Goal: Information Seeking & Learning: Learn about a topic

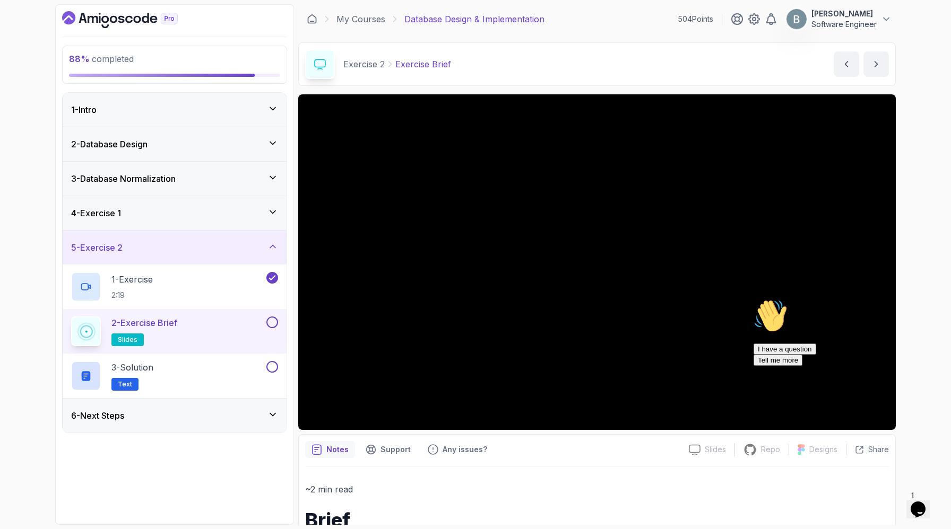
scroll to position [444, 0]
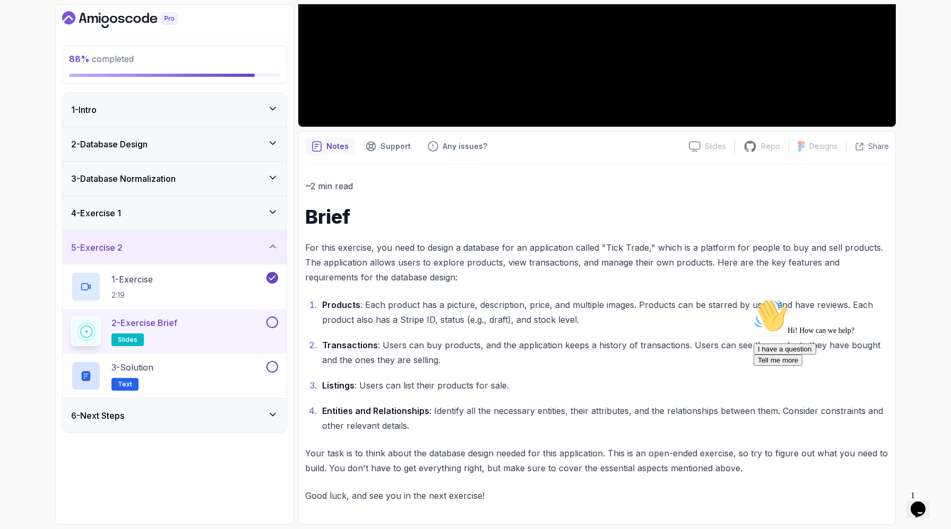
click at [584, 240] on p "For this exercise, you need to design a database for an application called "Tic…" at bounding box center [596, 262] width 583 height 45
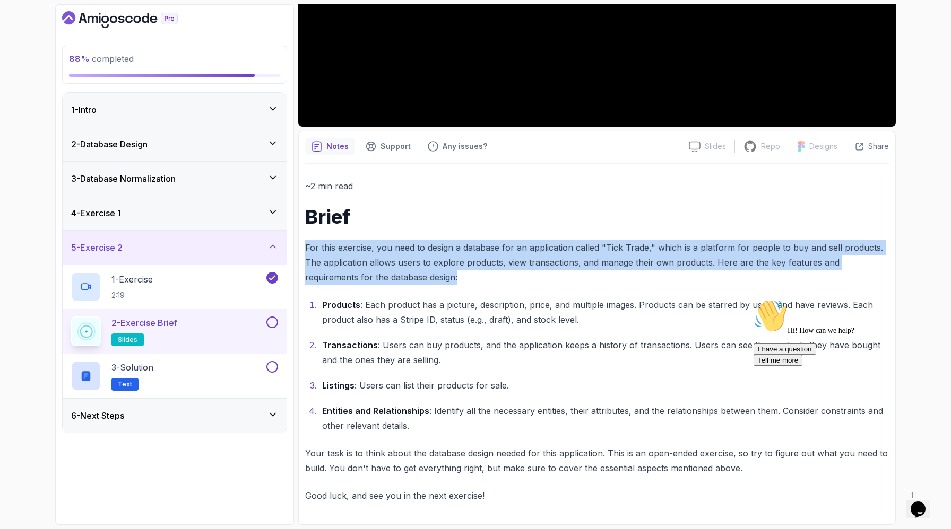
click at [584, 240] on p "For this exercise, you need to design a database for an application called "Tic…" at bounding box center [596, 262] width 583 height 45
click at [641, 240] on p "For this exercise, you need to design a database for an application called "Tic…" at bounding box center [596, 262] width 583 height 45
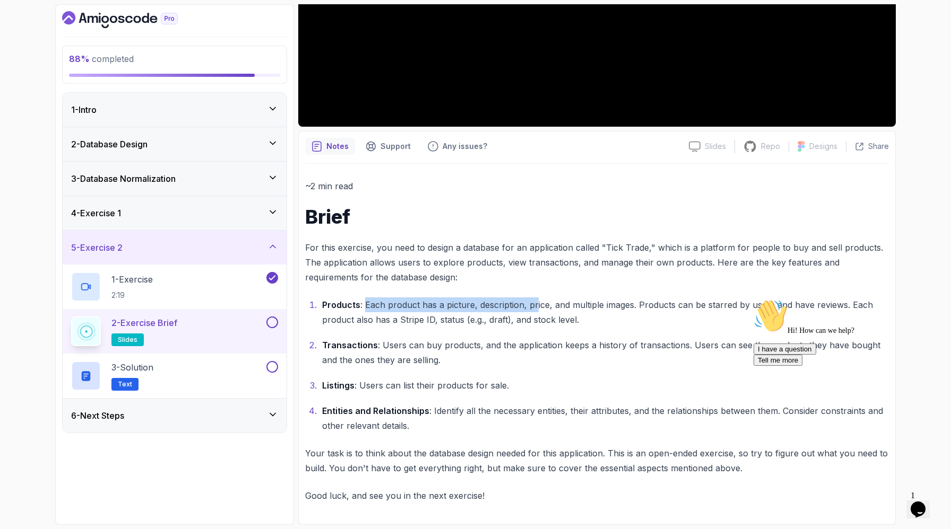
drag, startPoint x: 382, startPoint y: 229, endPoint x: 590, endPoint y: 231, distance: 207.9
click at [595, 298] on p "Products : Each product has a picture, description, price, and multiple images.…" at bounding box center [605, 313] width 566 height 30
click at [583, 298] on p "Products : Each product has a picture, description, price, and multiple images.…" at bounding box center [605, 313] width 566 height 30
click at [567, 298] on p "Products : Each product has a picture, description, price, and multiple images.…" at bounding box center [605, 313] width 566 height 30
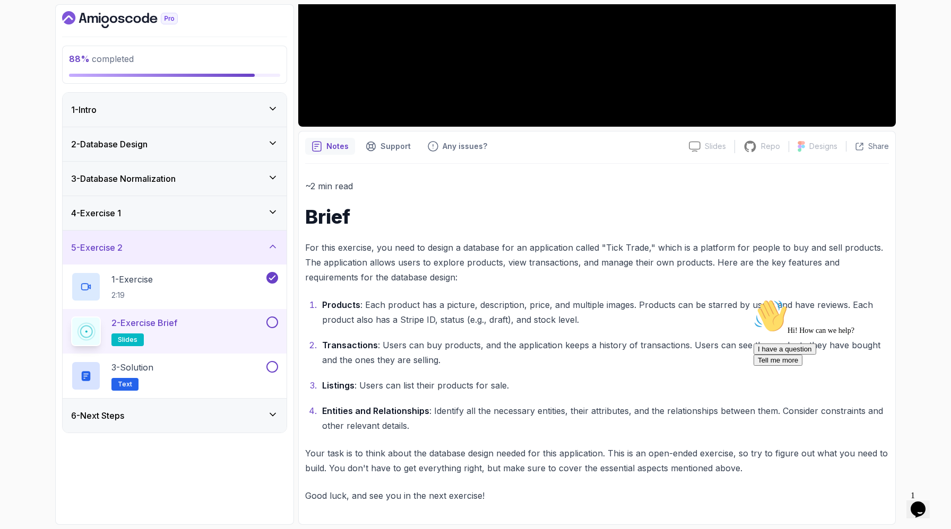
click at [600, 298] on p "Products : Each product has a picture, description, price, and multiple images.…" at bounding box center [605, 313] width 566 height 30
click at [684, 298] on p "Products : Each product has a picture, description, price, and multiple images.…" at bounding box center [605, 313] width 566 height 30
click at [761, 298] on p "Products : Each product has a picture, description, price, and multiple images.…" at bounding box center [605, 313] width 566 height 30
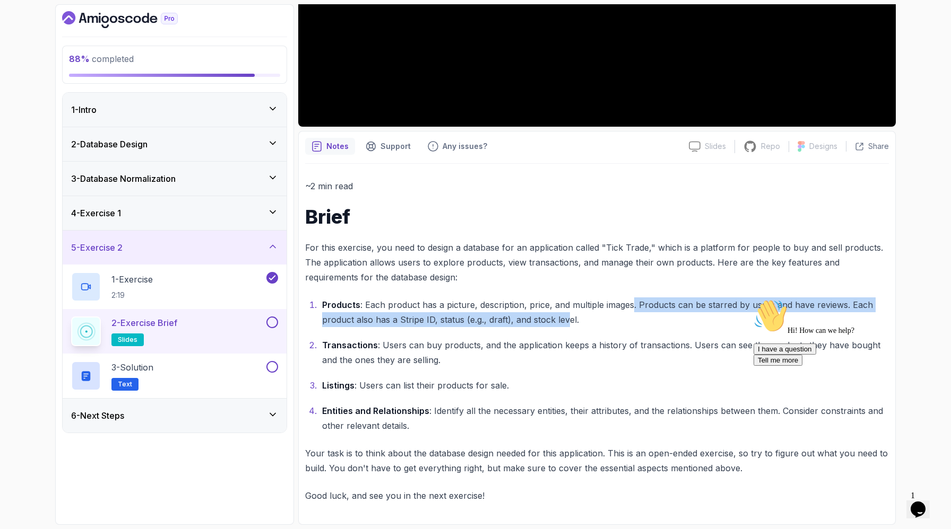
drag, startPoint x: 714, startPoint y: 230, endPoint x: 789, endPoint y: 244, distance: 75.6
click at [789, 298] on p "Products : Each product has a picture, description, price, and multiple images.…" at bounding box center [605, 313] width 566 height 30
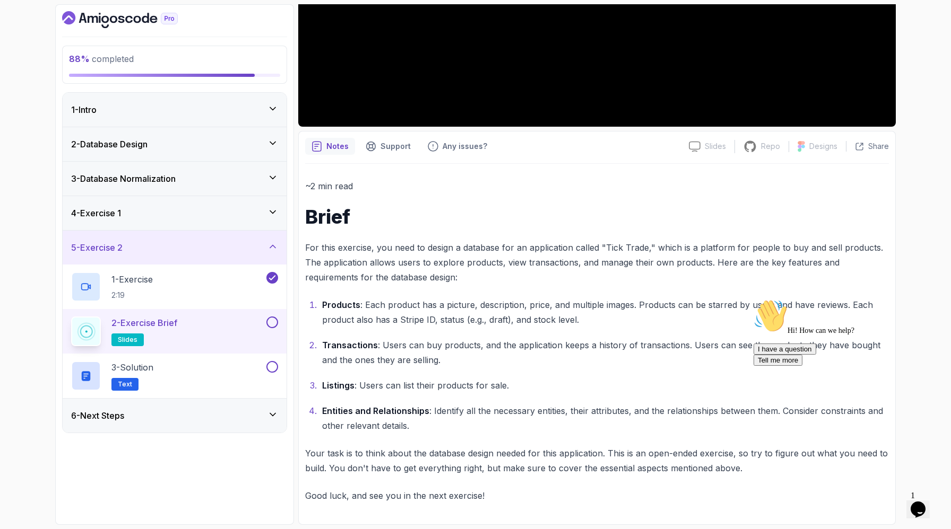
click at [768, 298] on p "Products : Each product has a picture, description, price, and multiple images.…" at bounding box center [605, 313] width 566 height 30
drag, startPoint x: 806, startPoint y: 250, endPoint x: 578, endPoint y: 254, distance: 228.1
click at [578, 298] on p "Products : Each product has a picture, description, price, and multiple images.…" at bounding box center [605, 313] width 566 height 30
click at [557, 298] on ol "Products : Each product has a picture, description, price, and multiple images.…" at bounding box center [596, 366] width 583 height 136
drag, startPoint x: 404, startPoint y: 281, endPoint x: 526, endPoint y: 273, distance: 122.3
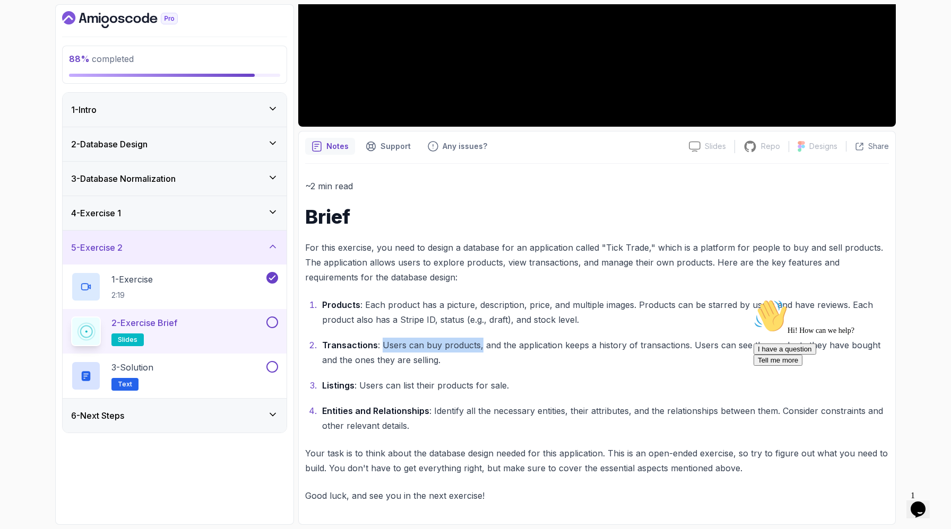
click at [526, 338] on p "Transactions : Users can buy products, and the application keeps a history of t…" at bounding box center [605, 353] width 566 height 30
click at [538, 338] on p "Transactions : Users can buy products, and the application keeps a history of t…" at bounding box center [605, 353] width 566 height 30
drag, startPoint x: 527, startPoint y: 282, endPoint x: 673, endPoint y: 282, distance: 145.9
click at [673, 338] on p "Transactions : Users can buy products, and the application keeps a history of t…" at bounding box center [605, 353] width 566 height 30
click at [450, 338] on p "Transactions : Users can buy products, and the application keeps a history of t…" at bounding box center [605, 353] width 566 height 30
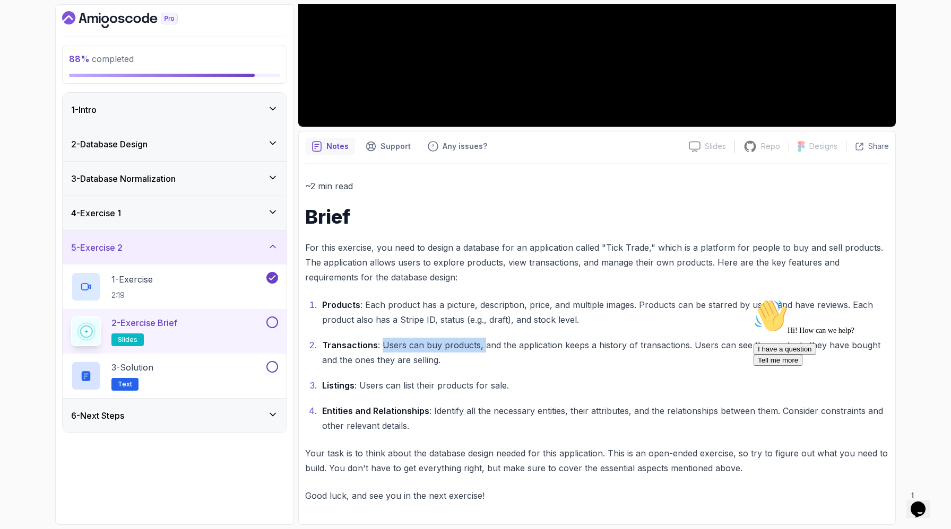
drag, startPoint x: 403, startPoint y: 282, endPoint x: 527, endPoint y: 281, distance: 124.7
click at [527, 338] on p "Transactions : Users can buy products, and the application keeps a history of t…" at bounding box center [605, 353] width 566 height 30
click at [525, 338] on p "Transactions : Users can buy products, and the application keeps a history of t…" at bounding box center [605, 353] width 566 height 30
click at [404, 298] on p "Products : Each product has a picture, description, price, and multiple images.…" at bounding box center [605, 313] width 566 height 30
click at [409, 338] on p "Transactions : Users can buy products, and the application keeps a history of t…" at bounding box center [605, 353] width 566 height 30
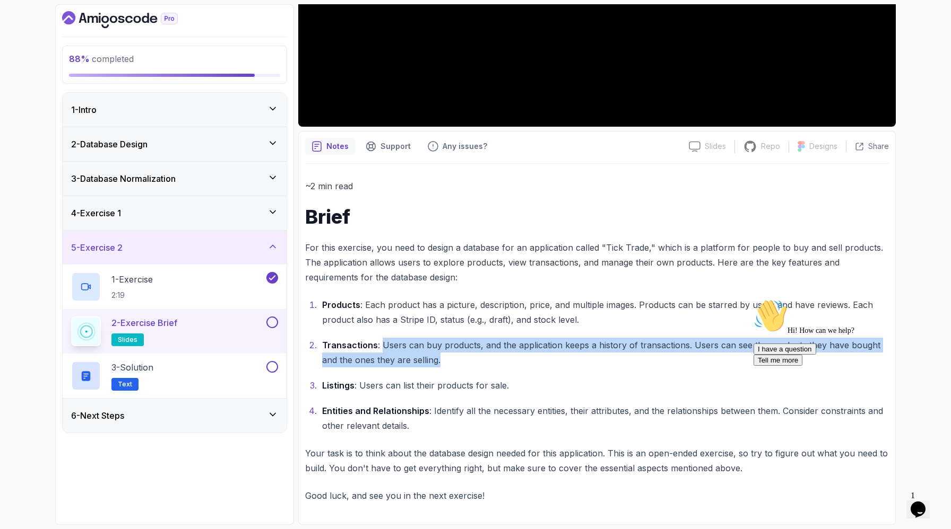
drag, startPoint x: 406, startPoint y: 281, endPoint x: 611, endPoint y: 311, distance: 207.0
click at [611, 311] on ol "Products : Each product has a picture, description, price, and multiple images.…" at bounding box center [596, 366] width 583 height 136
click at [451, 338] on p "Transactions : Users can buy products, and the application keeps a history of t…" at bounding box center [605, 353] width 566 height 30
drag, startPoint x: 403, startPoint y: 274, endPoint x: 640, endPoint y: 298, distance: 237.8
click at [640, 338] on p "Transactions : Users can buy products, and the application keeps a history of t…" at bounding box center [605, 353] width 566 height 30
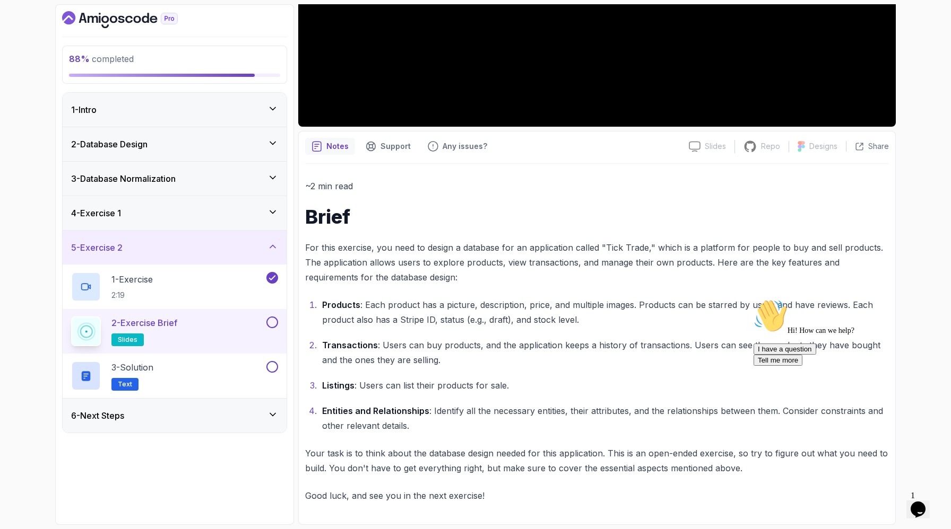
click at [454, 338] on p "Transactions : Users can buy products, and the application keeps a history of t…" at bounding box center [605, 353] width 566 height 30
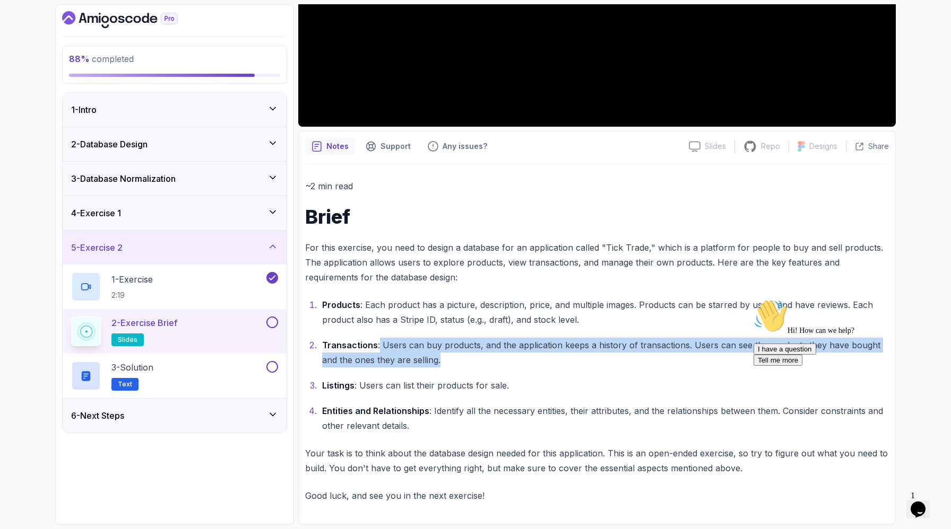
drag, startPoint x: 399, startPoint y: 282, endPoint x: 633, endPoint y: 300, distance: 234.1
click at [633, 338] on p "Transactions : Users can buy products, and the application keeps a history of t…" at bounding box center [605, 353] width 566 height 30
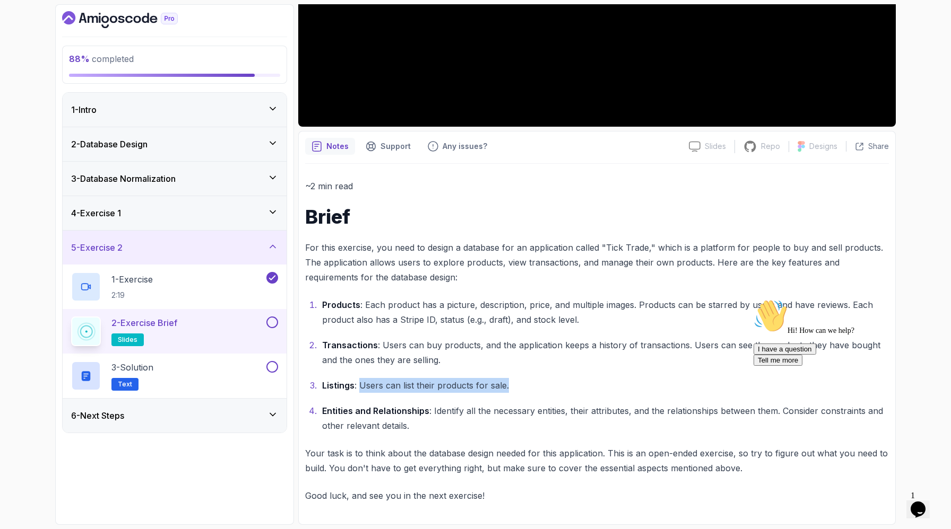
drag, startPoint x: 377, startPoint y: 333, endPoint x: 598, endPoint y: 338, distance: 221.8
click at [598, 378] on p "Listings : Users can list their products for sale." at bounding box center [605, 385] width 566 height 15
click at [315, 347] on ol "Products : Each product has a picture, description, price, and multiple images.…" at bounding box center [596, 366] width 583 height 136
drag, startPoint x: 378, startPoint y: 332, endPoint x: 681, endPoint y: 339, distance: 303.0
click at [681, 378] on p "Listings : Users can list their products for sale." at bounding box center [605, 385] width 566 height 15
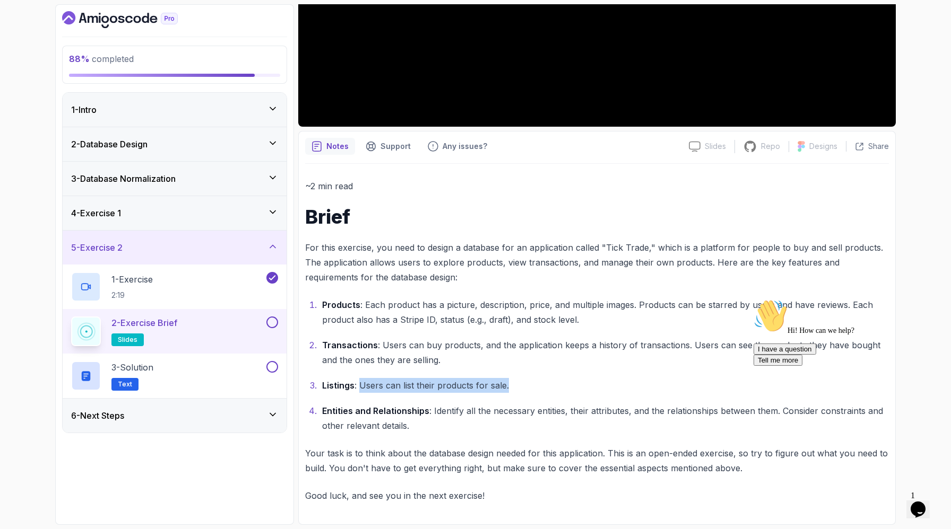
click at [681, 378] on p "Listings : Users can list their products for sale." at bounding box center [605, 385] width 566 height 15
drag, startPoint x: 377, startPoint y: 329, endPoint x: 665, endPoint y: 329, distance: 288.0
click at [665, 378] on p "Listings : Users can list their products for sale." at bounding box center [605, 385] width 566 height 15
click at [759, 298] on p "Products : Each product has a picture, description, price, and multiple images.…" at bounding box center [605, 313] width 566 height 30
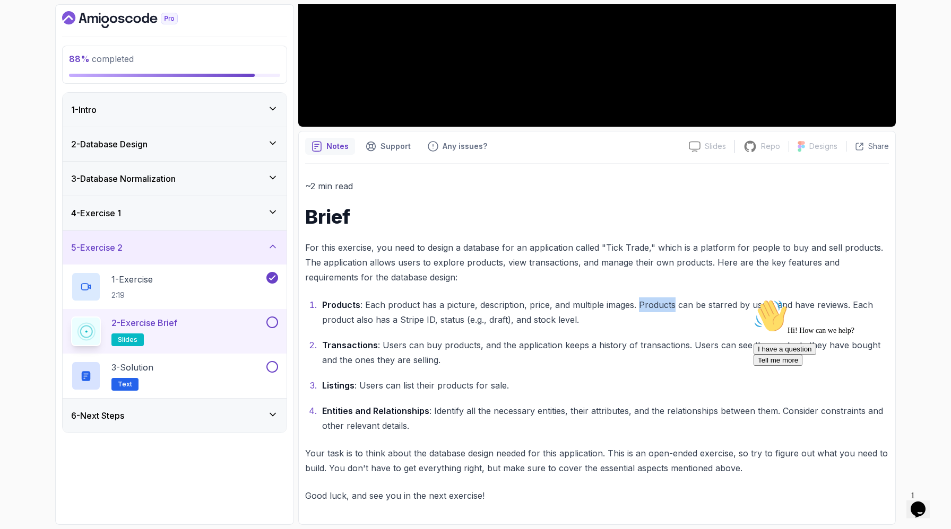
click at [759, 298] on p "Products : Each product has a picture, description, price, and multiple images.…" at bounding box center [605, 313] width 566 height 30
click at [742, 298] on p "Products : Each product has a picture, description, price, and multiple images.…" at bounding box center [605, 313] width 566 height 30
drag, startPoint x: 725, startPoint y: 234, endPoint x: 504, endPoint y: 251, distance: 221.9
click at [504, 298] on p "Products : Each product has a picture, description, price, and multiple images.…" at bounding box center [605, 313] width 566 height 30
click at [465, 298] on p "Products : Each product has a picture, description, price, and multiple images.…" at bounding box center [605, 313] width 566 height 30
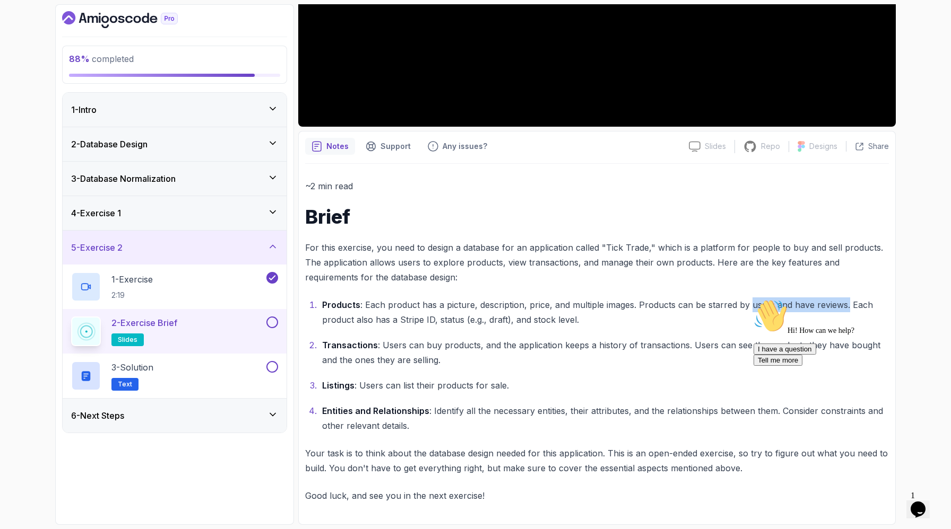
drag, startPoint x: 321, startPoint y: 254, endPoint x: 445, endPoint y: 249, distance: 124.2
click at [447, 298] on ol "Products : Each product has a picture, description, price, and multiple images.…" at bounding box center [596, 366] width 583 height 136
click at [498, 298] on p "Products : Each product has a picture, description, price, and multiple images.…" at bounding box center [605, 313] width 566 height 30
drag, startPoint x: 536, startPoint y: 254, endPoint x: 637, endPoint y: 254, distance: 100.8
click at [637, 298] on p "Products : Each product has a picture, description, price, and multiple images.…" at bounding box center [605, 313] width 566 height 30
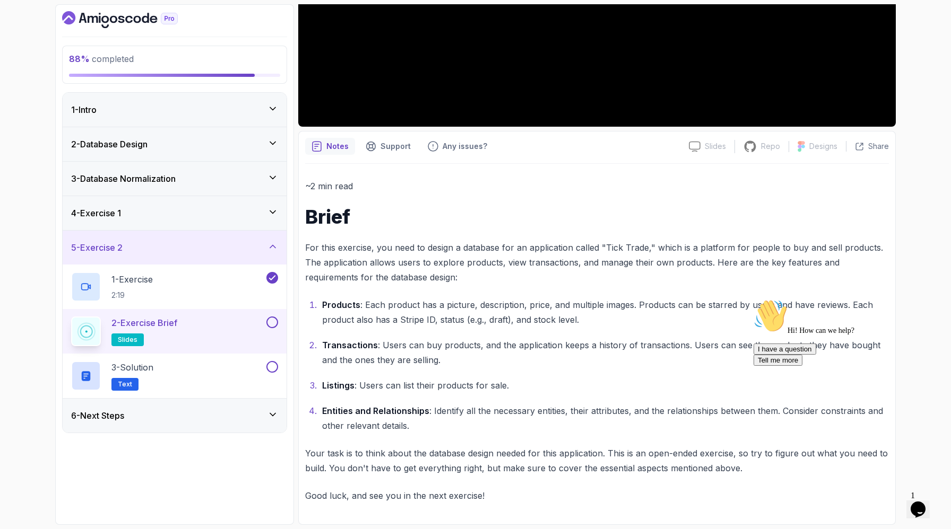
click at [658, 298] on p "Products : Each product has a picture, description, price, and multiple images.…" at bounding box center [605, 313] width 566 height 30
click at [633, 298] on p "Products : Each product has a picture, description, price, and multiple images.…" at bounding box center [605, 313] width 566 height 30
click at [596, 298] on p "Products : Each product has a picture, description, price, and multiple images.…" at bounding box center [605, 313] width 566 height 30
drag, startPoint x: 578, startPoint y: 246, endPoint x: 620, endPoint y: 245, distance: 41.4
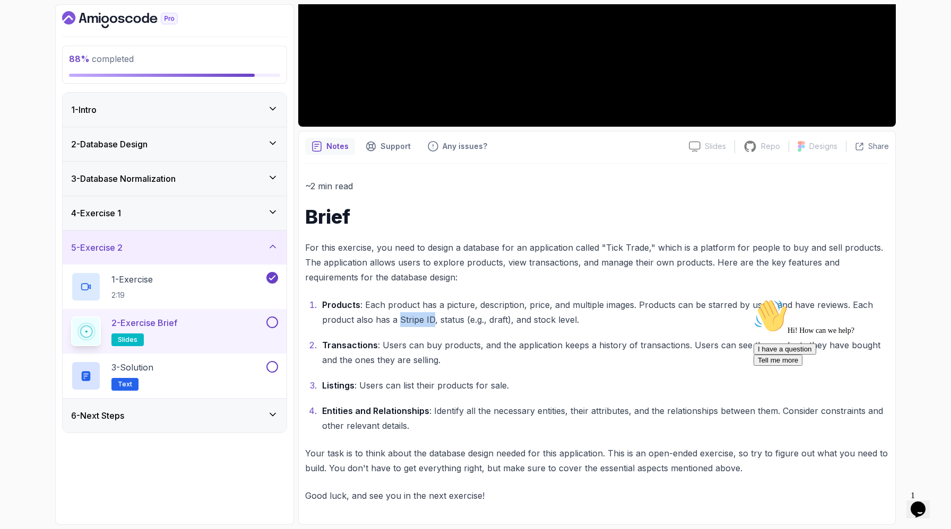
click at [620, 298] on p "Products : Each product has a picture, description, price, and multiple images.…" at bounding box center [605, 313] width 566 height 30
click at [640, 298] on p "Products : Each product has a picture, description, price, and multiple images.…" at bounding box center [605, 313] width 566 height 30
click at [613, 298] on p "Products : Each product has a picture, description, price, and multiple images.…" at bounding box center [605, 313] width 566 height 30
drag, startPoint x: 618, startPoint y: 247, endPoint x: 584, endPoint y: 247, distance: 33.9
click at [584, 298] on p "Products : Each product has a picture, description, price, and multiple images.…" at bounding box center [605, 313] width 566 height 30
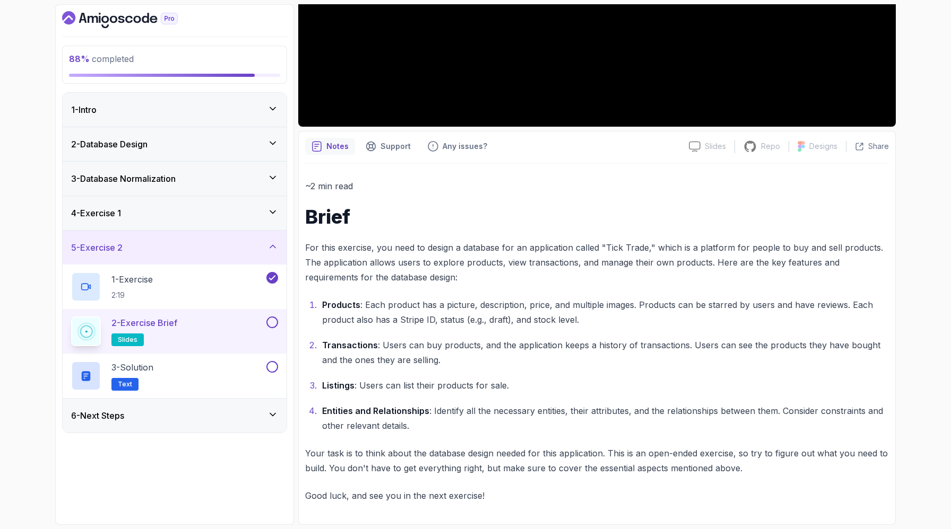
click at [635, 298] on p "Products : Each product has a picture, description, price, and multiple images.…" at bounding box center [605, 313] width 566 height 30
drag, startPoint x: 716, startPoint y: 248, endPoint x: 793, endPoint y: 248, distance: 76.9
click at [793, 298] on p "Products : Each product has a picture, description, price, and multiple images.…" at bounding box center [605, 313] width 566 height 30
click at [806, 298] on p "Products : Each product has a picture, description, price, and multiple images.…" at bounding box center [605, 313] width 566 height 30
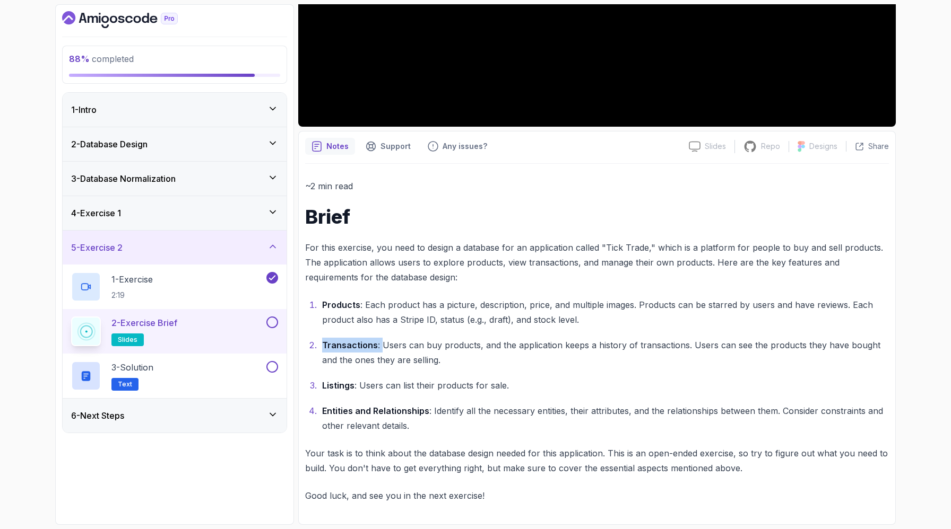
drag, startPoint x: 328, startPoint y: 284, endPoint x: 403, endPoint y: 283, distance: 75.3
click at [403, 338] on li "Transactions : Users can buy products, and the application keeps a history of t…" at bounding box center [604, 353] width 570 height 30
click at [452, 298] on ol "Products : Each product has a picture, description, price, and multiple images.…" at bounding box center [596, 366] width 583 height 136
click at [376, 338] on p "Transactions : Users can buy products, and the application keeps a history of t…" at bounding box center [605, 353] width 566 height 30
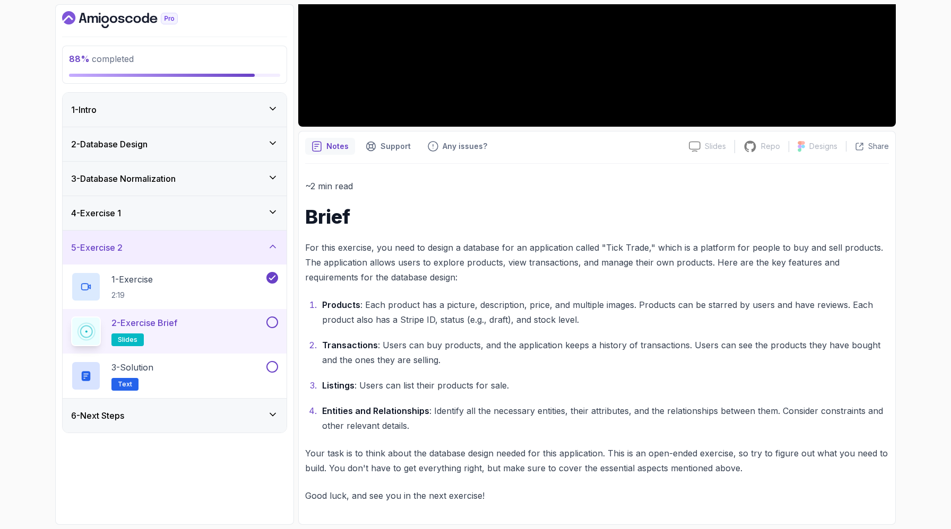
click at [359, 348] on ol "Products : Each product has a picture, description, price, and multiple images.…" at bounding box center [596, 366] width 583 height 136
click at [369, 446] on p "Your task is to think about the database design needed for this application. Th…" at bounding box center [596, 461] width 583 height 30
click at [270, 328] on button at bounding box center [272, 323] width 12 height 12
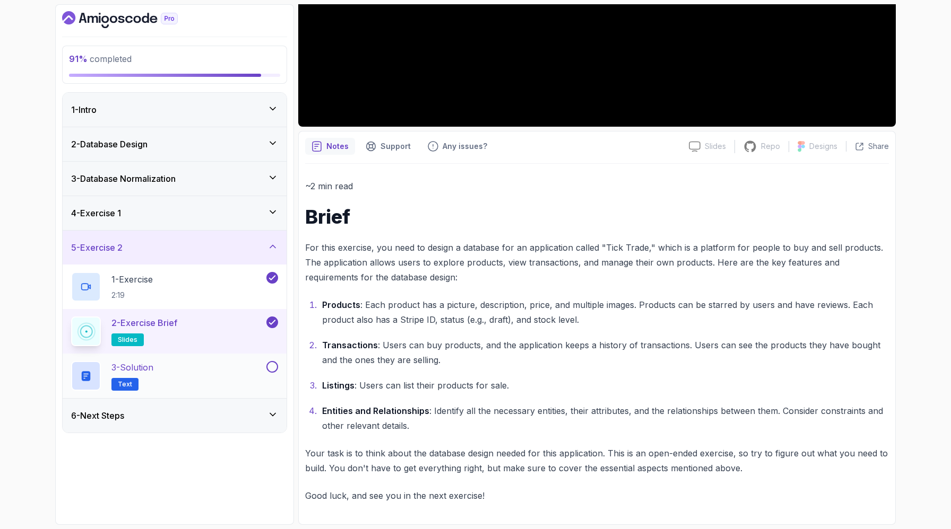
click at [244, 391] on div "3 - Solution Text" at bounding box center [167, 376] width 193 height 30
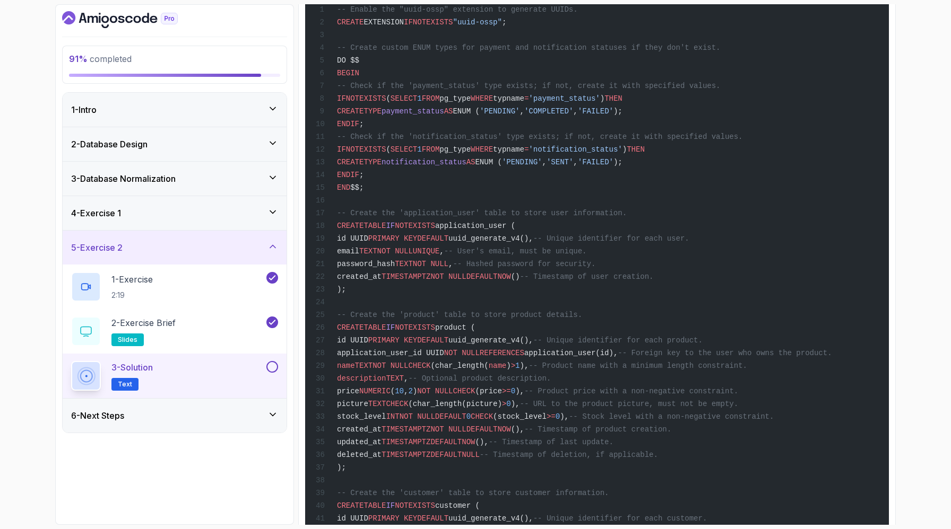
scroll to position [267, 0]
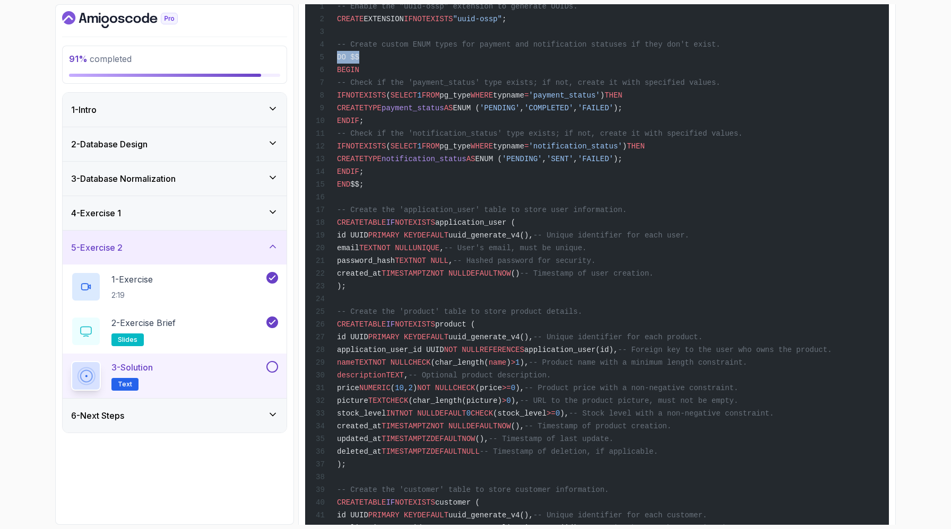
drag, startPoint x: 345, startPoint y: 140, endPoint x: 381, endPoint y: 139, distance: 36.1
click at [381, 139] on div "-- Enable the "uuid-ossp" extension to generate UUIDs. CREATE EXTENSION IF NOT …" at bounding box center [596, 457] width 566 height 974
click at [413, 139] on div "-- Enable the "uuid-ossp" extension to generate UUIDs. CREATE EXTENSION IF NOT …" at bounding box center [596, 457] width 566 height 974
drag, startPoint x: 439, startPoint y: 116, endPoint x: 608, endPoint y: 117, distance: 168.7
click at [608, 117] on div "-- Enable the "uuid-ossp" extension to generate UUIDs. CREATE EXTENSION IF NOT …" at bounding box center [596, 457] width 566 height 974
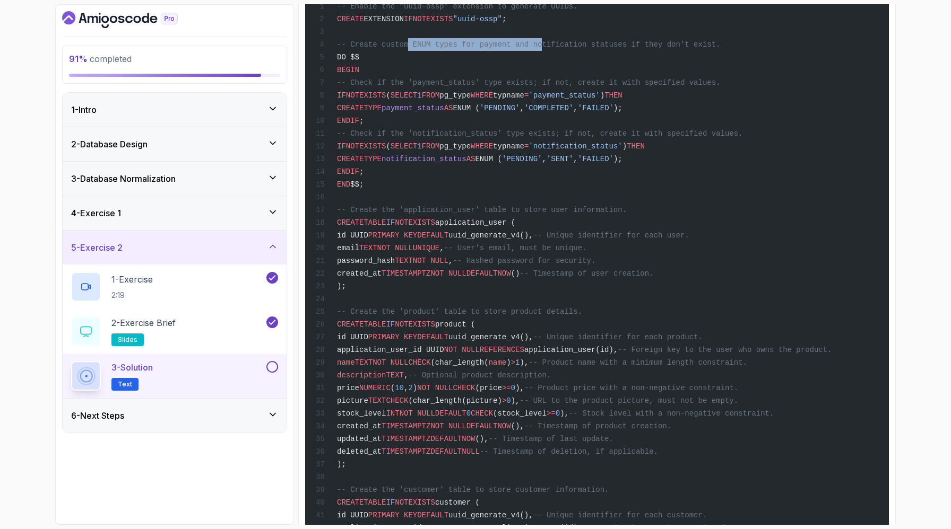
click at [608, 117] on div "-- Enable the "uuid-ossp" extension to generate UUIDs. CREATE EXTENSION IF NOT …" at bounding box center [596, 457] width 566 height 974
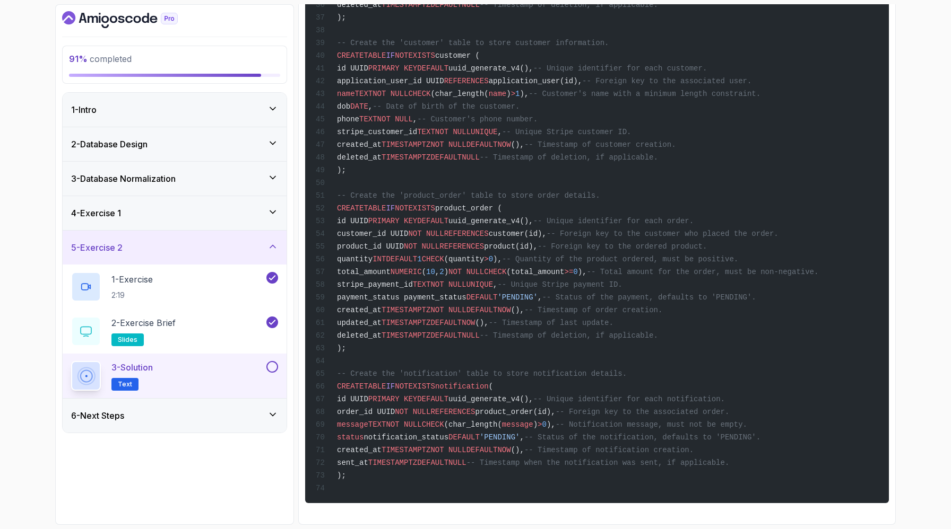
scroll to position [1064, 0]
click at [440, 328] on div "-- Enable the "uuid-ossp" extension to generate UUIDs. CREATE EXTENSION IF NOT …" at bounding box center [596, 10] width 566 height 974
click at [408, 238] on span "customer_id UUID" at bounding box center [372, 234] width 71 height 8
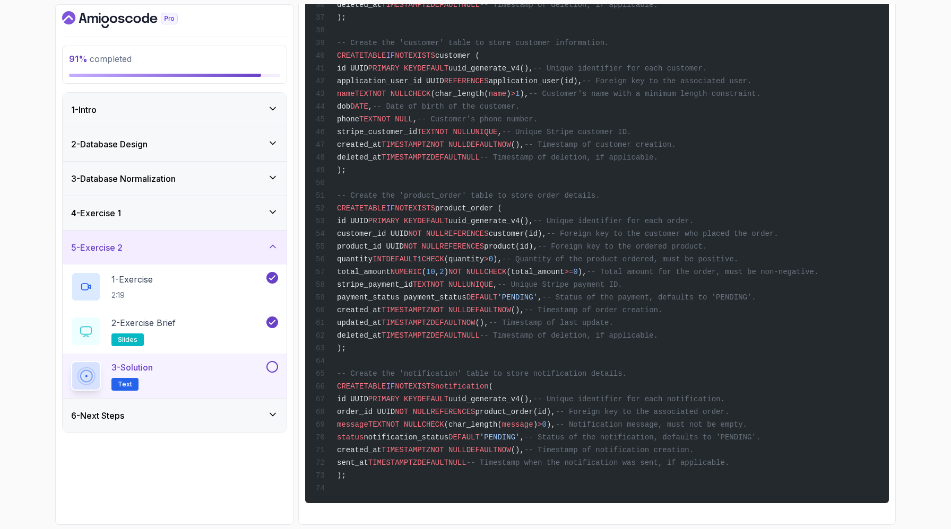
click at [405, 226] on div "-- Enable the "uuid-ossp" extension to generate UUIDs. CREATE EXTENSION IF NOT …" at bounding box center [596, 10] width 566 height 974
click at [395, 213] on span "IF" at bounding box center [390, 208] width 9 height 8
click at [434, 213] on span "EXISTS" at bounding box center [421, 208] width 27 height 8
click at [502, 213] on span "product_order (" at bounding box center [468, 208] width 67 height 8
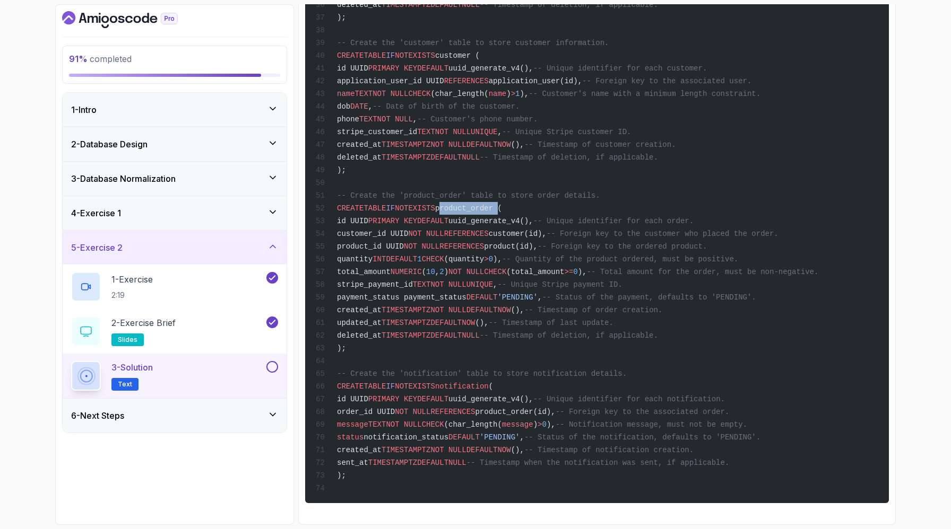
click at [502, 213] on span "product_order (" at bounding box center [468, 208] width 67 height 8
click at [421, 264] on span "1" at bounding box center [419, 259] width 4 height 8
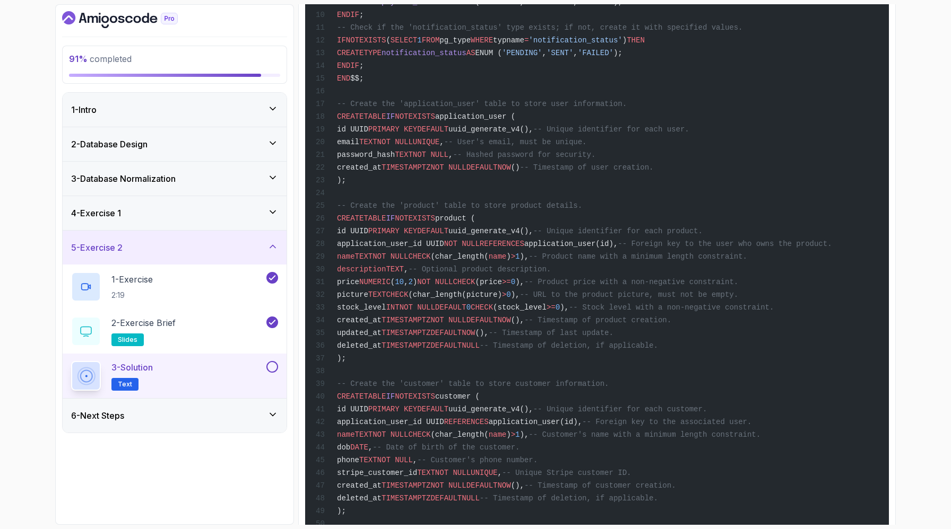
scroll to position [368, 0]
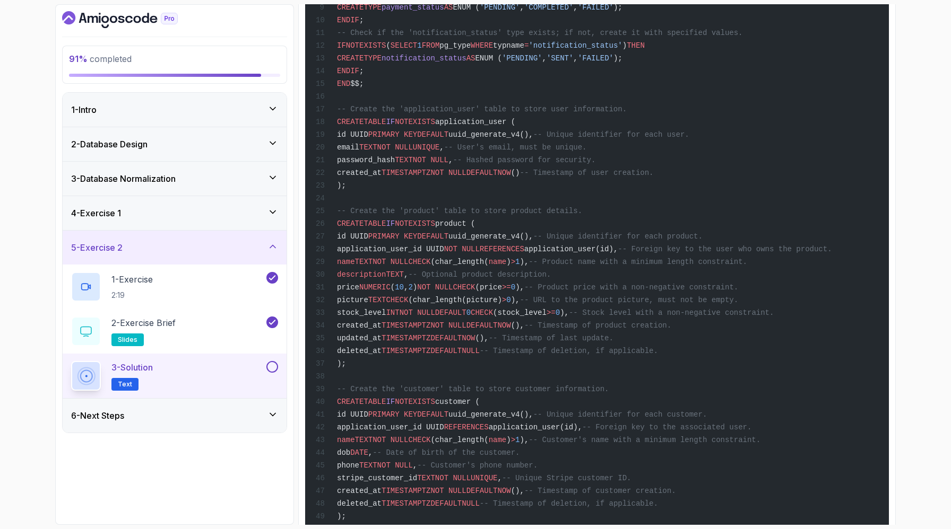
click at [515, 126] on span "application_user (" at bounding box center [475, 122] width 80 height 8
click at [505, 280] on div "-- Enable the "uuid-ossp" extension to generate UUIDs. CREATE EXTENSION IF NOT …" at bounding box center [596, 357] width 566 height 974
click at [515, 126] on span "application_user (" at bounding box center [475, 122] width 80 height 8
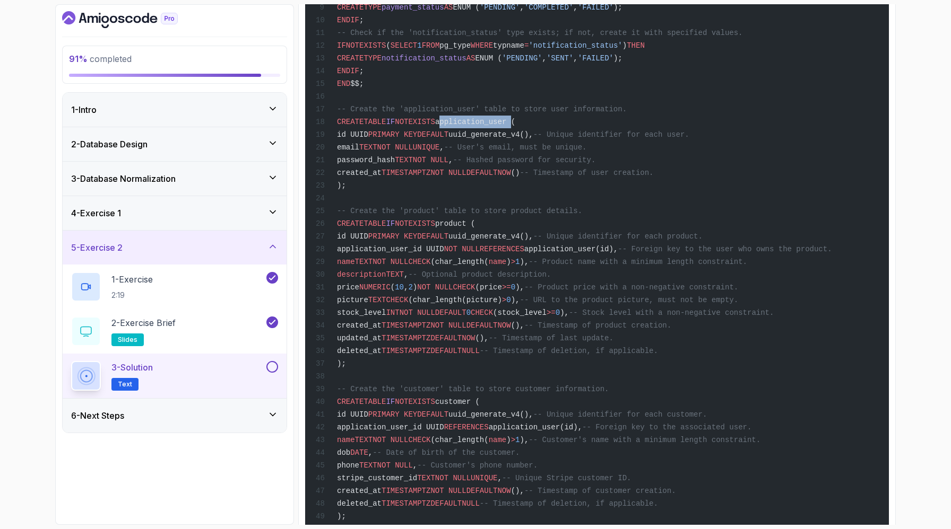
click at [515, 126] on span "application_user (" at bounding box center [475, 122] width 80 height 8
click at [498, 230] on div "-- Enable the "uuid-ossp" extension to generate UUIDs. CREATE EXTENSION IF NOT …" at bounding box center [596, 357] width 566 height 974
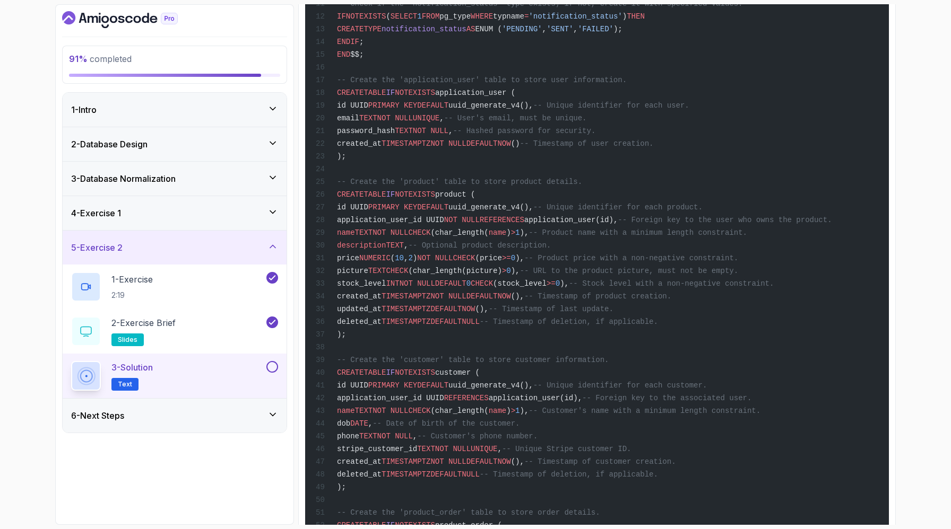
scroll to position [407, 0]
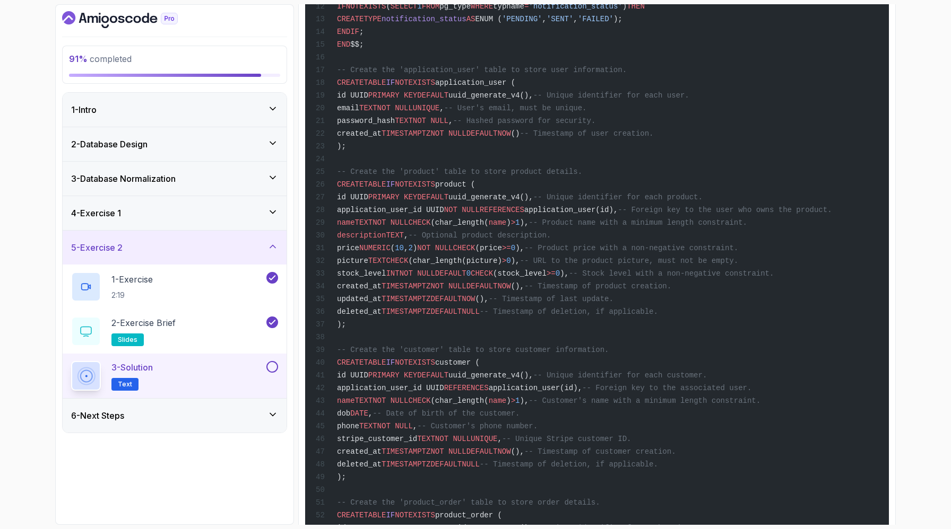
click at [417, 100] on span "PRIMARY KEY" at bounding box center [392, 95] width 49 height 8
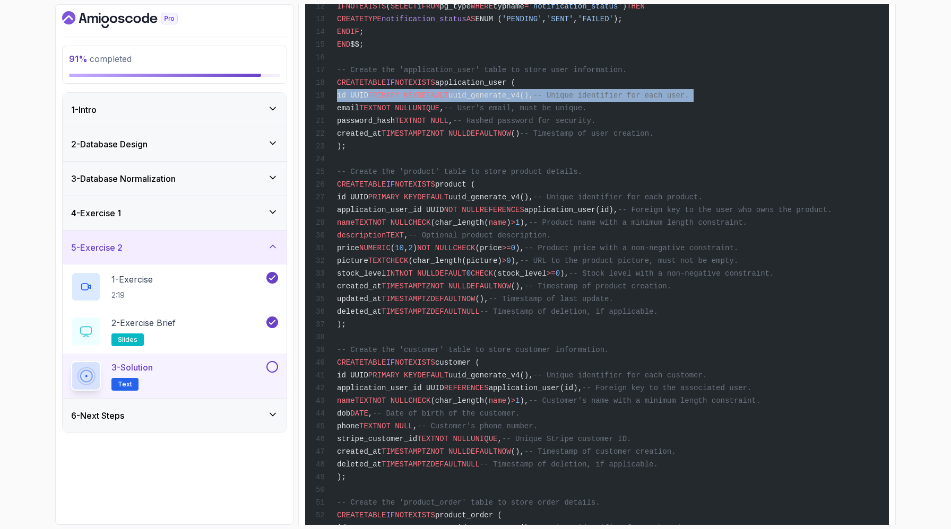
click at [417, 100] on span "PRIMARY KEY" at bounding box center [392, 95] width 49 height 8
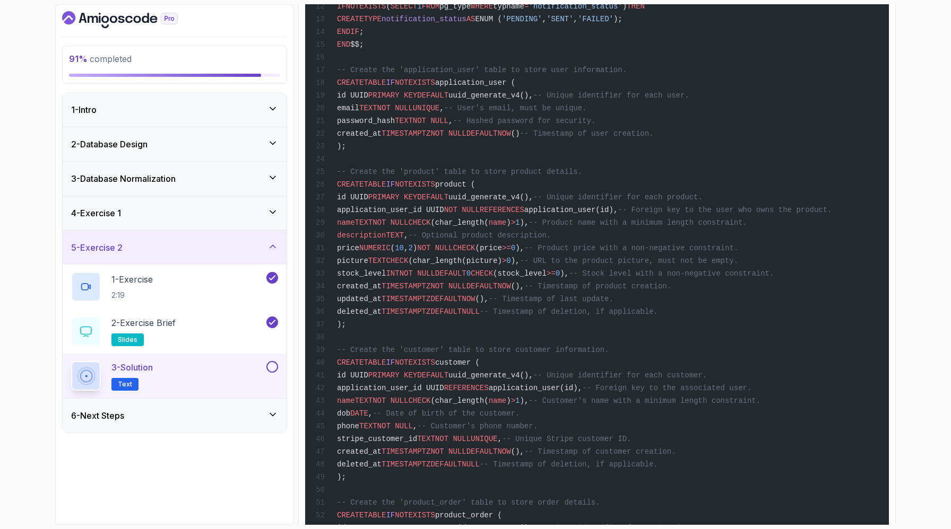
click at [413, 112] on span "NOT NULL" at bounding box center [395, 108] width 36 height 8
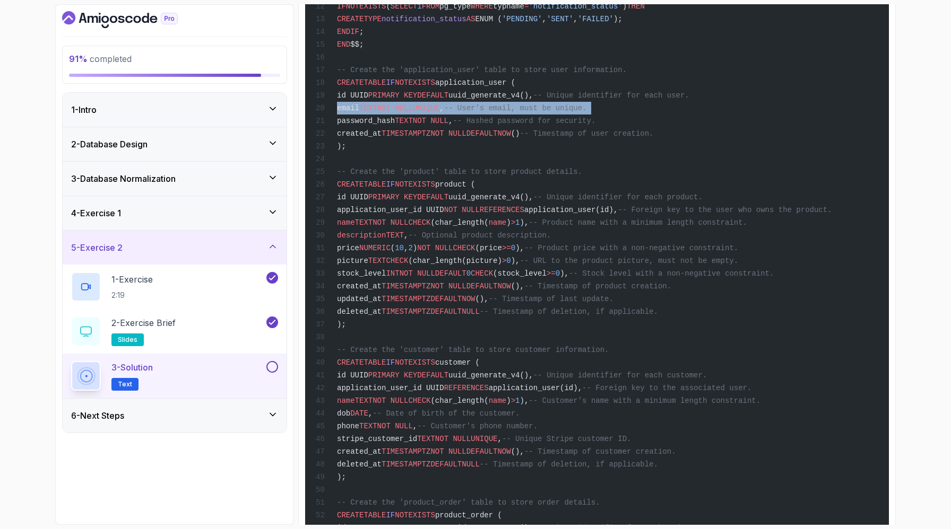
click at [413, 112] on span "NOT NULL" at bounding box center [395, 108] width 36 height 8
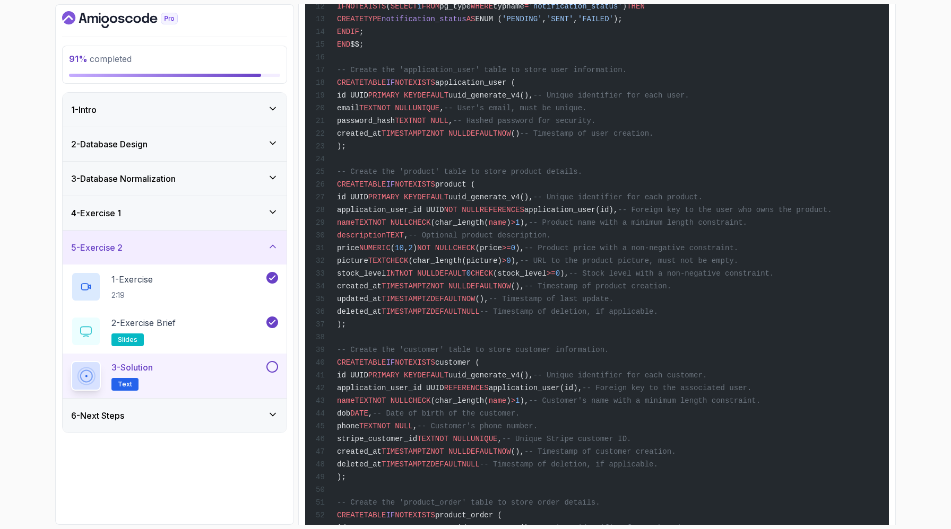
click at [454, 256] on div "-- Enable the "uuid-ossp" extension to generate UUIDs. CREATE EXTENSION IF NOT …" at bounding box center [596, 317] width 566 height 974
click at [459, 271] on div "-- Enable the "uuid-ossp" extension to generate UUIDs. CREATE EXTENSION IF NOT …" at bounding box center [596, 317] width 566 height 974
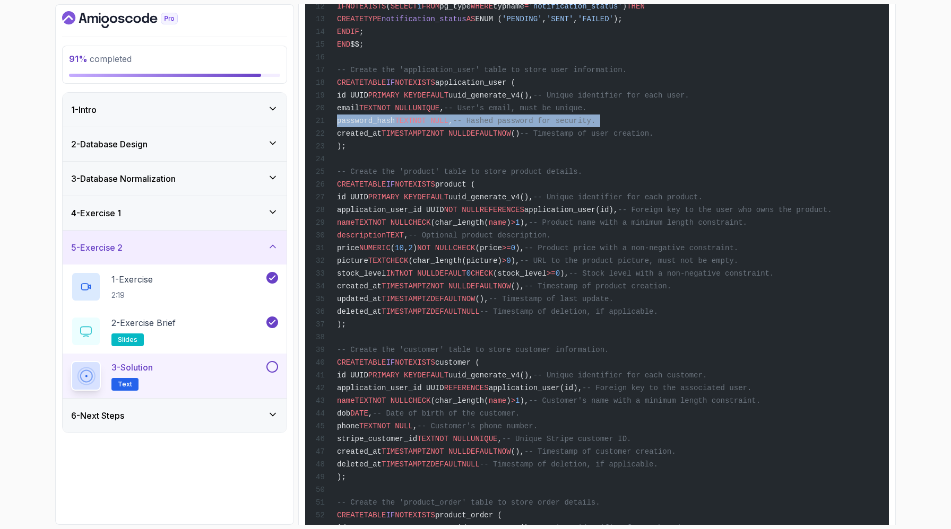
click at [459, 271] on div "-- Enable the "uuid-ossp" extension to generate UUIDs. CREATE EXTENSION IF NOT …" at bounding box center [596, 317] width 566 height 974
click at [430, 138] on span "TIMESTAMPTZ" at bounding box center [405, 133] width 49 height 8
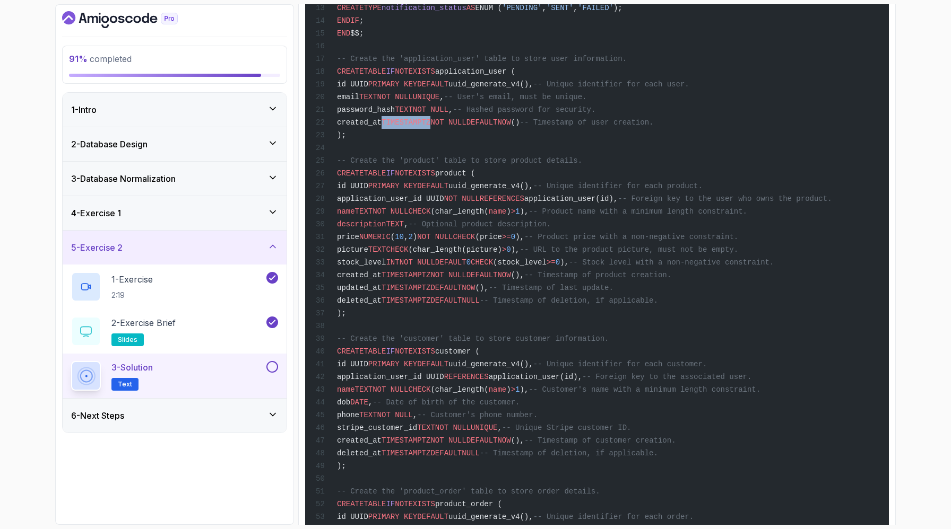
scroll to position [420, 0]
click at [439, 286] on div "-- Enable the "uuid-ossp" extension to generate UUIDs. CREATE EXTENSION IF NOT …" at bounding box center [596, 305] width 566 height 974
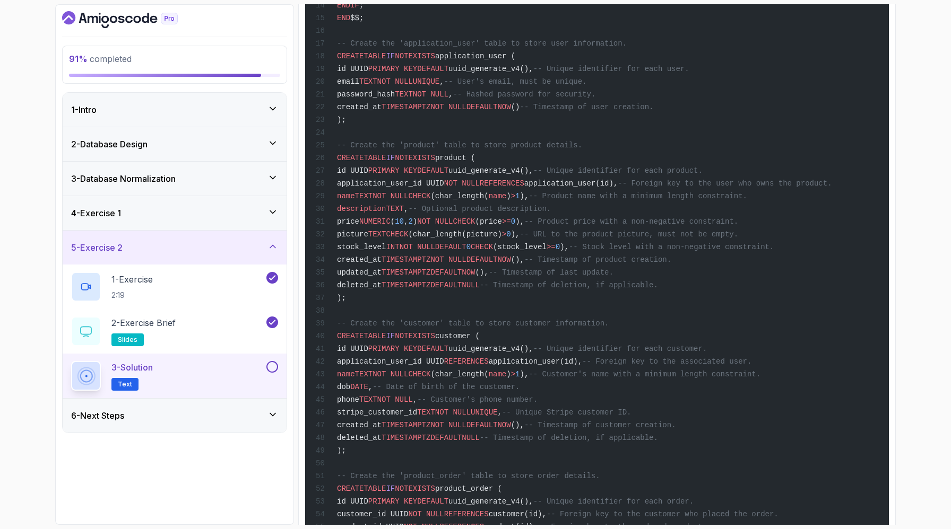
scroll to position [435, 0]
click at [381, 110] on span "created_at" at bounding box center [359, 106] width 45 height 8
click at [417, 242] on div "-- Enable the "uuid-ossp" extension to generate UUIDs. CREATE EXTENSION IF NOT …" at bounding box center [596, 290] width 566 height 974
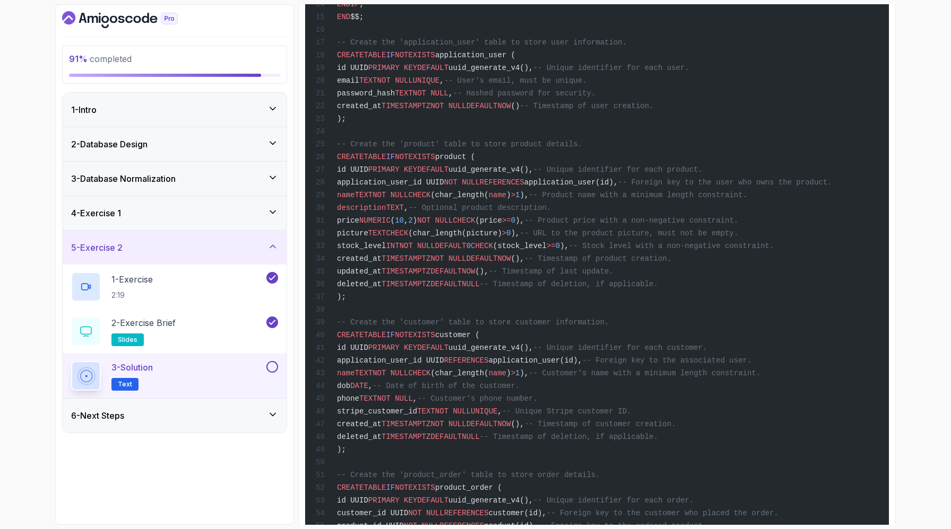
click at [398, 258] on div "-- Enable the "uuid-ossp" extension to generate UUIDs. CREATE EXTENSION IF NOT …" at bounding box center [596, 290] width 566 height 974
click at [381, 110] on span "created_at" at bounding box center [359, 106] width 45 height 8
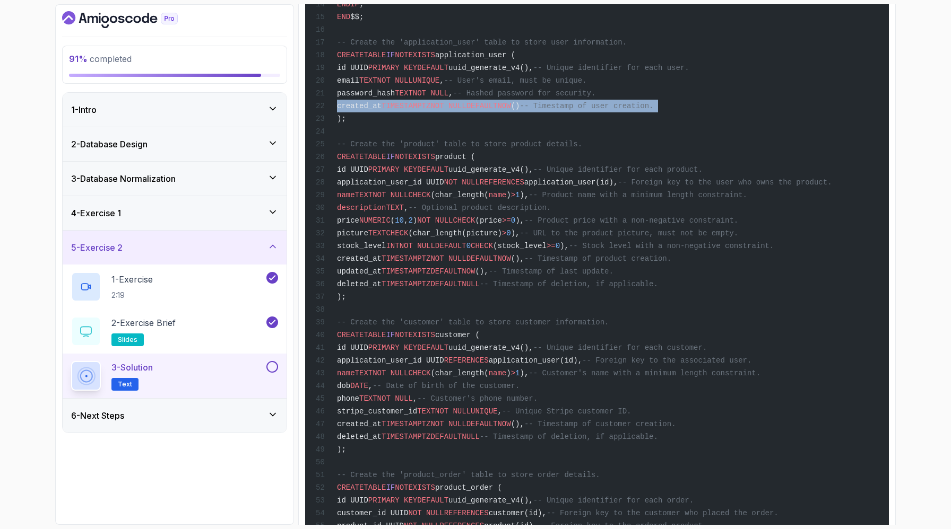
click at [381, 110] on span "created_at" at bounding box center [359, 106] width 45 height 8
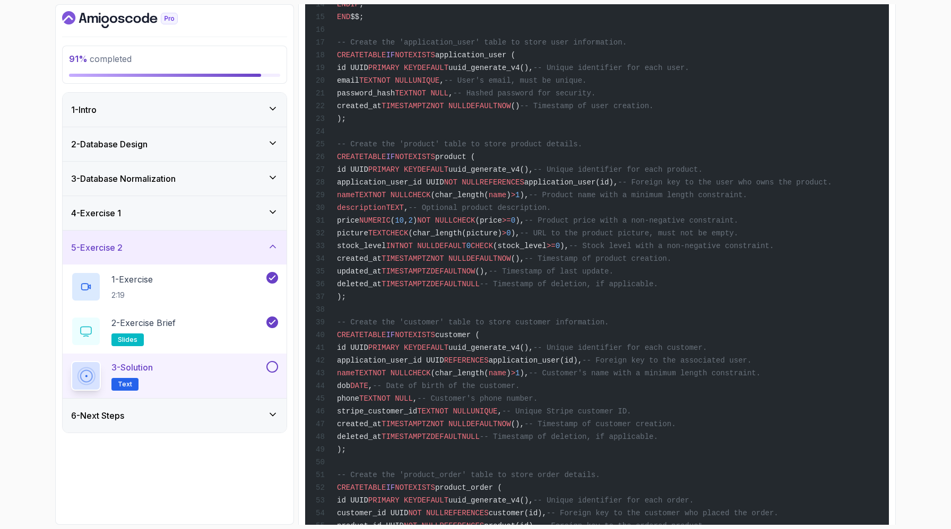
click at [359, 85] on span "email" at bounding box center [348, 80] width 22 height 8
click at [368, 72] on span "id UUID" at bounding box center [352, 68] width 31 height 8
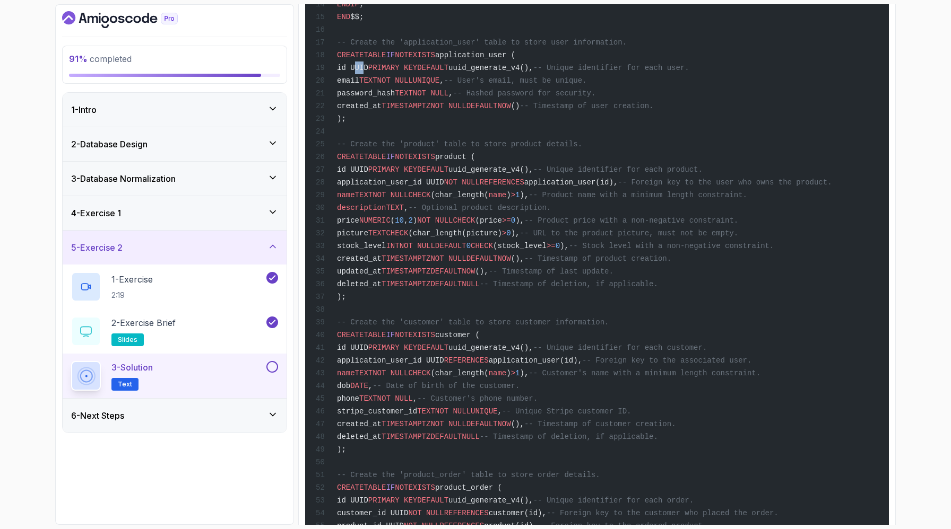
click at [368, 72] on span "id UUID" at bounding box center [352, 68] width 31 height 8
click at [359, 85] on span "email" at bounding box center [348, 80] width 22 height 8
click at [379, 98] on span "password_hash" at bounding box center [366, 93] width 58 height 8
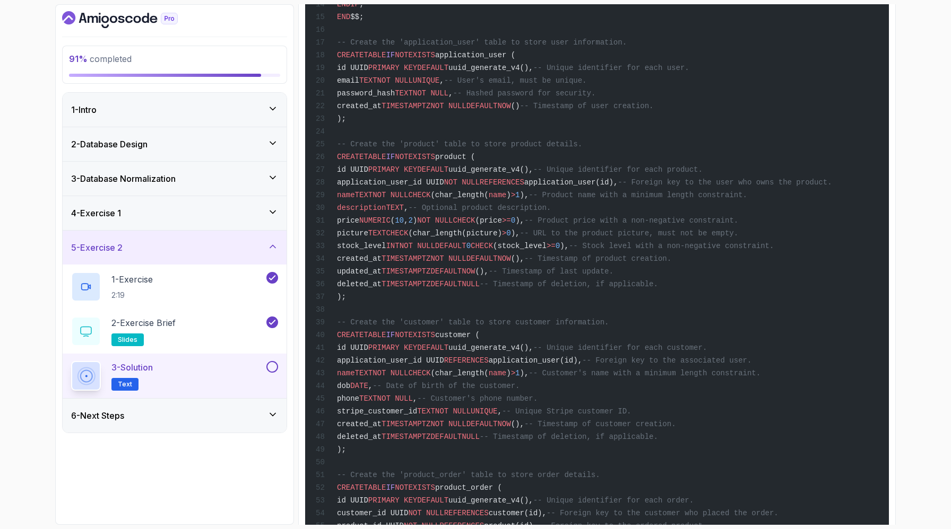
click at [379, 110] on span "created_at" at bounding box center [359, 106] width 45 height 8
click at [391, 273] on div "-- Enable the "uuid-ossp" extension to generate UUIDs. CREATE EXTENSION IF NOT …" at bounding box center [596, 290] width 566 height 974
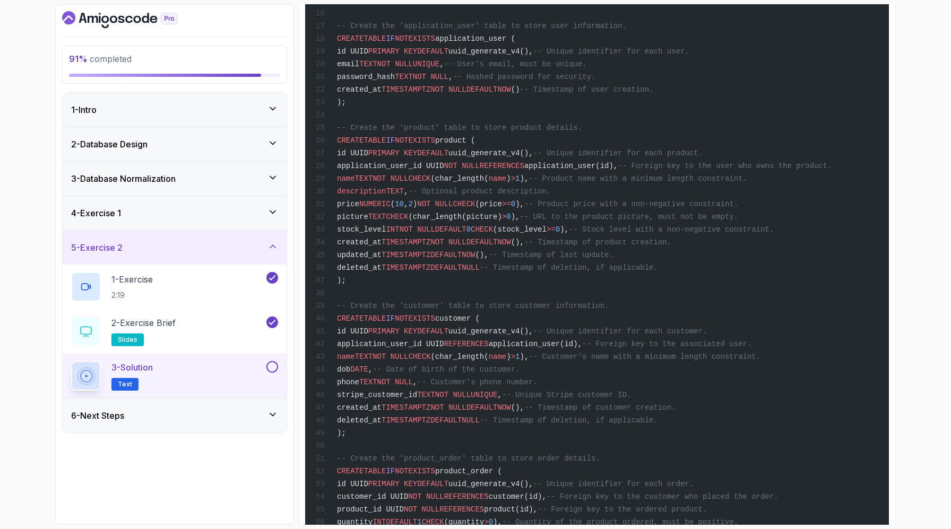
scroll to position [455, 0]
click at [430, 91] on span "TIMESTAMPTZ" at bounding box center [405, 86] width 49 height 8
click at [507, 247] on div "-- Enable the "uuid-ossp" extension to generate UUIDs. CREATE EXTENSION IF NOT …" at bounding box center [596, 270] width 566 height 974
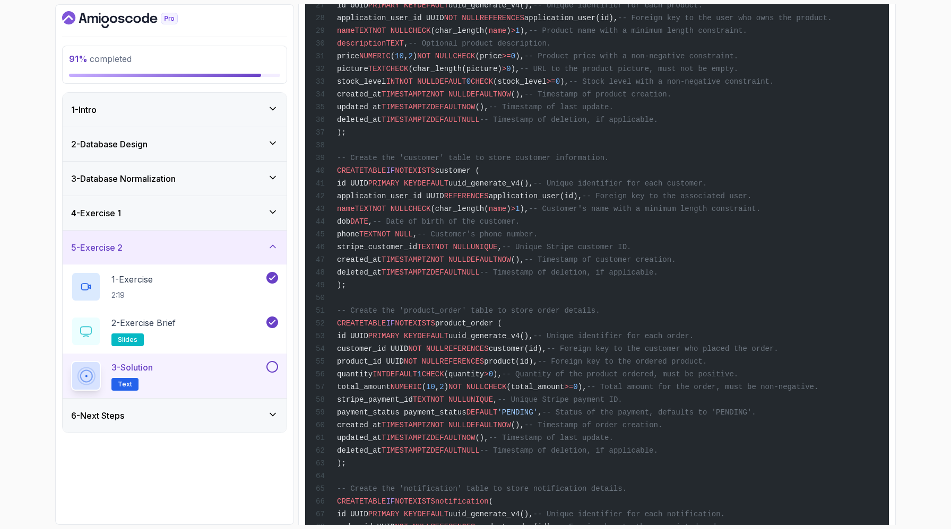
scroll to position [588, 0]
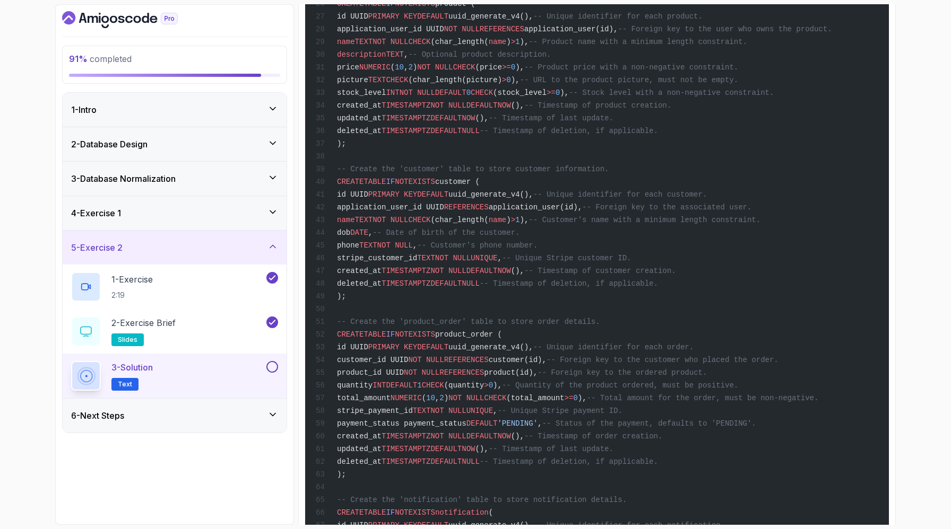
click at [368, 21] on span "id UUID" at bounding box center [352, 16] width 31 height 8
click at [435, 175] on div "-- Enable the "uuid-ossp" extension to generate UUIDs. CREATE EXTENSION IF NOT …" at bounding box center [596, 136] width 566 height 974
click at [417, 21] on span "PRIMARY KEY" at bounding box center [392, 16] width 49 height 8
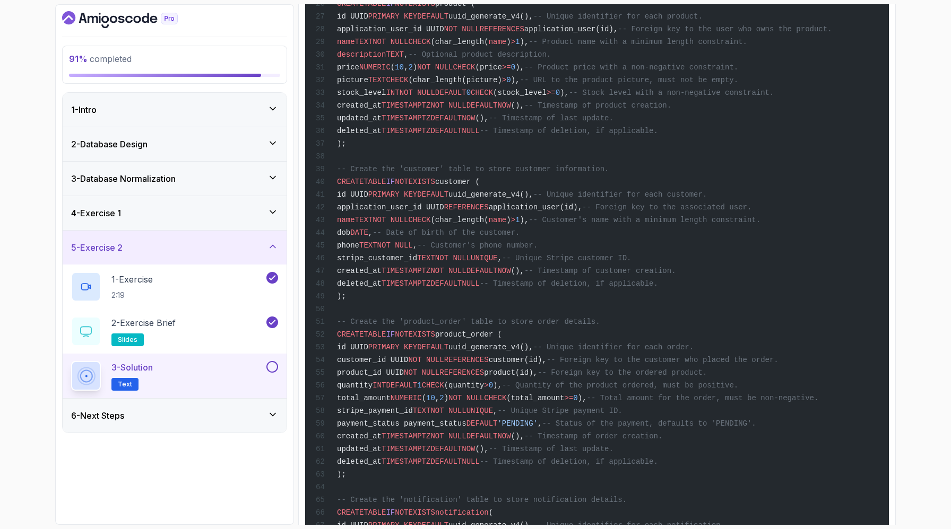
click at [448, 21] on span "DEFAULT" at bounding box center [432, 16] width 31 height 8
click at [533, 21] on span "uuid_generate_v4()," at bounding box center [490, 16] width 85 height 8
click at [480, 33] on span "NOT NULL" at bounding box center [462, 29] width 36 height 8
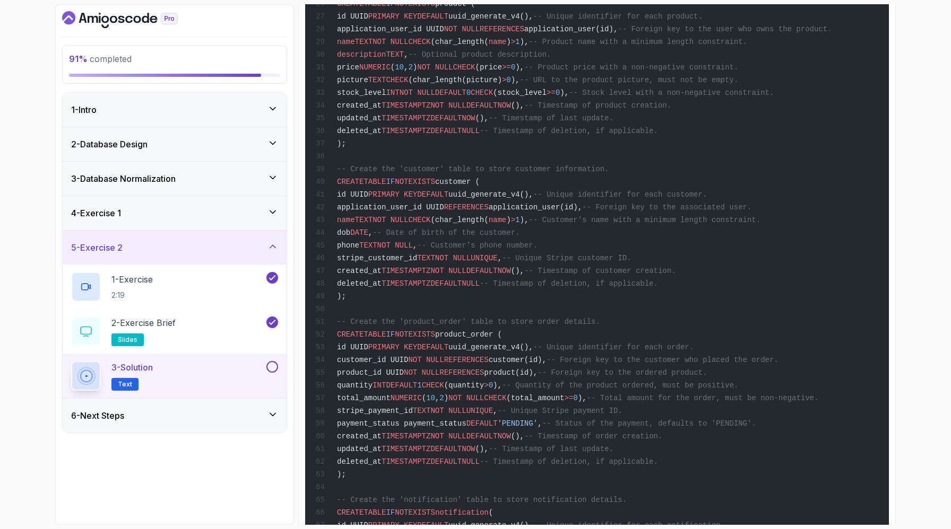
click at [430, 46] on span "CHECK" at bounding box center [419, 42] width 22 height 8
click at [444, 33] on span "application_user_id UUID" at bounding box center [390, 29] width 107 height 8
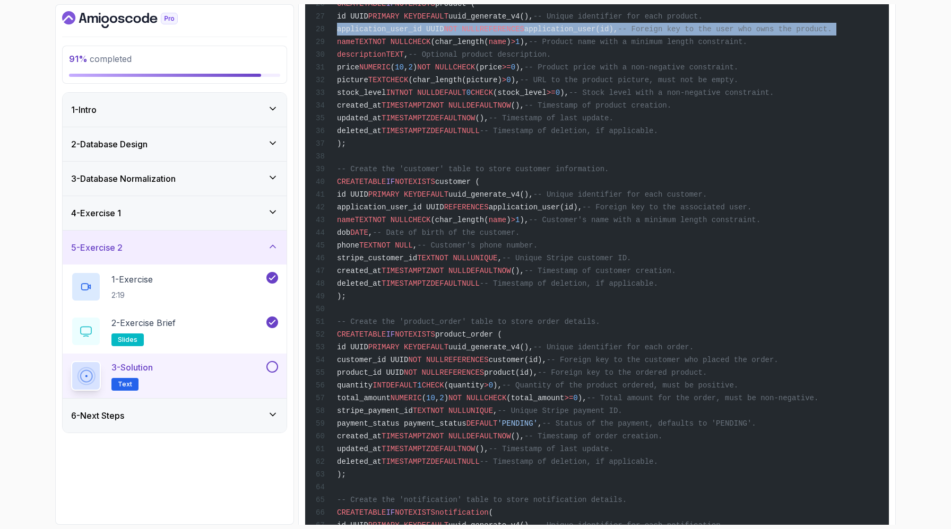
click at [444, 33] on span "application_user_id UUID" at bounding box center [390, 29] width 107 height 8
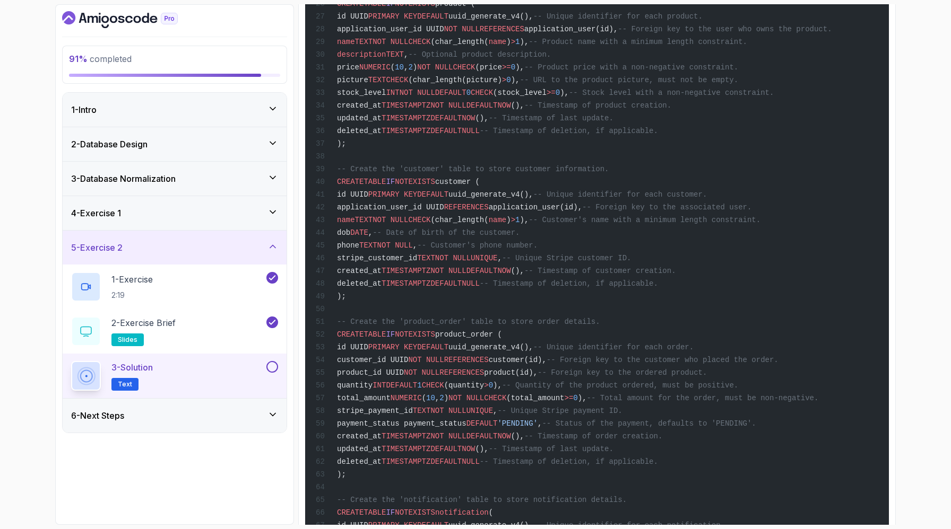
click at [444, 33] on span "application_user_id UUID" at bounding box center [390, 29] width 107 height 8
click at [533, 21] on span "uuid_generate_v4()," at bounding box center [490, 16] width 85 height 8
click at [480, 33] on span "NOT NULL" at bounding box center [462, 29] width 36 height 8
click at [407, 33] on span "application_user_id UUID" at bounding box center [390, 29] width 107 height 8
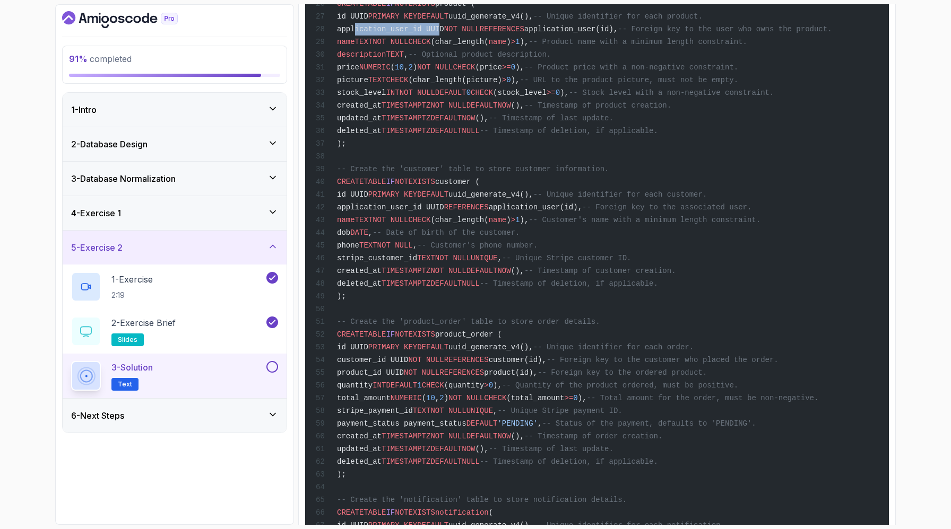
click at [407, 33] on span "application_user_id UUID" at bounding box center [390, 29] width 107 height 8
click at [444, 33] on span "application_user_id UUID" at bounding box center [390, 29] width 107 height 8
click at [617, 33] on span "application_user(id)," at bounding box center [570, 29] width 93 height 8
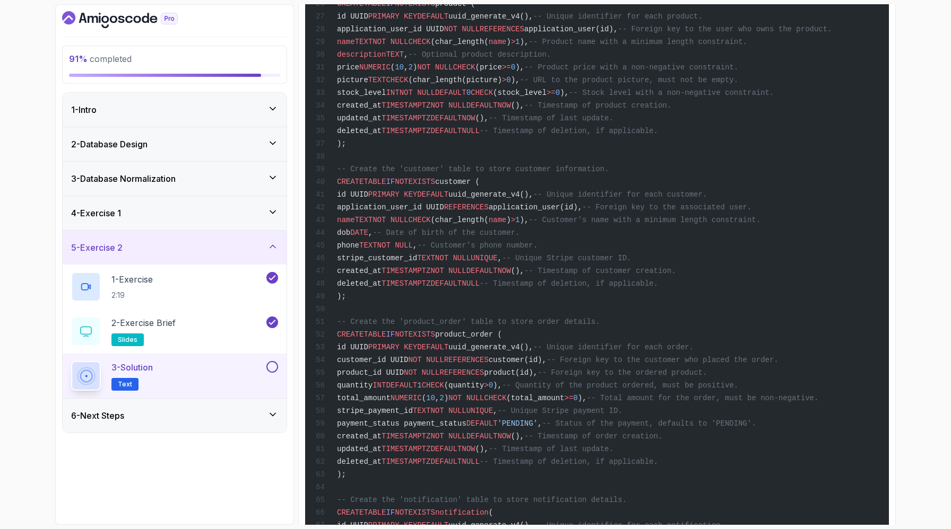
click at [547, 190] on div "-- Enable the "uuid-ossp" extension to generate UUIDs. CREATE EXTENSION IF NOT …" at bounding box center [596, 136] width 566 height 974
click at [433, 33] on span "application_user_id UUID" at bounding box center [390, 29] width 107 height 8
click at [355, 46] on span "name" at bounding box center [346, 42] width 18 height 8
click at [402, 33] on span "application_user_id UUID" at bounding box center [390, 29] width 107 height 8
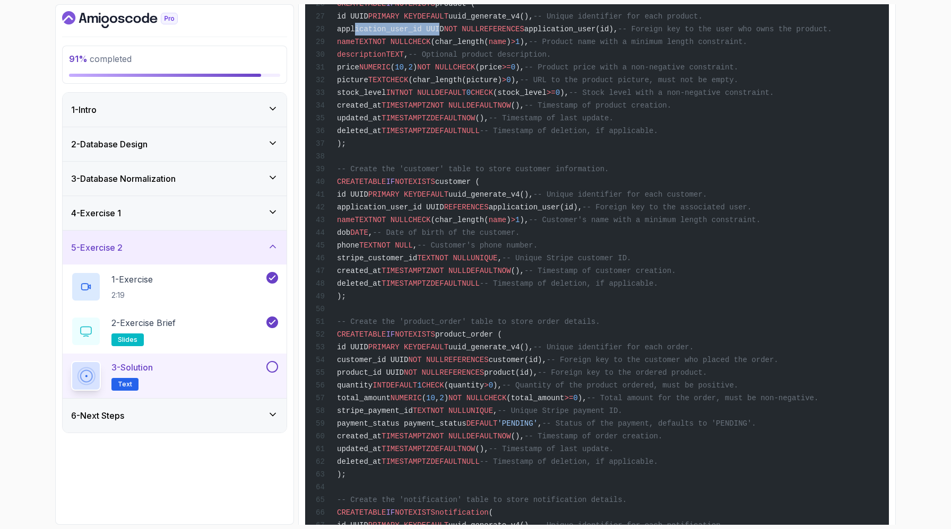
click at [402, 33] on span "application_user_id UUID" at bounding box center [390, 29] width 107 height 8
click at [444, 33] on span "application_user_id UUID" at bounding box center [390, 29] width 107 height 8
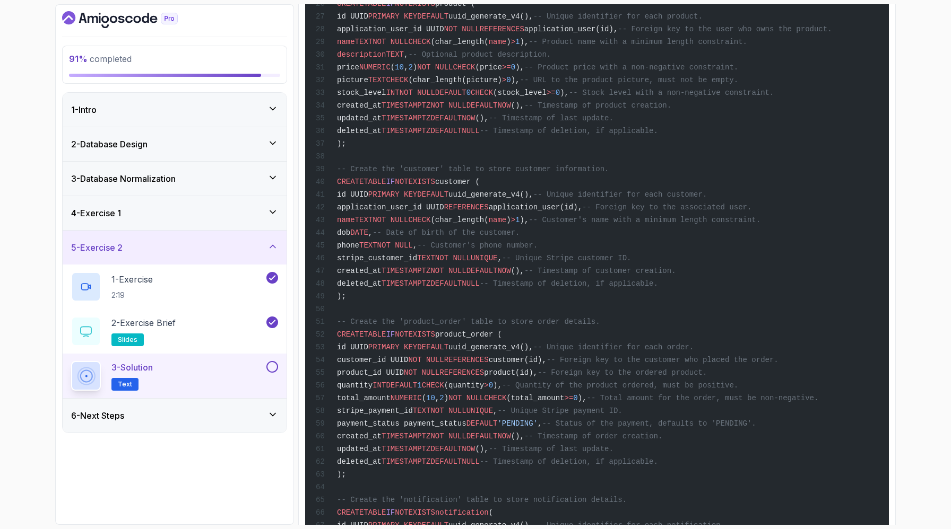
click at [355, 46] on span "name" at bounding box center [346, 42] width 18 height 8
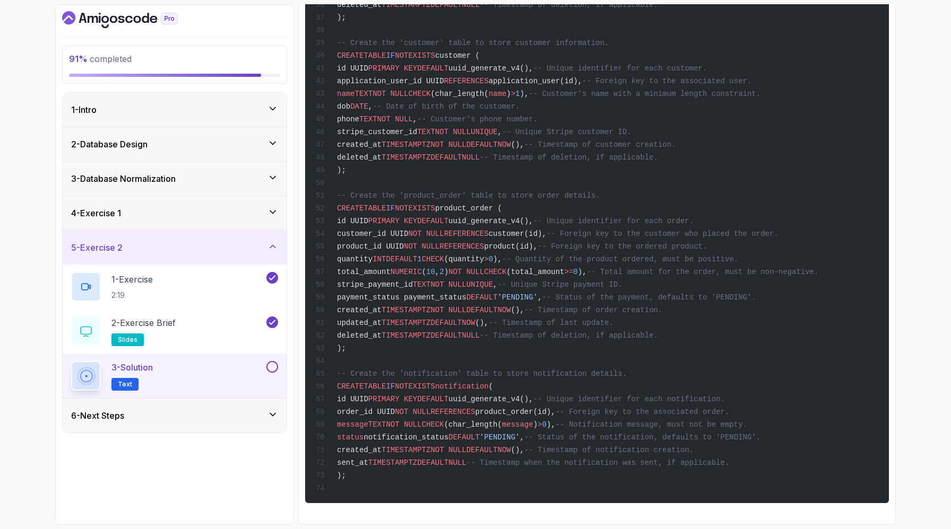
scroll to position [729, 0]
click at [381, 9] on span "deleted_at" at bounding box center [359, 5] width 45 height 8
drag, startPoint x: 431, startPoint y: 188, endPoint x: 560, endPoint y: 182, distance: 129.1
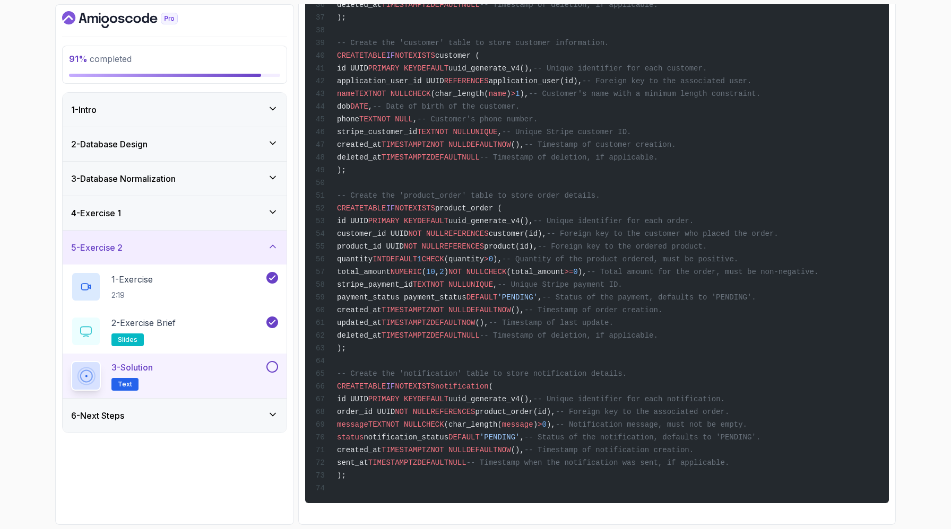
click at [560, 182] on div "-- Enable the "uuid-ossp" extension to generate UUIDs. CREATE EXTENSION IF NOT …" at bounding box center [596, 10] width 566 height 974
click at [531, 243] on div "-- Enable the "uuid-ossp" extension to generate UUIDs. CREATE EXTENSION IF NOT …" at bounding box center [596, 10] width 566 height 974
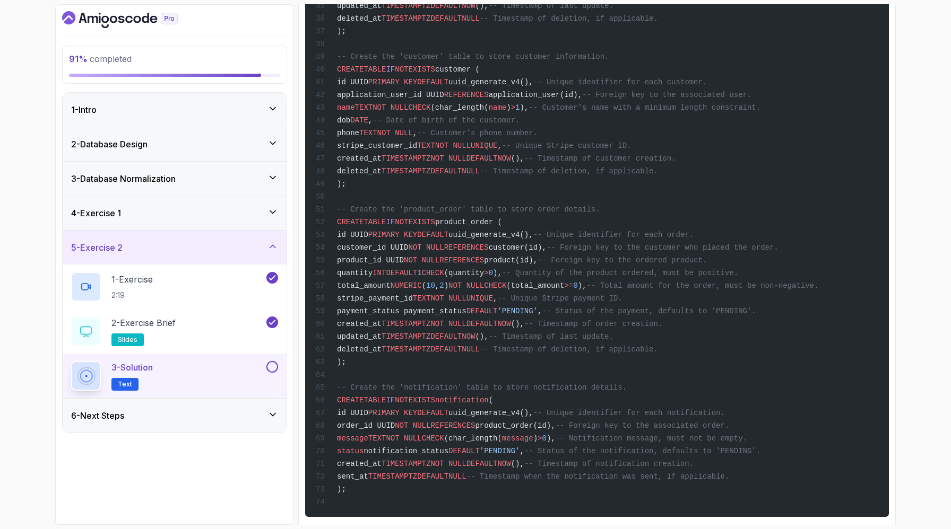
scroll to position [702, 0]
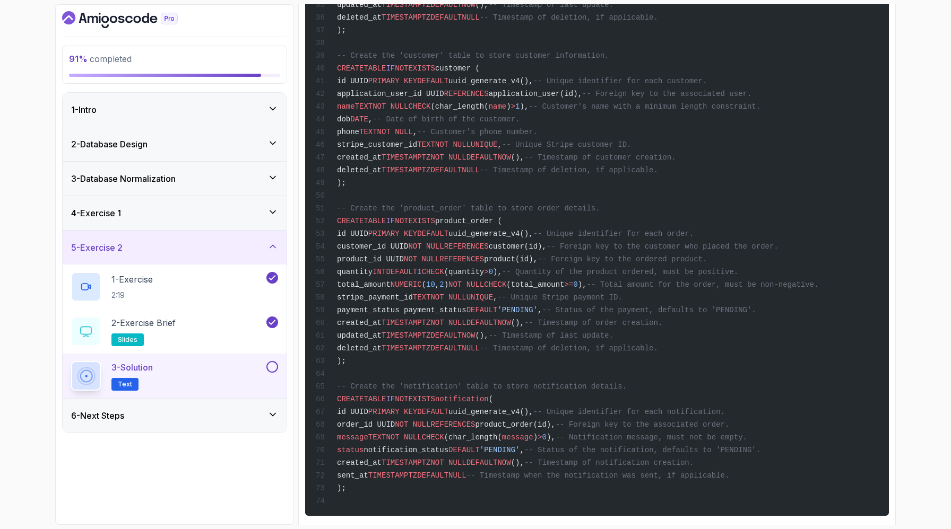
drag, startPoint x: 448, startPoint y: 134, endPoint x: 478, endPoint y: 134, distance: 30.2
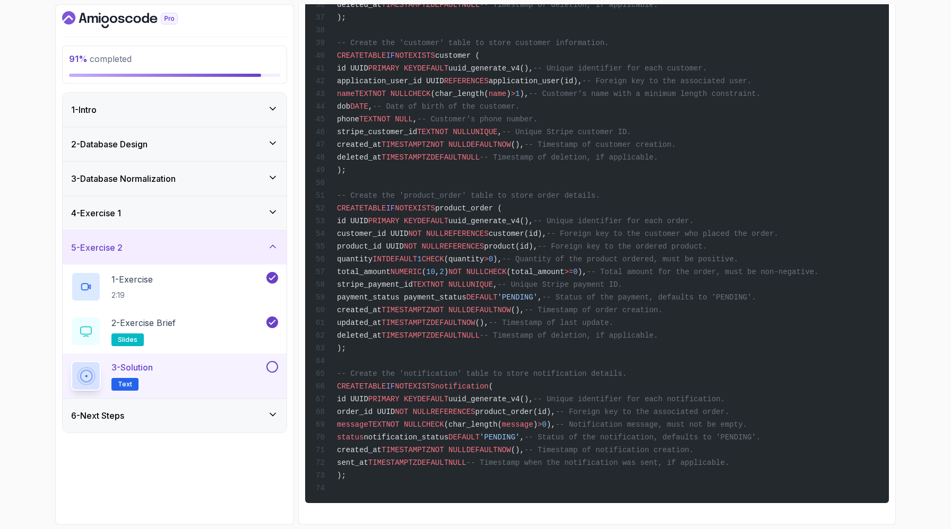
scroll to position [1064, 0]
click at [430, 446] on span "TIMESTAMPTZ" at bounding box center [405, 450] width 49 height 8
click at [421, 421] on span "NOT NULL" at bounding box center [404, 425] width 36 height 8
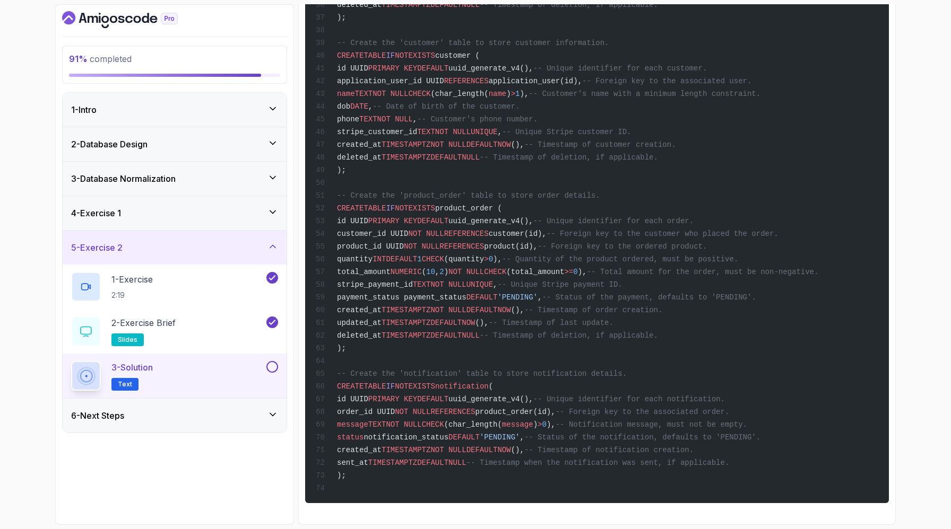
click at [368, 421] on span "message" at bounding box center [352, 425] width 31 height 8
click at [363, 433] on span "status" at bounding box center [350, 437] width 27 height 8
click at [381, 446] on span "created_at" at bounding box center [359, 450] width 45 height 8
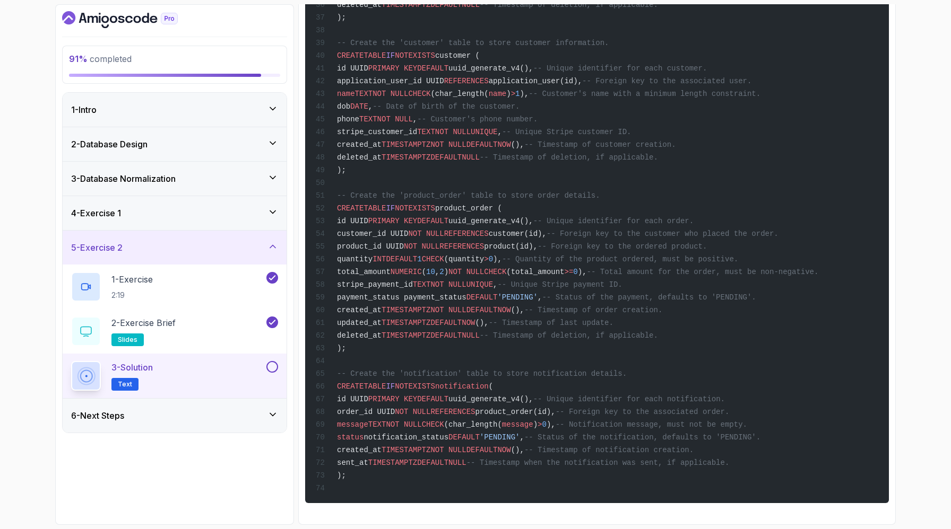
click at [381, 446] on span "created_at" at bounding box center [359, 450] width 45 height 8
click at [396, 386] on div "-- Enable the "uuid-ossp" extension to generate UUIDs. CREATE EXTENSION IF NOT …" at bounding box center [596, 10] width 566 height 974
click at [391, 371] on div "-- Enable the "uuid-ossp" extension to generate UUIDs. CREATE EXTENSION IF NOT …" at bounding box center [596, 10] width 566 height 974
click at [394, 408] on span "order_id UUID" at bounding box center [366, 412] width 58 height 8
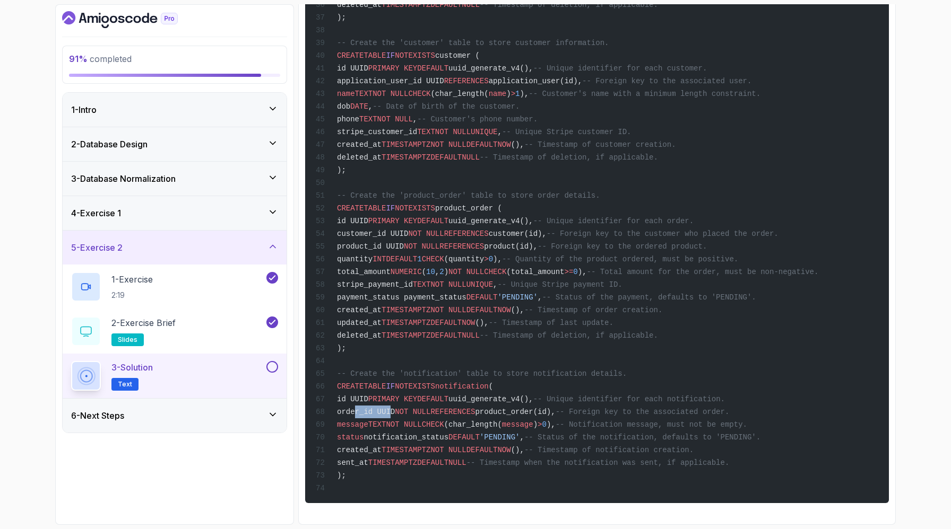
click at [394, 408] on span "order_id UUID" at bounding box center [366, 412] width 58 height 8
click at [368, 421] on span "message" at bounding box center [352, 425] width 31 height 8
click at [363, 433] on span "status" at bounding box center [350, 437] width 27 height 8
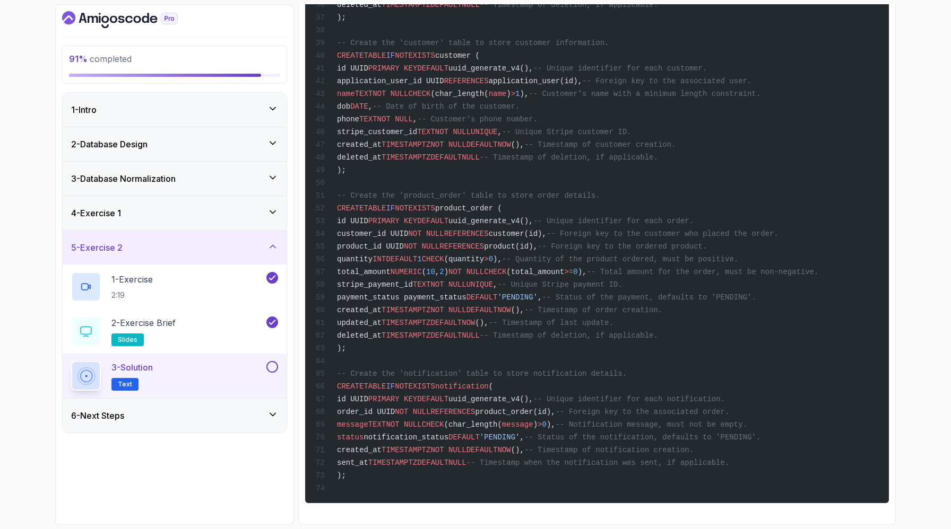
click at [381, 446] on span "created_at" at bounding box center [359, 450] width 45 height 8
click at [368, 459] on span "sent_at" at bounding box center [352, 463] width 31 height 8
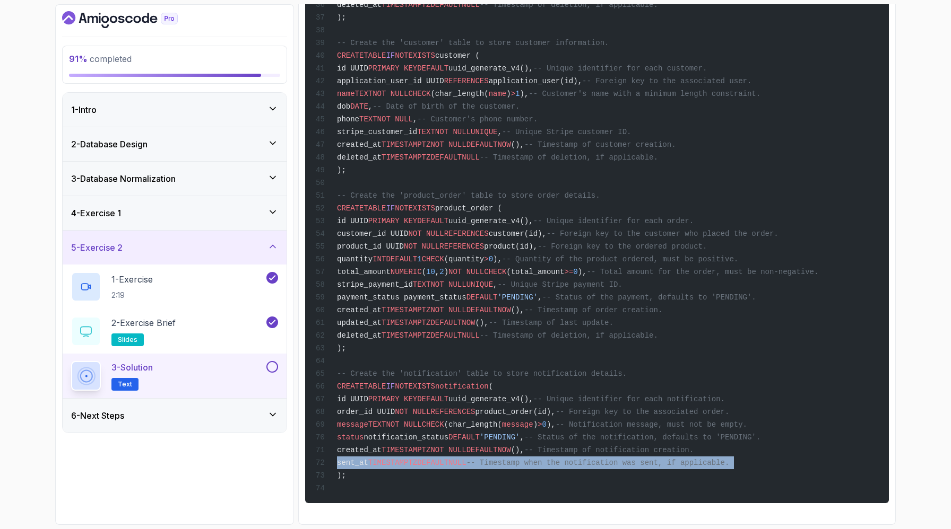
click at [368, 459] on span "sent_at" at bounding box center [352, 463] width 31 height 8
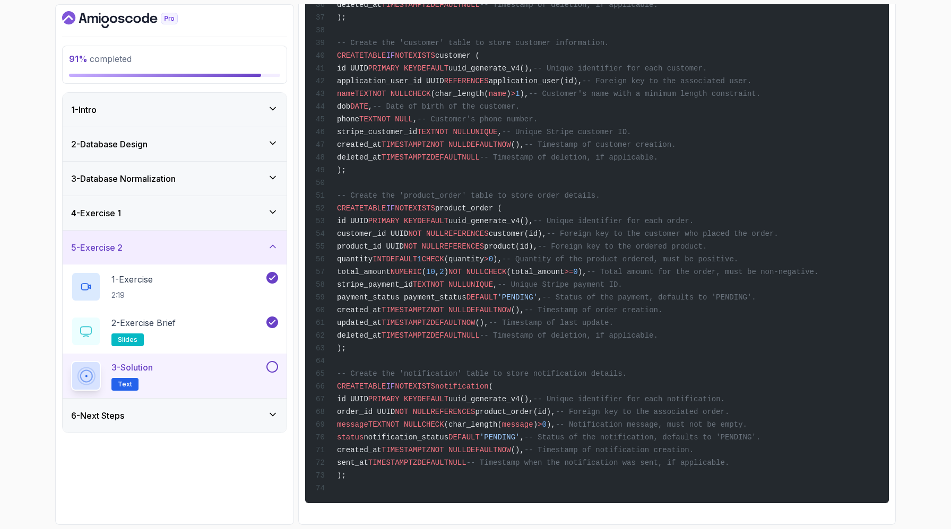
click at [409, 418] on div "-- Enable the "uuid-ossp" extension to generate UUIDs. CREATE EXTENSION IF NOT …" at bounding box center [596, 10] width 566 height 974
click at [376, 370] on div "-- Enable the "uuid-ossp" extension to generate UUIDs. CREATE EXTENSION IF NOT …" at bounding box center [596, 10] width 566 height 974
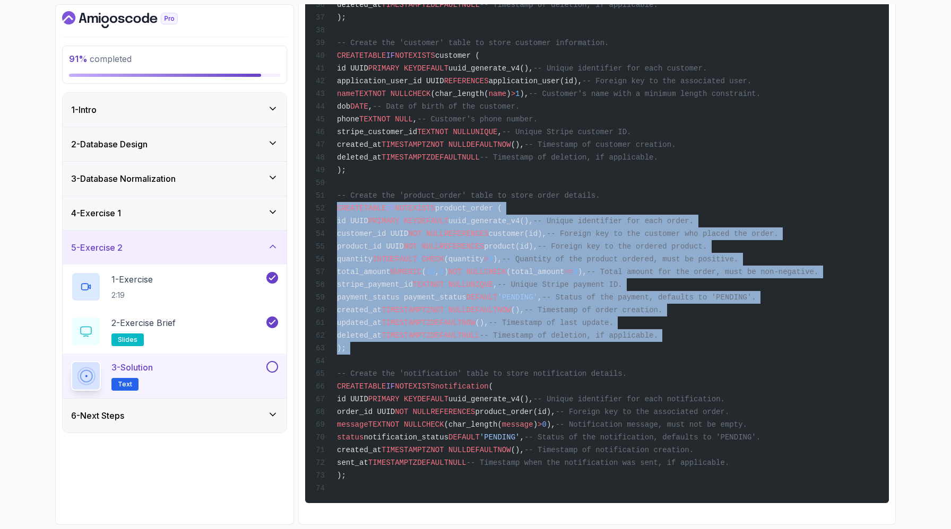
drag, startPoint x: 376, startPoint y: 370, endPoint x: 346, endPoint y: 189, distance: 183.3
click at [346, 189] on div "-- Enable the "uuid-ossp" extension to generate UUIDs. CREATE EXTENSION IF NOT …" at bounding box center [596, 10] width 566 height 974
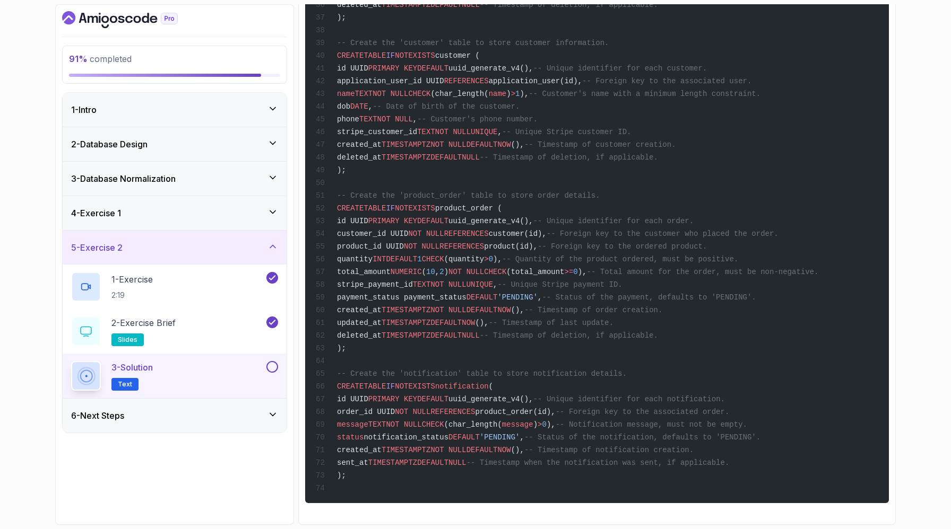
click at [368, 217] on span "id UUID" at bounding box center [352, 221] width 31 height 8
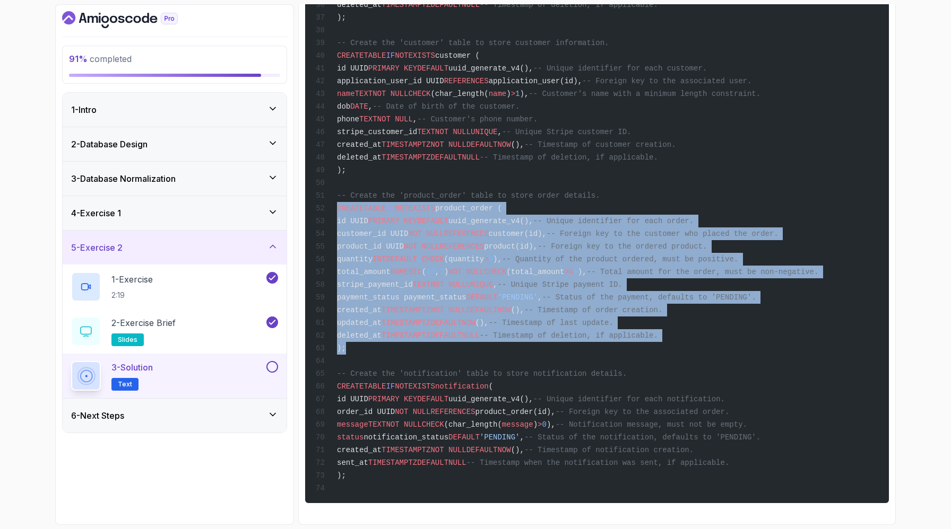
drag, startPoint x: 365, startPoint y: 367, endPoint x: 329, endPoint y: 181, distance: 189.7
click at [329, 181] on div "-- Enable the "uuid-ossp" extension to generate UUIDs. CREATE EXTENSION IF NOT …" at bounding box center [596, 10] width 566 height 974
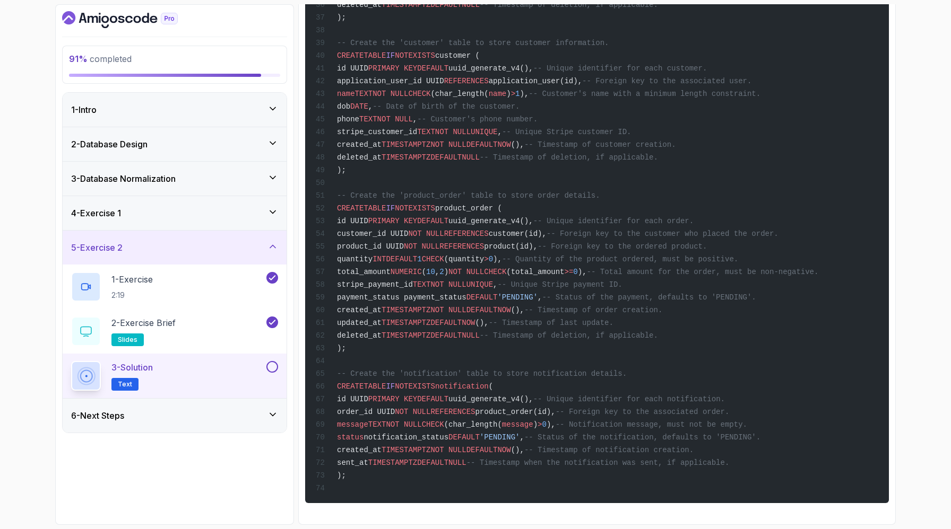
click at [351, 242] on span "product_id UUID" at bounding box center [370, 246] width 67 height 8
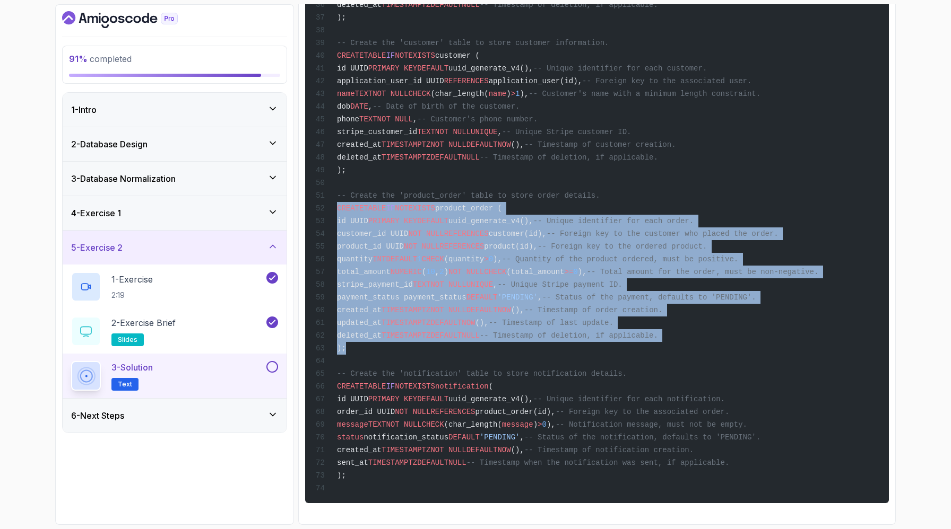
drag, startPoint x: 364, startPoint y: 371, endPoint x: 335, endPoint y: 185, distance: 187.8
click at [335, 185] on div "-- Enable the "uuid-ossp" extension to generate UUIDs. CREATE EXTENSION IF NOT …" at bounding box center [596, 10] width 566 height 974
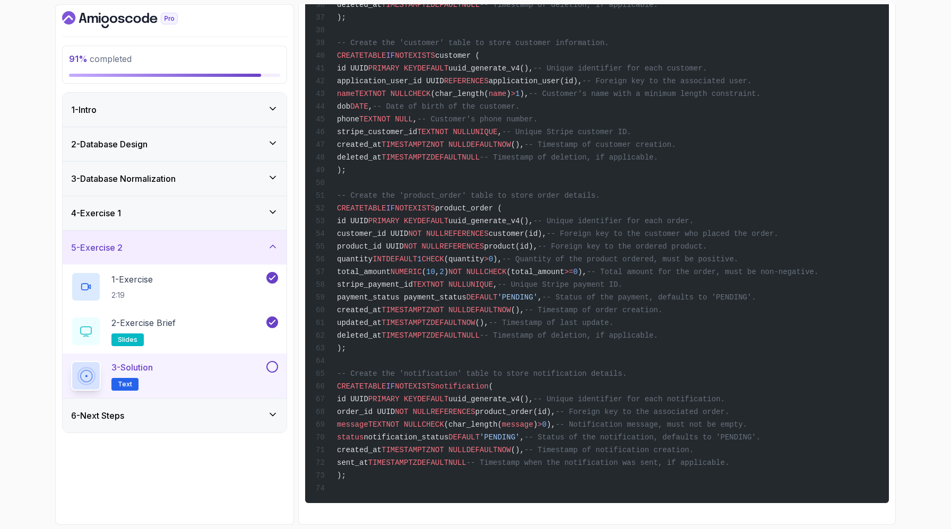
click at [362, 230] on span "customer_id UUID" at bounding box center [372, 234] width 71 height 8
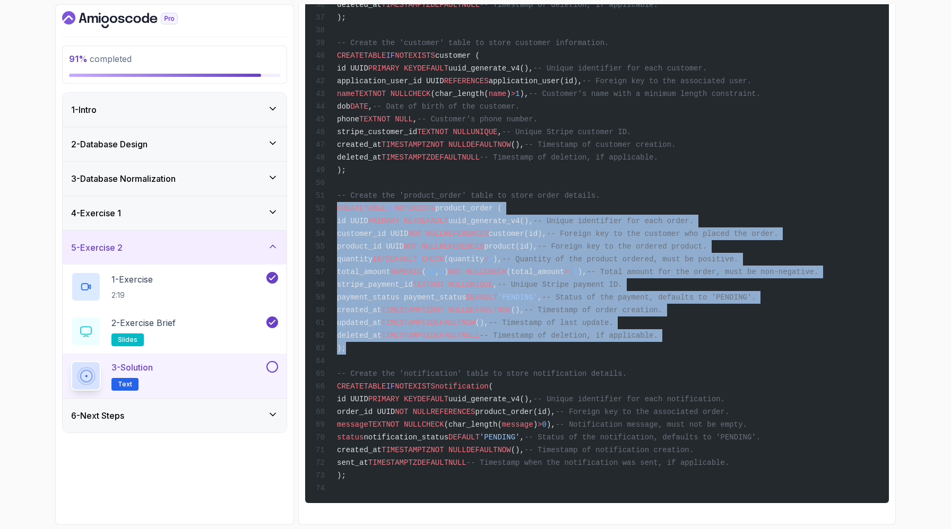
drag, startPoint x: 374, startPoint y: 301, endPoint x: 326, endPoint y: 114, distance: 193.4
click at [326, 114] on div "-- Enable the "uuid-ossp" extension to generate UUIDs. CREATE EXTENSION IF NOT …" at bounding box center [596, 10] width 566 height 974
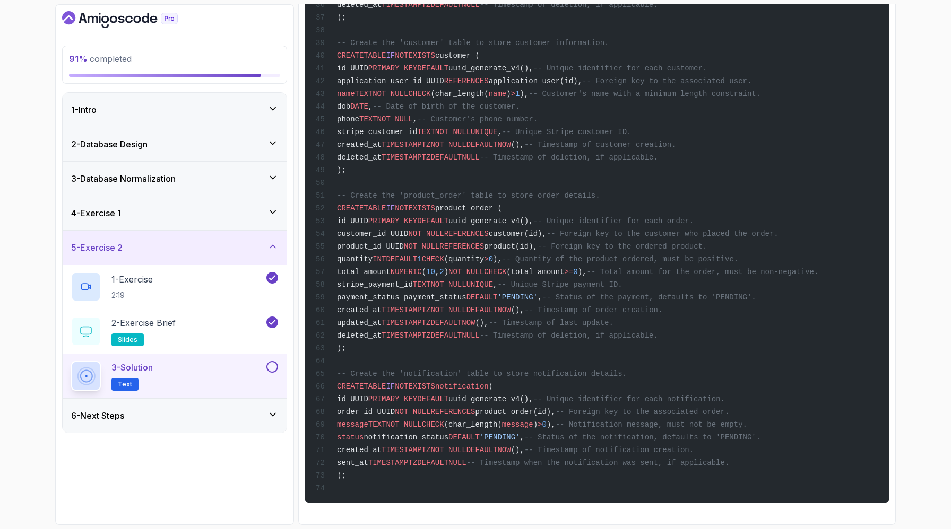
click at [370, 256] on div "-- Enable the "uuid-ossp" extension to generate UUIDs. CREATE EXTENSION IF NOT …" at bounding box center [596, 10] width 566 height 974
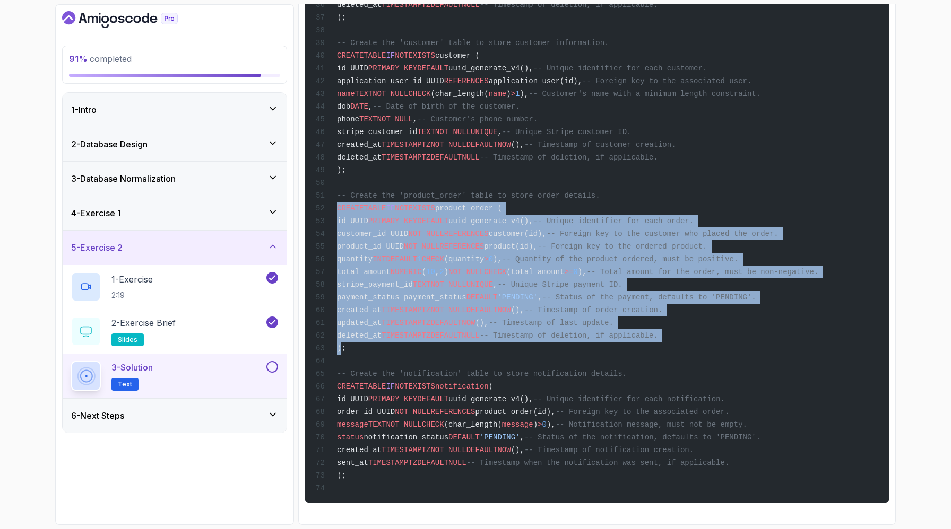
drag, startPoint x: 353, startPoint y: 300, endPoint x: 348, endPoint y: 109, distance: 191.0
click at [348, 109] on div "-- Enable the "uuid-ossp" extension to generate UUIDs. CREATE EXTENSION IF NOT …" at bounding box center [596, 10] width 566 height 974
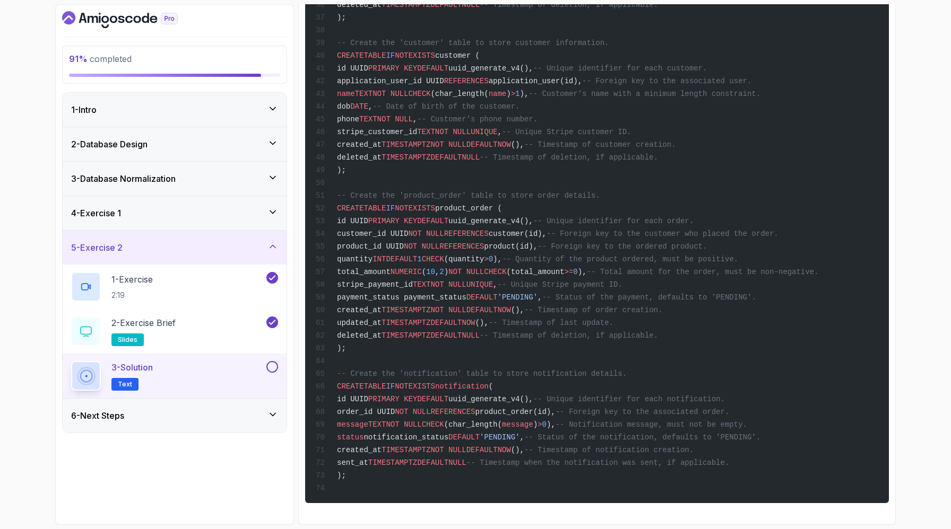
click at [380, 293] on span "payment_status payment_status" at bounding box center [401, 297] width 129 height 8
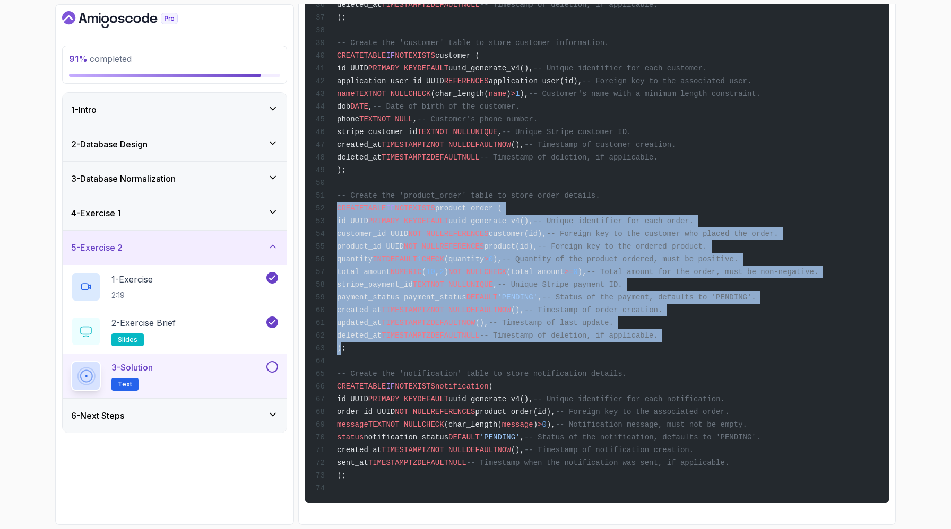
drag, startPoint x: 353, startPoint y: 297, endPoint x: 345, endPoint y: 117, distance: 179.5
click at [345, 117] on code "-- Enable the "uuid-ossp" extension to generate UUIDs. CREATE EXTENSION IF NOT …" at bounding box center [574, 24] width 516 height 938
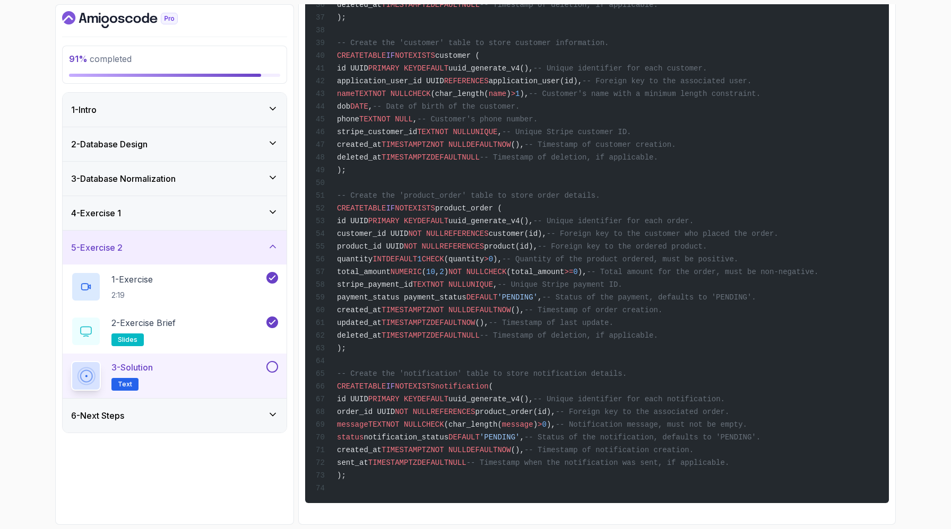
click at [379, 230] on span "customer_id UUID" at bounding box center [372, 234] width 71 height 8
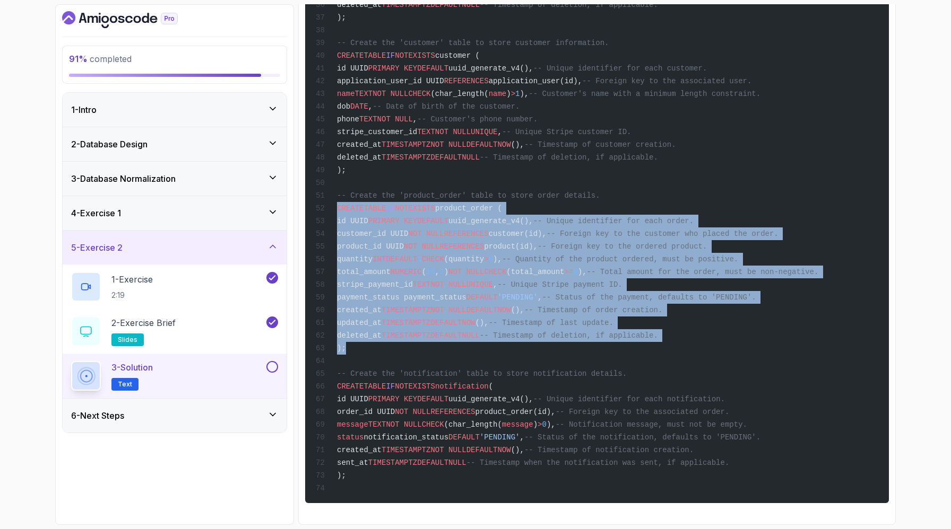
drag, startPoint x: 359, startPoint y: 303, endPoint x: 341, endPoint y: 114, distance: 190.2
click at [341, 114] on div "-- Enable the "uuid-ossp" extension to generate UUIDs. CREATE EXTENSION IF NOT …" at bounding box center [596, 10] width 566 height 974
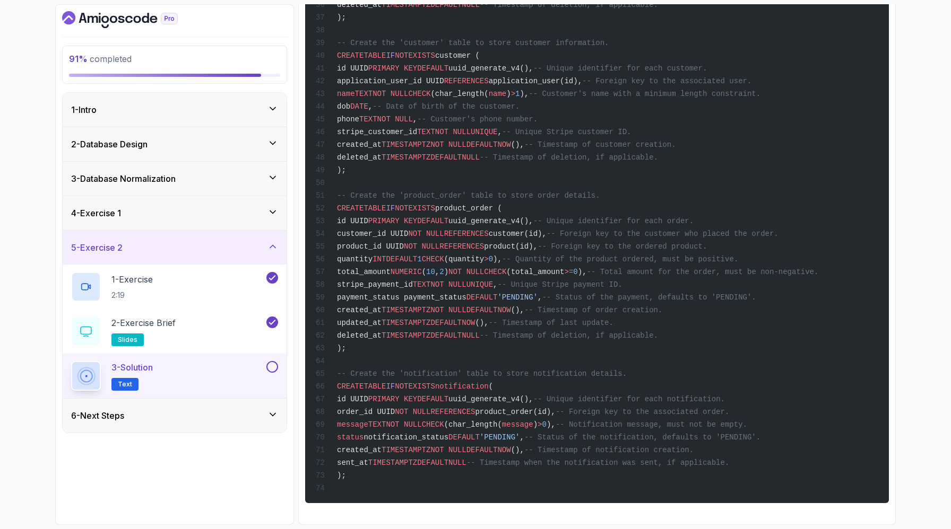
click at [381, 293] on span "payment_status payment_status" at bounding box center [401, 297] width 129 height 8
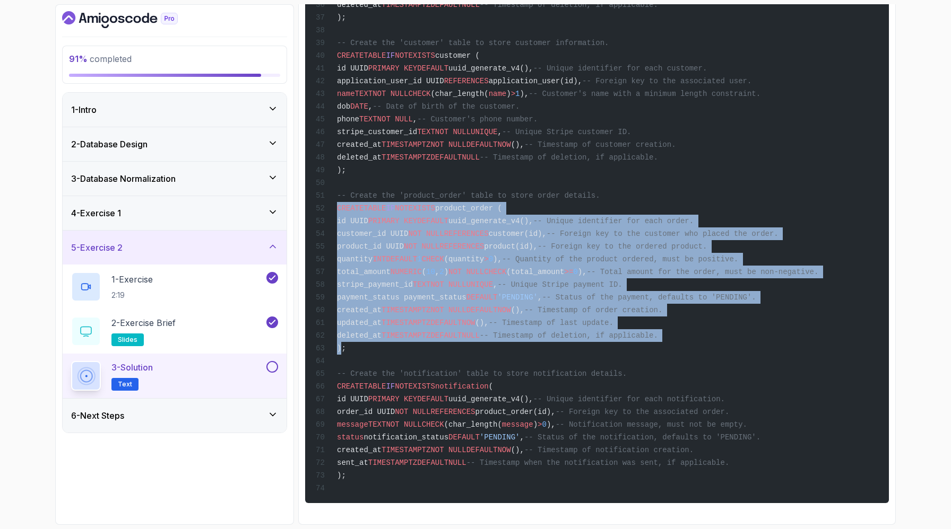
drag, startPoint x: 355, startPoint y: 297, endPoint x: 347, endPoint y: 115, distance: 181.6
click at [347, 115] on code "-- Enable the "uuid-ossp" extension to generate UUIDs. CREATE EXTENSION IF NOT …" at bounding box center [574, 24] width 516 height 938
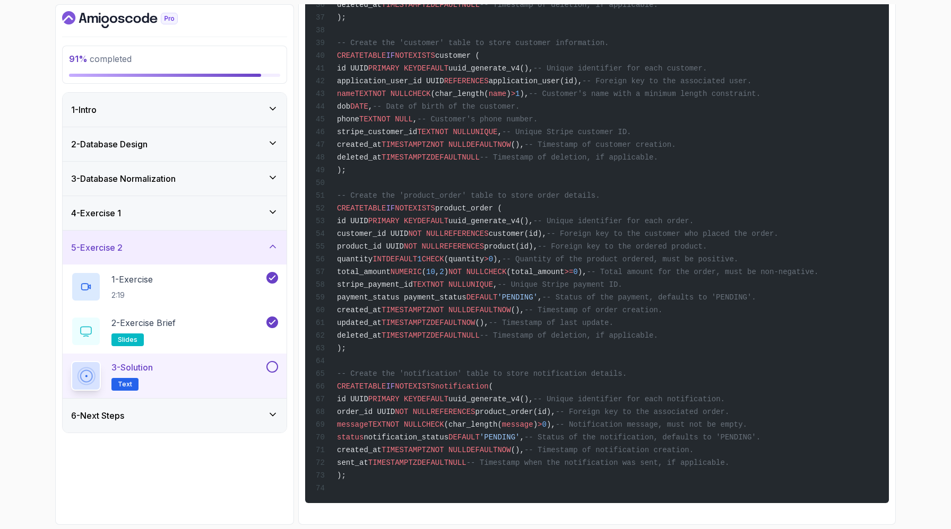
click at [373, 191] on div "-- Enable the "uuid-ossp" extension to generate UUIDs. CREATE EXTENSION IF NOT …" at bounding box center [596, 10] width 566 height 974
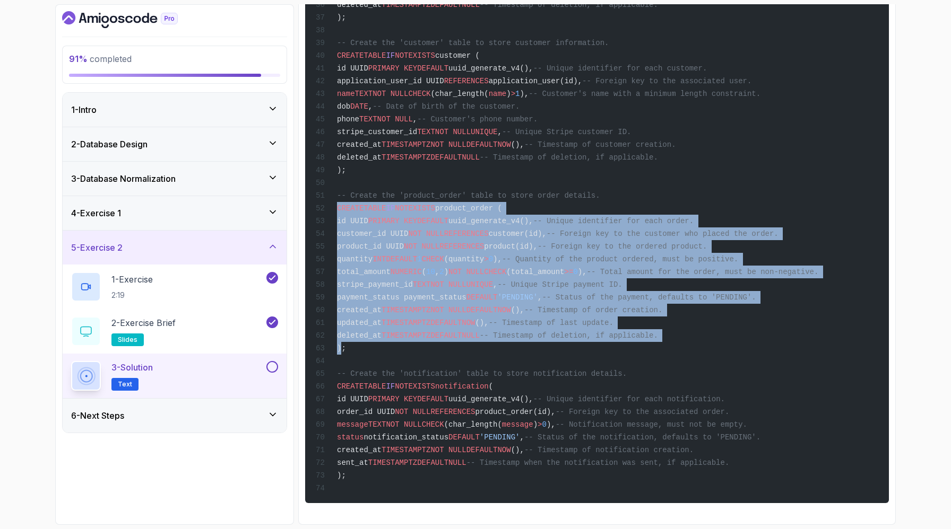
drag, startPoint x: 353, startPoint y: 297, endPoint x: 342, endPoint y: 112, distance: 184.4
click at [342, 112] on code "-- Enable the "uuid-ossp" extension to generate UUIDs. CREATE EXTENSION IF NOT …" at bounding box center [574, 24] width 516 height 938
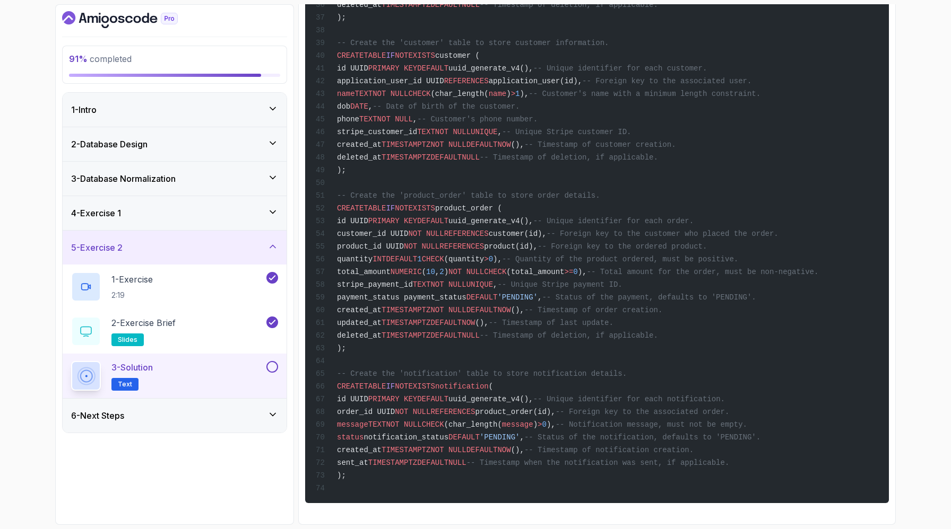
click at [359, 242] on span "product_id UUID" at bounding box center [370, 246] width 67 height 8
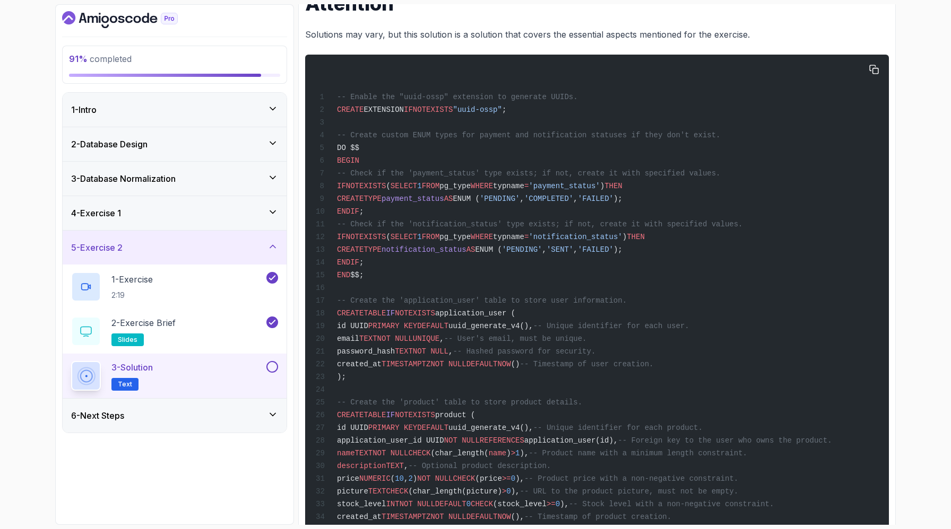
scroll to position [175, 0]
click at [358, 43] on p "Solutions may vary, but this solution is a solution that covers the essential a…" at bounding box center [596, 36] width 583 height 15
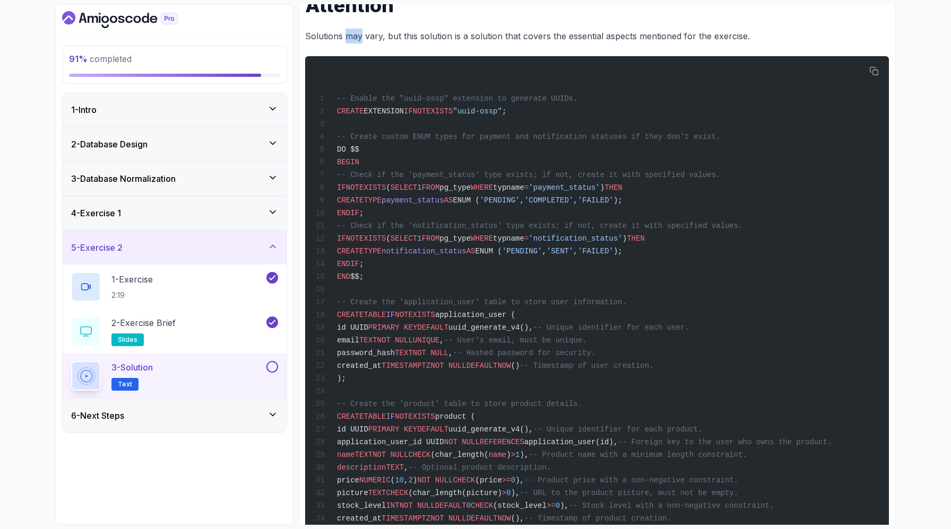
click at [358, 43] on p "Solutions may vary, but this solution is a solution that covers the essential a…" at bounding box center [596, 36] width 583 height 15
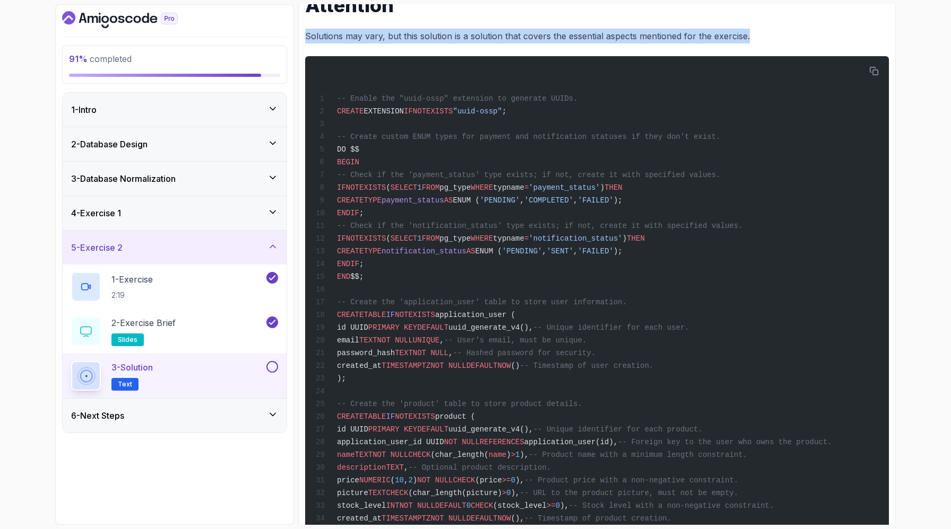
click at [358, 43] on p "Solutions may vary, but this solution is a solution that covers the essential a…" at bounding box center [596, 36] width 583 height 15
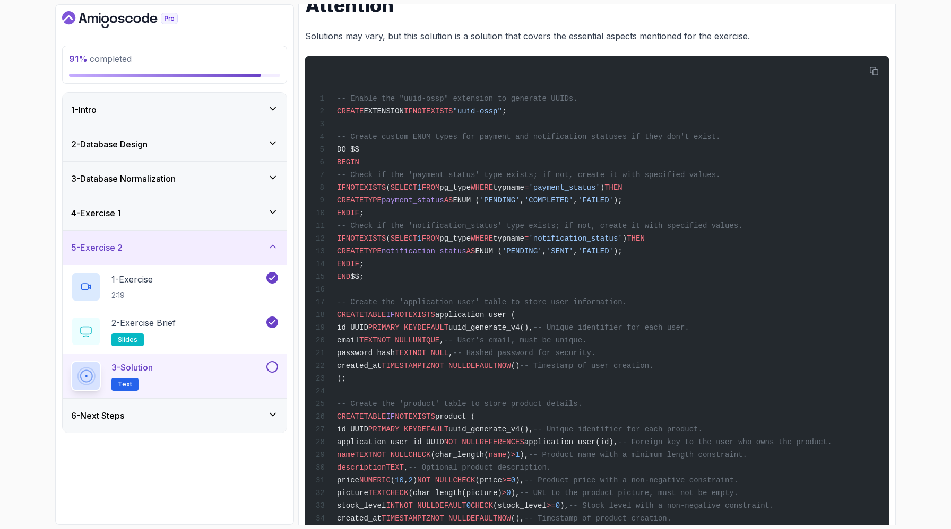
click at [387, 43] on p "Solutions may vary, but this solution is a solution that covers the essential a…" at bounding box center [596, 36] width 583 height 15
click at [409, 99] on div "~4 min read Attention Solutions may vary, but this solution is a solution that …" at bounding box center [596, 505] width 583 height 1076
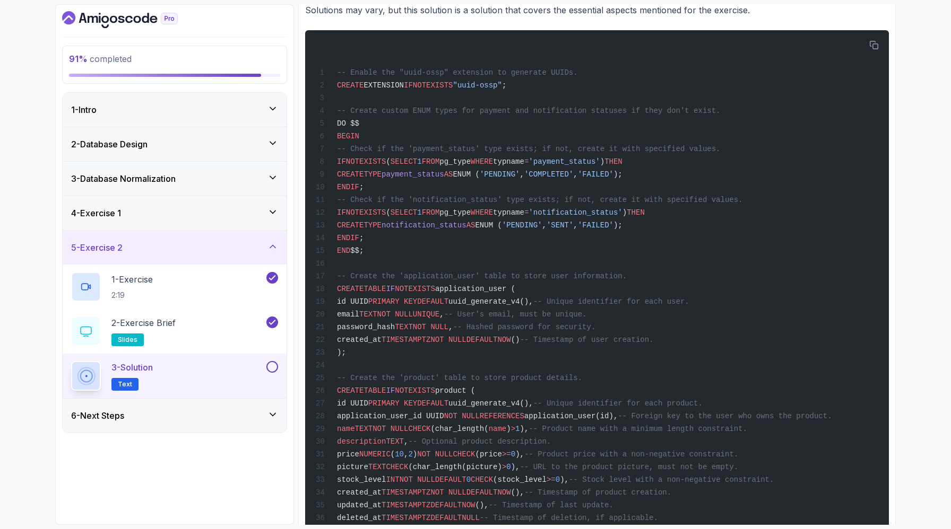
scroll to position [196, 0]
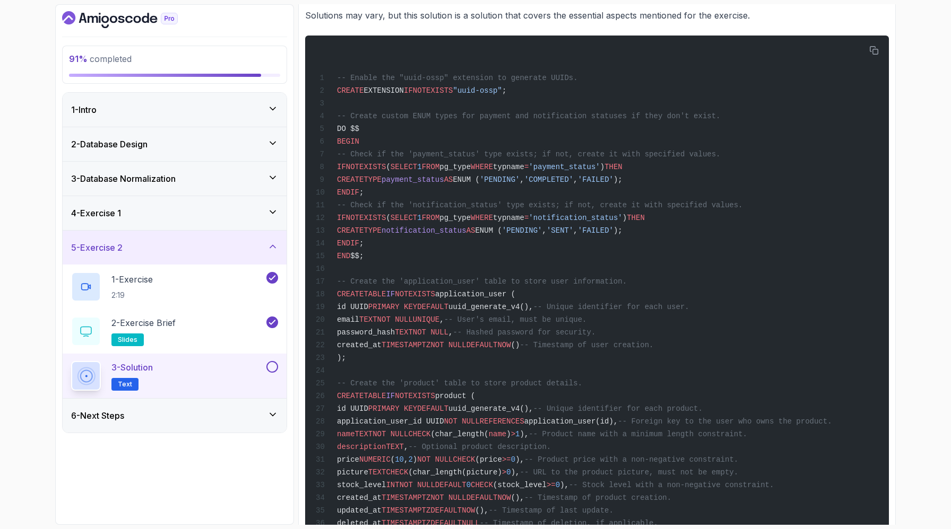
click at [419, 23] on p "Solutions may vary, but this solution is a solution that covers the essential a…" at bounding box center [596, 15] width 583 height 15
click at [422, 23] on p "Solutions may vary, but this solution is a solution that covers the essential a…" at bounding box center [596, 15] width 583 height 15
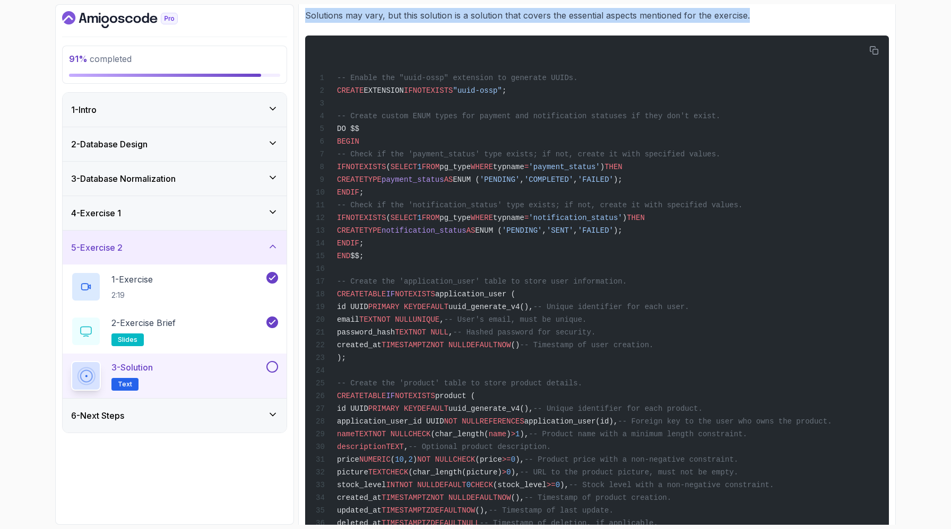
click at [422, 23] on p "Solutions may vary, but this solution is a solution that covers the essential a…" at bounding box center [596, 15] width 583 height 15
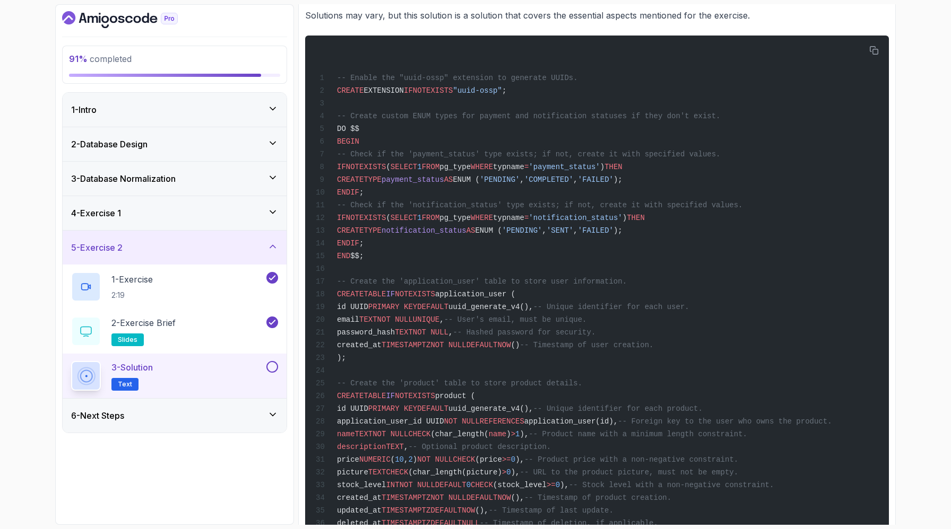
click at [422, 80] on div "~4 min read Attention Solutions may vary, but this solution is a solution that …" at bounding box center [596, 484] width 583 height 1076
click at [415, 23] on p "Solutions may vary, but this solution is a solution that covers the essential a…" at bounding box center [596, 15] width 583 height 15
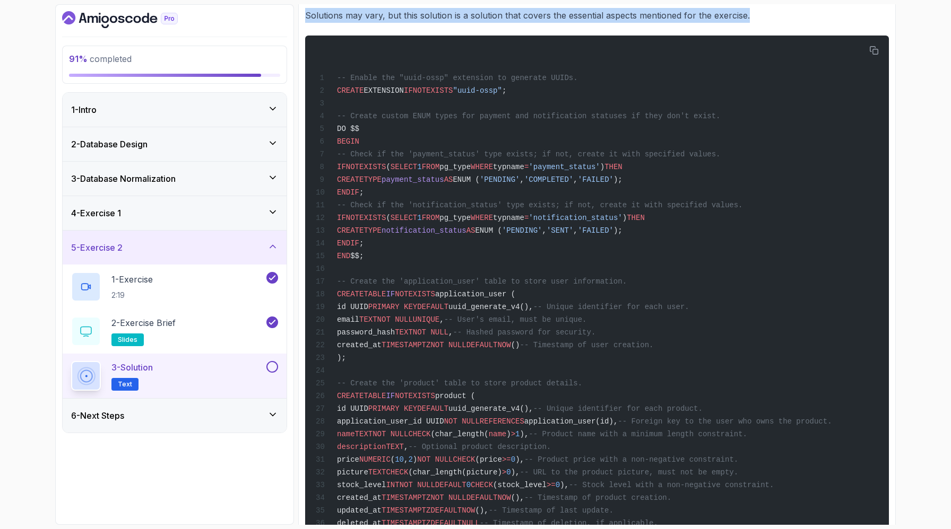
click at [415, 23] on p "Solutions may vary, but this solution is a solution that covers the essential a…" at bounding box center [596, 15] width 583 height 15
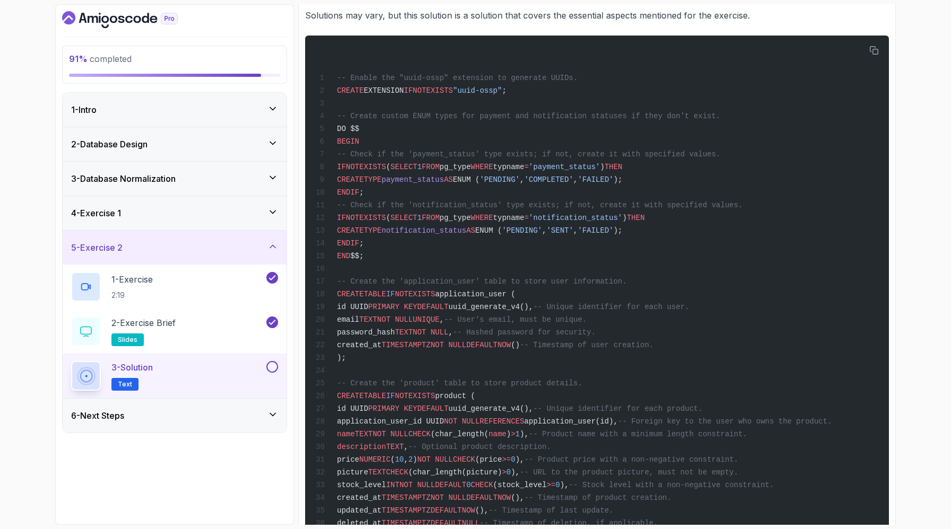
click at [417, 78] on div "~4 min read Attention Solutions may vary, but this solution is a solution that …" at bounding box center [596, 484] width 583 height 1076
click at [422, 23] on p "Solutions may vary, but this solution is a solution that covers the essential a…" at bounding box center [596, 15] width 583 height 15
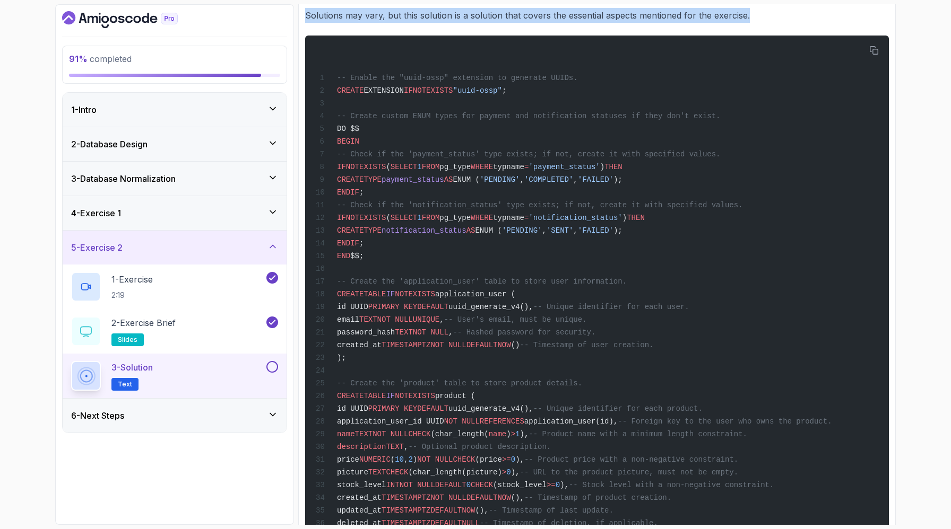
click at [422, 23] on p "Solutions may vary, but this solution is a solution that covers the essential a…" at bounding box center [596, 15] width 583 height 15
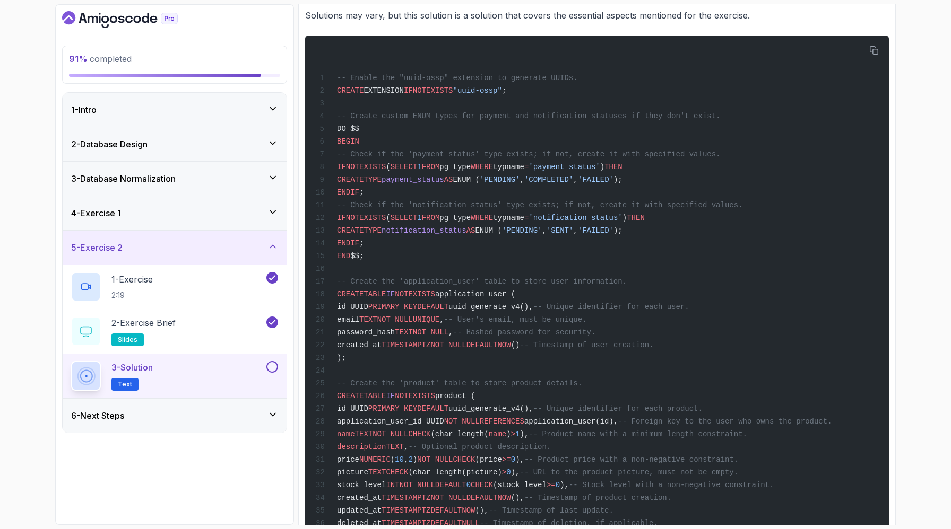
click at [423, 86] on div "~4 min read Attention Solutions may vary, but this solution is a solution that …" at bounding box center [596, 484] width 583 height 1076
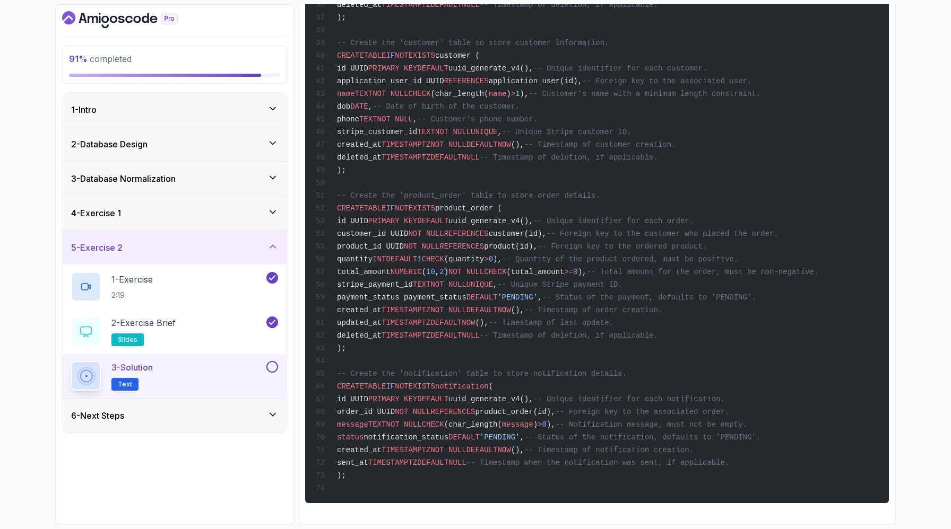
scroll to position [1064, 0]
click at [489, 382] on span "notification" at bounding box center [462, 386] width 54 height 8
click at [447, 274] on div "-- Enable the "uuid-ossp" extension to generate UUIDs. CREATE EXTENSION IF NOT …" at bounding box center [596, 10] width 566 height 974
click at [434, 382] on span "EXISTS" at bounding box center [421, 386] width 27 height 8
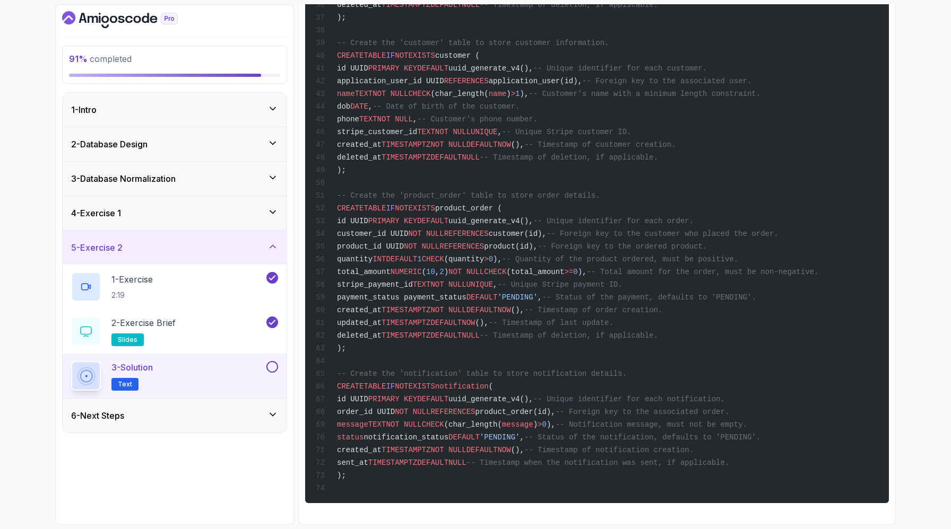
click at [434, 382] on span "EXISTS" at bounding box center [421, 386] width 27 height 8
click at [489, 382] on span "notification" at bounding box center [462, 386] width 54 height 8
click at [523, 291] on div "-- Enable the "uuid-ossp" extension to generate UUIDs. CREATE EXTENSION IF NOT …" at bounding box center [596, 10] width 566 height 974
click at [466, 306] on span "NOT NULL" at bounding box center [448, 310] width 36 height 8
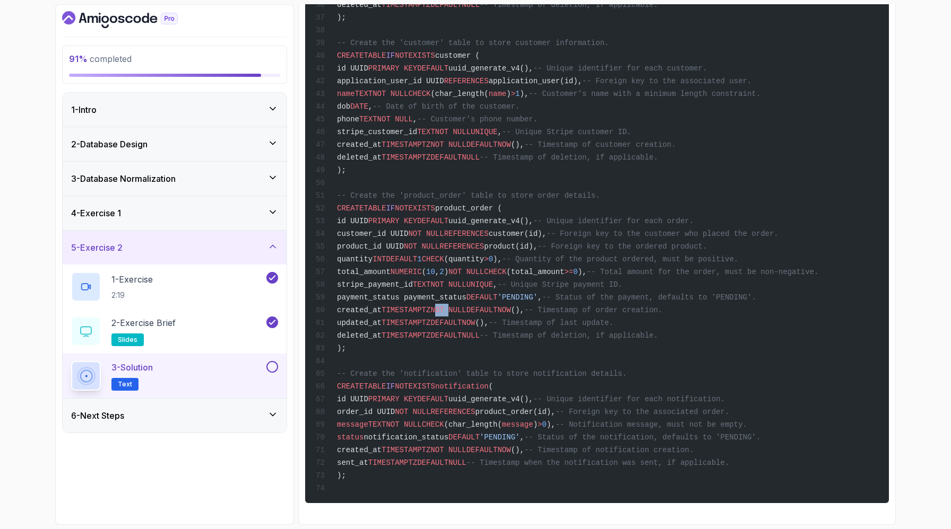
click at [466, 306] on span "NOT NULL" at bounding box center [448, 310] width 36 height 8
click at [430, 306] on span "TIMESTAMPTZ" at bounding box center [405, 310] width 49 height 8
drag, startPoint x: 426, startPoint y: 246, endPoint x: 685, endPoint y: 246, distance: 259.4
click at [662, 306] on span "created_at TIMESTAMPTZ NOT NULL DEFAULT NOW (), -- Timestamp of order creation." at bounding box center [489, 310] width 346 height 8
click at [662, 306] on span "-- Timestamp of order creation." at bounding box center [593, 310] width 138 height 8
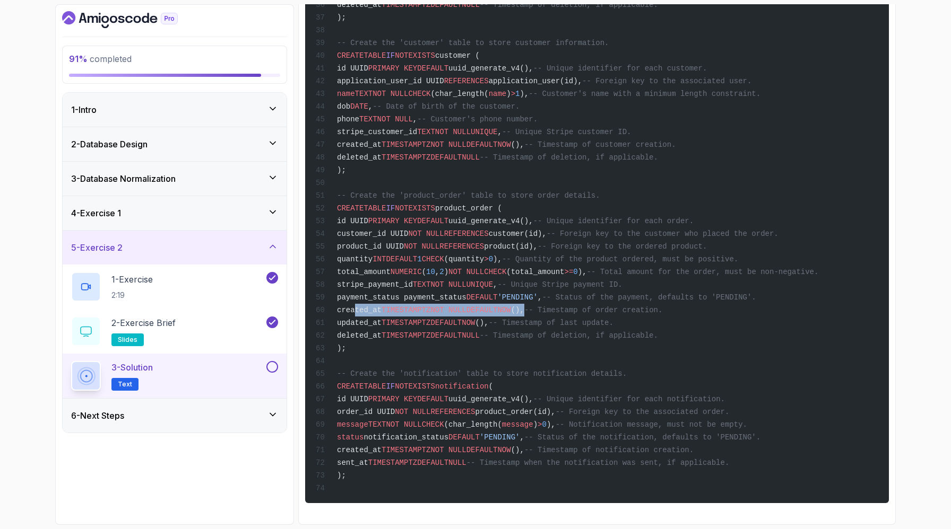
drag, startPoint x: 628, startPoint y: 247, endPoint x: 370, endPoint y: 247, distance: 258.3
click at [370, 306] on span "created_at TIMESTAMPTZ NOT NULL DEFAULT NOW (), -- Timestamp of order creation." at bounding box center [489, 310] width 346 height 8
click at [376, 319] on span "updated_at" at bounding box center [359, 323] width 45 height 8
drag, startPoint x: 370, startPoint y: 264, endPoint x: 574, endPoint y: 265, distance: 203.7
click at [574, 319] on span "updated_at TIMESTAMPTZ DEFAULT NOW (), -- Timestamp of last update." at bounding box center [465, 323] width 298 height 8
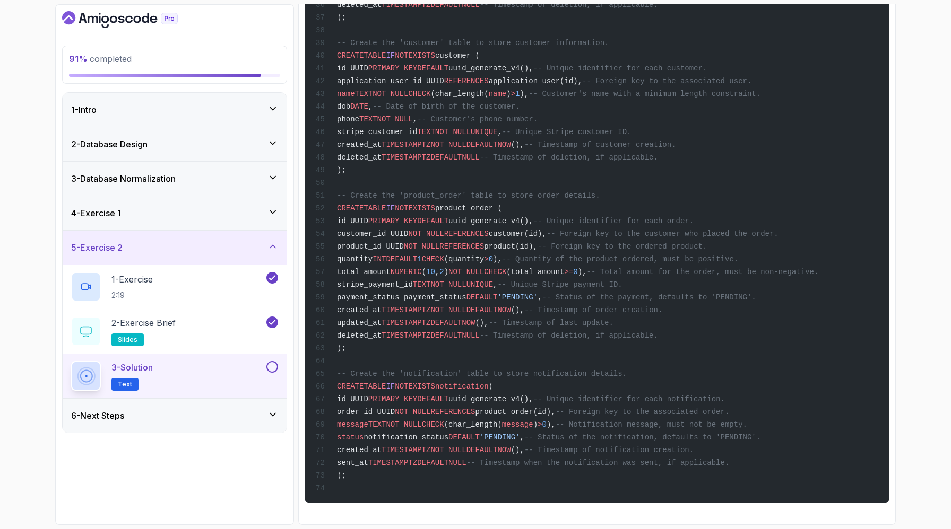
click at [480, 332] on span "NULL" at bounding box center [470, 336] width 18 height 8
drag, startPoint x: 371, startPoint y: 279, endPoint x: 611, endPoint y: 281, distance: 239.2
click at [611, 332] on span "deleted_at TIMESTAMPTZ DEFAULT NULL -- Timestamp of deletion, if applicable." at bounding box center [487, 336] width 342 height 8
click at [611, 332] on span "-- Timestamp of deletion, if applicable." at bounding box center [569, 336] width 178 height 8
click at [431, 302] on div "-- Enable the "uuid-ossp" extension to generate UUIDs. CREATE EXTENSION IF NOT …" at bounding box center [596, 10] width 566 height 974
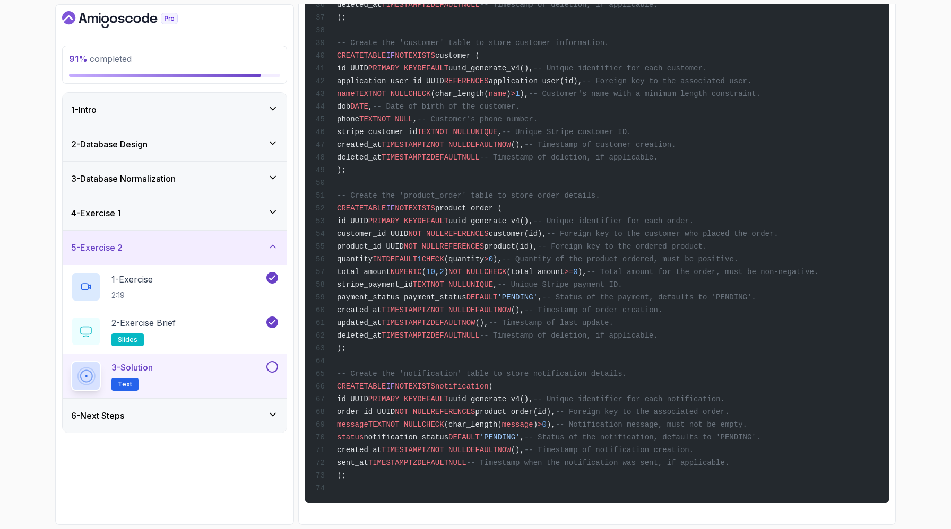
click at [433, 370] on span "-- Create the 'notification' table to store notification details." at bounding box center [482, 374] width 290 height 8
click at [489, 382] on span "notification" at bounding box center [462, 386] width 54 height 8
click at [480, 322] on div "-- Enable the "uuid-ossp" extension to generate UUIDs. CREATE EXTENSION IF NOT …" at bounding box center [596, 10] width 566 height 974
click at [432, 293] on div "-- Enable the "uuid-ossp" extension to generate UUIDs. CREATE EXTENSION IF NOT …" at bounding box center [596, 10] width 566 height 974
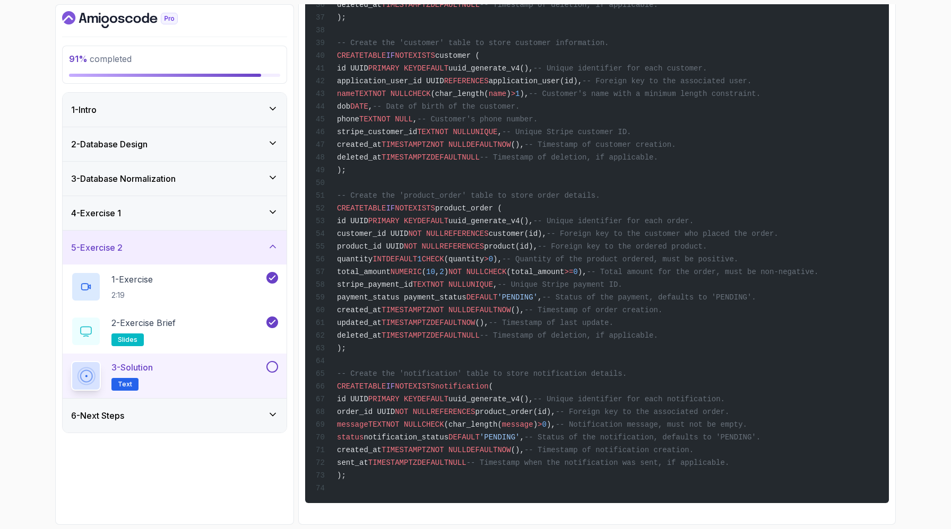
click at [407, 294] on div "-- Enable the "uuid-ossp" extension to generate UUIDs. CREATE EXTENSION IF NOT …" at bounding box center [596, 10] width 566 height 974
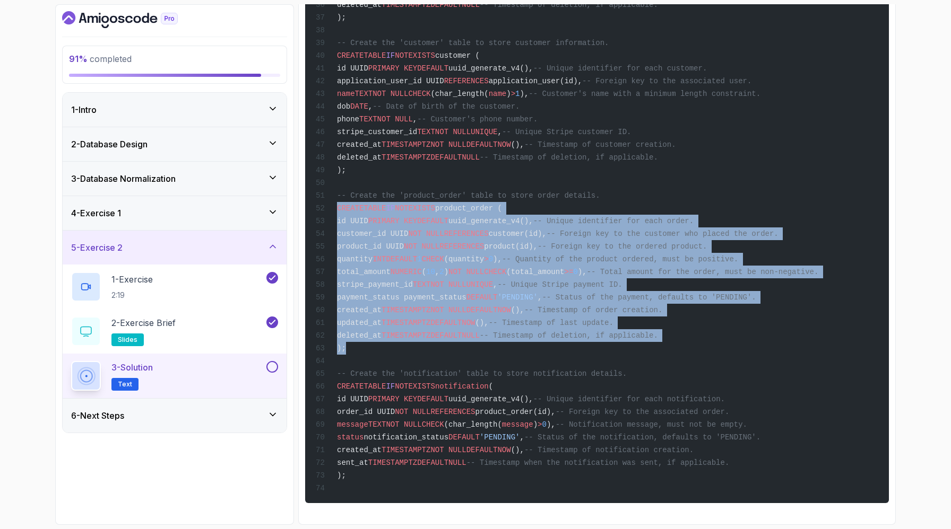
drag, startPoint x: 386, startPoint y: 296, endPoint x: 349, endPoint y: 116, distance: 184.1
click at [349, 116] on div "-- Enable the "uuid-ossp" extension to generate UUIDs. CREATE EXTENSION IF NOT …" at bounding box center [596, 10] width 566 height 974
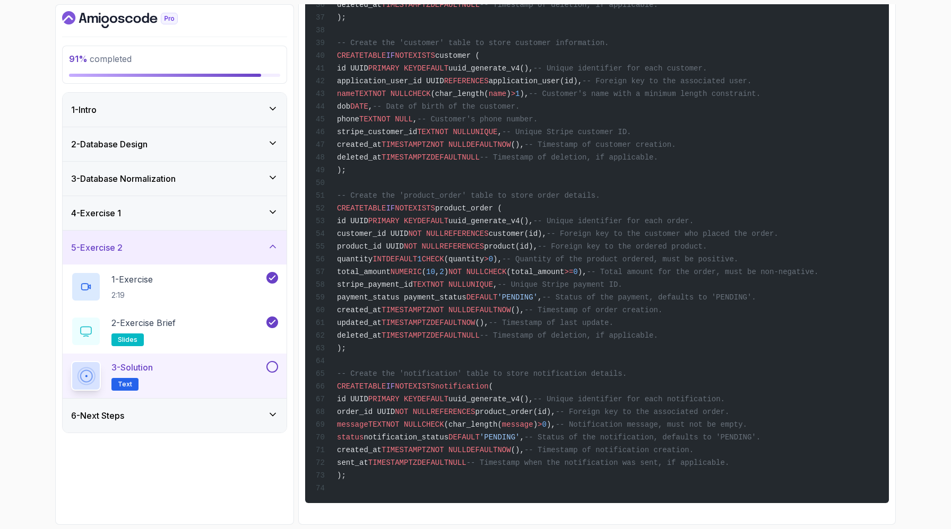
click at [394, 208] on div "-- Enable the "uuid-ossp" extension to generate UUIDs. CREATE EXTENSION IF NOT …" at bounding box center [596, 10] width 566 height 974
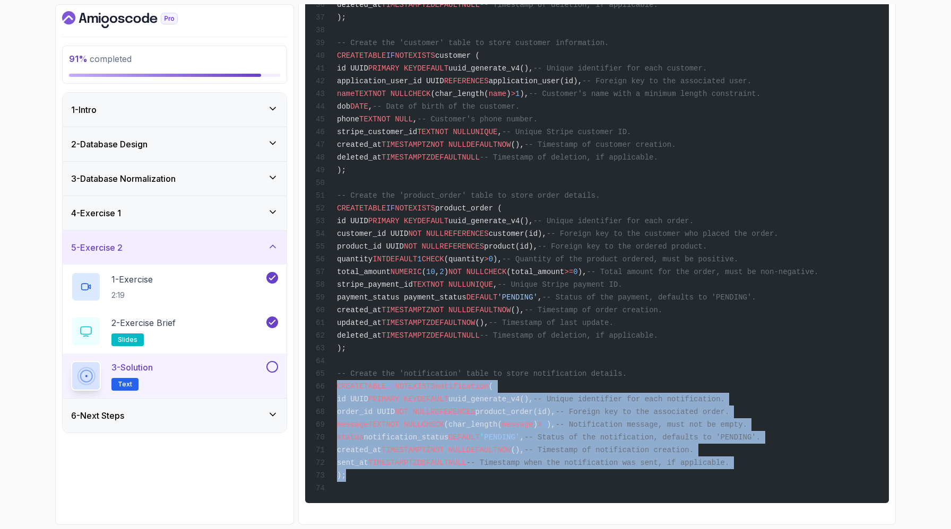
drag, startPoint x: 374, startPoint y: 460, endPoint x: 346, endPoint y: 341, distance: 122.6
click at [346, 341] on div "-- Enable the "uuid-ossp" extension to generate UUIDs. CREATE EXTENSION IF NOT …" at bounding box center [596, 10] width 566 height 974
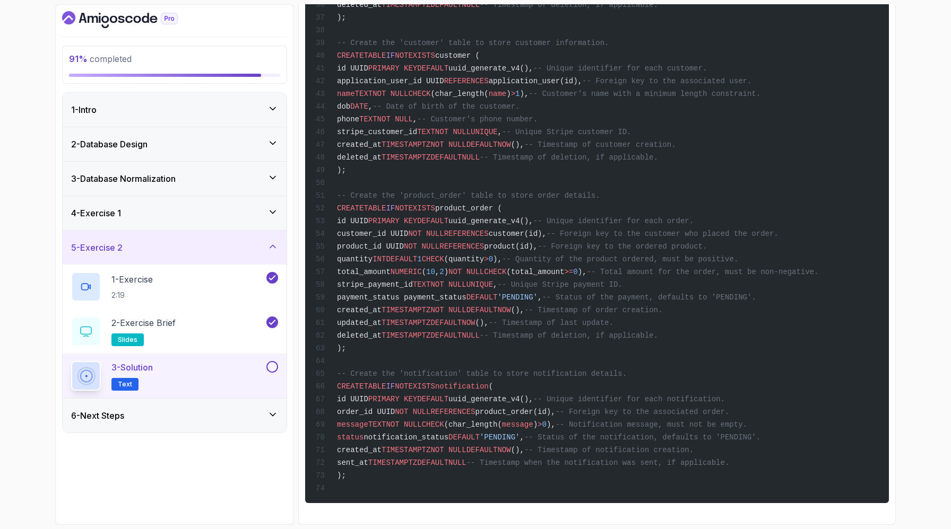
click at [362, 341] on div "-- Enable the "uuid-ossp" extension to generate UUIDs. CREATE EXTENSION IF NOT …" at bounding box center [596, 10] width 566 height 974
click at [386, 382] on span "TABLE" at bounding box center [374, 386] width 22 height 8
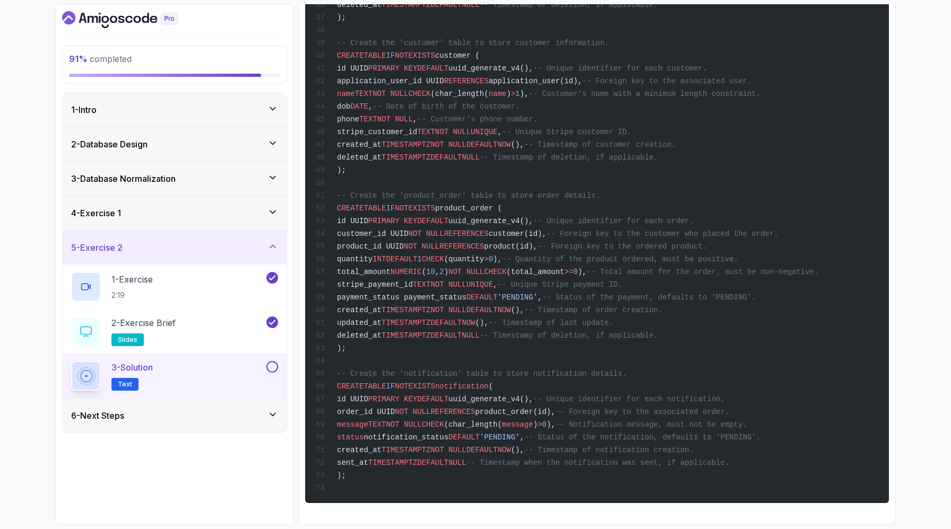
click at [434, 382] on span "EXISTS" at bounding box center [421, 386] width 27 height 8
click at [489, 382] on span "notification" at bounding box center [462, 386] width 54 height 8
click at [448, 395] on span "DEFAULT" at bounding box center [432, 399] width 31 height 8
click at [504, 322] on div "-- Enable the "uuid-ossp" extension to generate UUIDs. CREATE EXTENSION IF NOT …" at bounding box center [596, 10] width 566 height 974
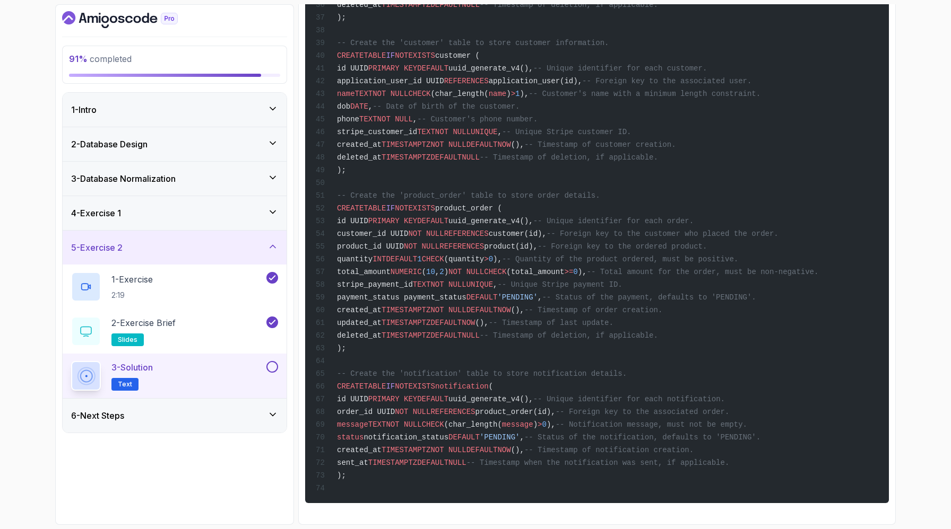
click at [493, 370] on span "-- Create the 'notification' table to store notification details." at bounding box center [482, 374] width 290 height 8
click at [495, 313] on div "-- Enable the "uuid-ossp" extension to generate UUIDs. CREATE EXTENSION IF NOT …" at bounding box center [596, 10] width 566 height 974
click at [417, 395] on span "PRIMARY KEY" at bounding box center [392, 399] width 49 height 8
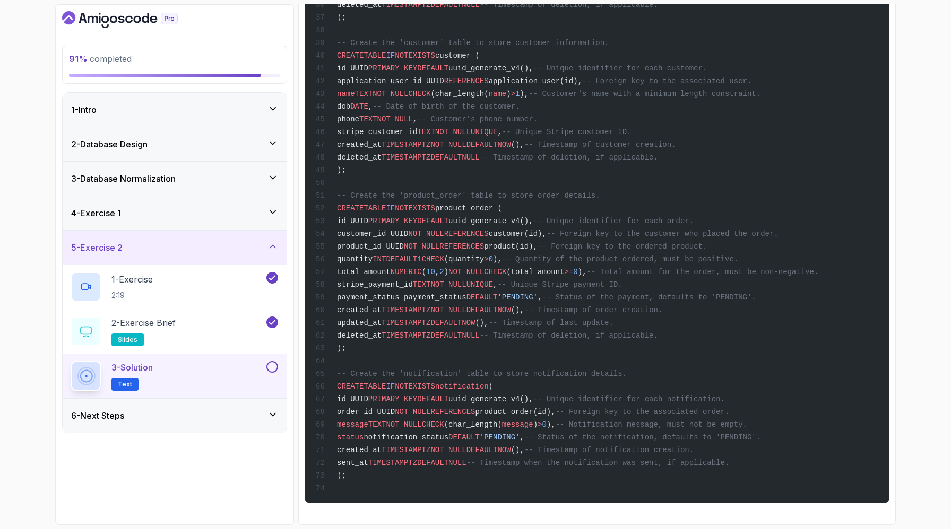
click at [447, 388] on div "-- Enable the "uuid-ossp" extension to generate UUIDs. CREATE EXTENSION IF NOT …" at bounding box center [596, 10] width 566 height 974
click at [395, 408] on span "order_id UUID" at bounding box center [366, 412] width 58 height 8
click at [434, 389] on div "-- Enable the "uuid-ossp" extension to generate UUIDs. CREATE EXTENSION IF NOT …" at bounding box center [596, 10] width 566 height 974
click at [386, 421] on span "TEXT" at bounding box center [377, 425] width 18 height 8
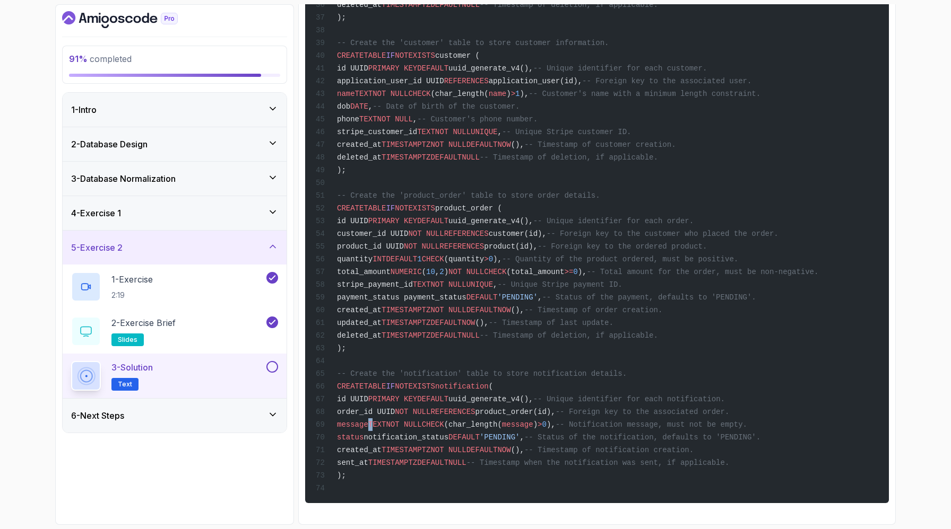
click at [386, 421] on span "TEXT" at bounding box center [377, 425] width 18 height 8
click at [368, 421] on span "message" at bounding box center [352, 425] width 31 height 8
click at [366, 421] on span "message" at bounding box center [352, 425] width 31 height 8
click at [368, 421] on span "message" at bounding box center [352, 425] width 31 height 8
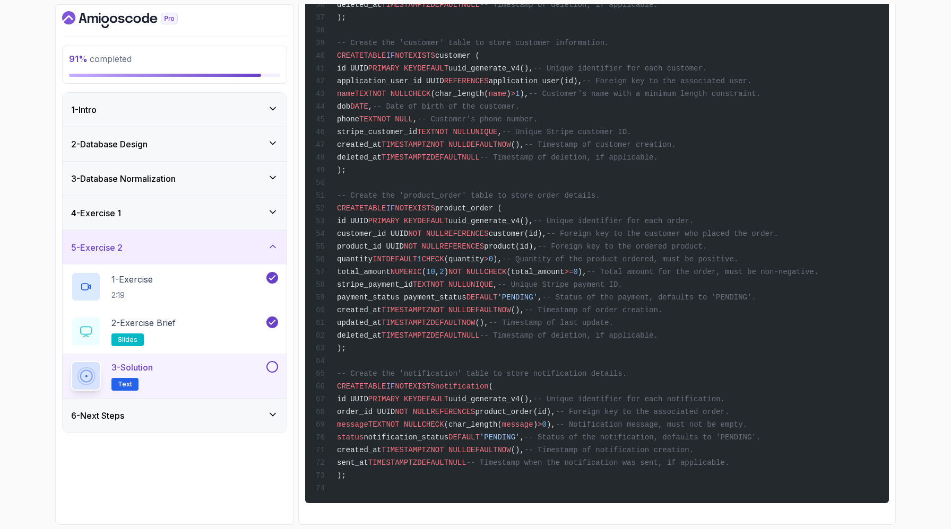
click at [368, 421] on span "message" at bounding box center [352, 425] width 31 height 8
click at [363, 433] on span "status" at bounding box center [350, 437] width 27 height 8
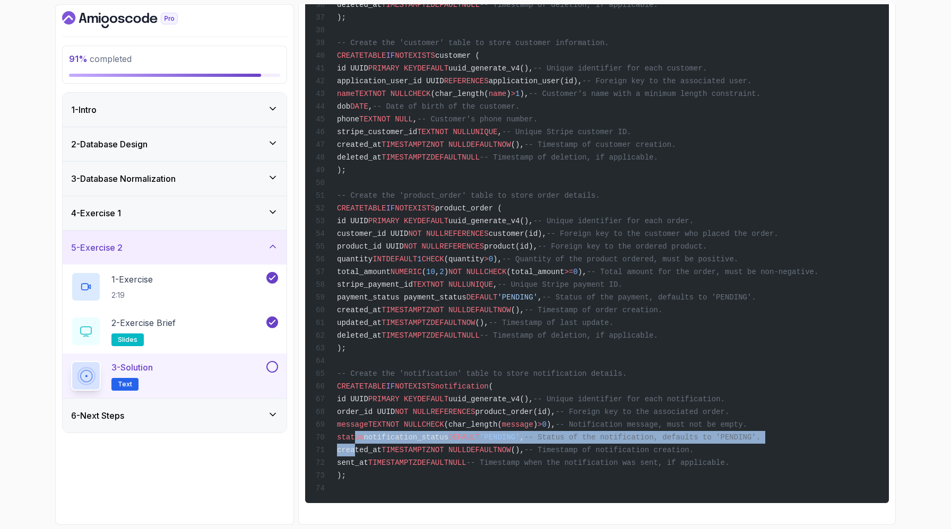
drag, startPoint x: 372, startPoint y: 412, endPoint x: 372, endPoint y: 427, distance: 14.9
click at [372, 427] on code "-- Enable the "uuid-ossp" extension to generate UUIDs. CREATE EXTENSION IF NOT …" at bounding box center [574, 24] width 516 height 938
click at [372, 446] on span "created_at" at bounding box center [359, 450] width 45 height 8
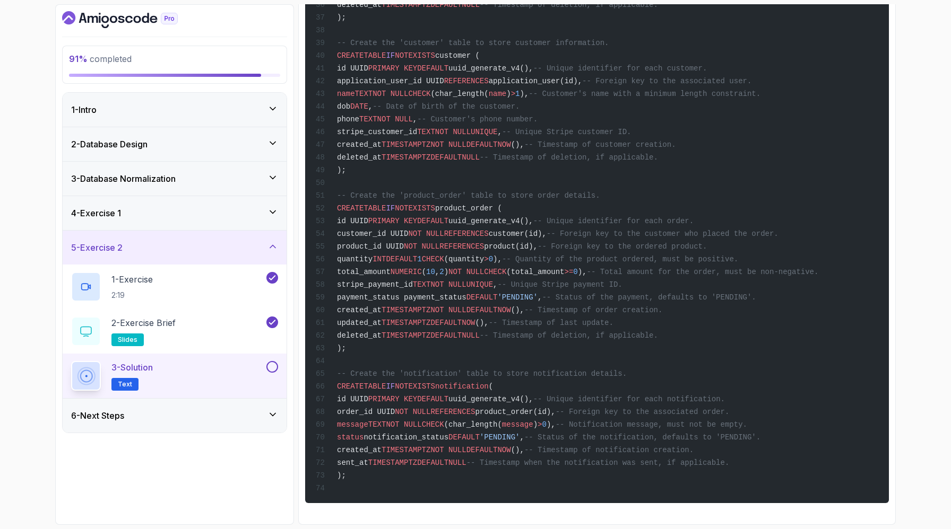
click at [363, 433] on span "status" at bounding box center [350, 437] width 27 height 8
click at [381, 446] on span "created_at" at bounding box center [359, 450] width 45 height 8
click at [368, 459] on span "sent_at" at bounding box center [352, 463] width 31 height 8
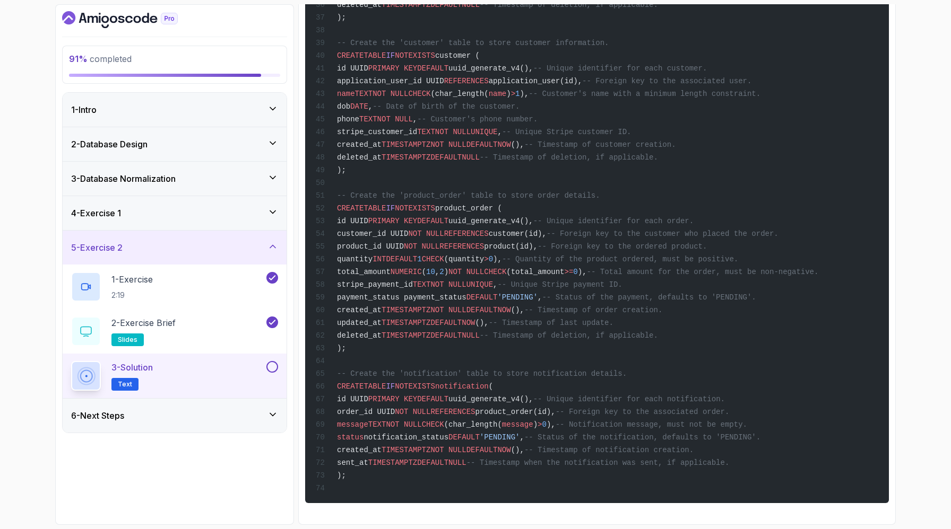
click at [391, 385] on div "-- Enable the "uuid-ossp" extension to generate UUIDs. CREATE EXTENSION IF NOT …" at bounding box center [596, 10] width 566 height 974
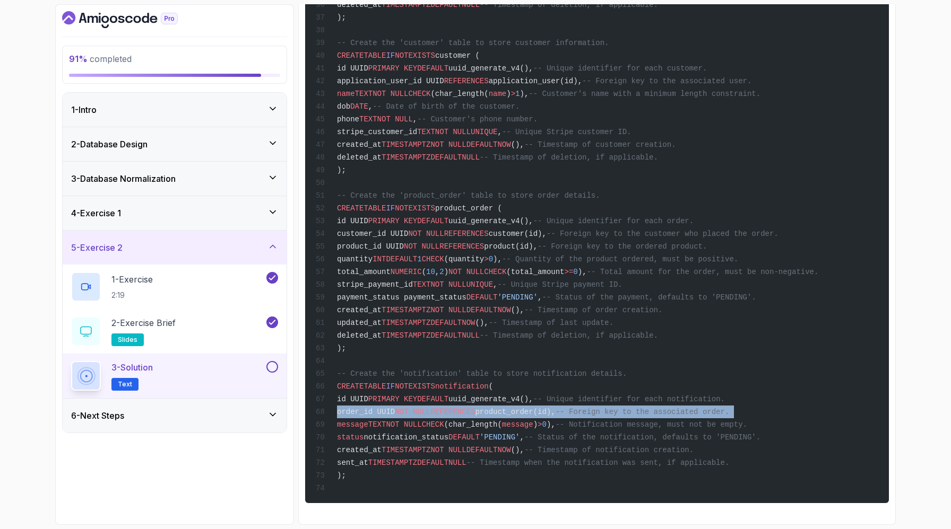
click at [391, 385] on div "-- Enable the "uuid-ossp" extension to generate UUIDs. CREATE EXTENSION IF NOT …" at bounding box center [596, 10] width 566 height 974
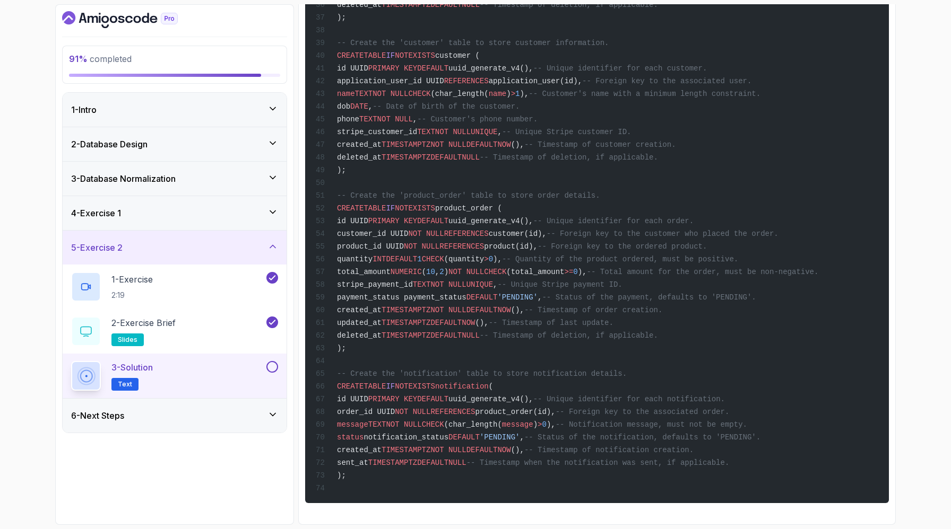
click at [395, 408] on span "order_id UUID" at bounding box center [366, 412] width 58 height 8
click at [381, 446] on span "created_at" at bounding box center [359, 450] width 45 height 8
click at [368, 421] on span "message" at bounding box center [352, 425] width 31 height 8
click at [430, 420] on div "-- Enable the "uuid-ossp" extension to generate UUIDs. CREATE EXTENSION IF NOT …" at bounding box center [596, 10] width 566 height 974
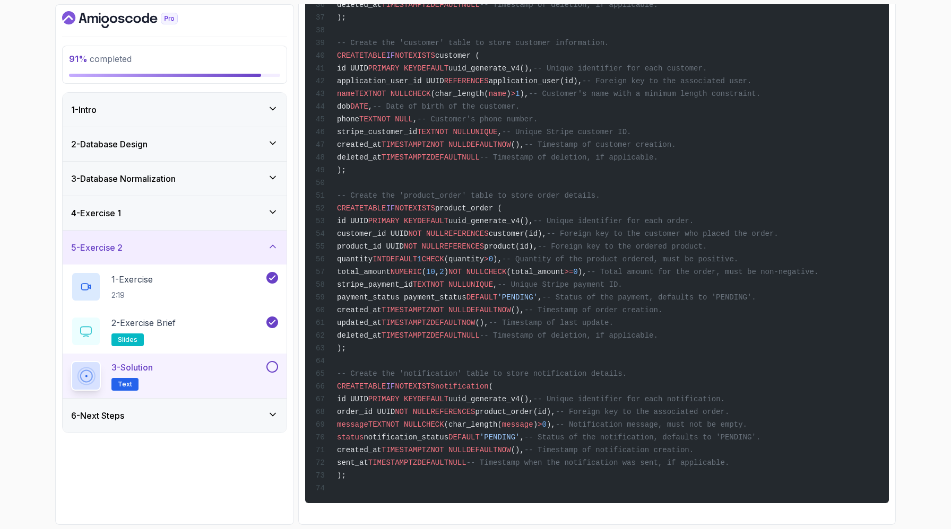
click at [363, 433] on span "status" at bounding box center [350, 437] width 27 height 8
click at [489, 382] on span "notification" at bounding box center [462, 386] width 54 height 8
click at [485, 370] on span "-- Create the 'notification' table to store notification details." at bounding box center [482, 374] width 290 height 8
click at [465, 341] on div "-- Enable the "uuid-ossp" extension to generate UUIDs. CREATE EXTENSION IF NOT …" at bounding box center [596, 10] width 566 height 974
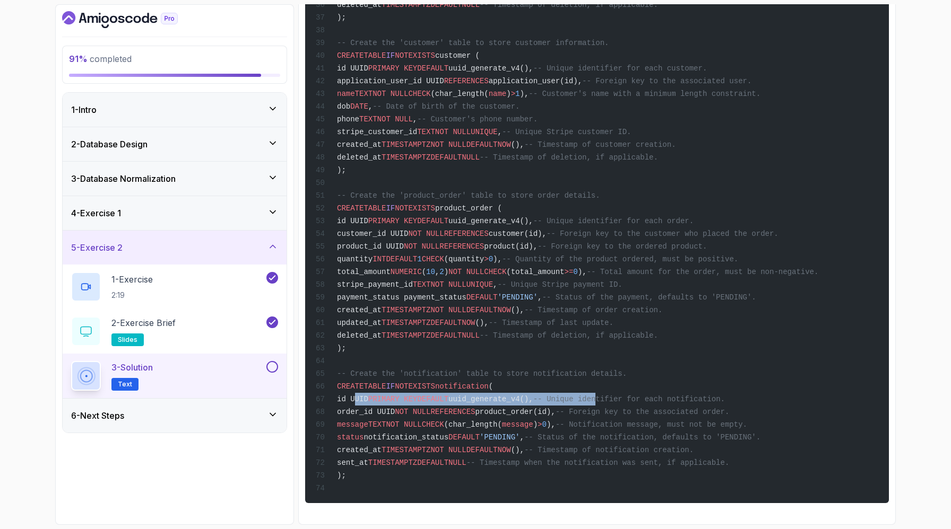
drag, startPoint x: 368, startPoint y: 365, endPoint x: 713, endPoint y: 357, distance: 345.4
click at [713, 357] on div "-- Enable the "uuid-ossp" extension to generate UUIDs. CREATE EXTENSION IF NOT …" at bounding box center [596, 10] width 566 height 974
click at [475, 408] on span "REFERENCES" at bounding box center [452, 412] width 45 height 8
drag, startPoint x: 373, startPoint y: 394, endPoint x: 684, endPoint y: 388, distance: 310.4
click at [684, 388] on div "-- Enable the "uuid-ossp" extension to generate UUIDs. CREATE EXTENSION IF NOT …" at bounding box center [596, 10] width 566 height 974
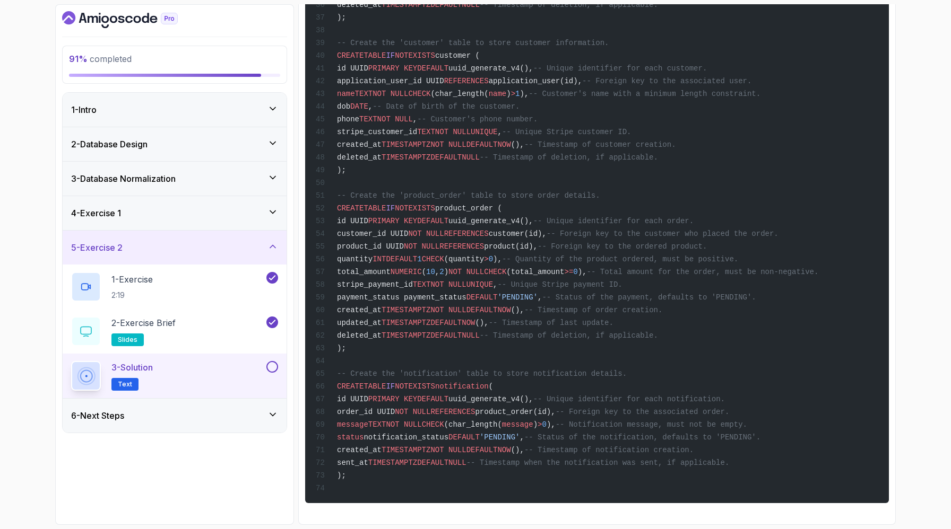
click at [430, 408] on span "NOT NULL" at bounding box center [413, 412] width 36 height 8
drag, startPoint x: 417, startPoint y: 395, endPoint x: 483, endPoint y: 393, distance: 65.8
click at [483, 421] on span "message TEXT NOT NULL CHECK (char_length( message ) > 0 ), -- Notification mess…" at bounding box center [531, 425] width 431 height 8
click at [444, 421] on span "CHECK" at bounding box center [433, 425] width 22 height 8
drag, startPoint x: 414, startPoint y: 410, endPoint x: 537, endPoint y: 409, distance: 123.1
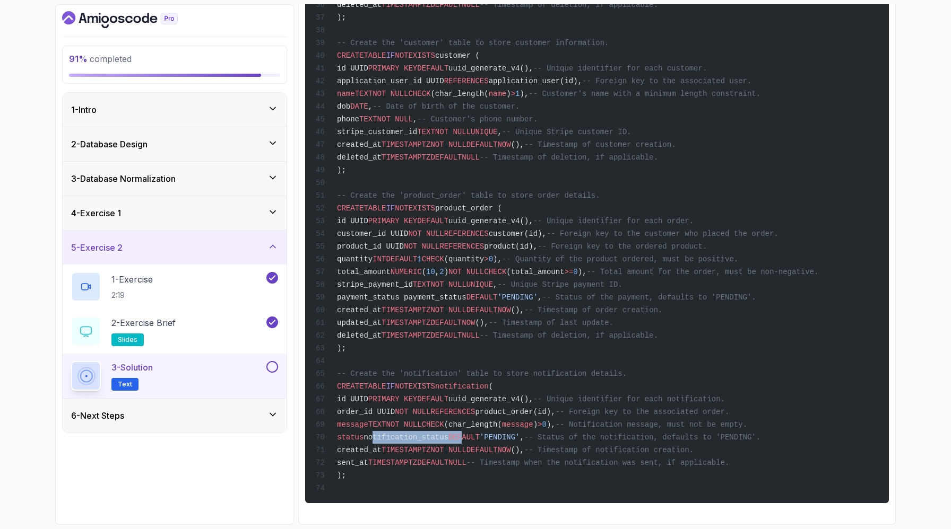
click at [537, 433] on span "status notification_status DEFAULT 'PENDING' , -- Status of the notification, d…" at bounding box center [538, 437] width 444 height 8
click at [381, 446] on span "created_at" at bounding box center [359, 450] width 45 height 8
click at [269, 373] on button at bounding box center [272, 367] width 12 height 12
click at [275, 252] on icon at bounding box center [272, 246] width 11 height 11
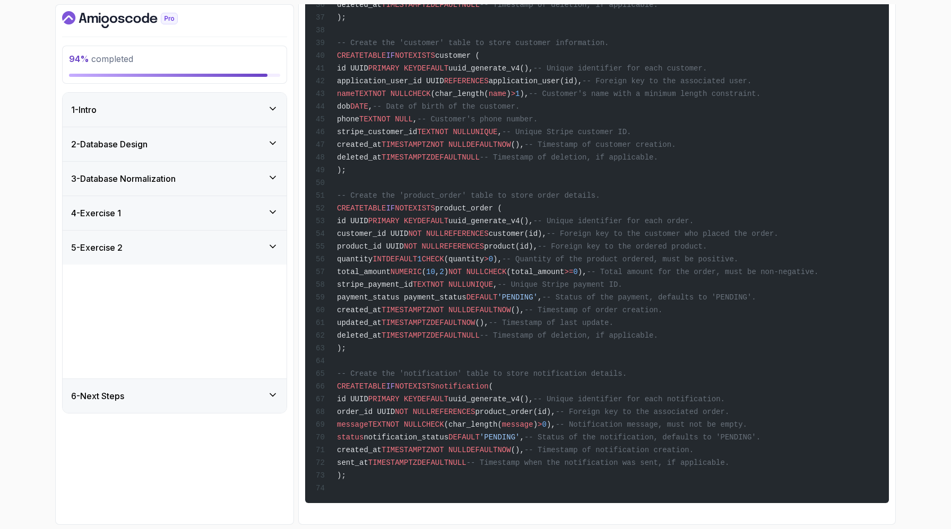
scroll to position [0, 0]
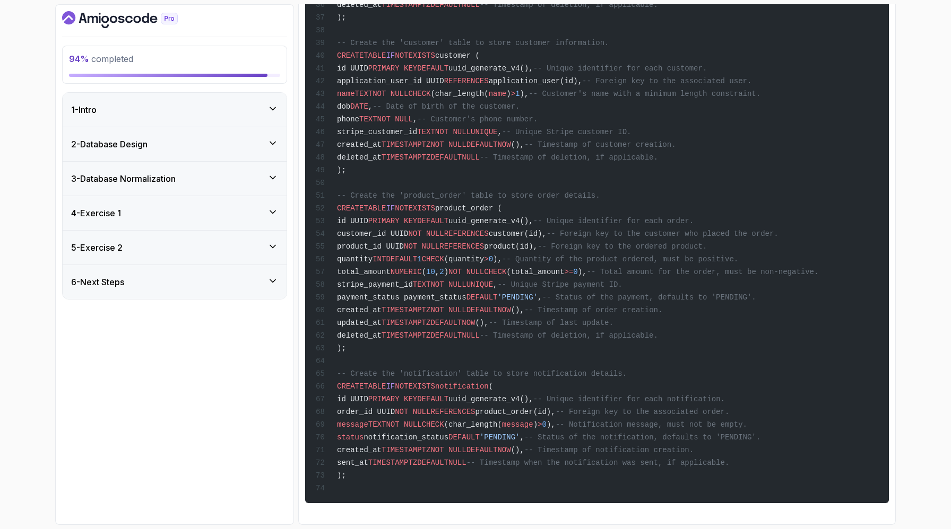
click at [271, 217] on icon at bounding box center [272, 212] width 11 height 11
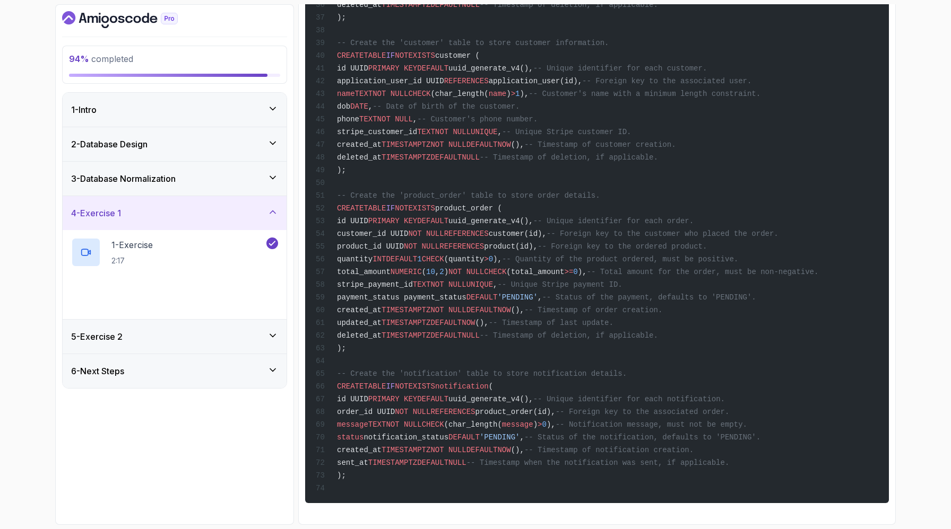
click at [271, 214] on icon at bounding box center [272, 212] width 5 height 3
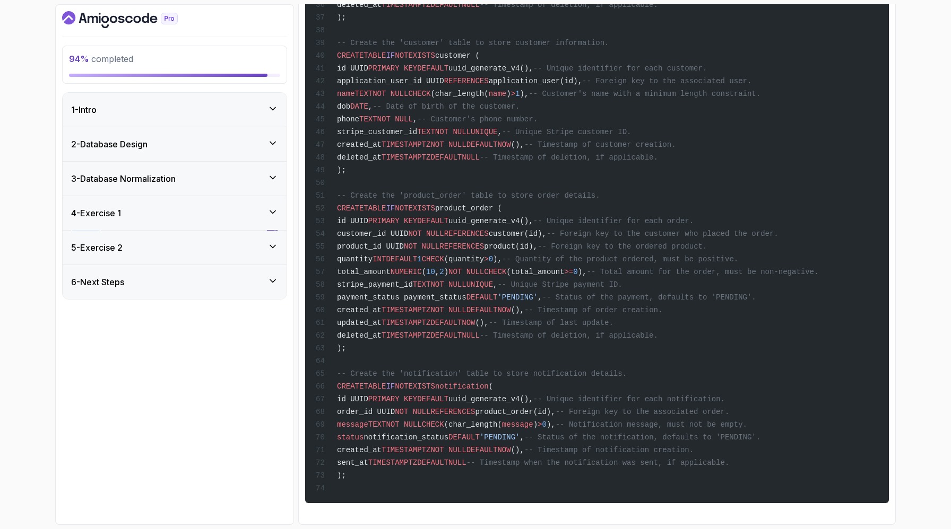
click at [277, 196] on div "3 - Database Normalization" at bounding box center [175, 179] width 224 height 34
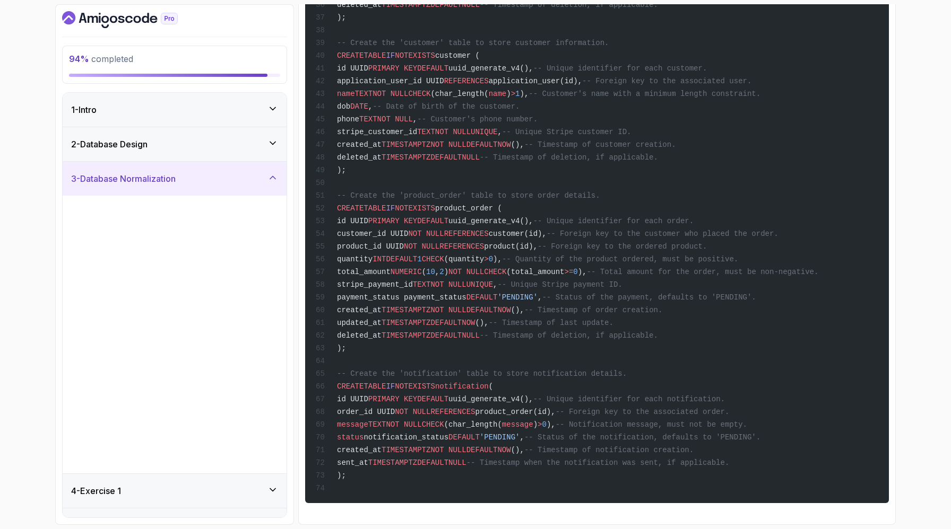
click at [276, 196] on div "3 - Database Normalization" at bounding box center [175, 179] width 224 height 34
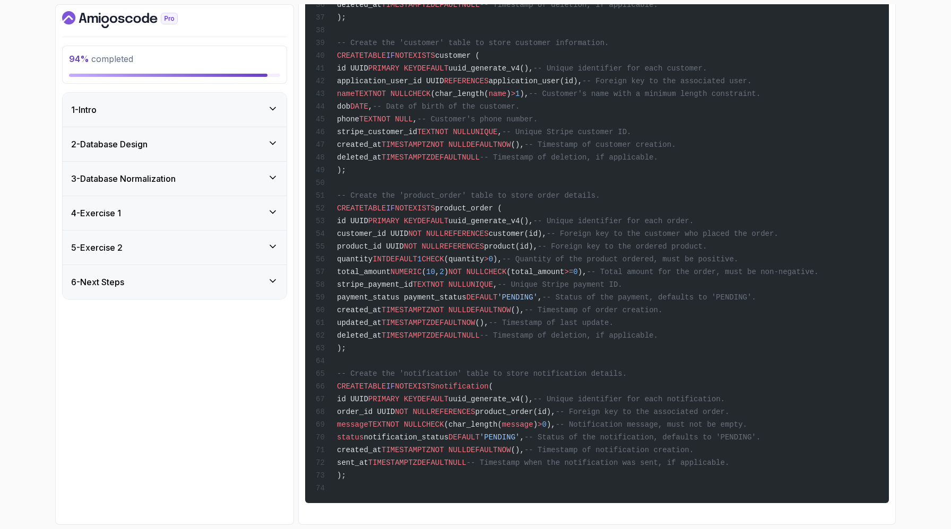
click at [276, 161] on div "2 - Database Design" at bounding box center [175, 144] width 224 height 34
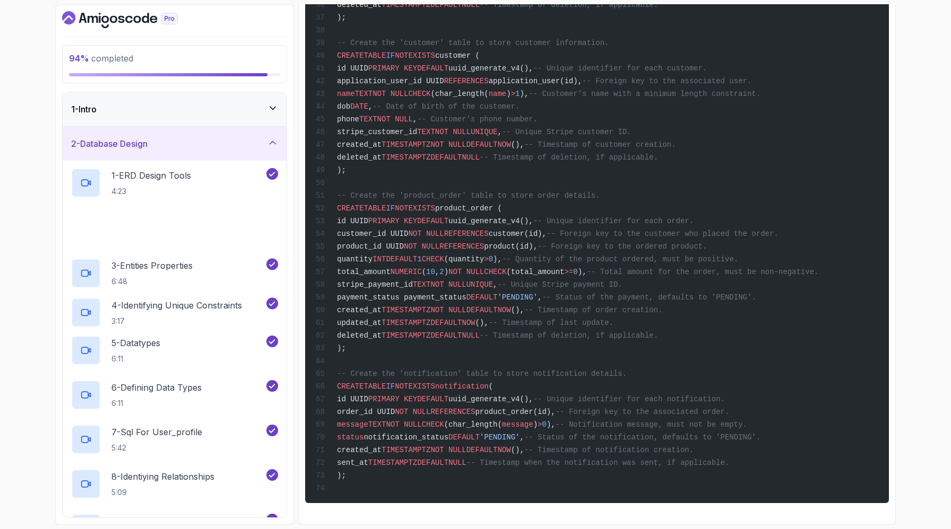
click at [268, 114] on icon at bounding box center [272, 108] width 11 height 11
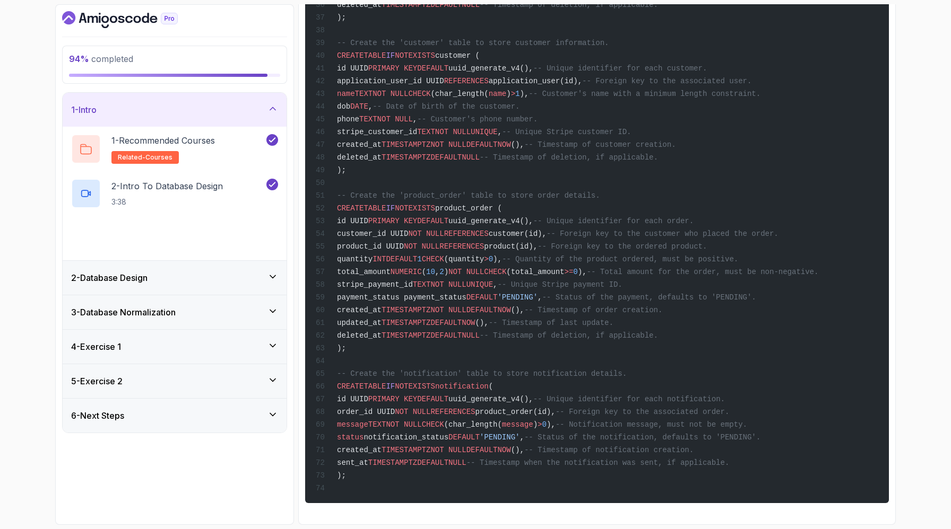
click at [268, 114] on icon at bounding box center [272, 108] width 11 height 11
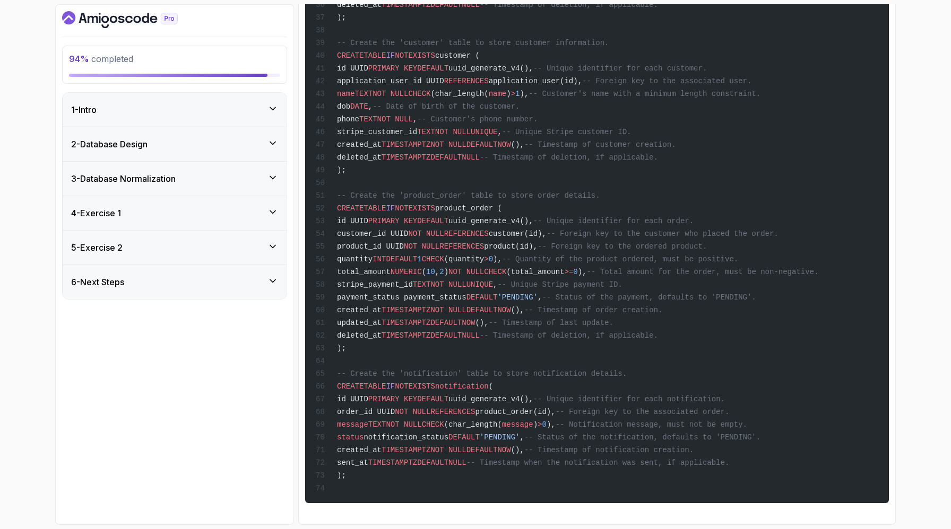
click at [268, 149] on icon at bounding box center [272, 143] width 11 height 11
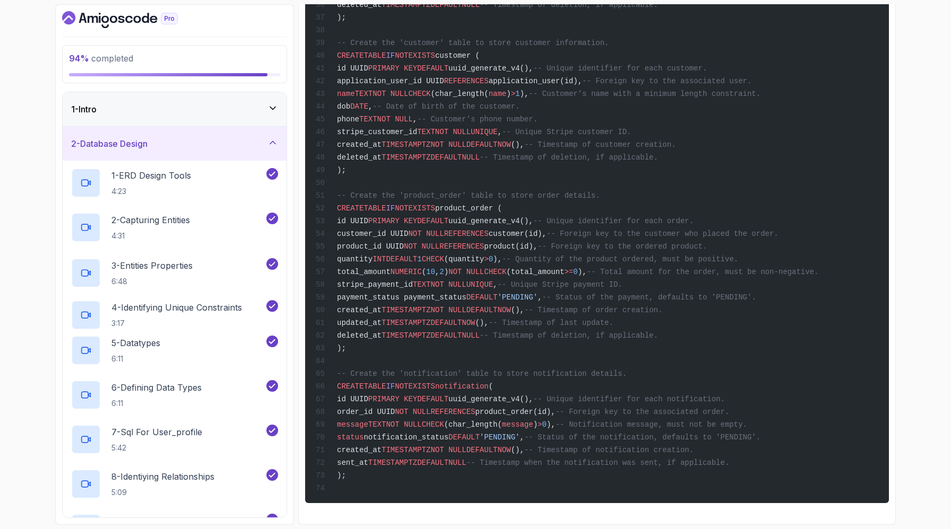
click at [268, 148] on icon at bounding box center [272, 142] width 11 height 11
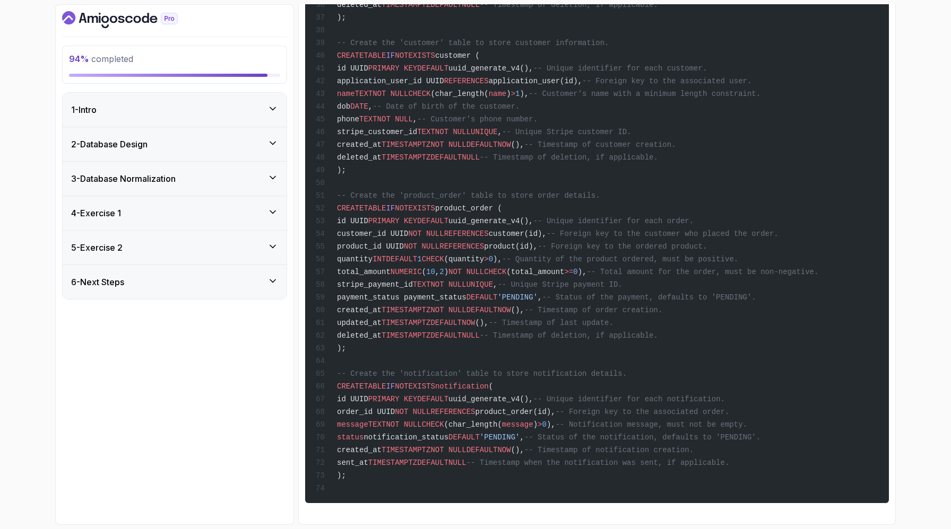
click at [253, 289] on div "6 - Next Steps" at bounding box center [174, 282] width 207 height 13
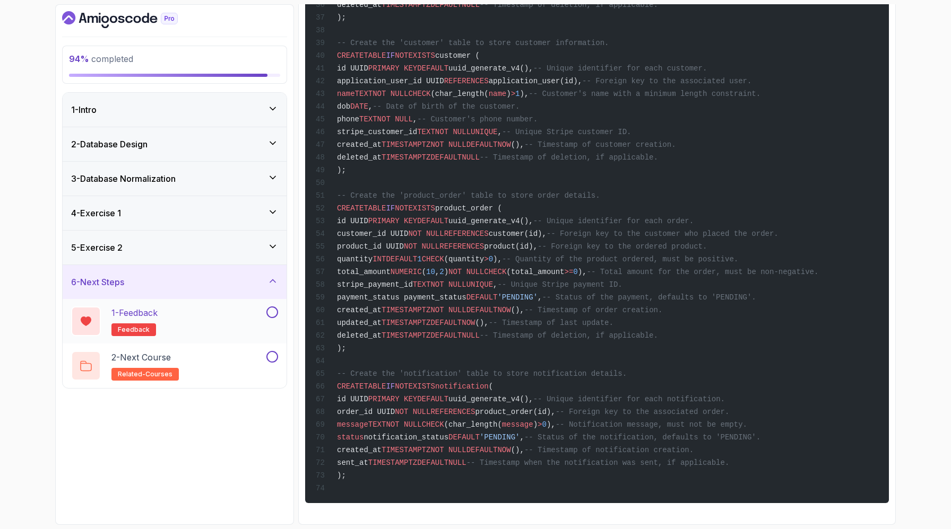
click at [238, 336] on div "1 - Feedback feedback" at bounding box center [167, 322] width 193 height 30
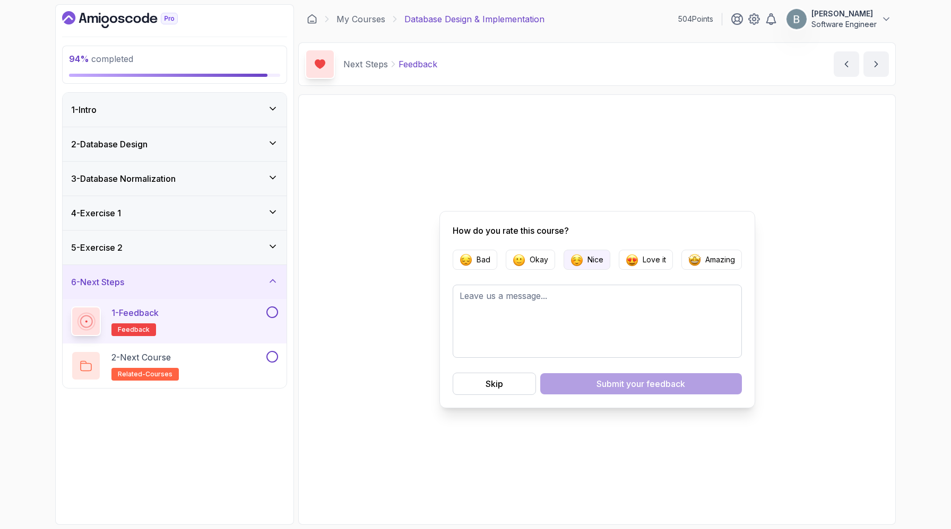
click at [597, 262] on p "Nice" at bounding box center [595, 260] width 16 height 11
click at [619, 390] on div "Submit your feedback" at bounding box center [640, 384] width 89 height 13
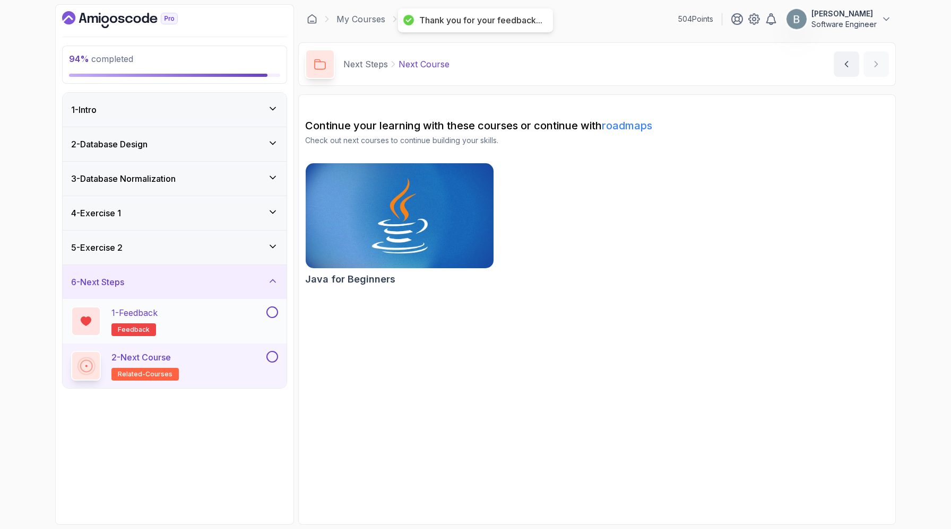
click at [271, 318] on button at bounding box center [272, 313] width 12 height 12
click at [272, 363] on button at bounding box center [272, 357] width 12 height 12
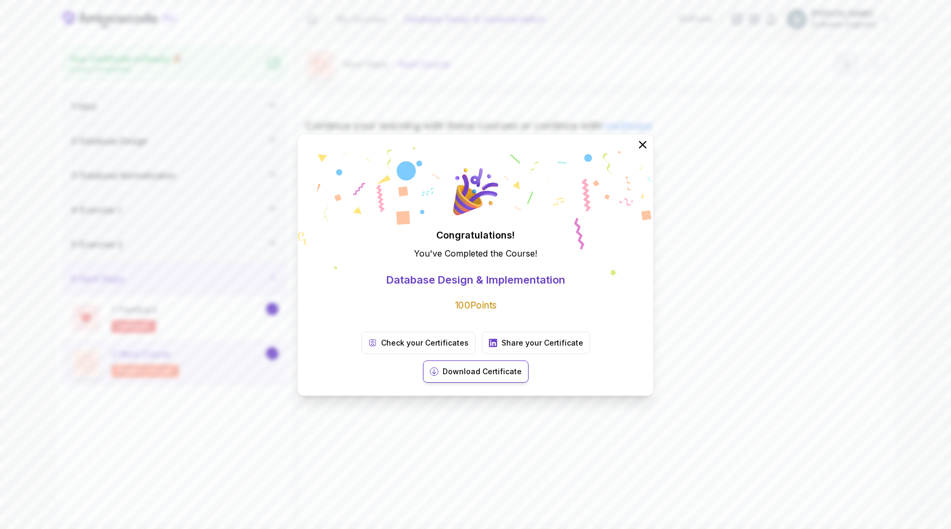
click at [528, 367] on button "Download Certificate" at bounding box center [476, 372] width 106 height 22
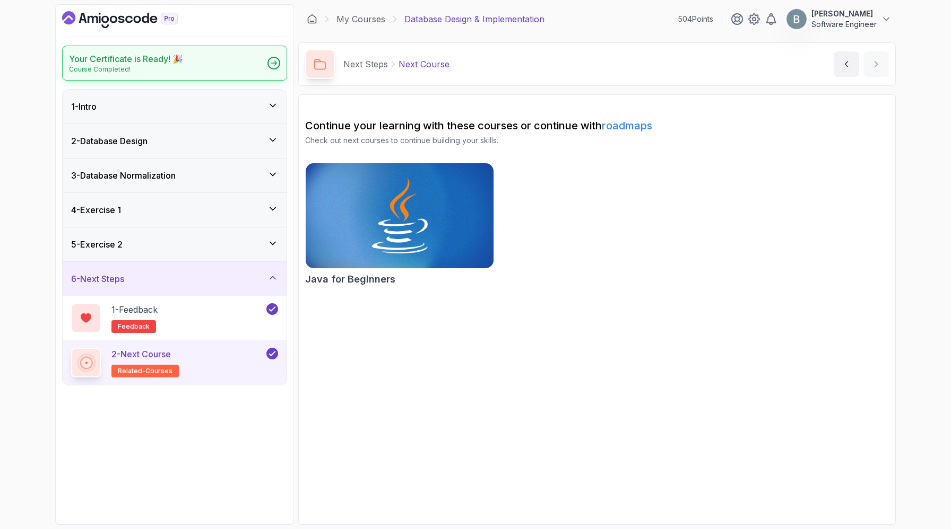
click at [269, 69] on div at bounding box center [273, 63] width 13 height 13
click at [275, 283] on icon at bounding box center [272, 278] width 11 height 11
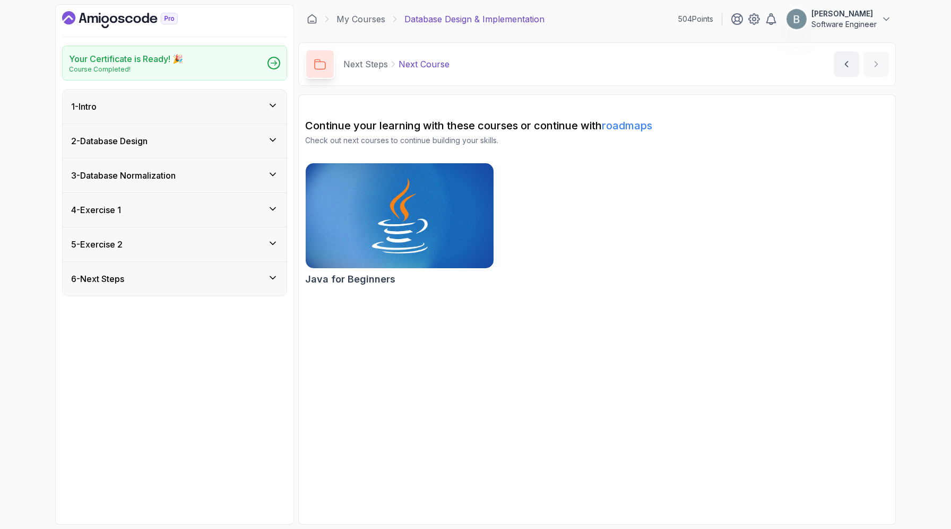
click at [652, 132] on link "roadmaps" at bounding box center [627, 125] width 50 height 13
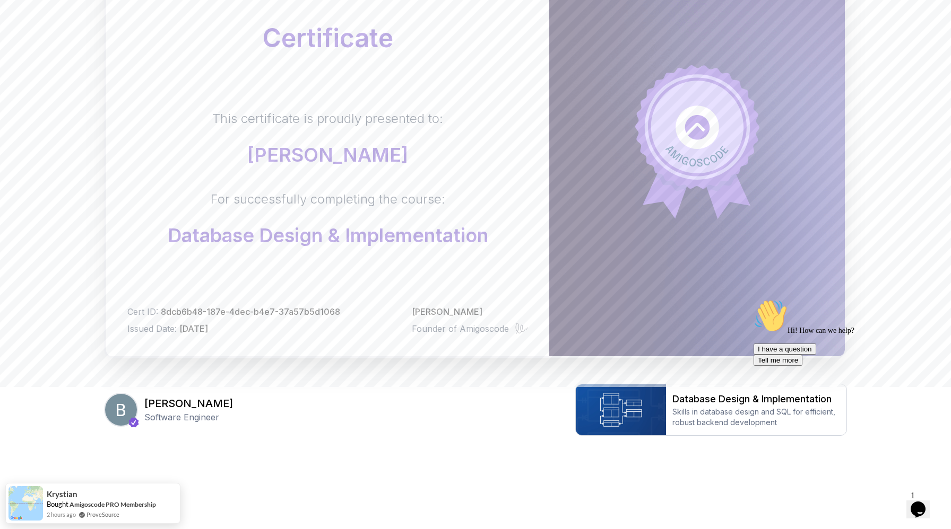
scroll to position [347, 0]
click at [632, 175] on body "Certificate This certificate is proudly presented to: Belal Shehadeh For succes…" at bounding box center [475, 194] width 951 height 672
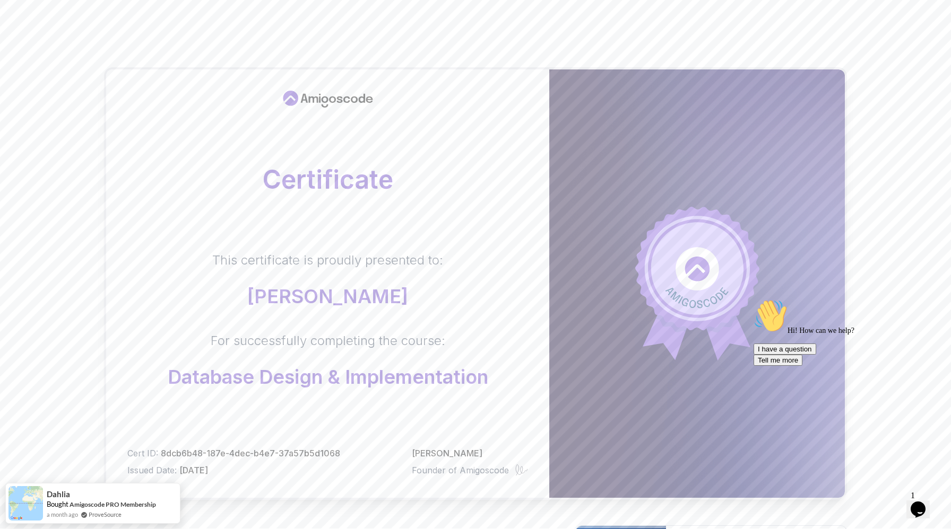
scroll to position [0, 0]
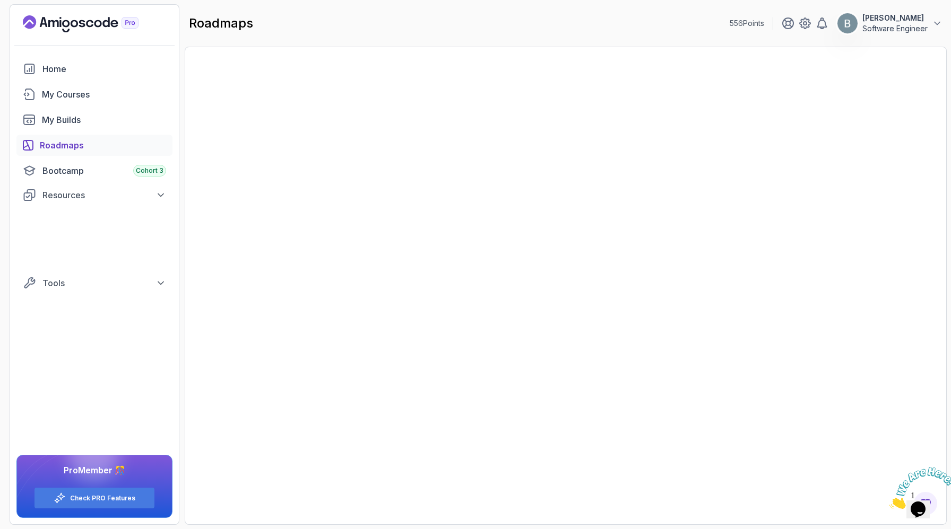
drag, startPoint x: 947, startPoint y: 466, endPoint x: 1123, endPoint y: 739, distance: 324.6
click at [889, 502] on icon "Close" at bounding box center [889, 506] width 0 height 9
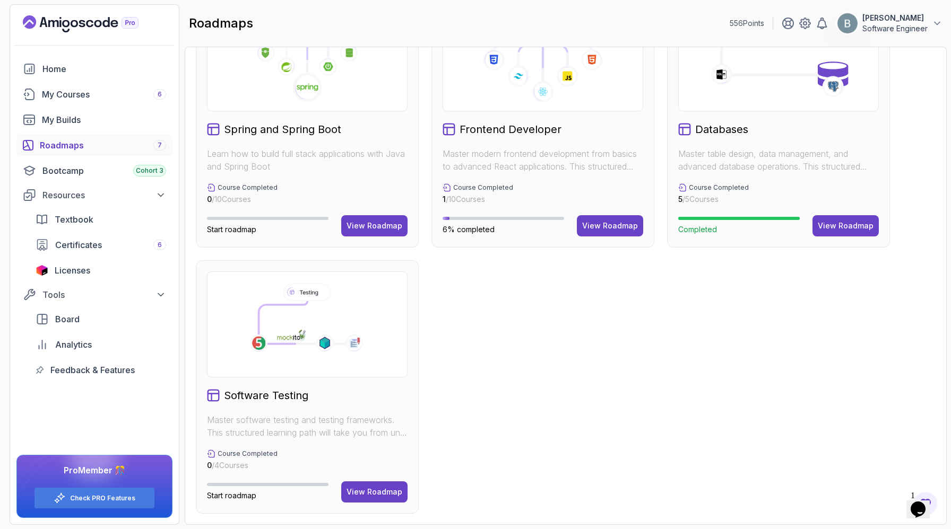
scroll to position [405, 0]
click at [717, 234] on span "Completed" at bounding box center [697, 229] width 39 height 9
click at [739, 137] on h2 "Databases" at bounding box center [721, 129] width 53 height 15
click at [843, 231] on div "View Roadmap" at bounding box center [845, 226] width 56 height 11
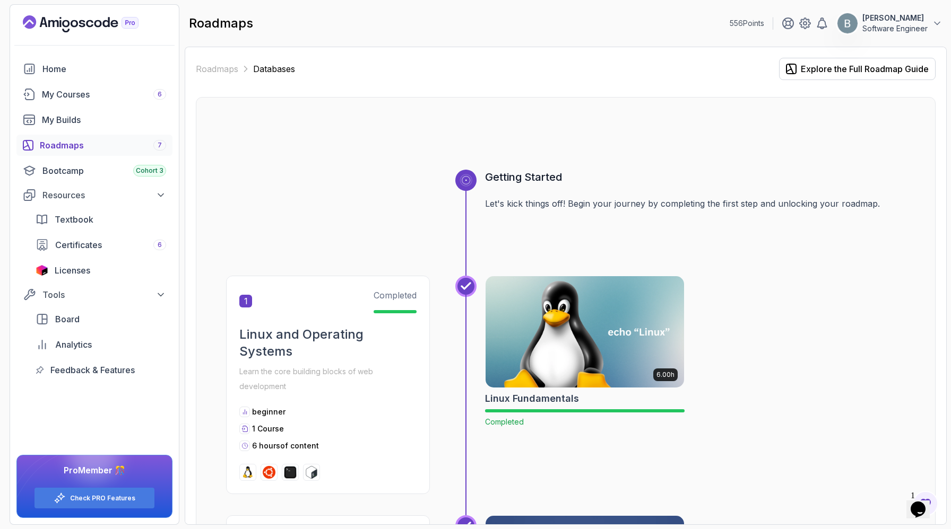
click at [475, 189] on icon at bounding box center [466, 180] width 18 height 18
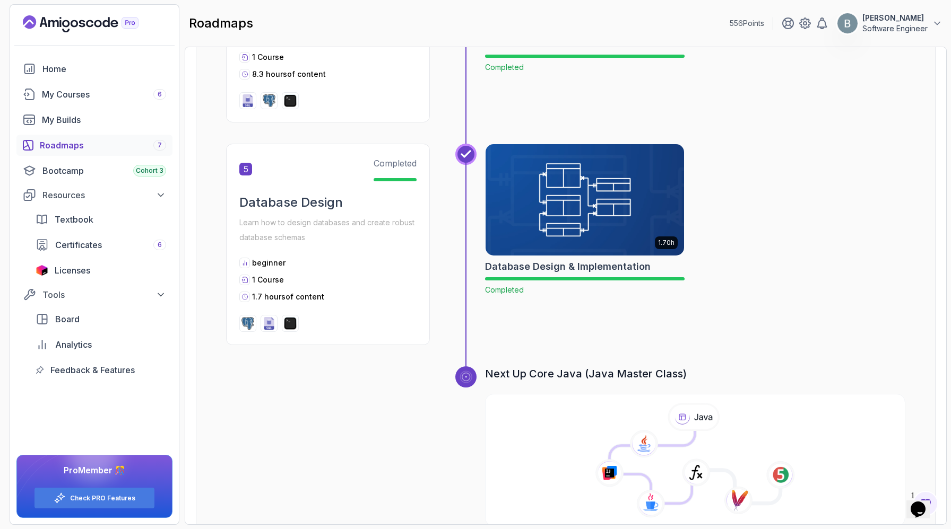
scroll to position [1475, 0]
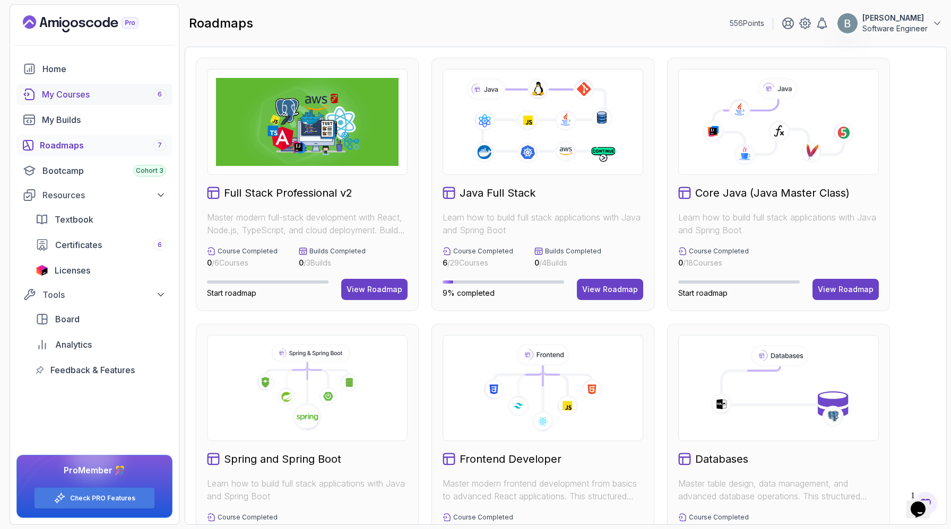
click at [101, 101] on div "My Courses 6" at bounding box center [104, 94] width 124 height 13
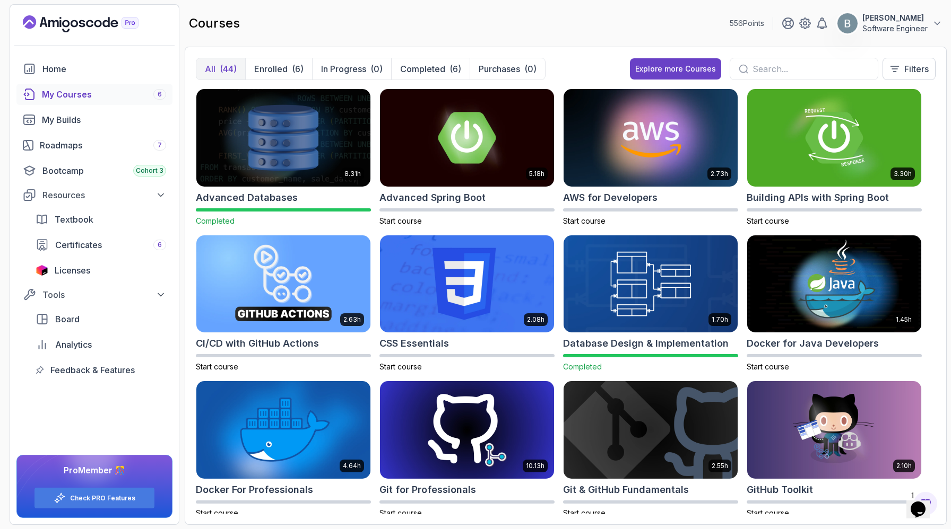
click at [114, 101] on div "My Courses 6" at bounding box center [104, 94] width 124 height 13
click at [101, 152] on div "Roadmaps 7" at bounding box center [103, 145] width 126 height 13
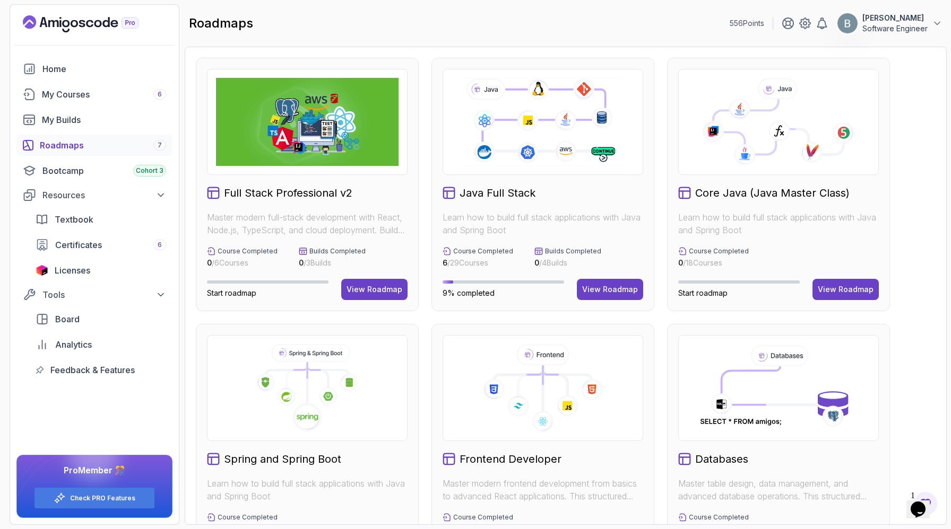
click at [116, 23] on icon "Landing page" at bounding box center [81, 23] width 116 height 17
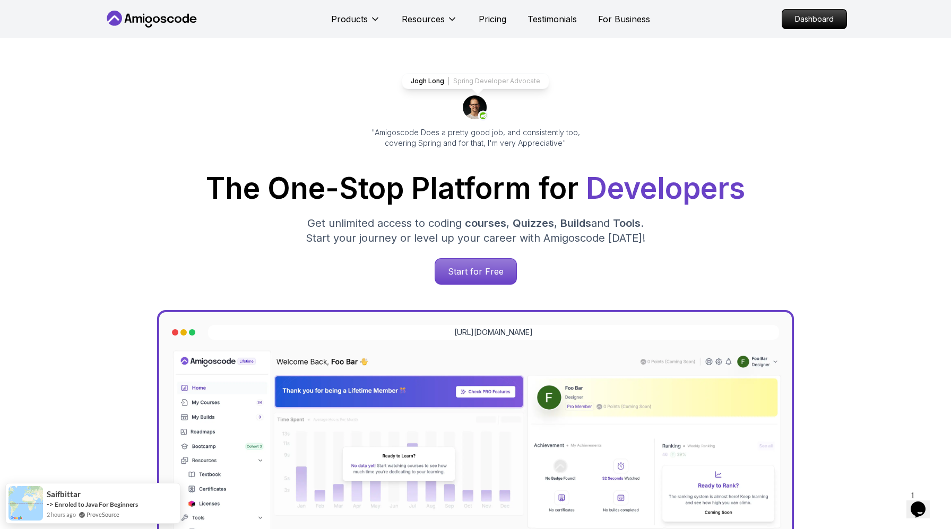
scroll to position [37, 0]
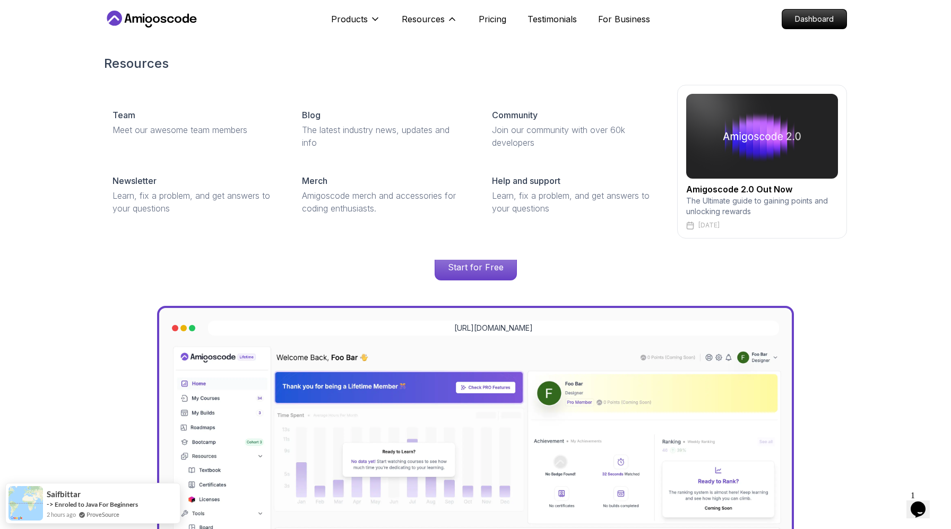
click at [785, 37] on div "Resources Team Meet our awesome team members Blog The latest industry news, upd…" at bounding box center [475, 147] width 743 height 226
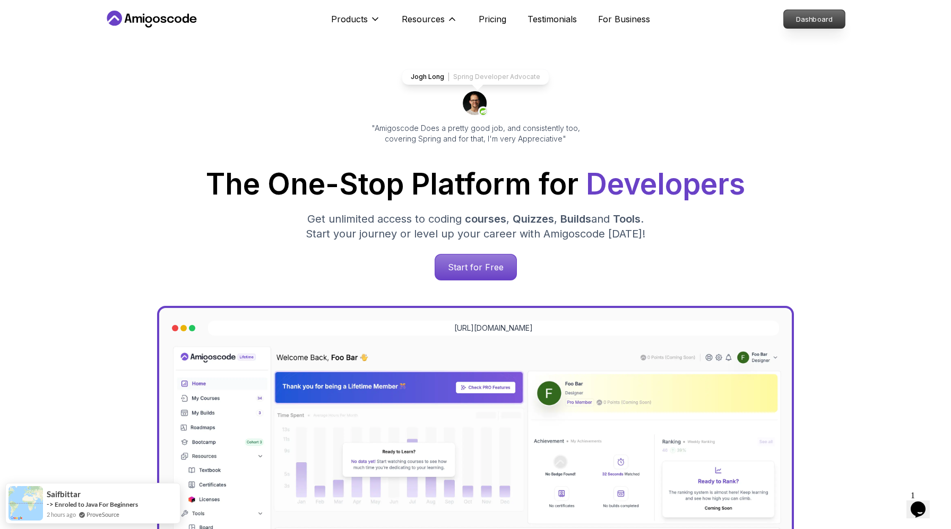
click at [796, 23] on p "Dashboard" at bounding box center [813, 19] width 61 height 18
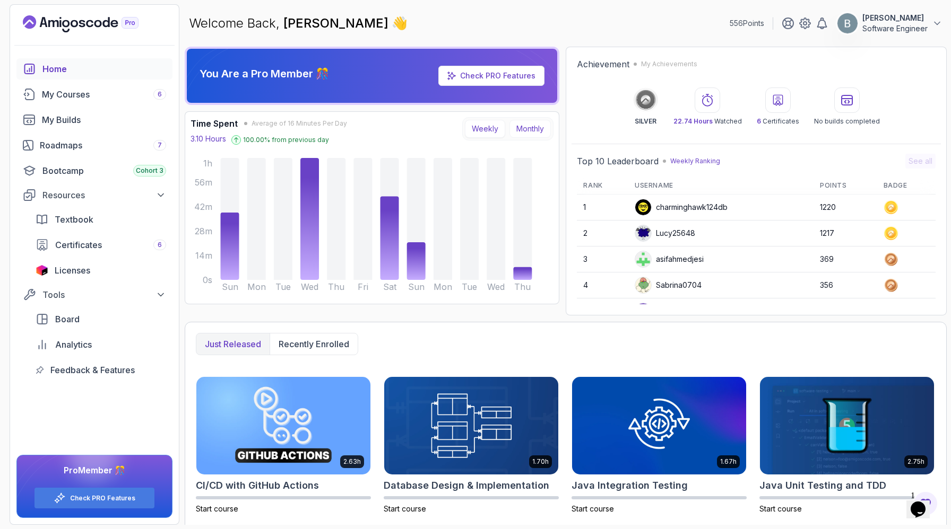
click at [531, 138] on button "Monthly" at bounding box center [529, 129] width 41 height 18
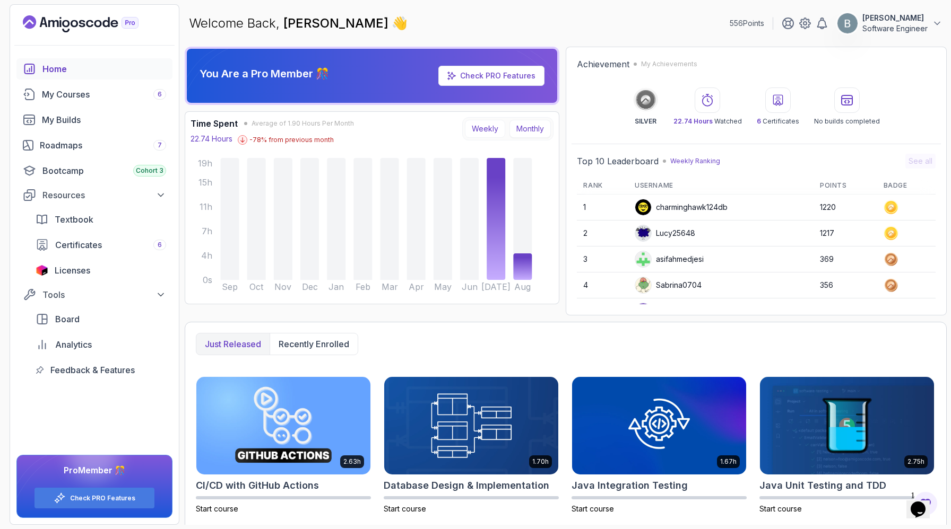
click at [479, 138] on button "Weekly" at bounding box center [485, 129] width 40 height 18
click at [458, 180] on div "Time Spent Average of 1.90 Hours Per Day 22.74 Hours -78 % from previous day We…" at bounding box center [371, 207] width 363 height 181
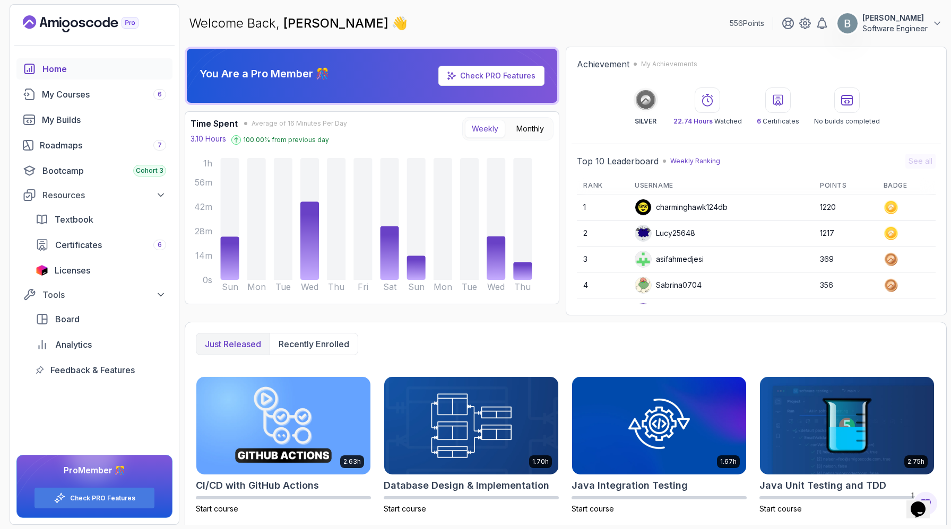
click at [482, 138] on button "Weekly" at bounding box center [485, 129] width 40 height 18
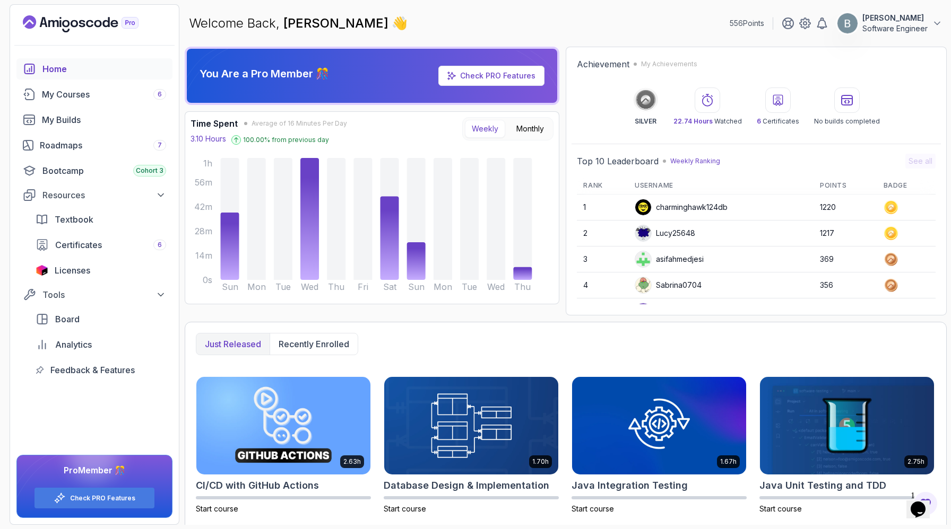
click at [683, 68] on p "My Achievements" at bounding box center [669, 64] width 56 height 8
click at [80, 326] on span "Board" at bounding box center [67, 319] width 24 height 13
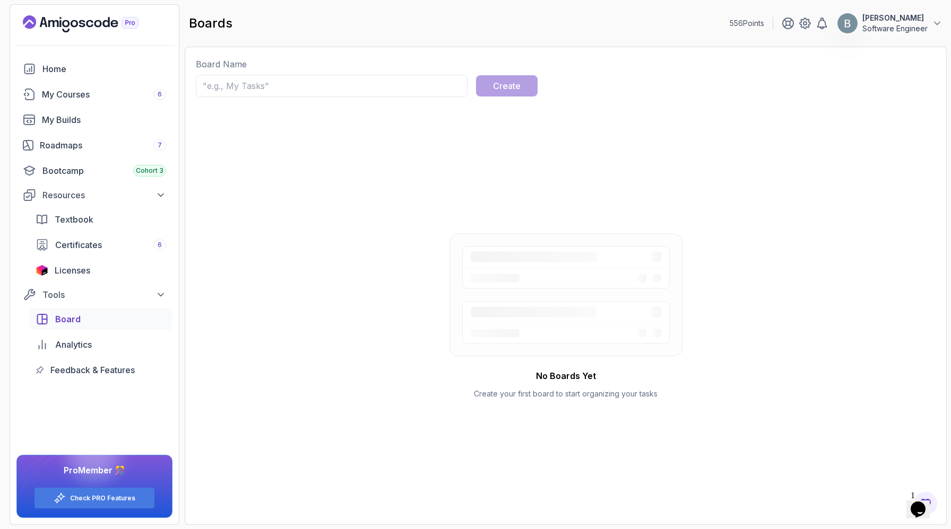
scroll to position [46, 0]
click at [92, 351] on span "Analytics" at bounding box center [73, 344] width 37 height 13
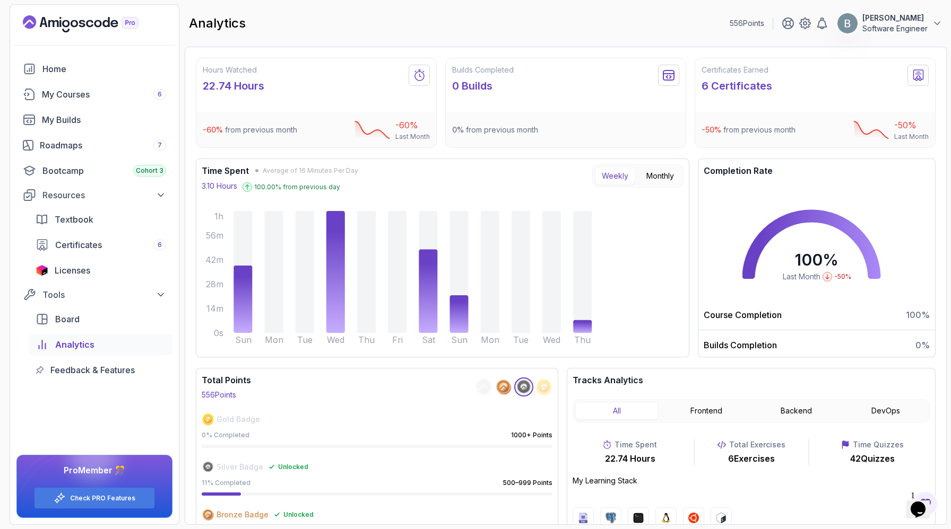
scroll to position [136, 0]
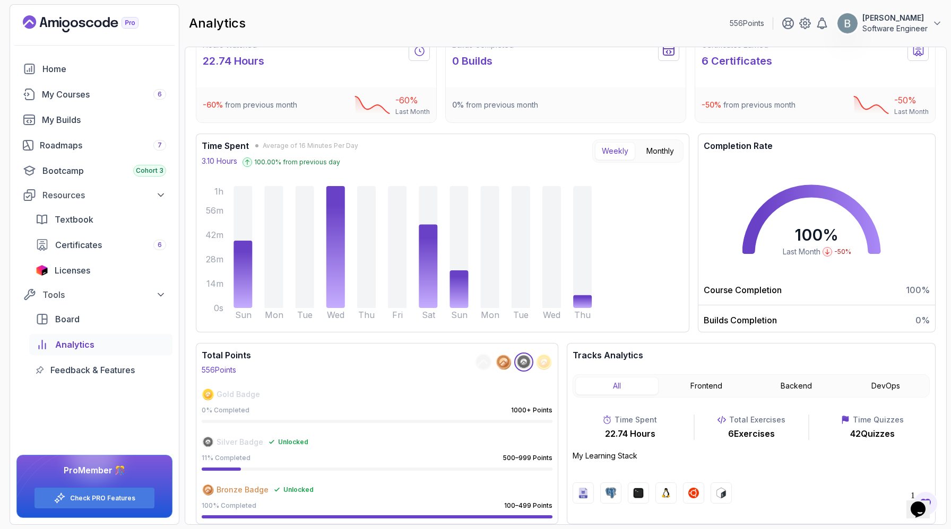
click at [475, 354] on circle at bounding box center [483, 362] width 16 height 16
click at [520, 359] on icon at bounding box center [523, 362] width 6 height 6
click at [548, 354] on circle at bounding box center [543, 361] width 15 height 15
click at [686, 377] on button "Frontend" at bounding box center [706, 386] width 83 height 18
click at [659, 374] on div "All Frontend Backend DevOps" at bounding box center [750, 385] width 357 height 23
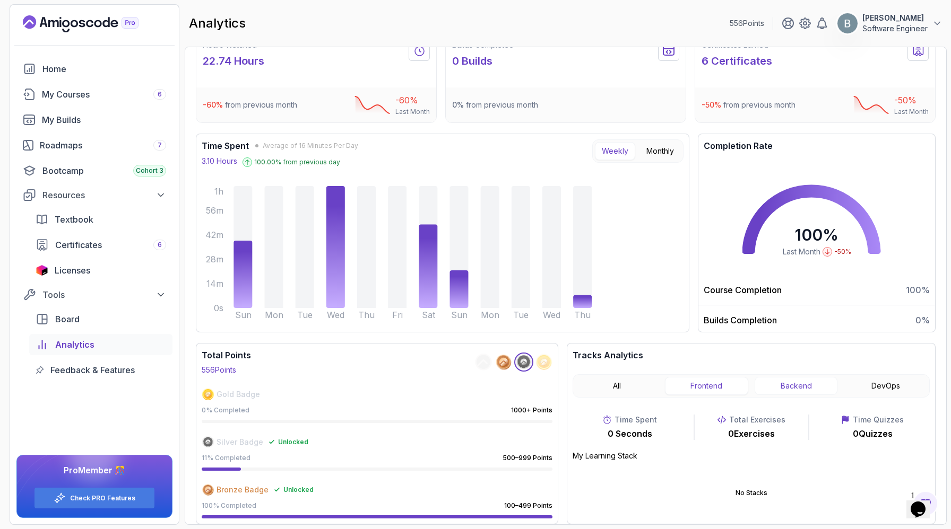
click at [822, 377] on button "Backend" at bounding box center [795, 386] width 83 height 18
click at [870, 377] on button "DevOps" at bounding box center [884, 386] width 83 height 18
click at [639, 377] on button "All" at bounding box center [616, 386] width 83 height 18
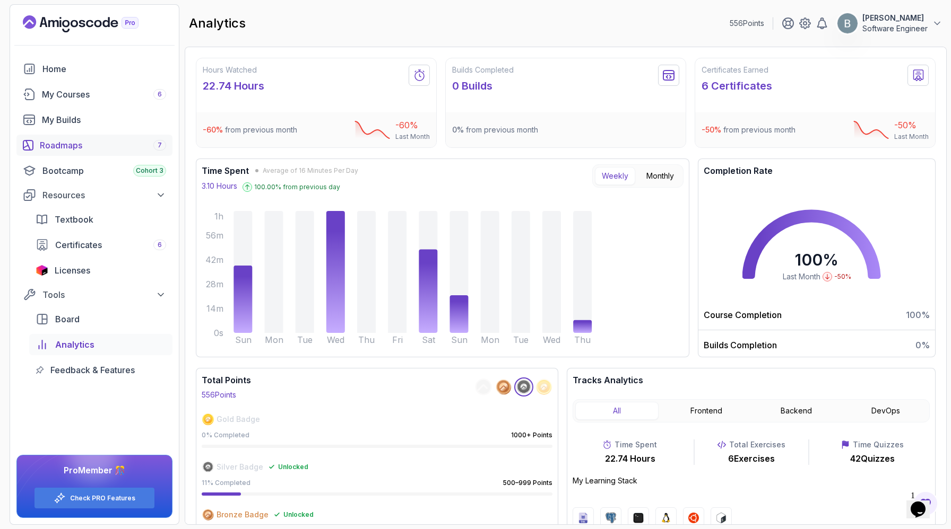
click at [100, 139] on div "Roadmaps 7" at bounding box center [103, 145] width 126 height 13
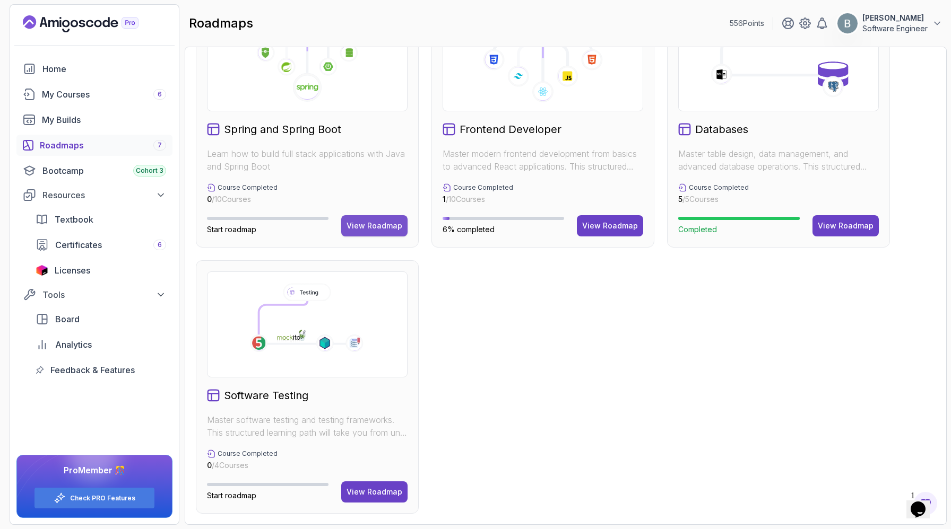
scroll to position [326, 0]
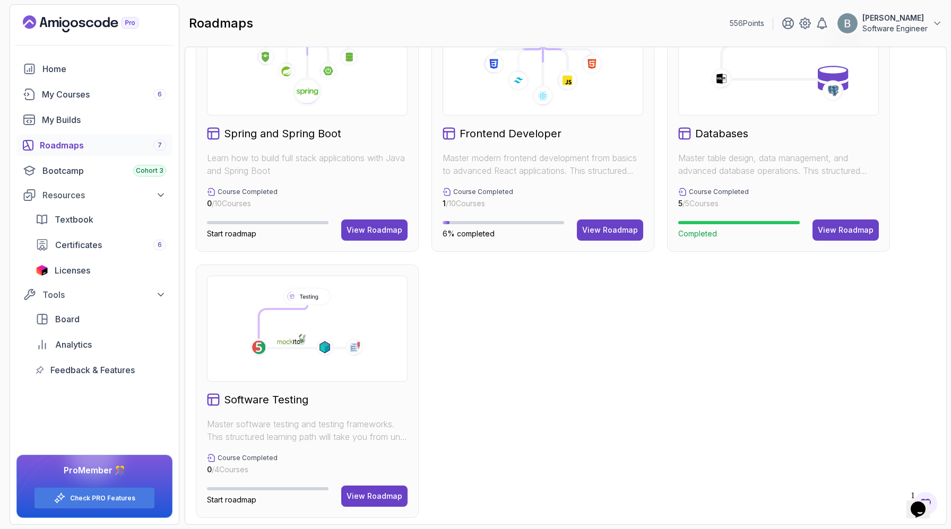
click at [381, 252] on div "Spring and Spring Boot Learn how to build full stack applications with Java and…" at bounding box center [307, 125] width 223 height 254
click at [374, 236] on div "View Roadmap" at bounding box center [374, 230] width 56 height 11
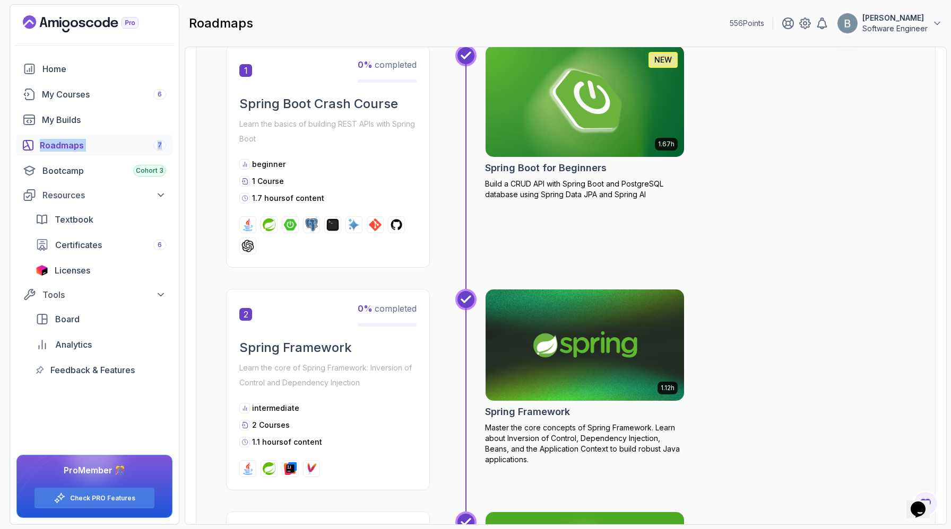
scroll to position [240, 0]
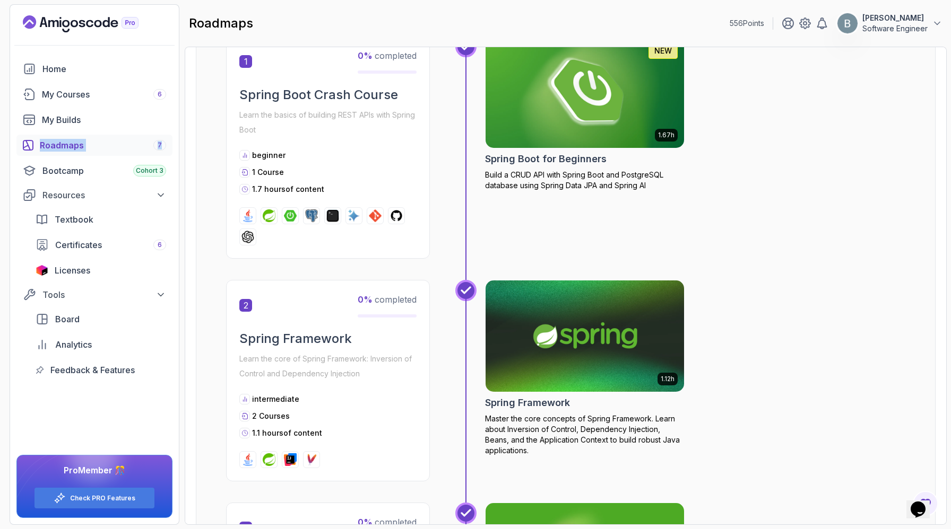
click at [619, 138] on img at bounding box center [585, 92] width 208 height 117
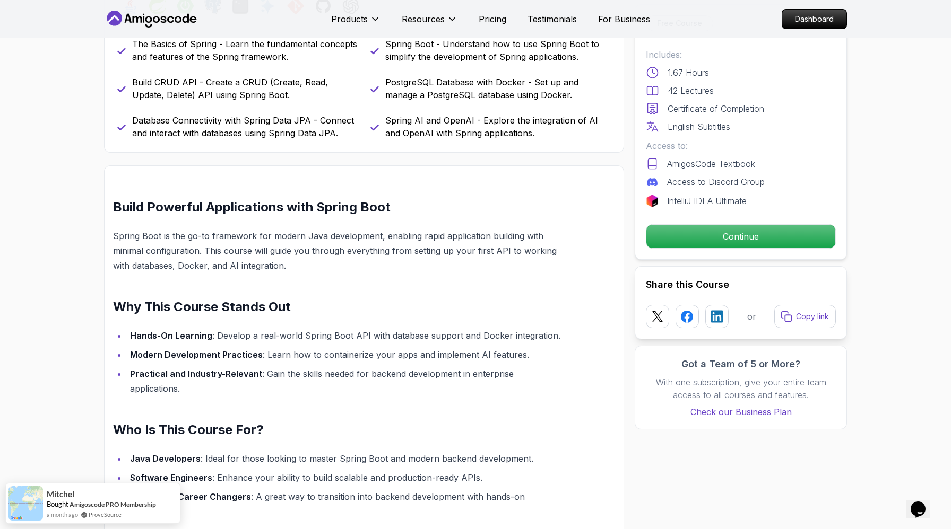
scroll to position [505, 0]
click at [176, 63] on p "The Basics of Spring - Learn the fundamental concepts and features of the Sprin…" at bounding box center [244, 49] width 225 height 25
click at [247, 63] on p "The Basics of Spring - Learn the fundamental concepts and features of the Sprin…" at bounding box center [244, 49] width 225 height 25
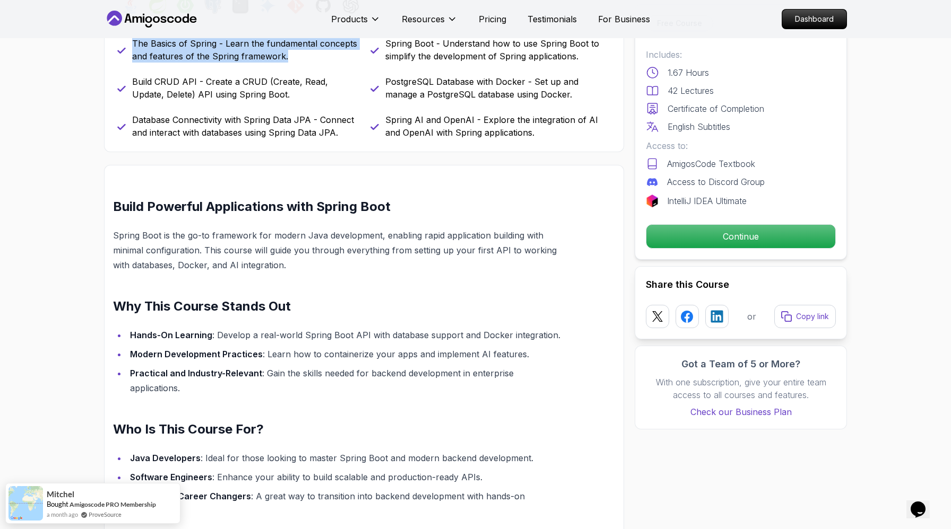
drag, startPoint x: 259, startPoint y: 135, endPoint x: 125, endPoint y: 116, distance: 136.1
click at [125, 63] on div "The Basics of Spring - Learn the fundamental concepts and features of the Sprin…" at bounding box center [237, 49] width 240 height 25
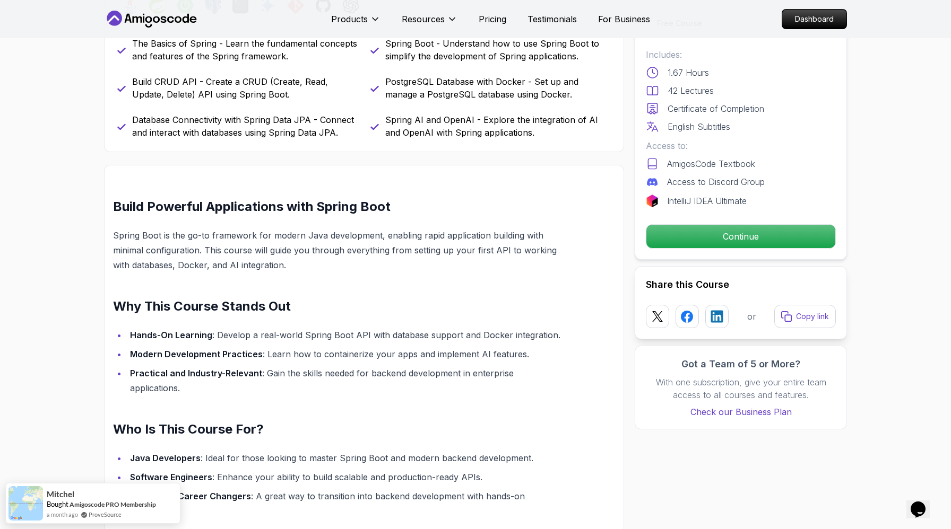
click at [117, 152] on div "What you will learn java spring spring-boot postgres terminal ai git github cha…" at bounding box center [364, 55] width 520 height 194
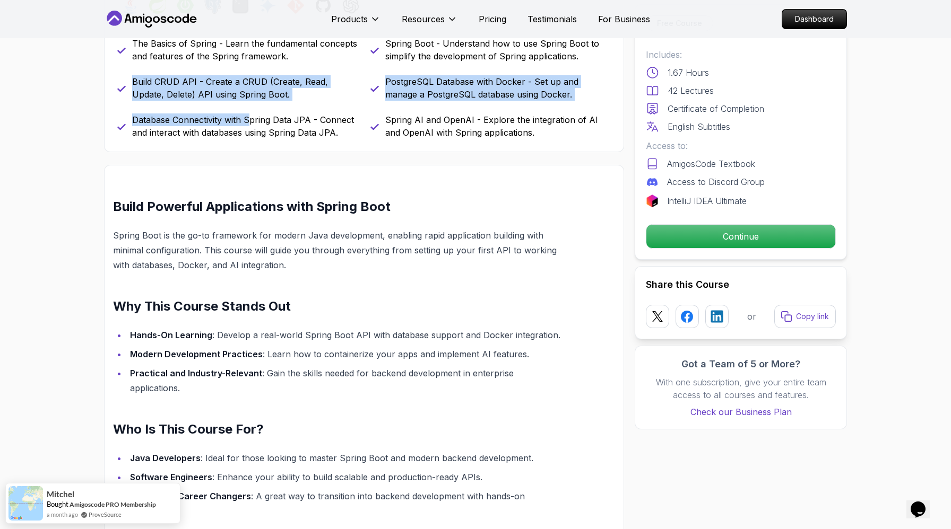
drag, startPoint x: 135, startPoint y: 169, endPoint x: 283, endPoint y: 226, distance: 158.4
click at [283, 139] on div "The Basics of Spring - Learn the fundamental concepts and features of the Sprin…" at bounding box center [363, 88] width 493 height 102
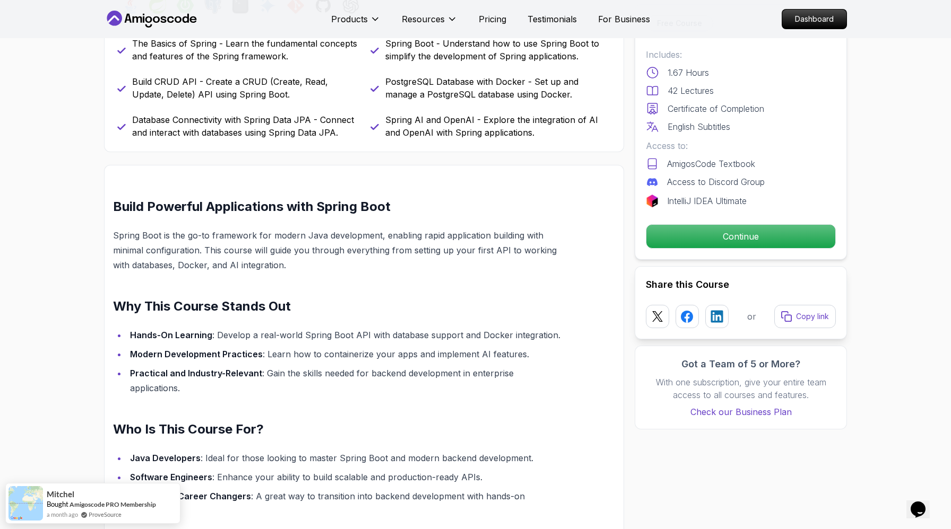
click at [282, 101] on p "Build CRUD API - Create a CRUD (Create, Read, Update, Delete) API using Spring …" at bounding box center [244, 87] width 225 height 25
click at [196, 101] on p "Build CRUD API - Create a CRUD (Create, Read, Update, Delete) API using Spring …" at bounding box center [244, 87] width 225 height 25
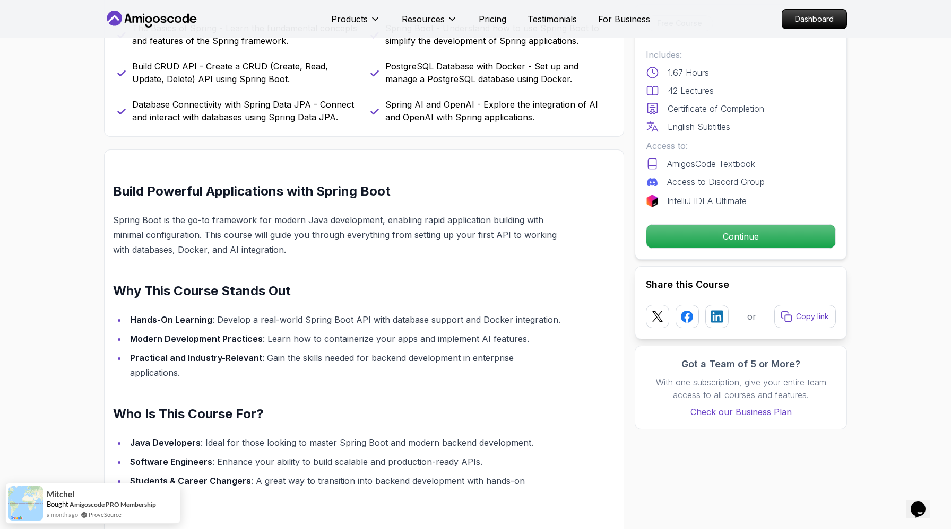
scroll to position [522, 0]
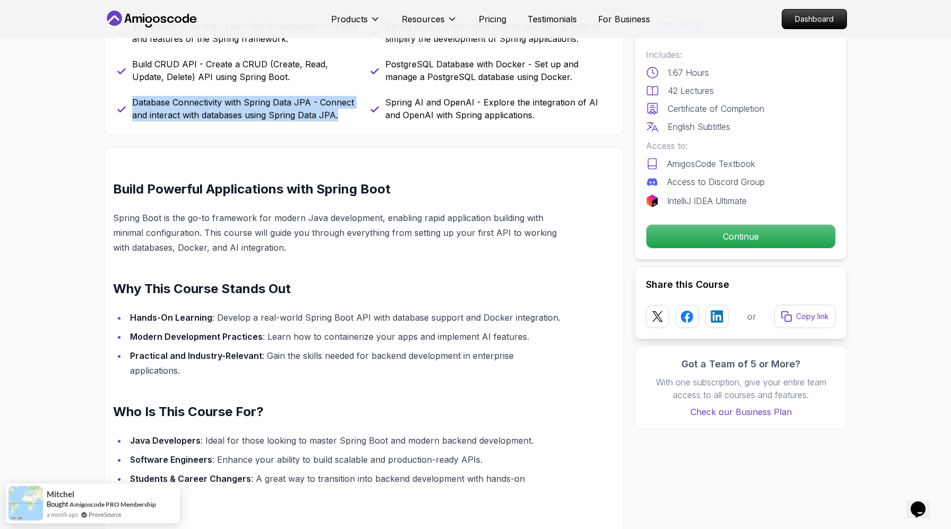
drag, startPoint x: 136, startPoint y: 218, endPoint x: 328, endPoint y: 268, distance: 198.4
click at [331, 135] on div "What you will learn java spring spring-boot postgres terminal ai git github cha…" at bounding box center [364, 38] width 520 height 194
click at [328, 135] on div "What you will learn java spring spring-boot postgres terminal ai git github cha…" at bounding box center [364, 38] width 520 height 194
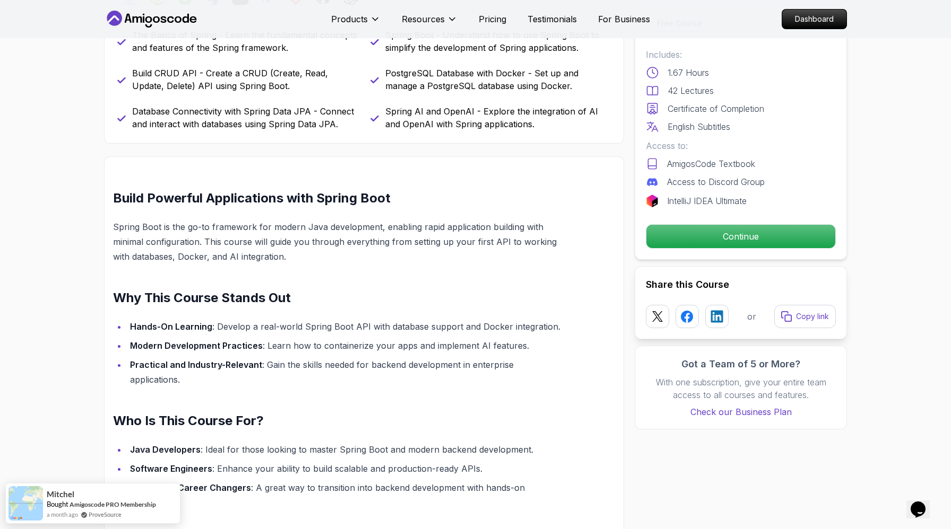
scroll to position [513, 0]
drag, startPoint x: 277, startPoint y: 225, endPoint x: 155, endPoint y: 239, distance: 122.2
click at [155, 131] on p "Database Connectivity with Spring Data JPA - Connect and interact with database…" at bounding box center [244, 118] width 225 height 25
click at [180, 131] on p "Database Connectivity with Spring Data JPA - Connect and interact with database…" at bounding box center [244, 118] width 225 height 25
drag, startPoint x: 164, startPoint y: 241, endPoint x: 373, endPoint y: 252, distance: 209.8
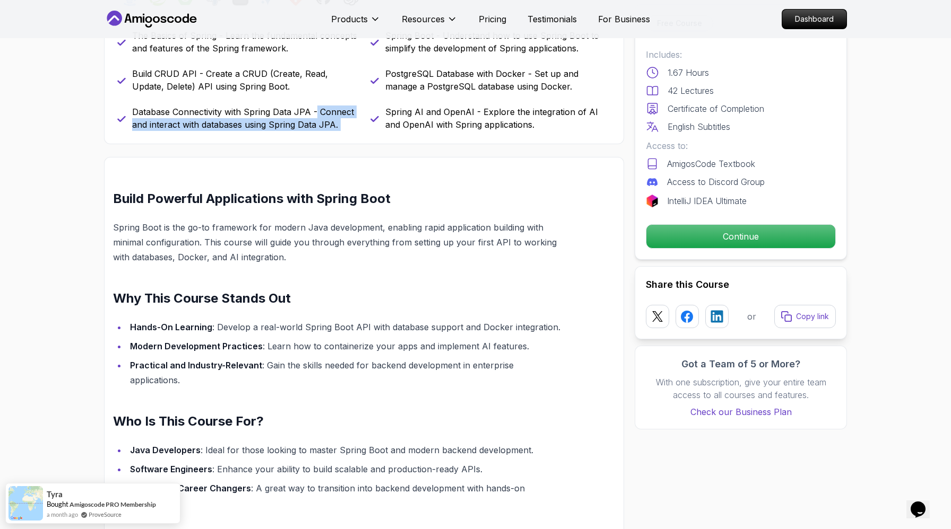
click at [373, 131] on div "The Basics of Spring - Learn the fundamental concepts and features of the Sprin…" at bounding box center [363, 80] width 493 height 102
click at [366, 131] on div "The Basics of Spring - Learn the fundamental concepts and features of the Sprin…" at bounding box center [363, 80] width 493 height 102
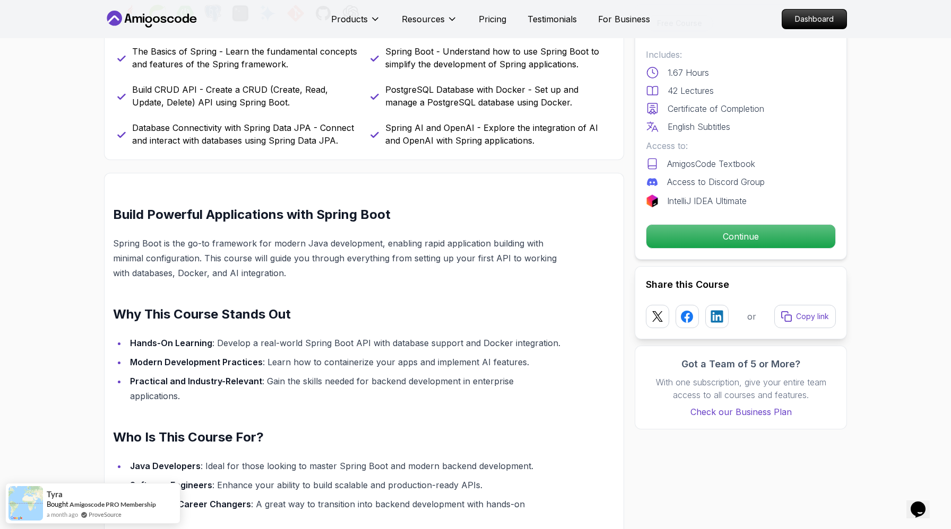
scroll to position [481, 0]
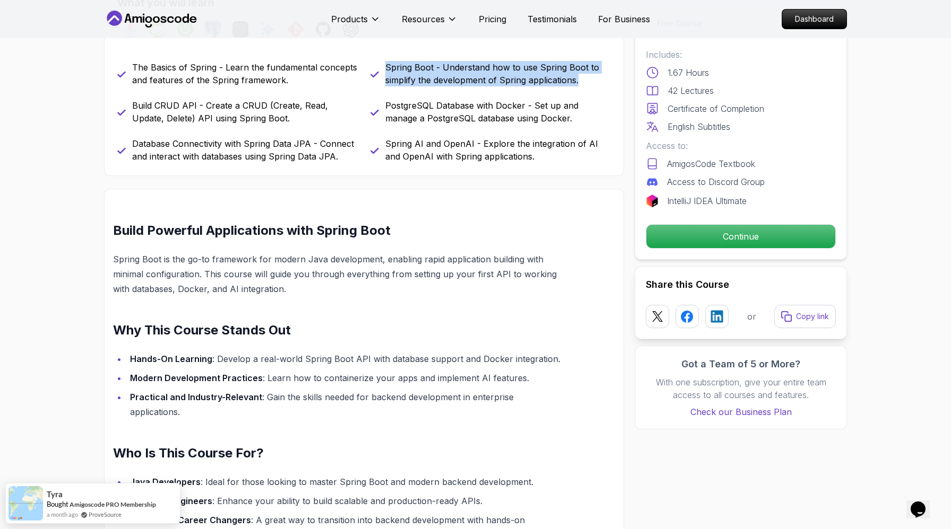
drag, startPoint x: 390, startPoint y: 128, endPoint x: 605, endPoint y: 175, distance: 219.9
click at [605, 175] on div "What you will learn java spring spring-boot postgres terminal ai git github cha…" at bounding box center [364, 79] width 520 height 194
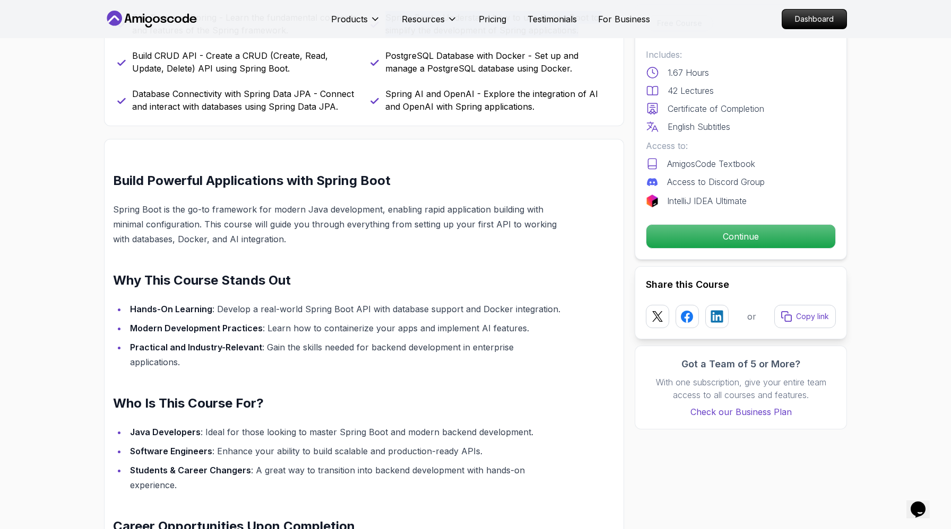
scroll to position [534, 0]
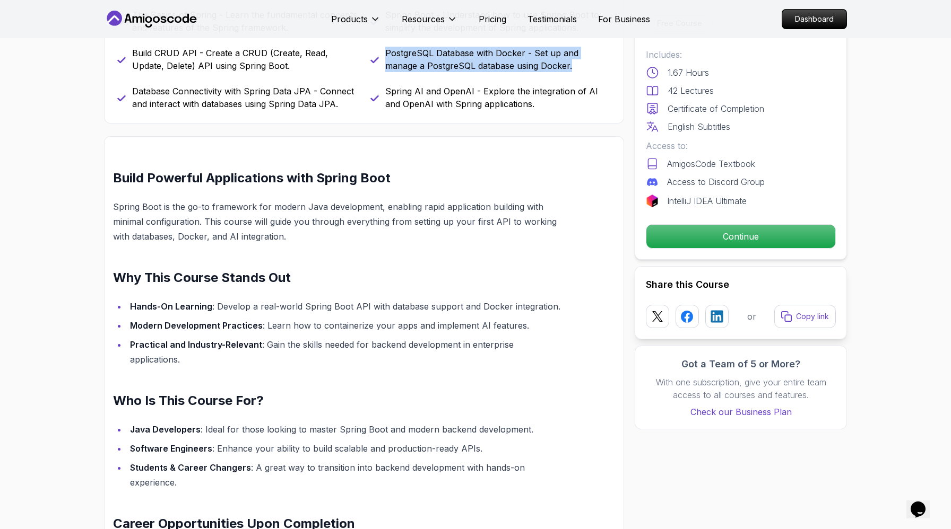
drag, startPoint x: 386, startPoint y: 140, endPoint x: 509, endPoint y: 178, distance: 128.8
click at [509, 72] on div "PostgreSQL Database with Docker - Set up and manage a PostgreSQL database using…" at bounding box center [490, 59] width 240 height 25
click at [509, 72] on p "PostgreSQL Database with Docker - Set up and manage a PostgreSQL database using…" at bounding box center [497, 59] width 225 height 25
drag, startPoint x: 390, startPoint y: 140, endPoint x: 564, endPoint y: 186, distance: 179.9
click at [564, 110] on div "The Basics of Spring - Learn the fundamental concepts and features of the Sprin…" at bounding box center [363, 59] width 493 height 102
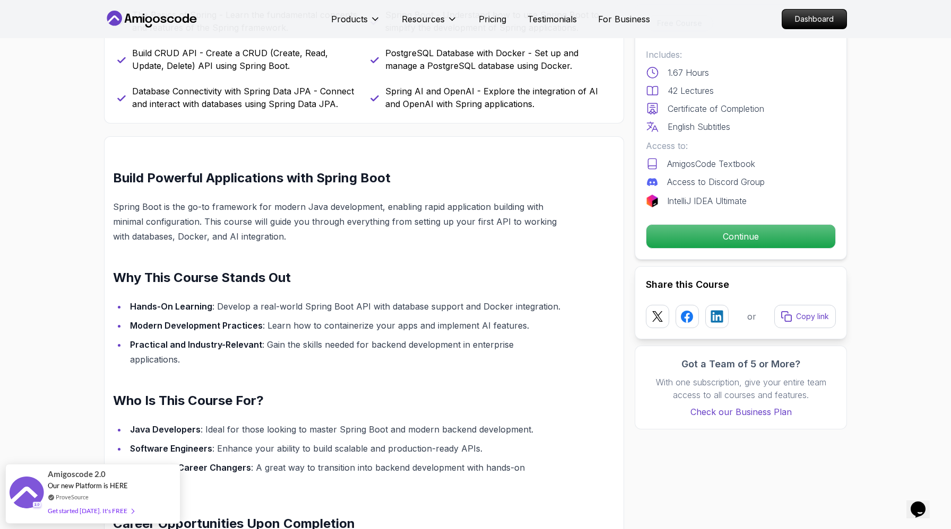
click at [563, 110] on div "The Basics of Spring - Learn the fundamental concepts and features of the Sprin…" at bounding box center [363, 59] width 493 height 102
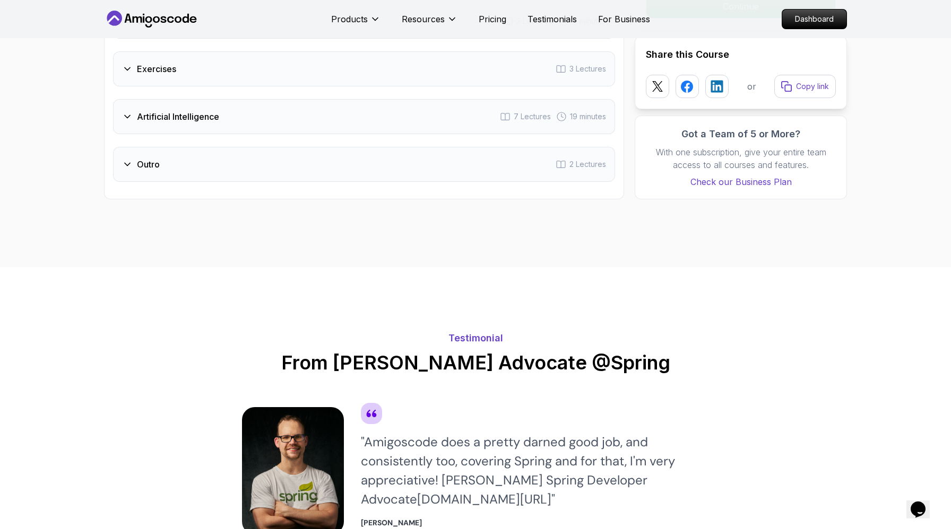
scroll to position [1883, 0]
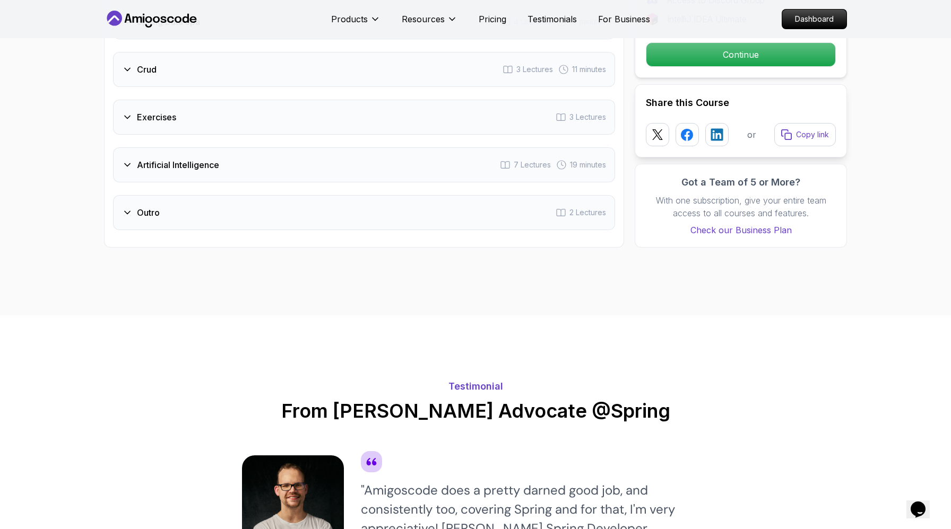
scroll to position [1811, 0]
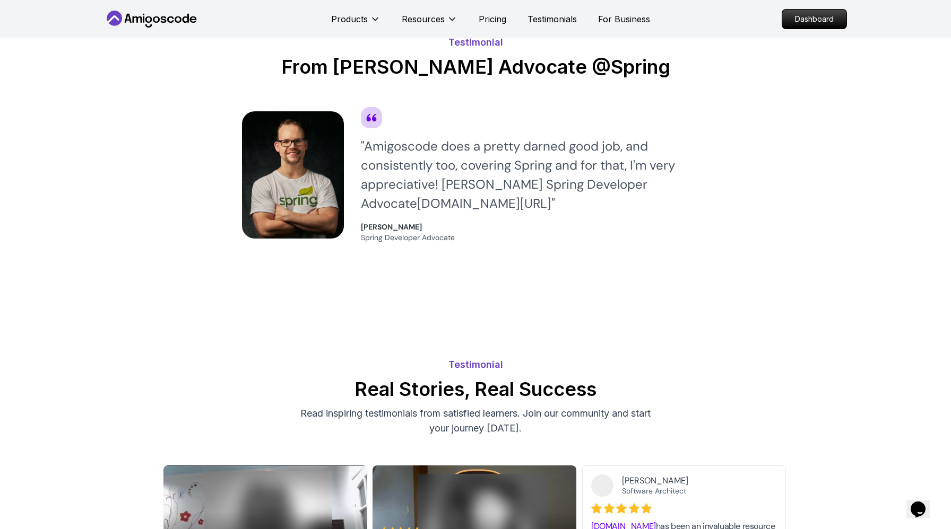
scroll to position [2087, 0]
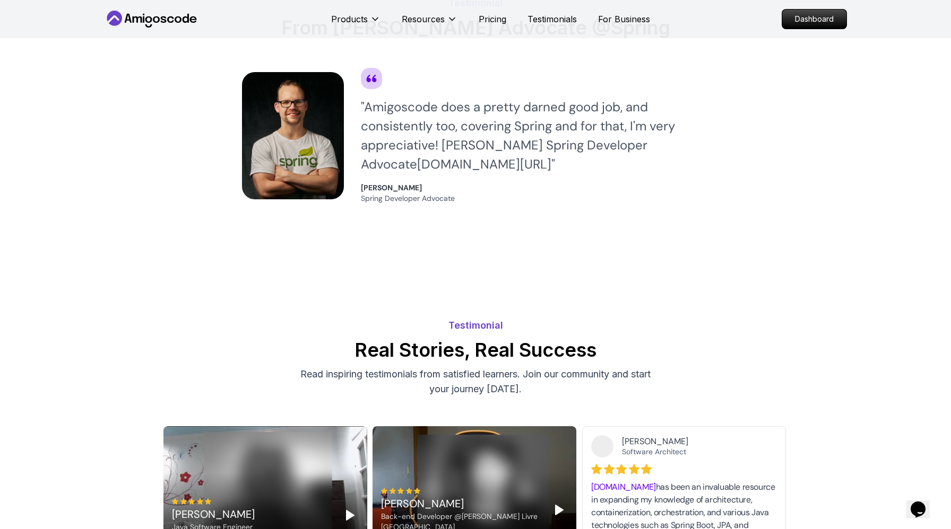
scroll to position [2176, 0]
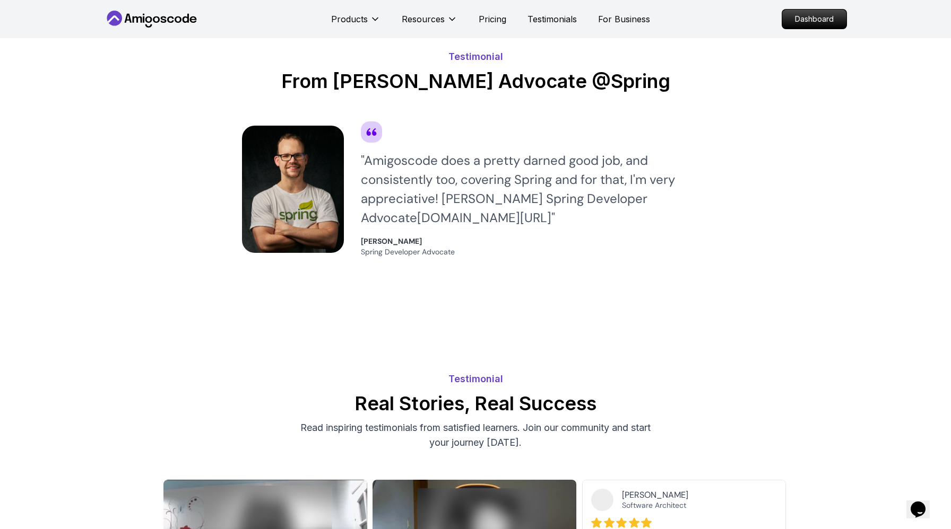
scroll to position [2237, 0]
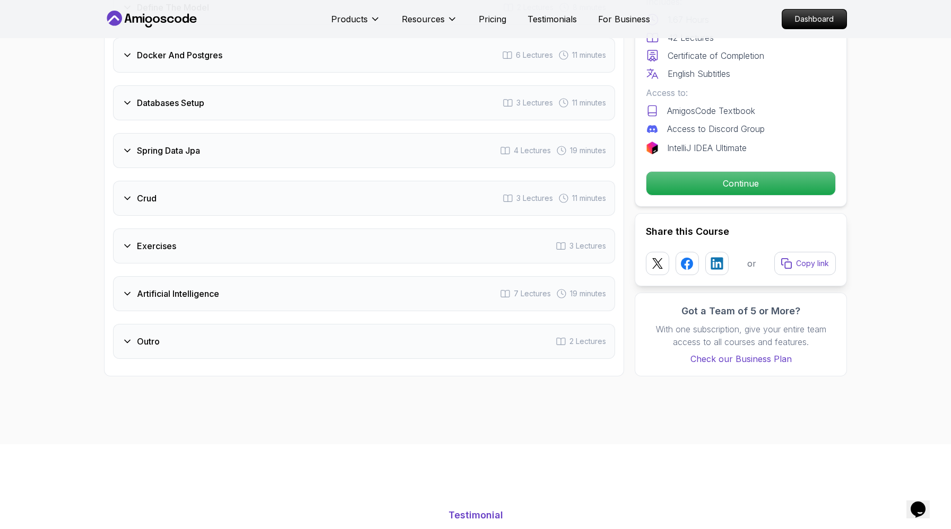
scroll to position [1589, 0]
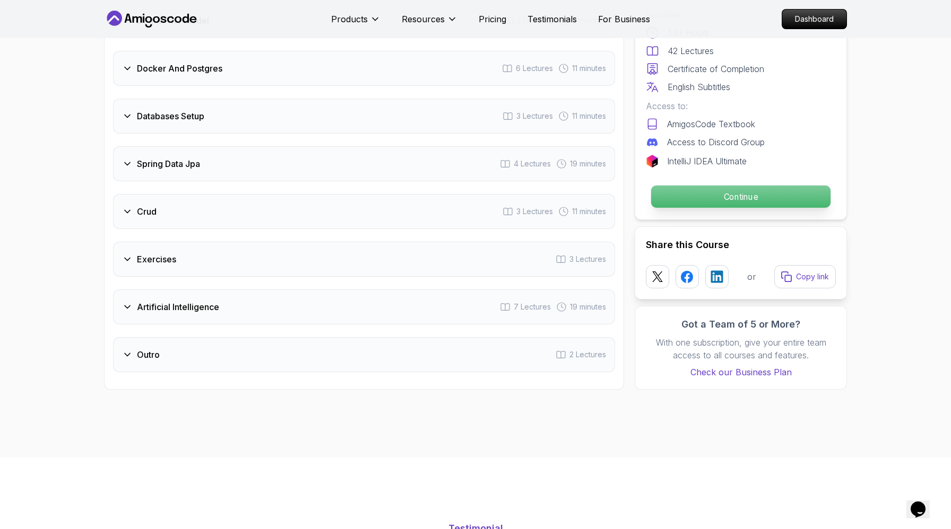
click at [762, 208] on p "Continue" at bounding box center [740, 197] width 179 height 22
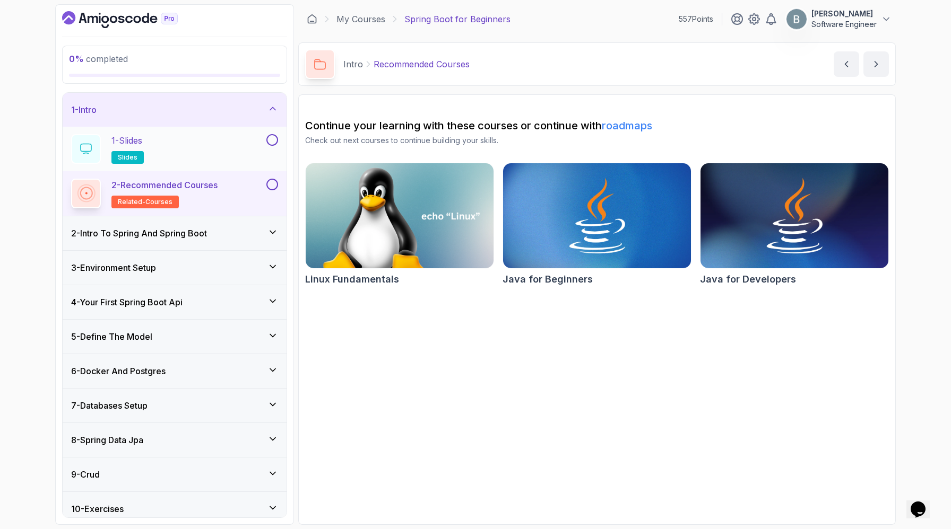
click at [242, 164] on div "1 - Slides slides" at bounding box center [167, 149] width 193 height 30
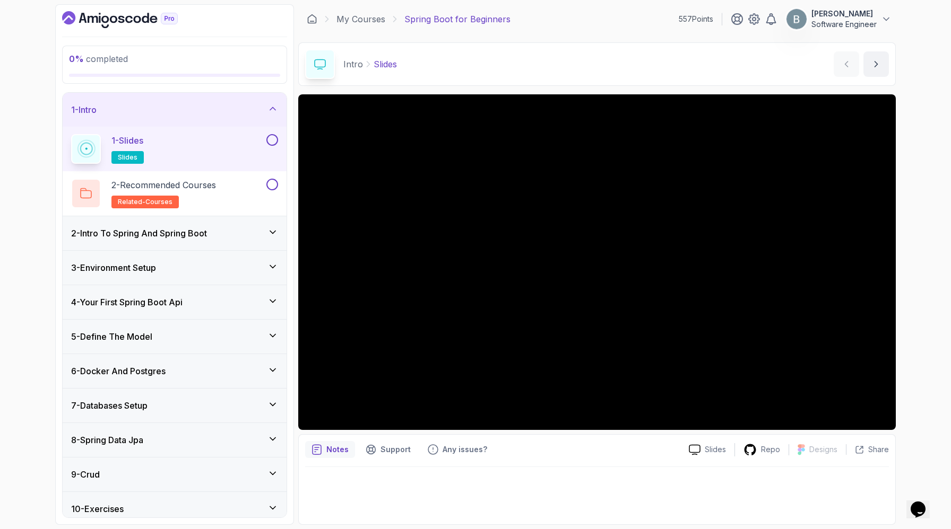
scroll to position [20, 0]
click at [270, 146] on button at bounding box center [272, 140] width 12 height 12
click at [216, 191] on p "2 - Recommended Courses" at bounding box center [163, 185] width 104 height 13
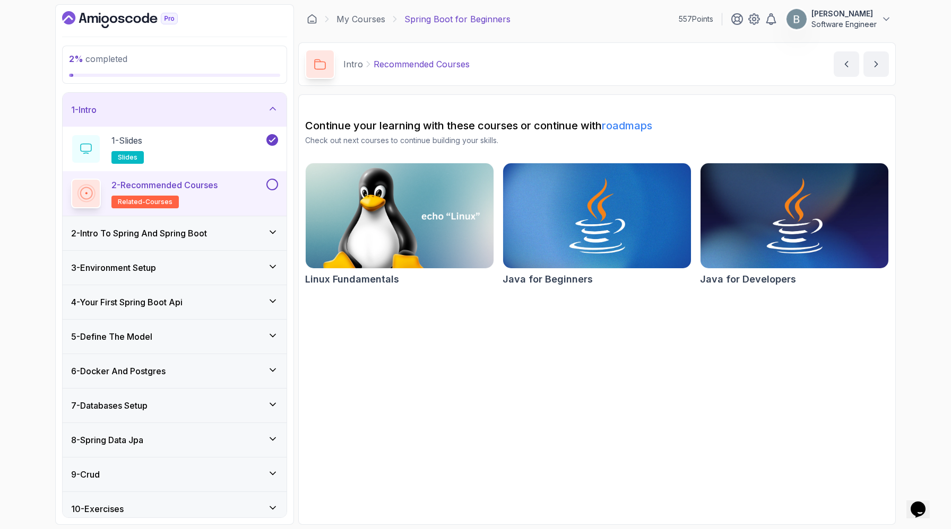
click at [273, 190] on button at bounding box center [272, 185] width 12 height 12
click at [207, 240] on h3 "2 - Intro To Spring And Spring Boot" at bounding box center [139, 233] width 136 height 13
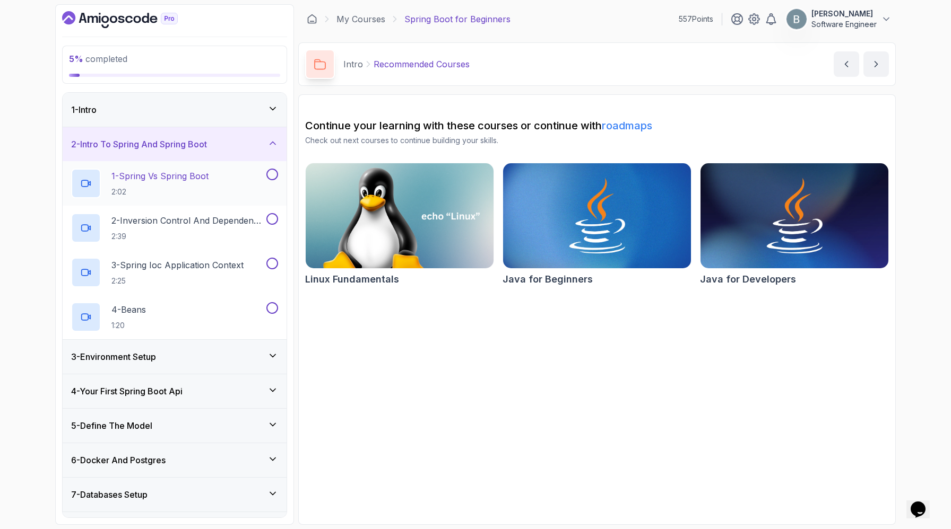
click at [208, 197] on h2 "1 - Spring Vs Spring Boot 2:02" at bounding box center [159, 184] width 97 height 28
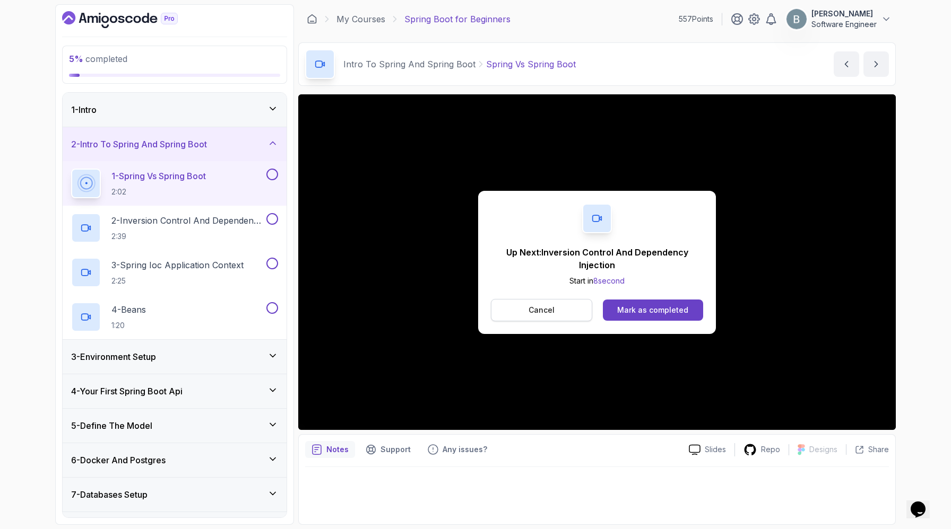
click at [551, 321] on button "Cancel" at bounding box center [541, 310] width 101 height 22
click at [638, 316] on div "Mark as completed" at bounding box center [652, 310] width 71 height 11
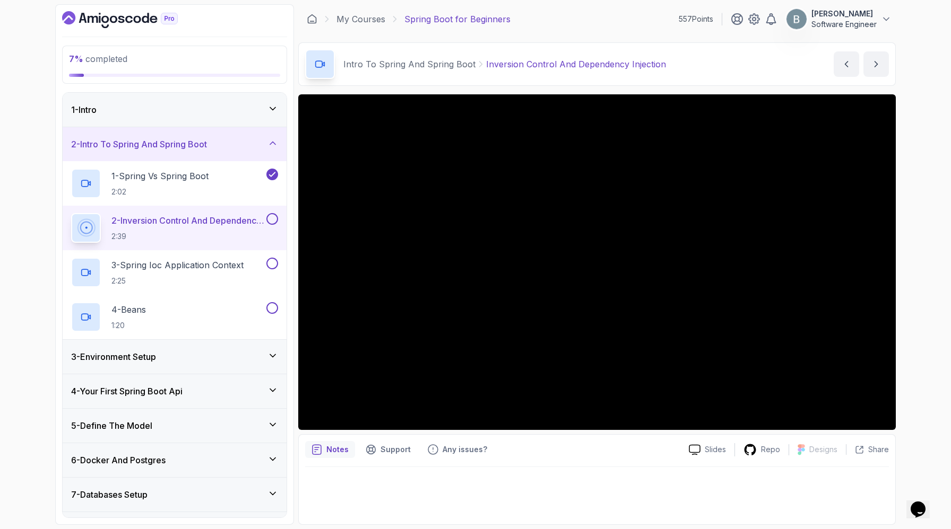
scroll to position [20, 0]
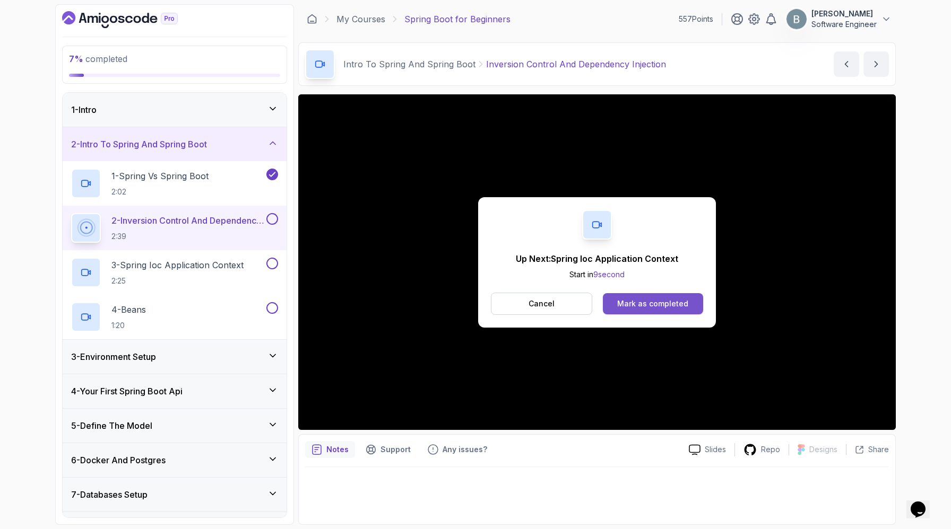
click at [630, 309] on div "Mark as completed" at bounding box center [652, 304] width 71 height 11
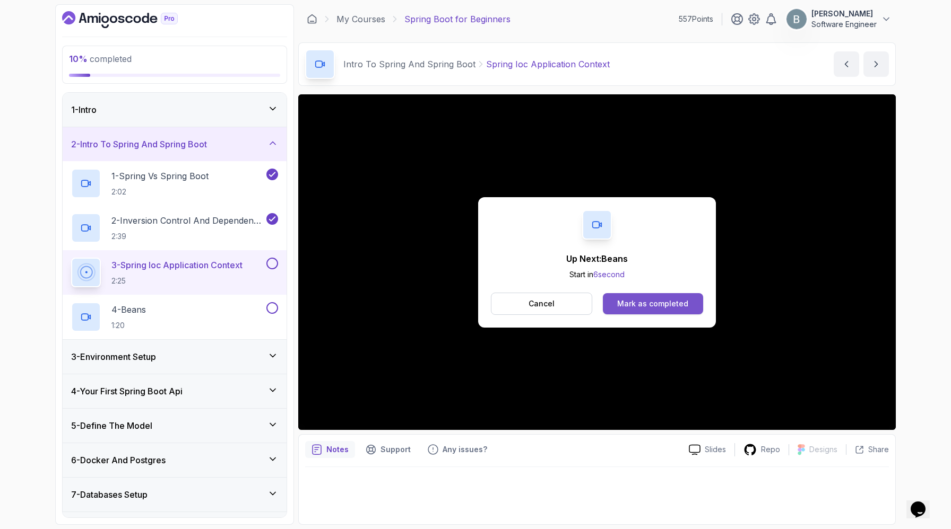
click at [688, 309] on div "Mark as completed" at bounding box center [652, 304] width 71 height 11
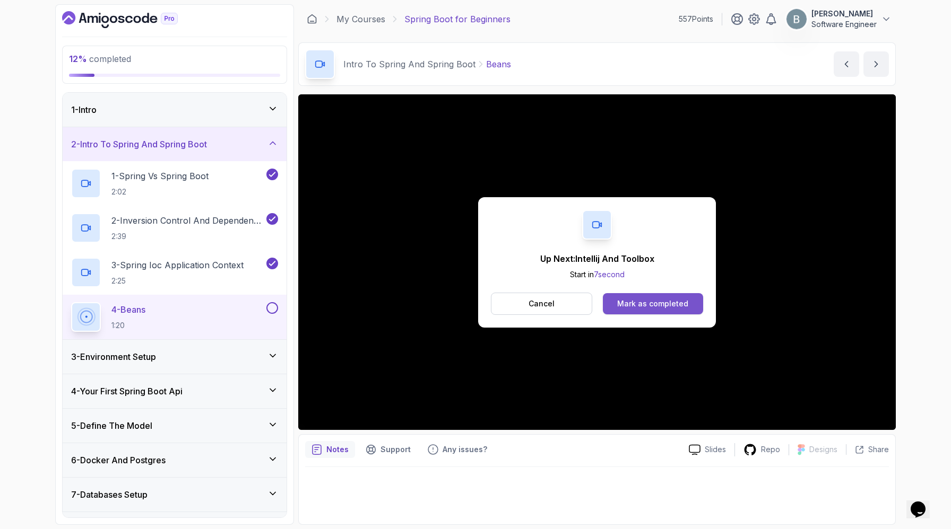
click at [642, 309] on div "Mark as completed" at bounding box center [652, 304] width 71 height 11
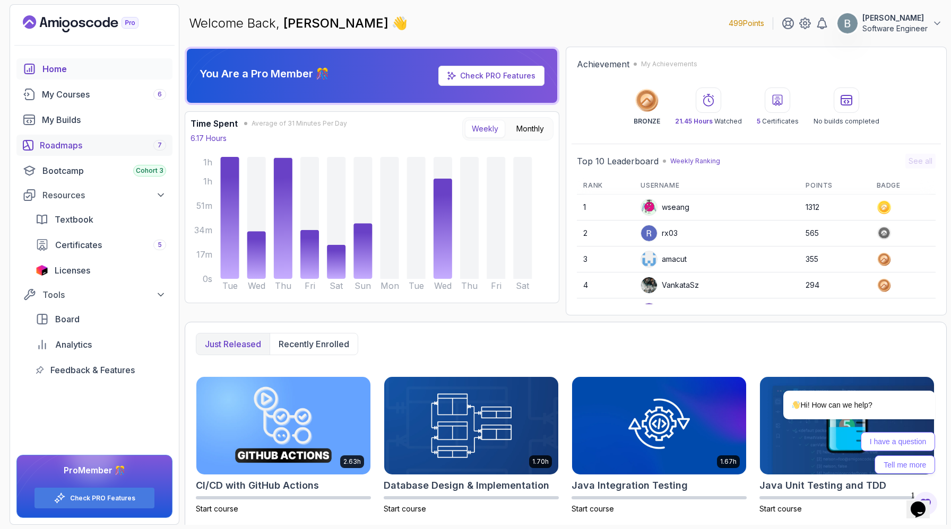
click at [107, 152] on div "Roadmaps 7" at bounding box center [103, 145] width 126 height 13
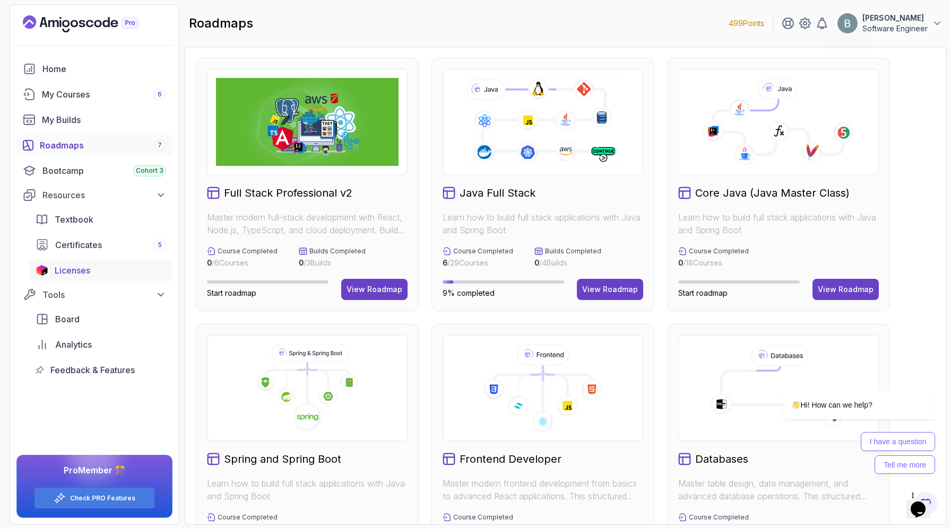
click at [59, 281] on link "Licenses" at bounding box center [100, 270] width 143 height 21
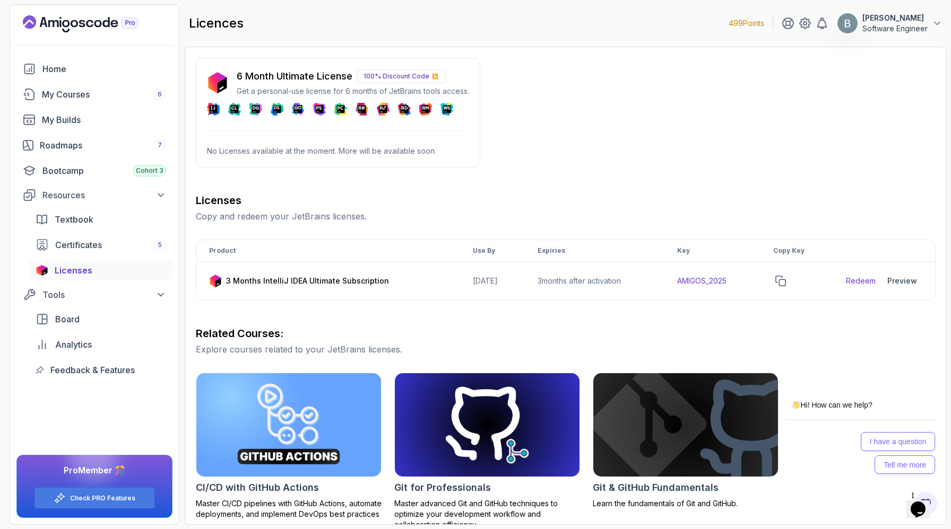
click at [352, 84] on p "6 Month Ultimate License" at bounding box center [295, 76] width 116 height 15
click at [417, 83] on p "100% Discount Code 💥" at bounding box center [400, 76] width 89 height 14
click at [90, 101] on div "My Courses 6" at bounding box center [104, 94] width 124 height 13
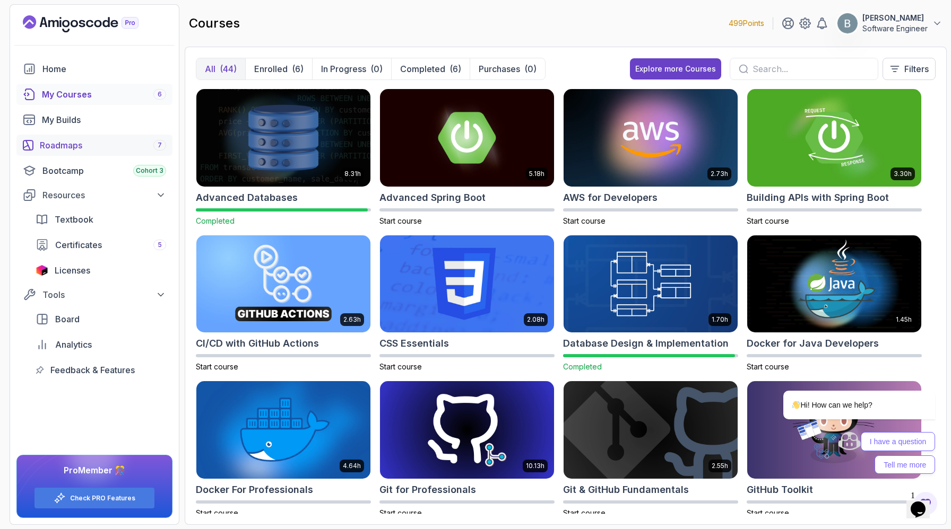
click at [122, 152] on div "Roadmaps 7" at bounding box center [103, 145] width 126 height 13
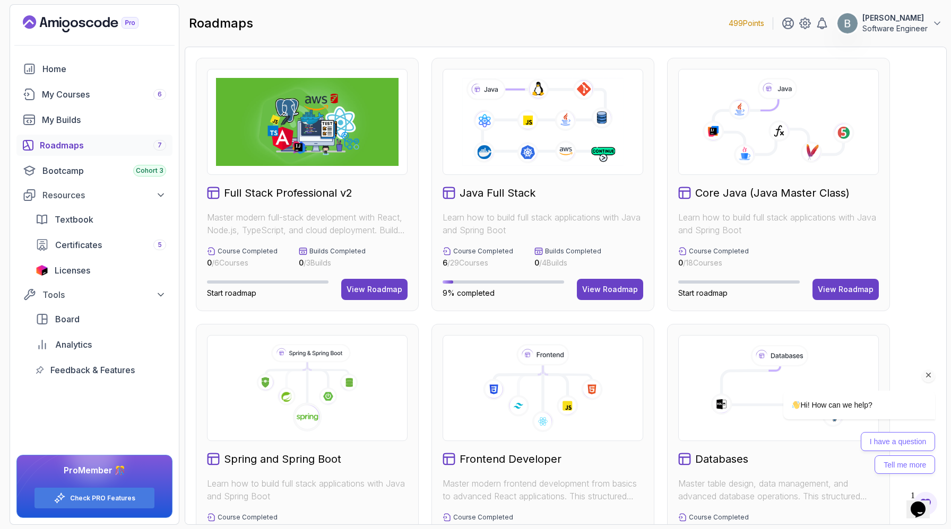
click at [861, 367] on div "Hi! How can we help? I have a question Tell me more" at bounding box center [845, 420] width 180 height 110
click at [928, 375] on icon "Chat attention grabber" at bounding box center [928, 376] width 10 height 10
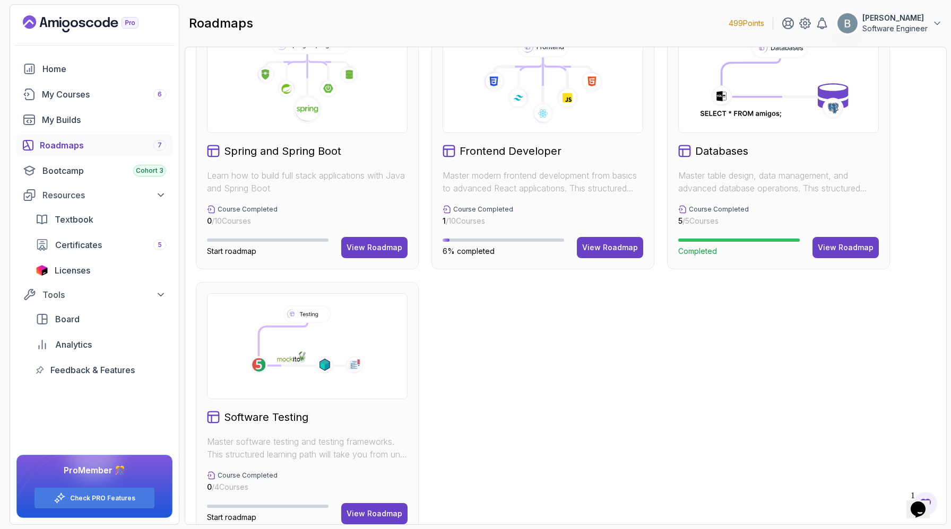
scroll to position [380, 0]
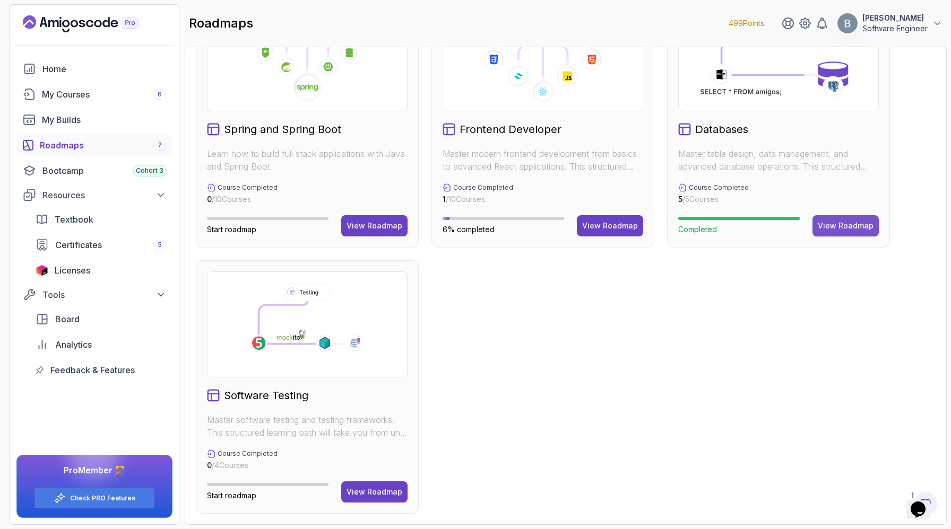
click at [834, 248] on div "Databases Master table design, data management, and advanced database operation…" at bounding box center [778, 121] width 223 height 254
click at [834, 231] on div "View Roadmap" at bounding box center [845, 226] width 56 height 11
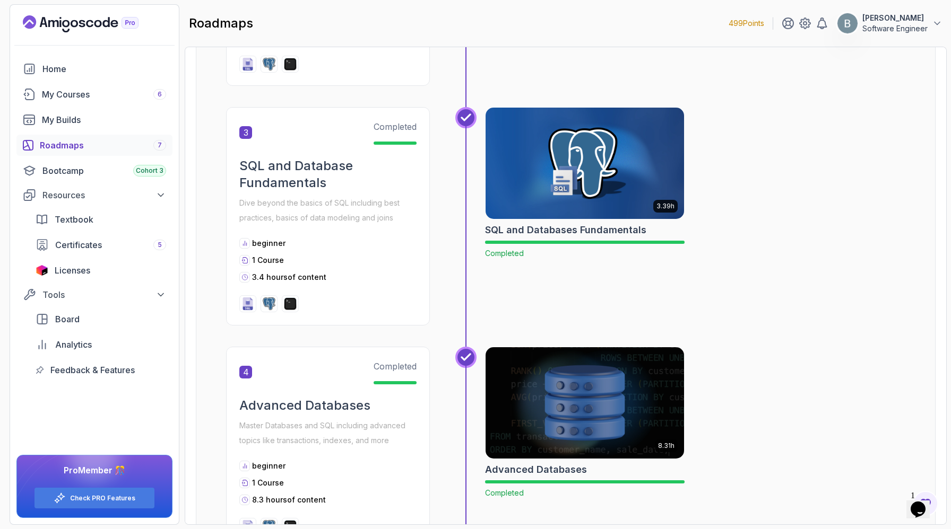
scroll to position [442, 0]
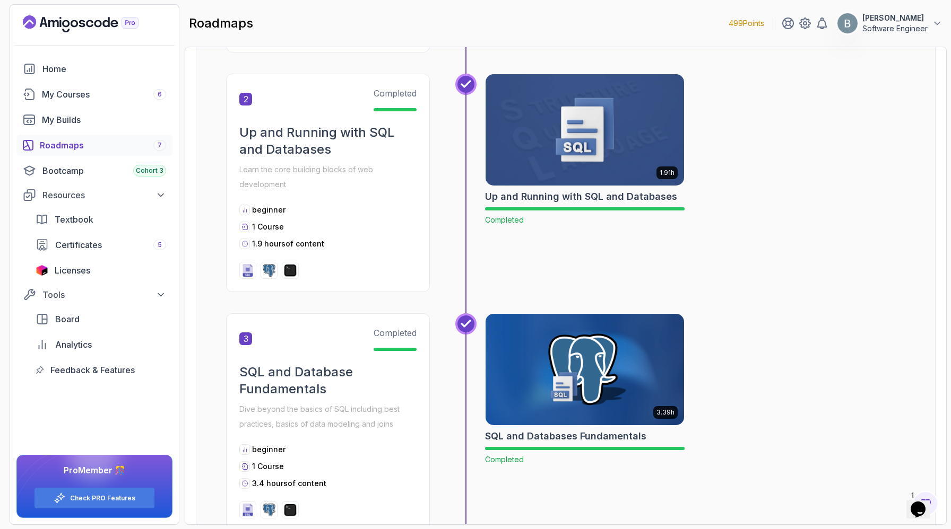
click at [591, 188] on img at bounding box center [585, 130] width 208 height 117
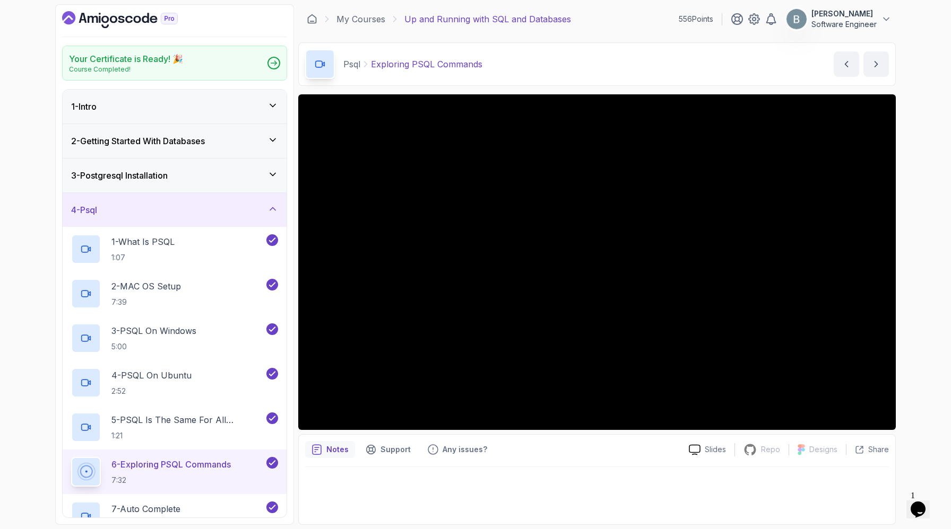
click at [203, 216] on div "4 - Psql" at bounding box center [174, 210] width 207 height 13
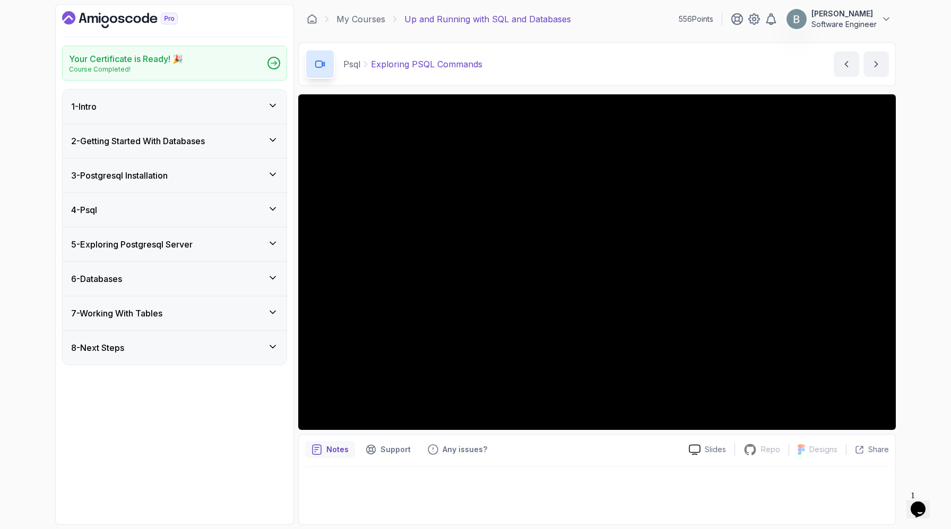
click at [185, 147] on h3 "2 - Getting Started With Databases" at bounding box center [138, 141] width 134 height 13
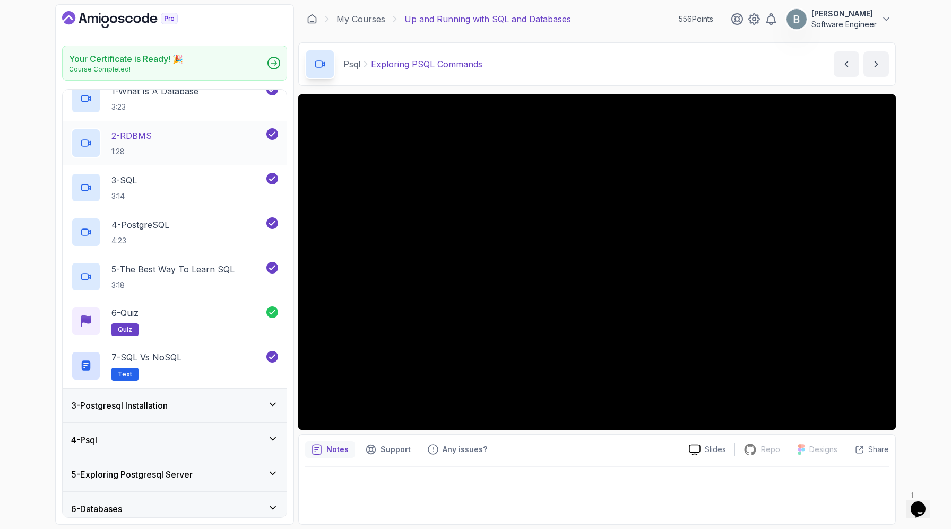
scroll to position [83, 0]
click at [152, 156] on p "1:28" at bounding box center [131, 150] width 40 height 11
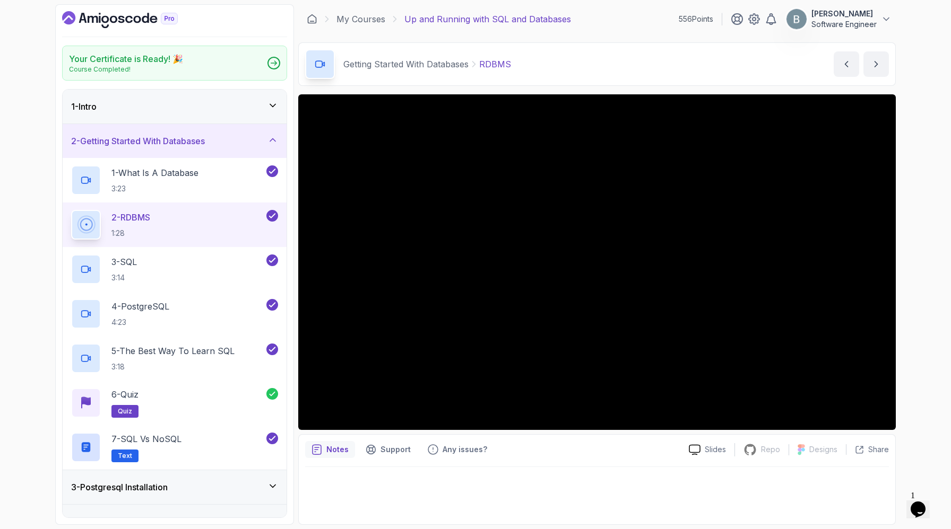
click at [190, 147] on h3 "2 - Getting Started With Databases" at bounding box center [138, 141] width 134 height 13
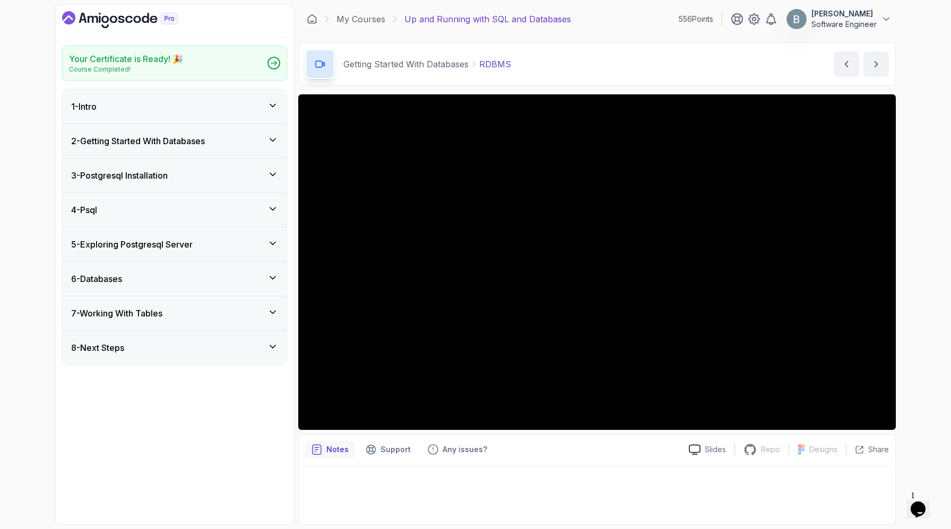
click at [168, 182] on h3 "3 - Postgresql Installation" at bounding box center [119, 175] width 97 height 13
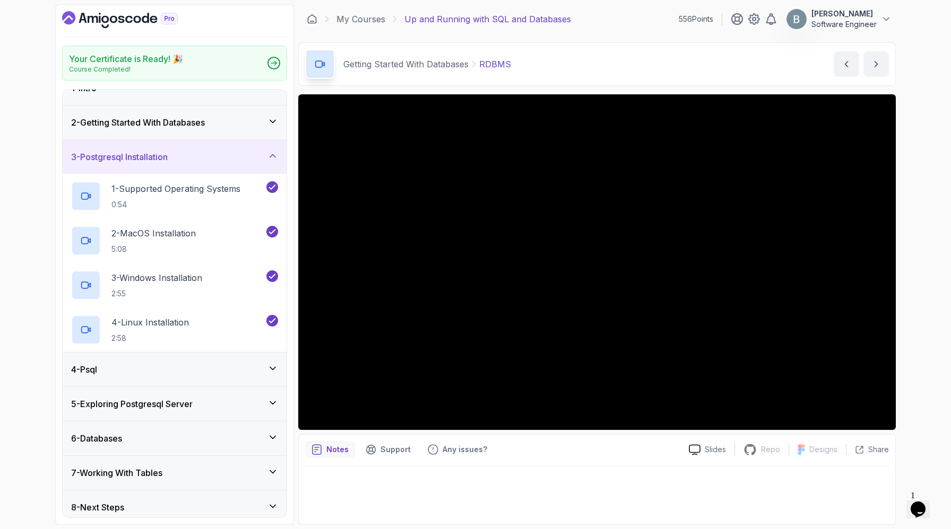
scroll to position [19, 0]
click at [168, 163] on h3 "3 - Postgresql Installation" at bounding box center [119, 156] width 97 height 13
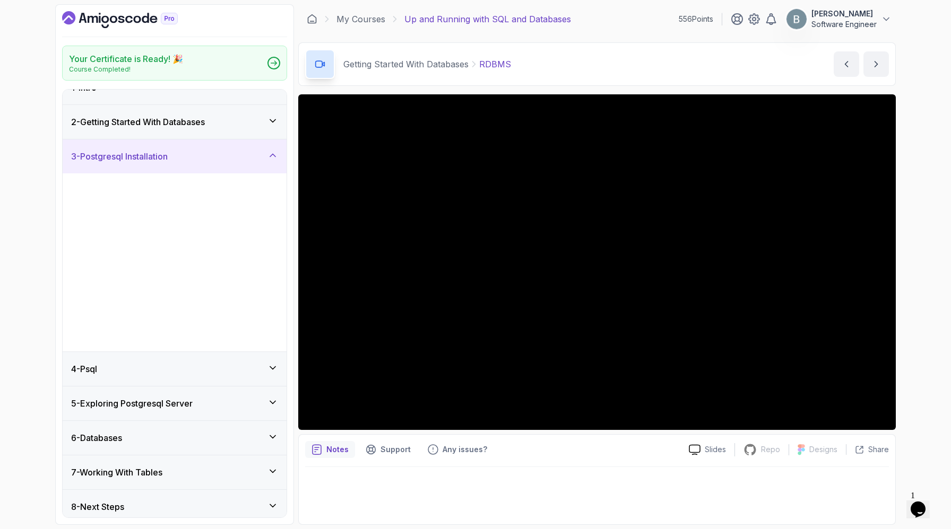
scroll to position [0, 0]
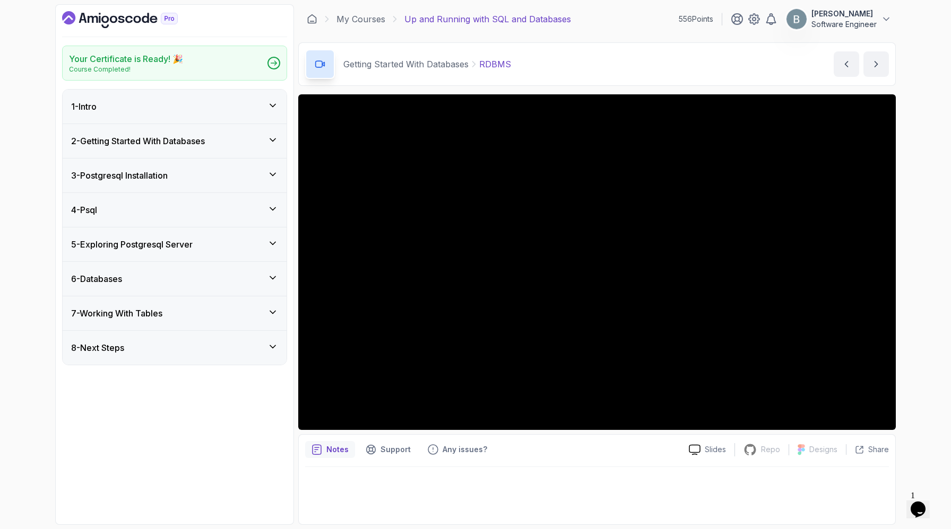
click at [173, 216] on div "4 - Psql" at bounding box center [174, 210] width 207 height 13
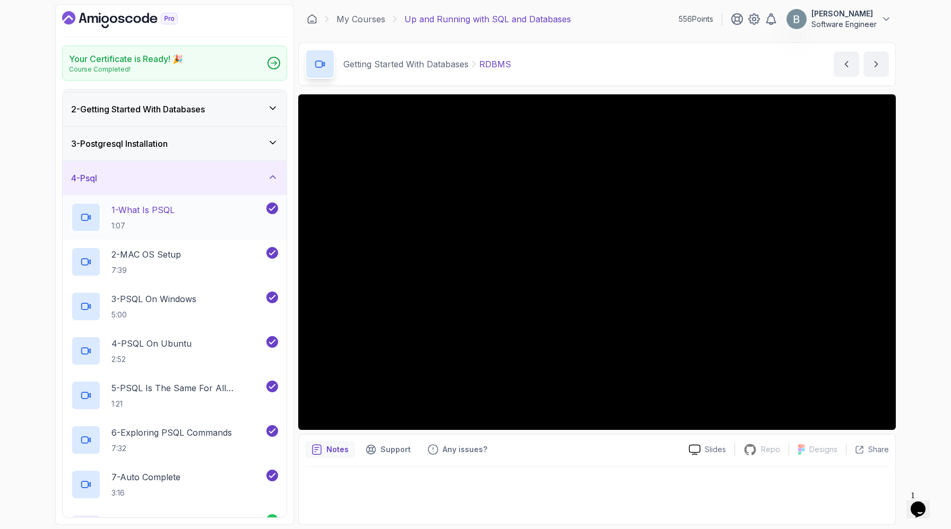
scroll to position [27, 0]
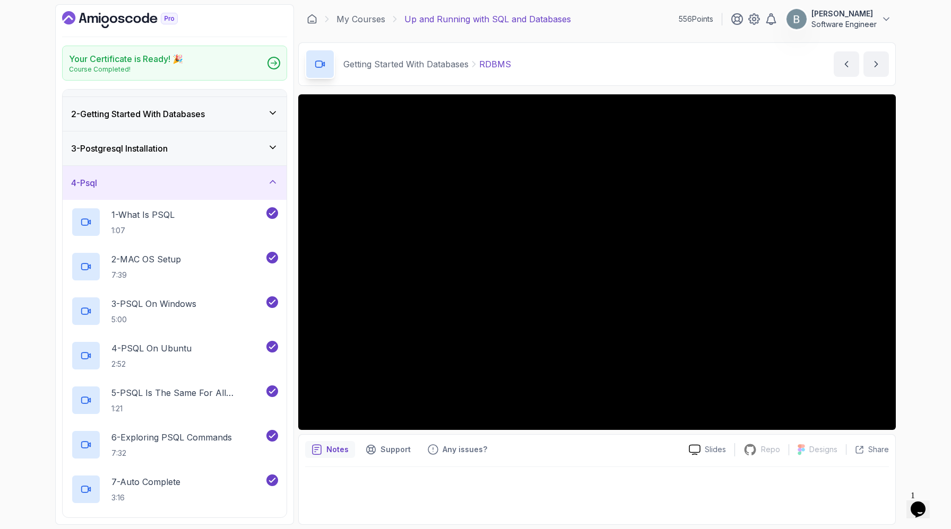
click at [198, 189] on div "4 - Psql" at bounding box center [174, 183] width 207 height 13
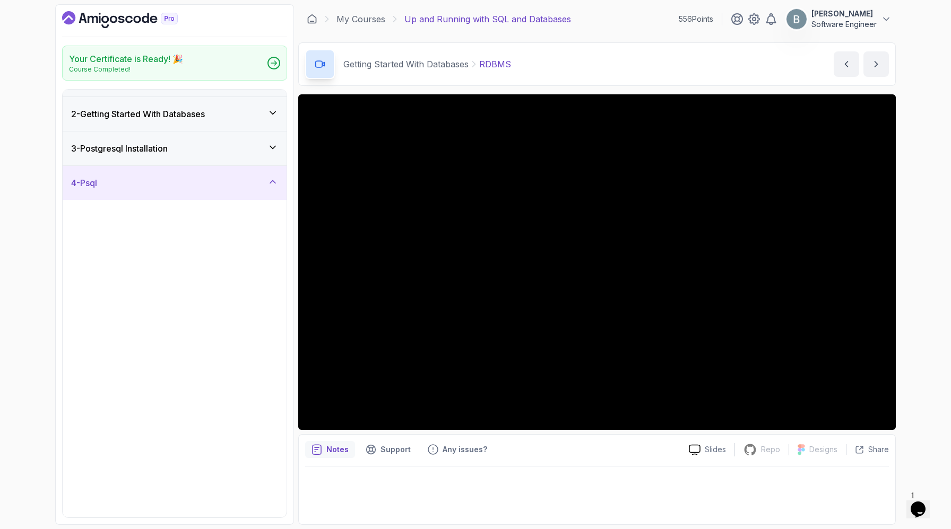
scroll to position [0, 0]
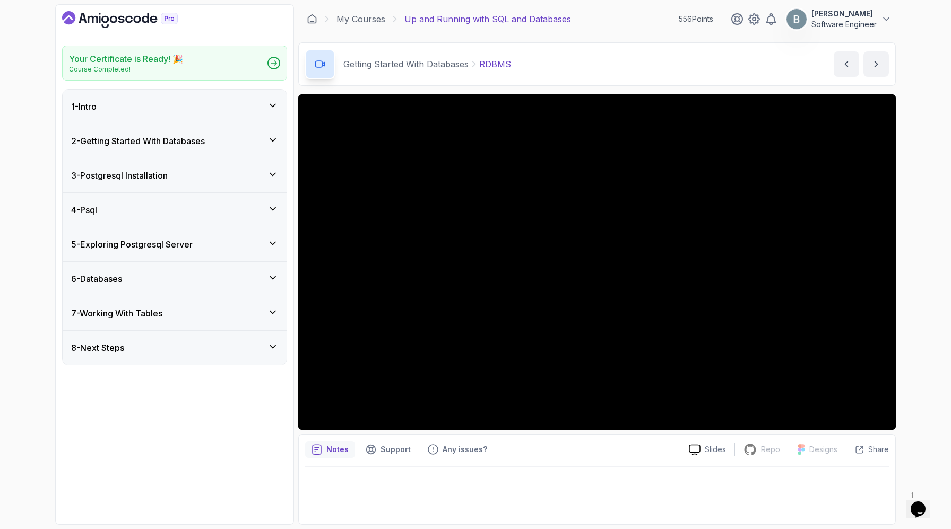
click at [181, 261] on div "5 - Exploring Postgresql Server" at bounding box center [175, 245] width 224 height 34
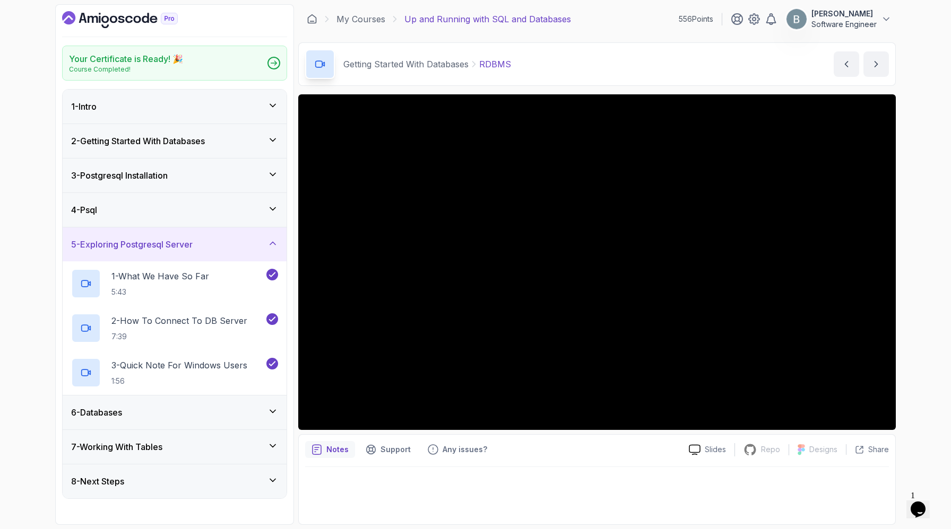
click at [181, 261] on div "5 - Exploring Postgresql Server" at bounding box center [175, 245] width 224 height 34
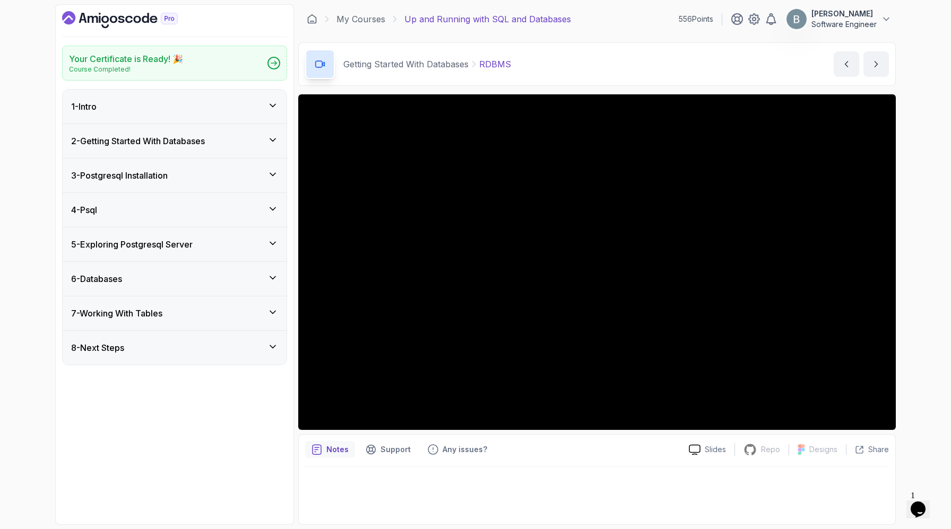
click at [170, 285] on div "6 - Databases" at bounding box center [174, 279] width 207 height 13
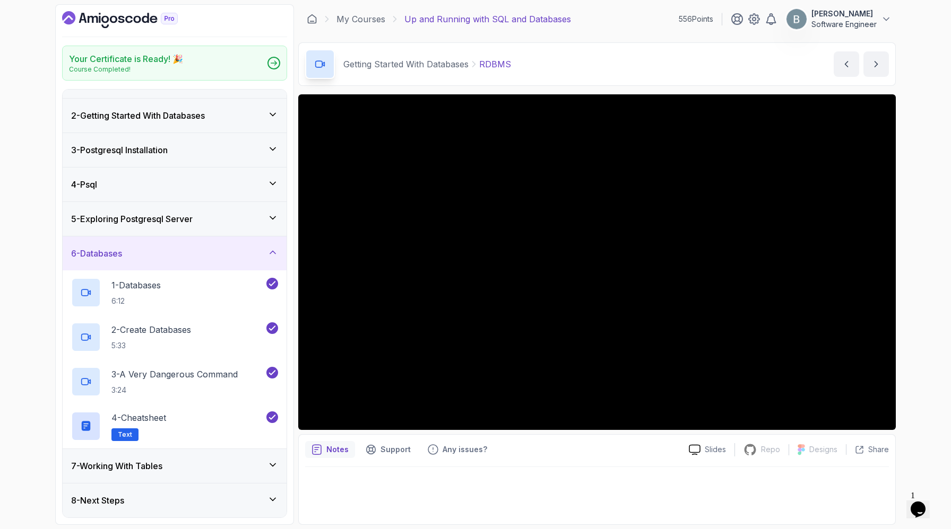
scroll to position [129, 0]
click at [192, 247] on div "6 - Databases" at bounding box center [174, 253] width 207 height 13
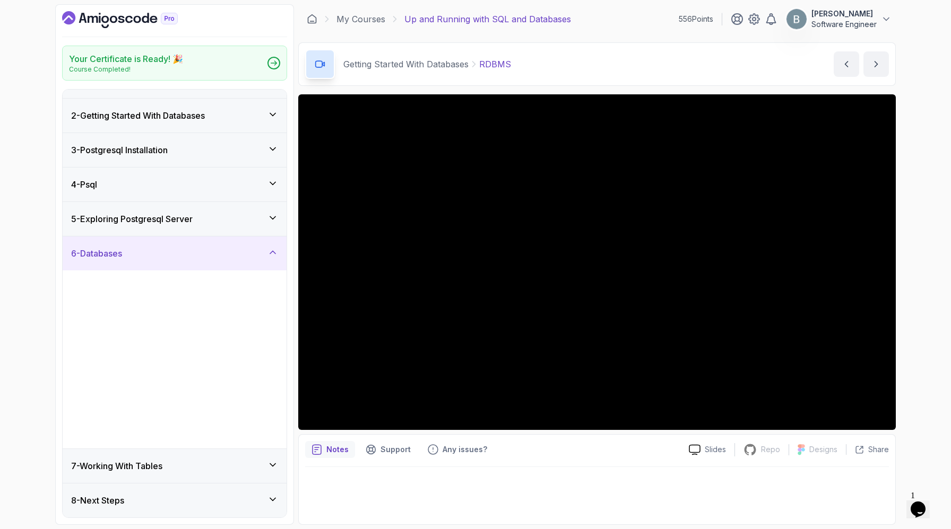
scroll to position [0, 0]
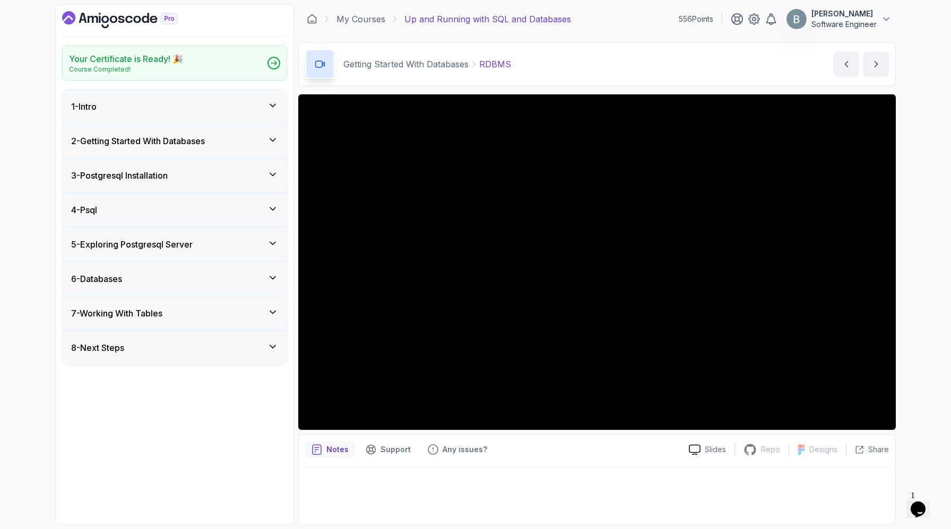
click at [160, 320] on h3 "7 - Working With Tables" at bounding box center [116, 313] width 91 height 13
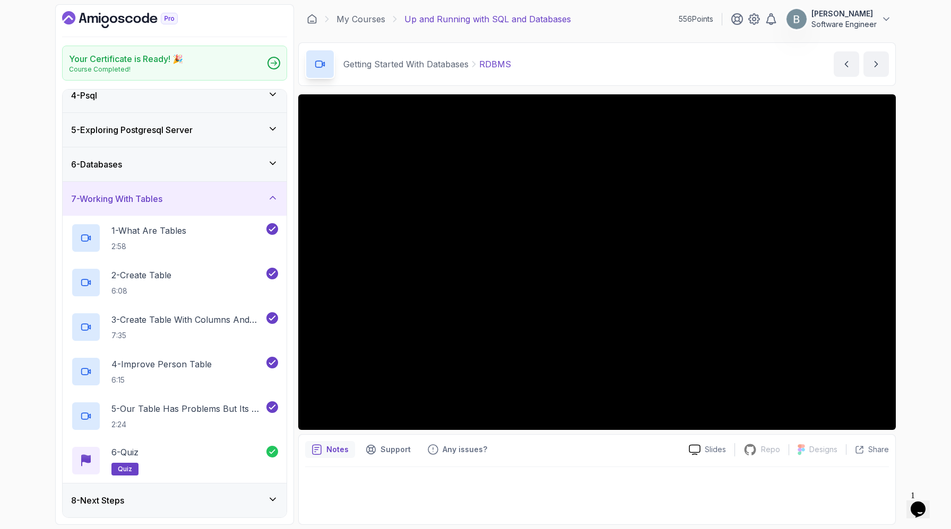
scroll to position [161, 0]
click at [199, 205] on div "7 - Working With Tables" at bounding box center [174, 199] width 207 height 13
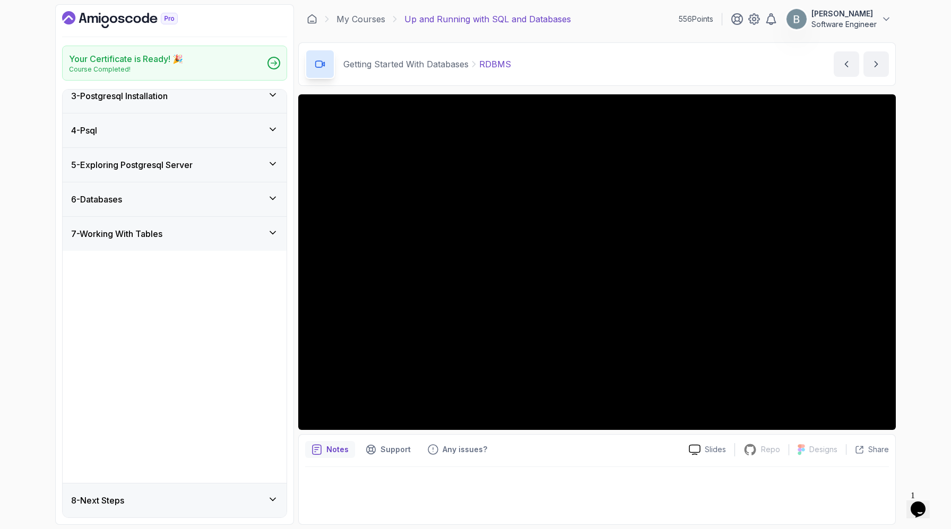
scroll to position [0, 0]
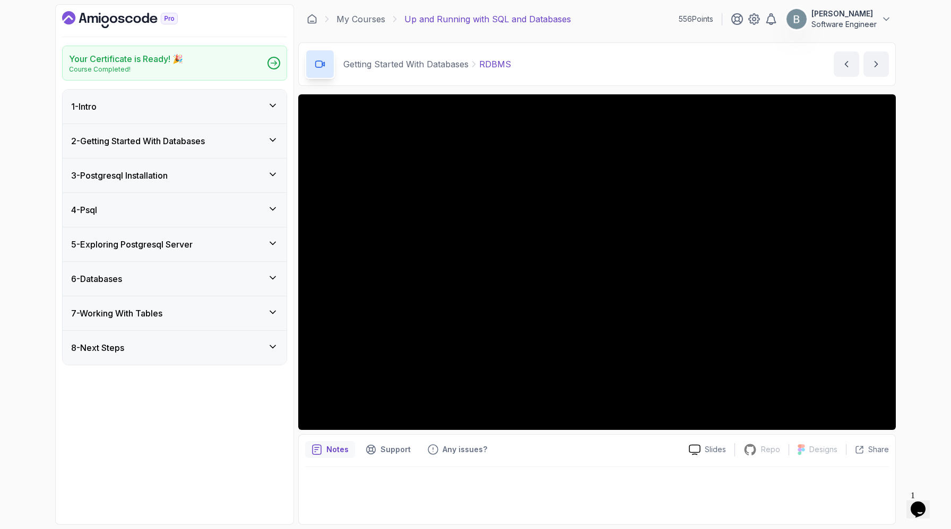
click at [154, 354] on div "8 - Next Steps" at bounding box center [174, 348] width 207 height 13
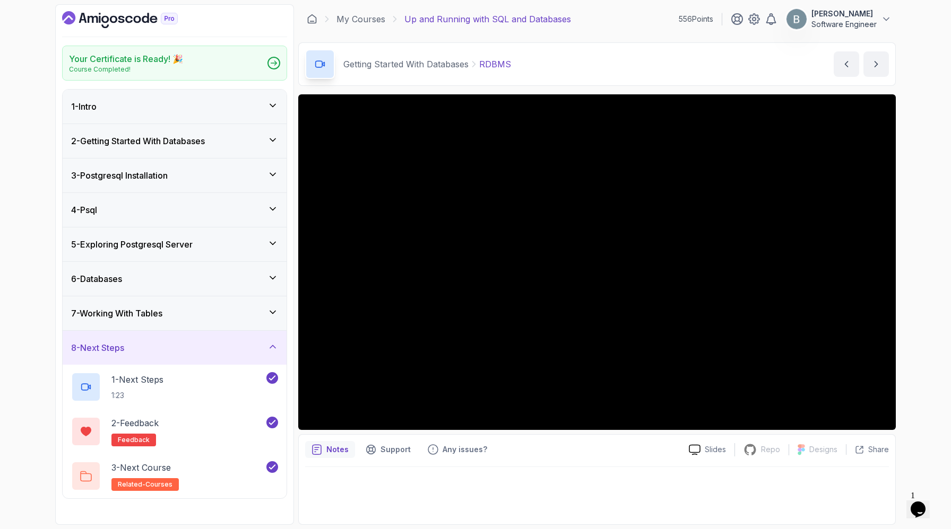
scroll to position [79, 0]
click at [159, 354] on div "8 - Next Steps" at bounding box center [174, 348] width 207 height 13
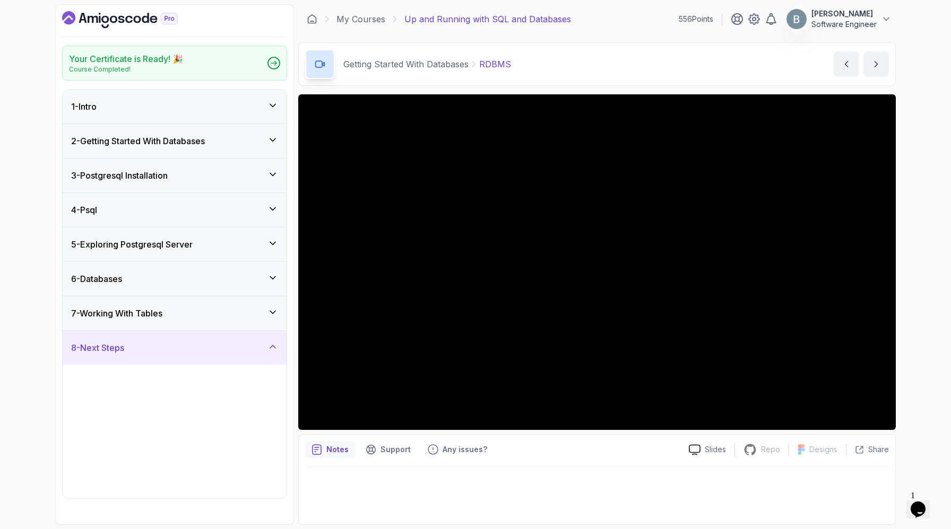
scroll to position [0, 0]
click at [169, 261] on div "5 - Exploring Postgresql Server" at bounding box center [175, 245] width 224 height 34
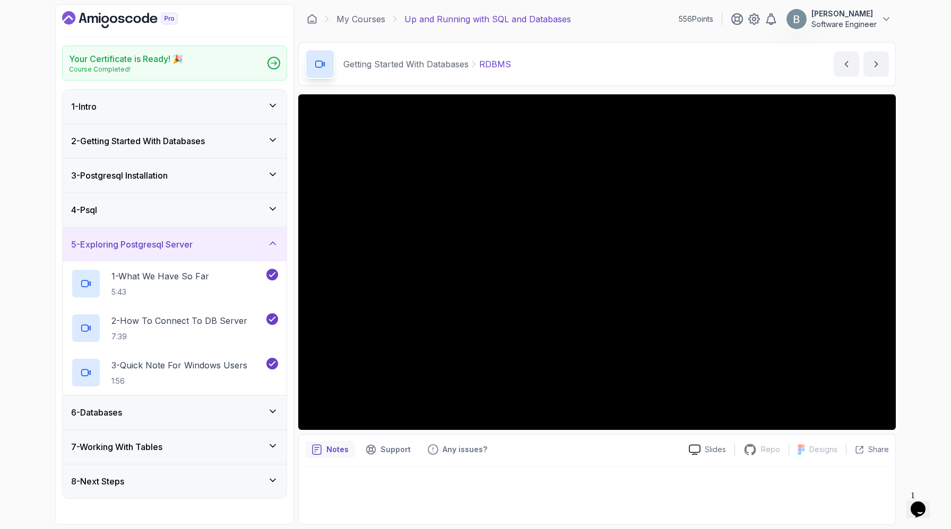
click at [169, 261] on div "5 - Exploring Postgresql Server" at bounding box center [175, 245] width 224 height 34
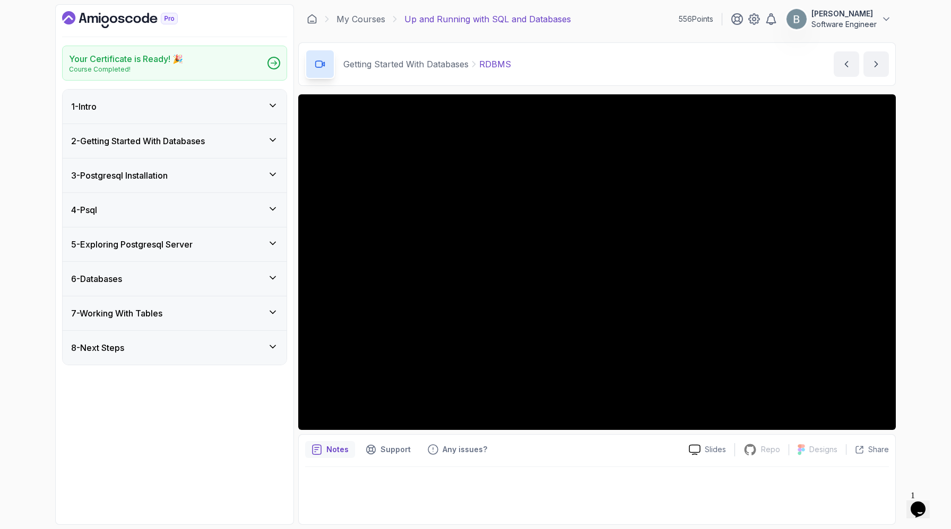
click at [166, 216] on div "4 - Psql" at bounding box center [174, 210] width 207 height 13
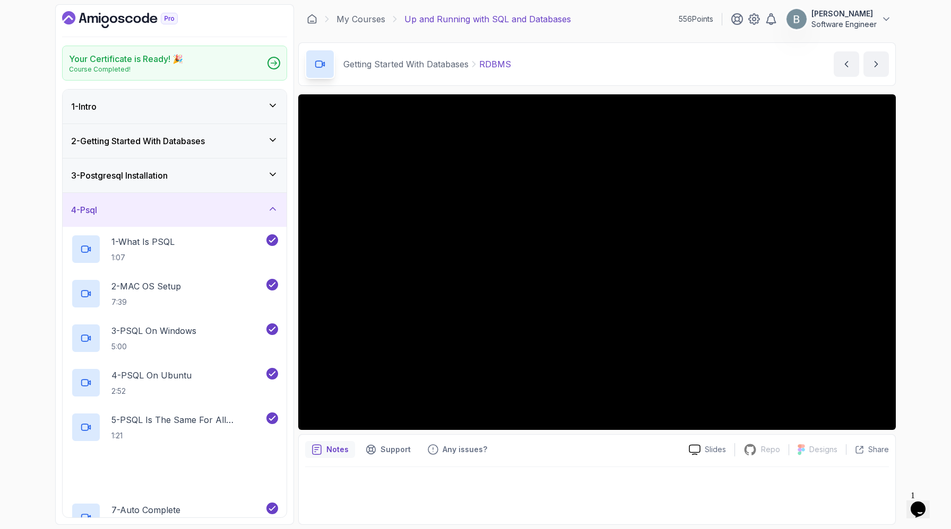
click at [166, 216] on div "4 - Psql" at bounding box center [174, 210] width 207 height 13
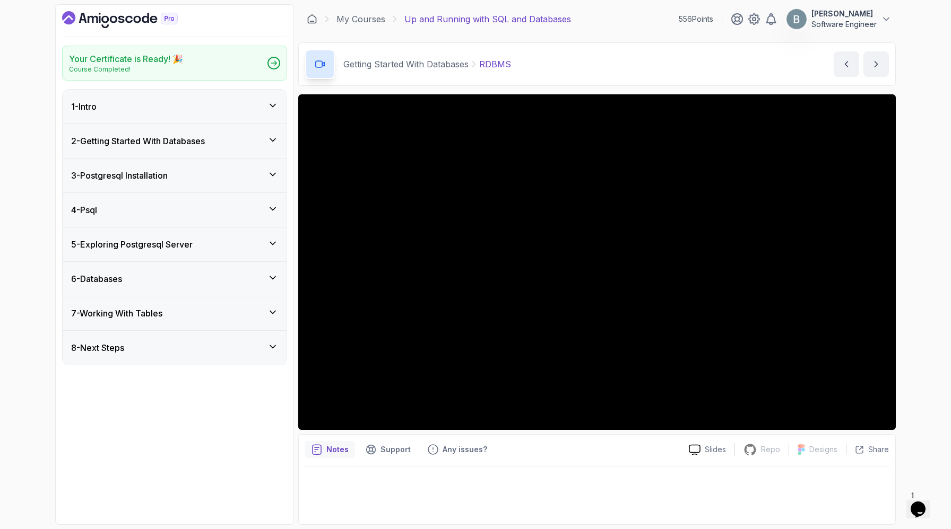
click at [168, 182] on h3 "3 - Postgresql Installation" at bounding box center [119, 175] width 97 height 13
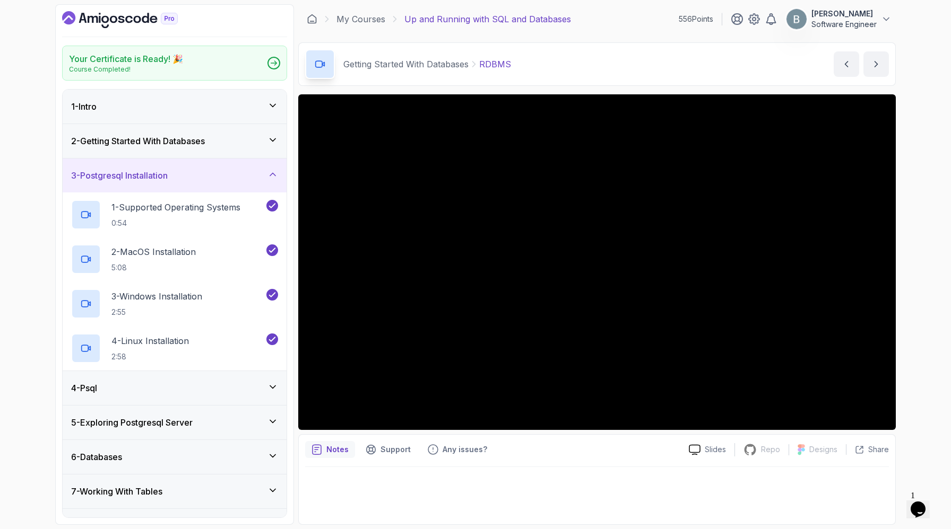
click at [168, 182] on h3 "3 - Postgresql Installation" at bounding box center [119, 175] width 97 height 13
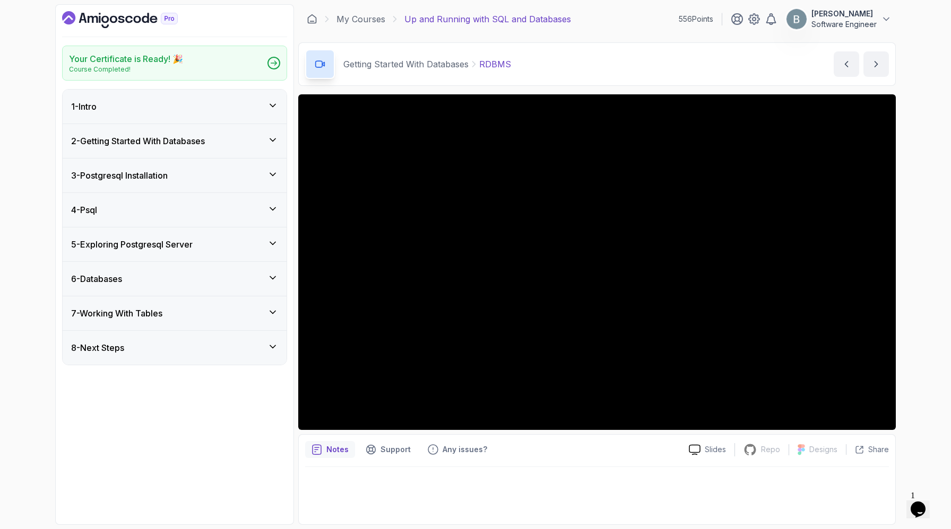
click at [170, 147] on h3 "2 - Getting Started With Databases" at bounding box center [138, 141] width 134 height 13
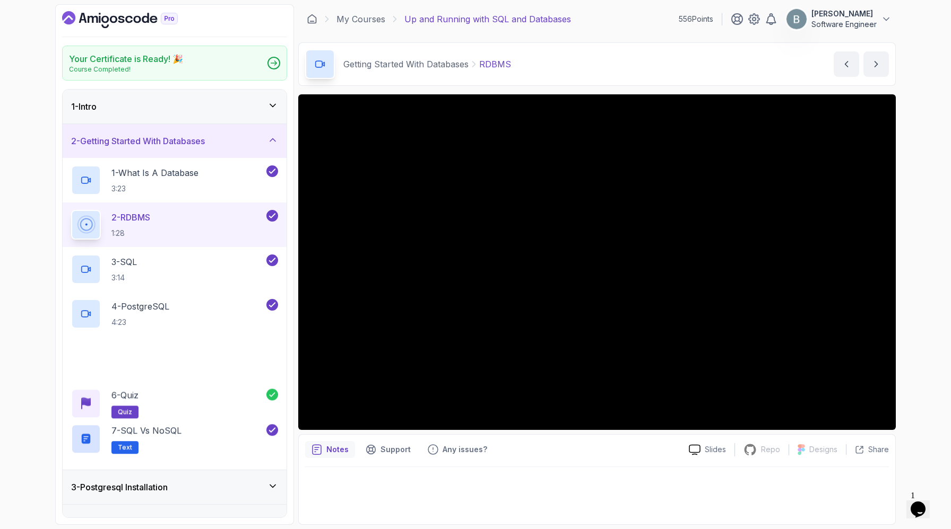
click at [170, 147] on h3 "2 - Getting Started With Databases" at bounding box center [138, 141] width 134 height 13
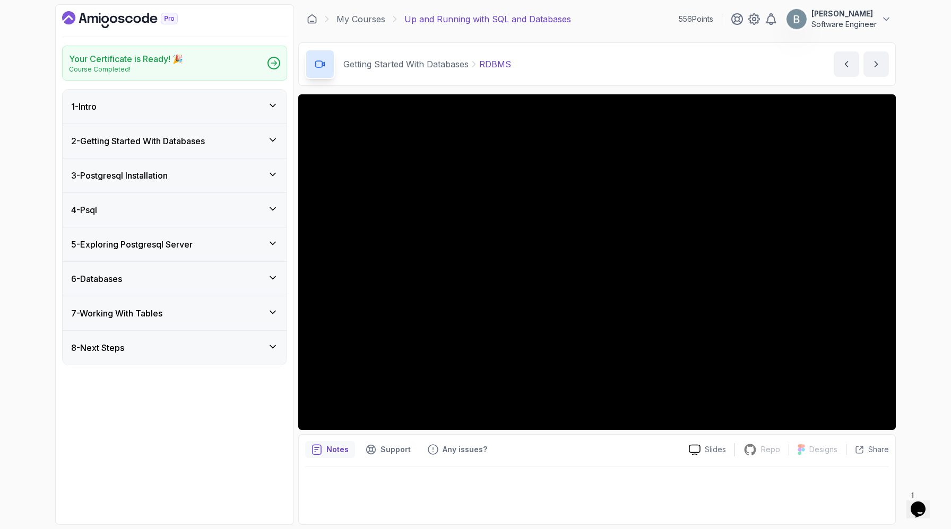
click at [170, 147] on h3 "2 - Getting Started With Databases" at bounding box center [138, 141] width 134 height 13
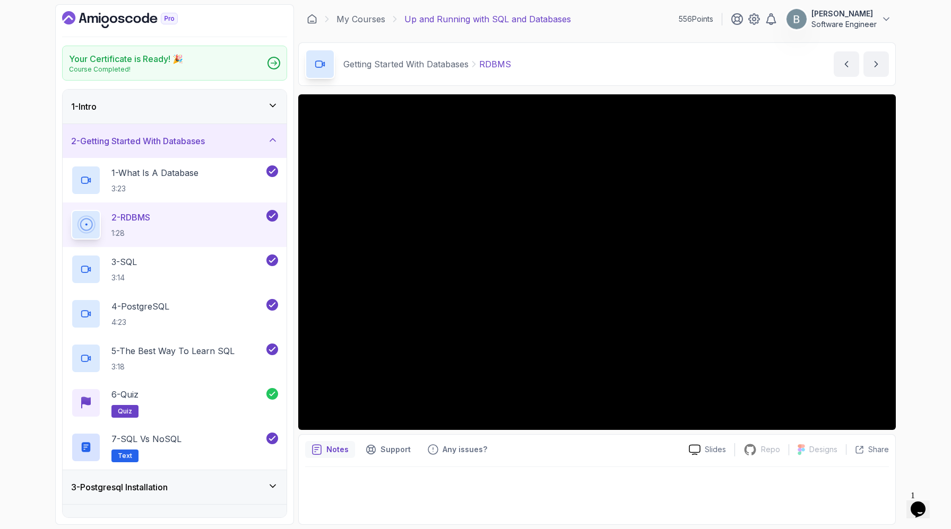
click at [170, 147] on h3 "2 - Getting Started With Databases" at bounding box center [138, 141] width 134 height 13
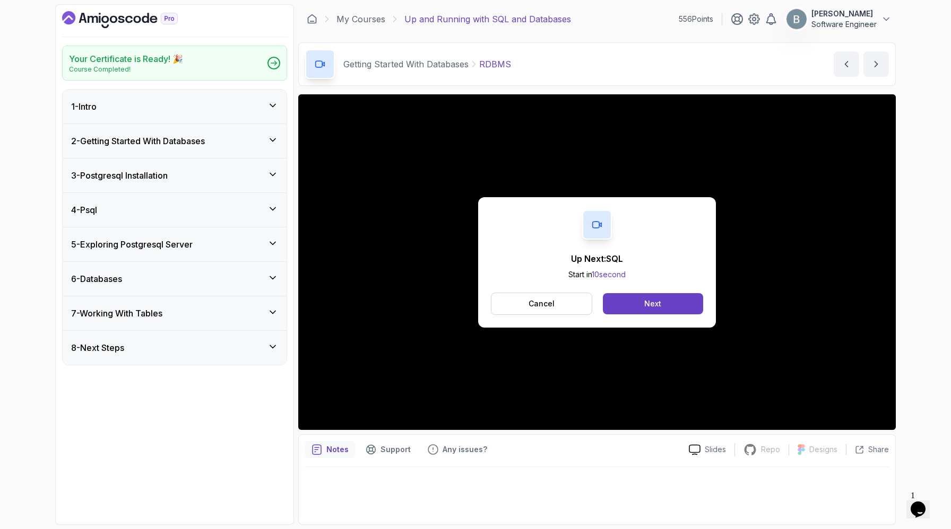
drag, startPoint x: 170, startPoint y: 178, endPoint x: 423, endPoint y: 213, distance: 255.5
click at [423, 213] on div "Your Certificate is Ready! 🎉 Course Completed! 1 - Intro 2 - Getting Started Wi…" at bounding box center [475, 264] width 840 height 521
click at [553, 315] on button "Cancel" at bounding box center [541, 304] width 101 height 22
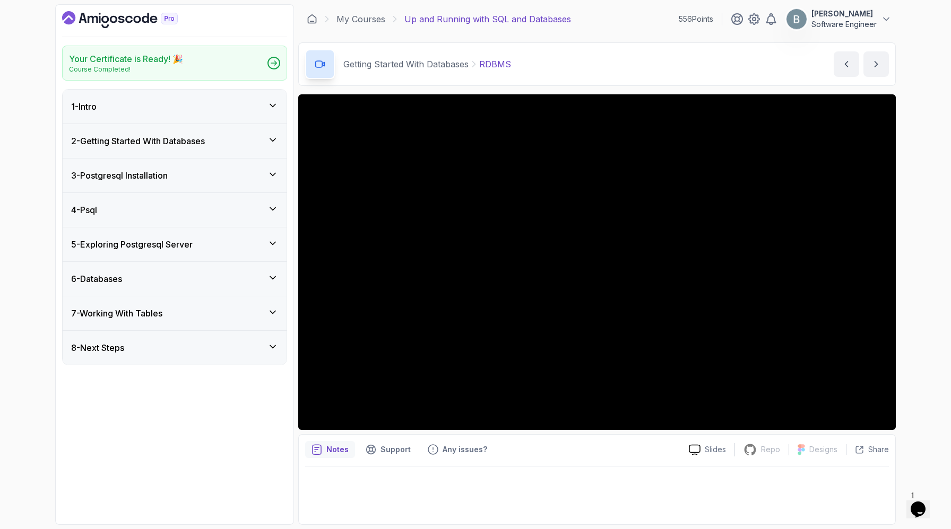
click at [167, 216] on div "4 - Psql" at bounding box center [174, 210] width 207 height 13
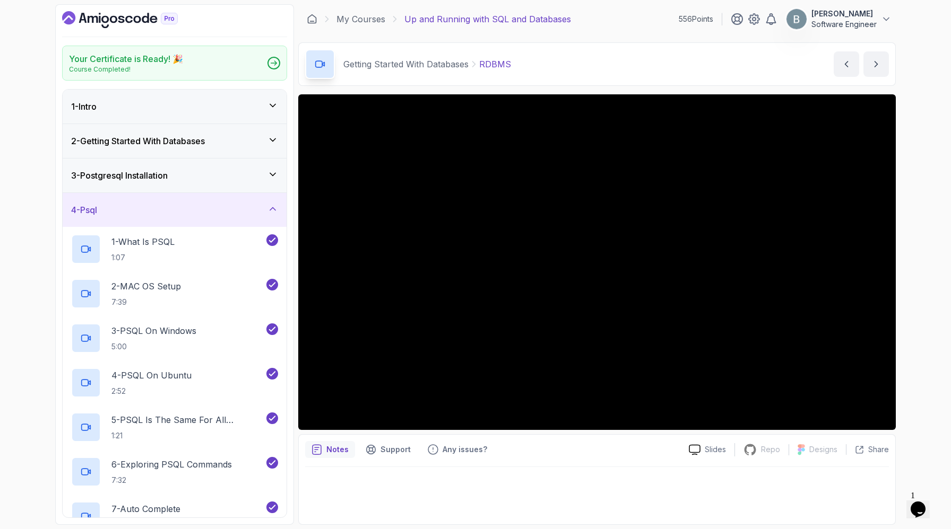
click at [173, 216] on div "4 - Psql" at bounding box center [174, 210] width 207 height 13
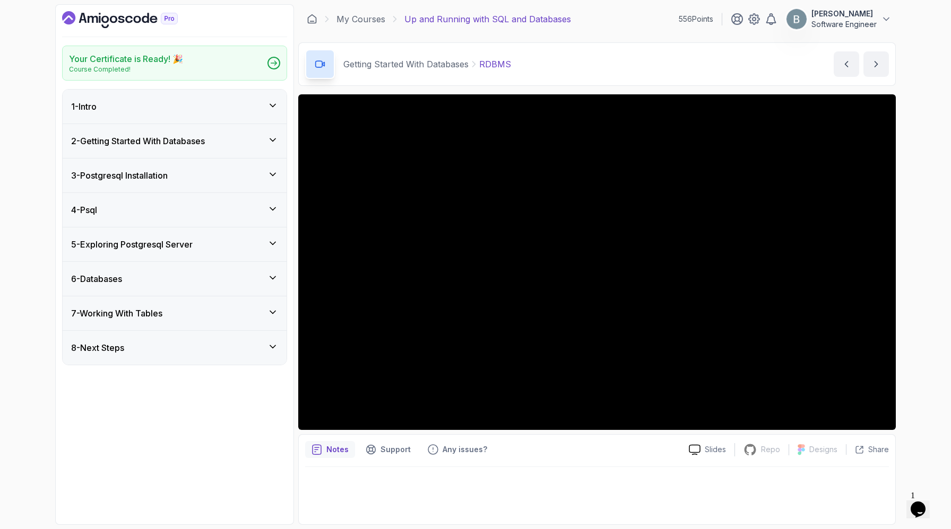
click at [186, 251] on h3 "5 - Exploring Postgresql Server" at bounding box center [131, 244] width 121 height 13
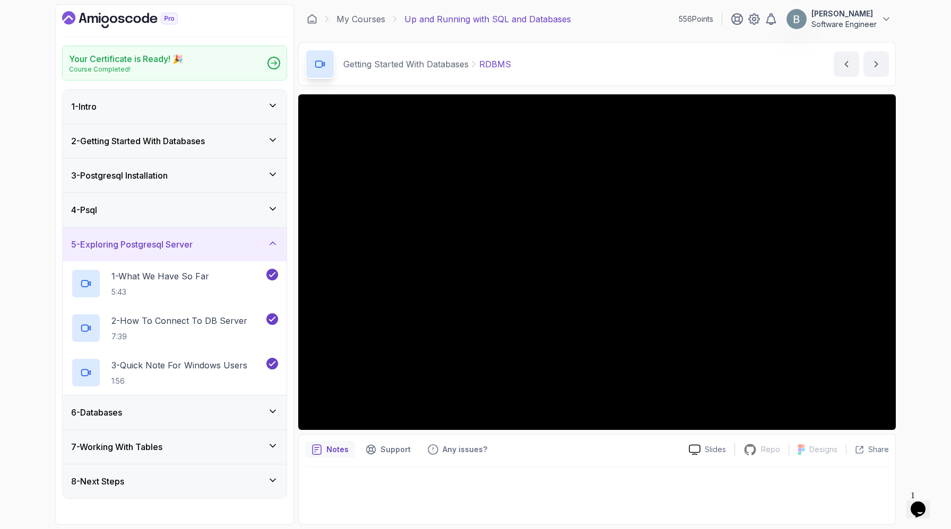
scroll to position [60, 0]
click at [193, 238] on h3 "5 - Exploring Postgresql Server" at bounding box center [131, 244] width 121 height 13
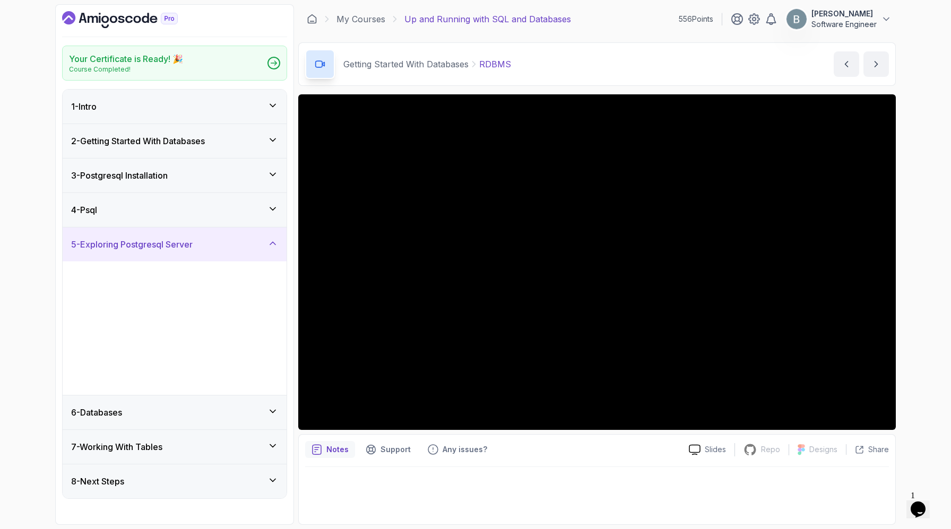
scroll to position [0, 0]
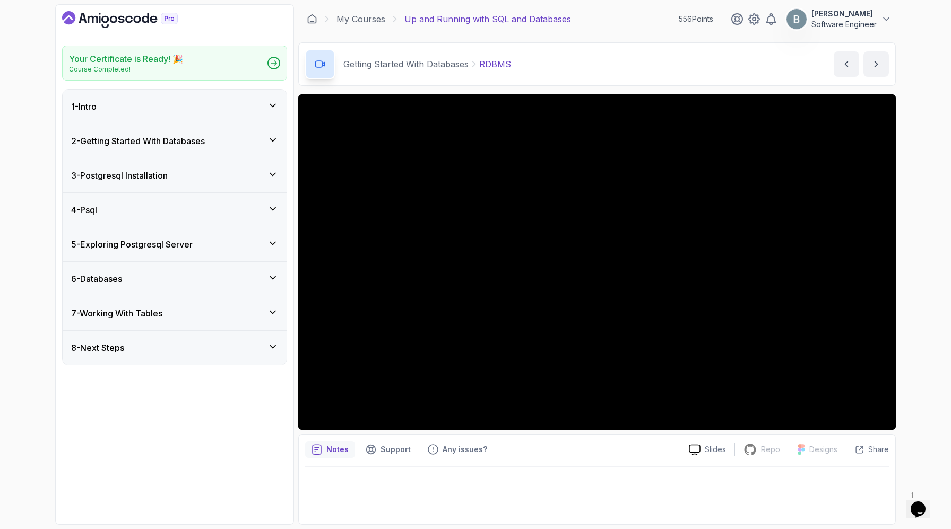
click at [182, 296] on div "6 - Databases" at bounding box center [175, 279] width 224 height 34
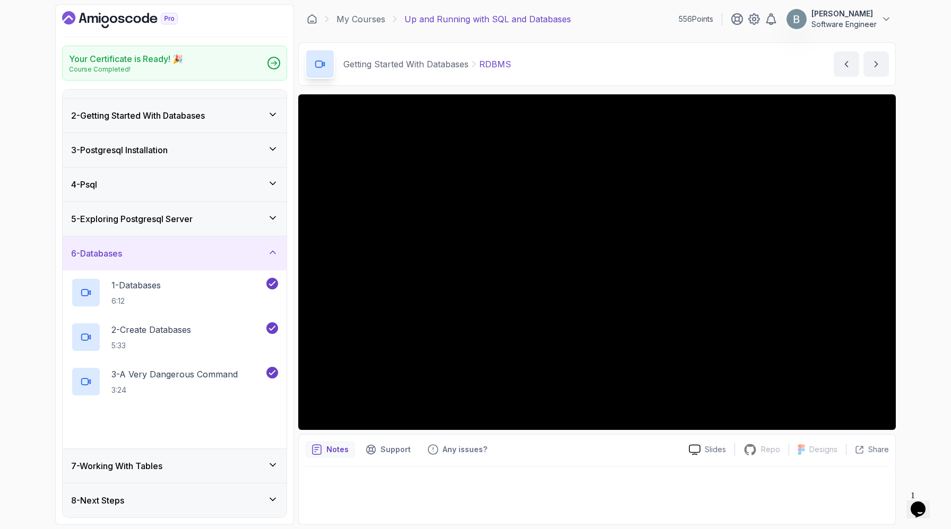
scroll to position [158, 0]
click at [202, 247] on div "6 - Databases" at bounding box center [174, 253] width 207 height 13
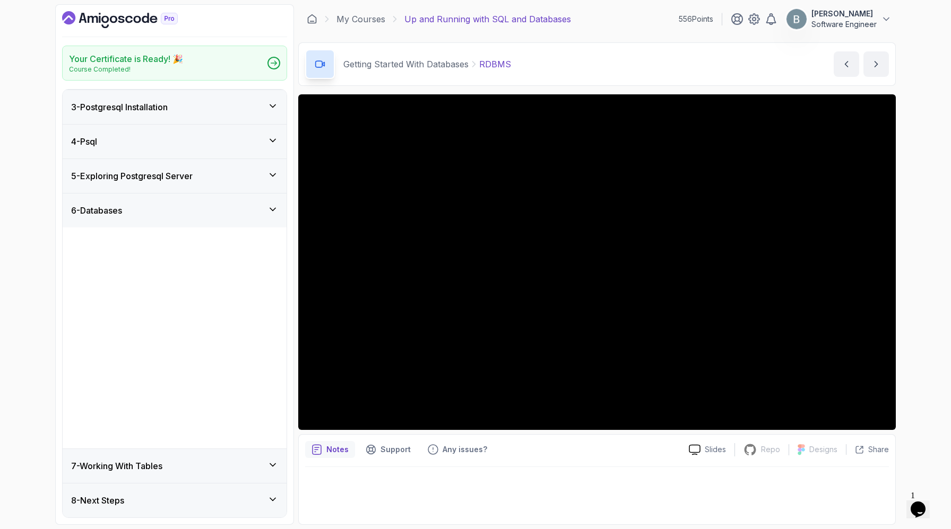
scroll to position [0, 0]
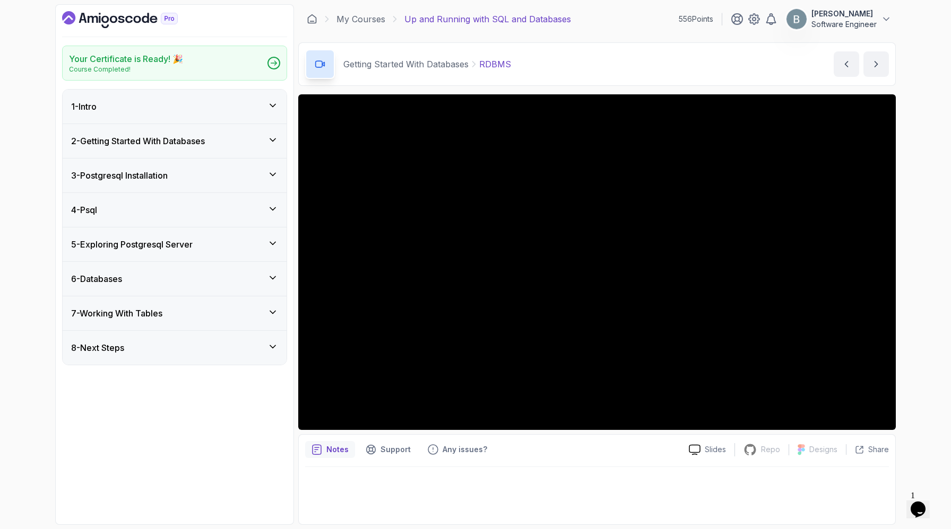
click at [162, 320] on h3 "7 - Working With Tables" at bounding box center [116, 313] width 91 height 13
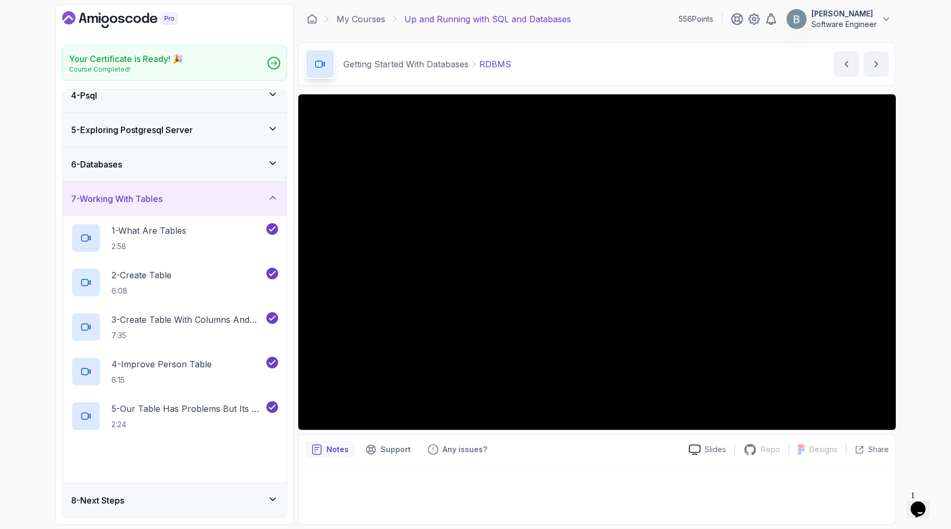
scroll to position [269, 0]
click at [231, 193] on div "7 - Working With Tables" at bounding box center [174, 199] width 207 height 13
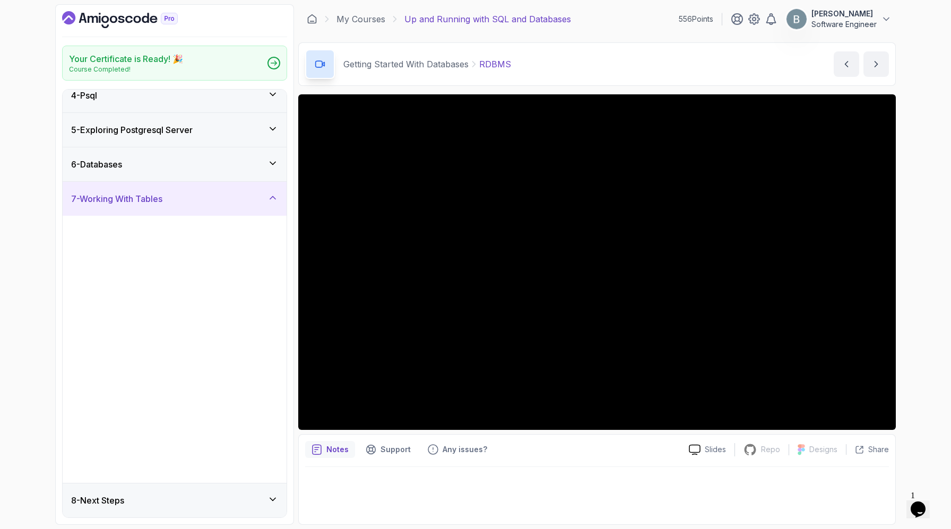
scroll to position [0, 0]
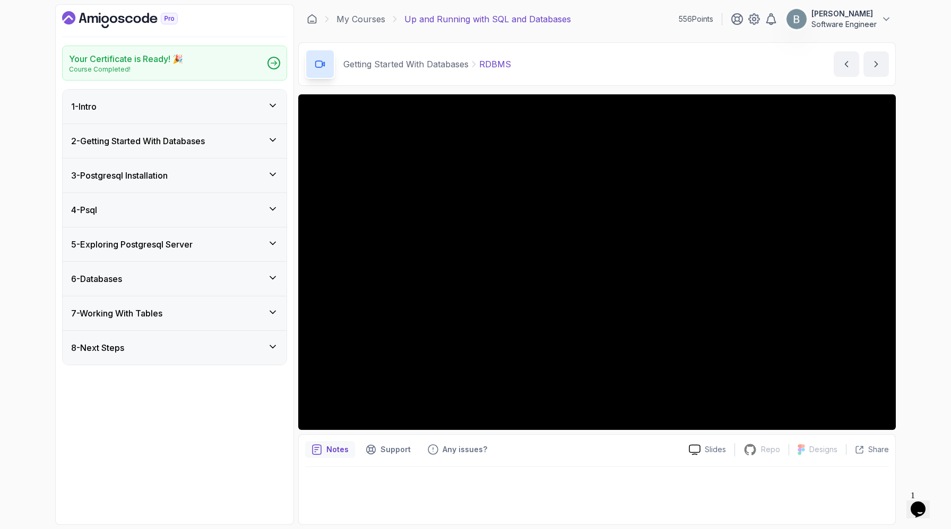
click at [162, 320] on h3 "7 - Working With Tables" at bounding box center [116, 313] width 91 height 13
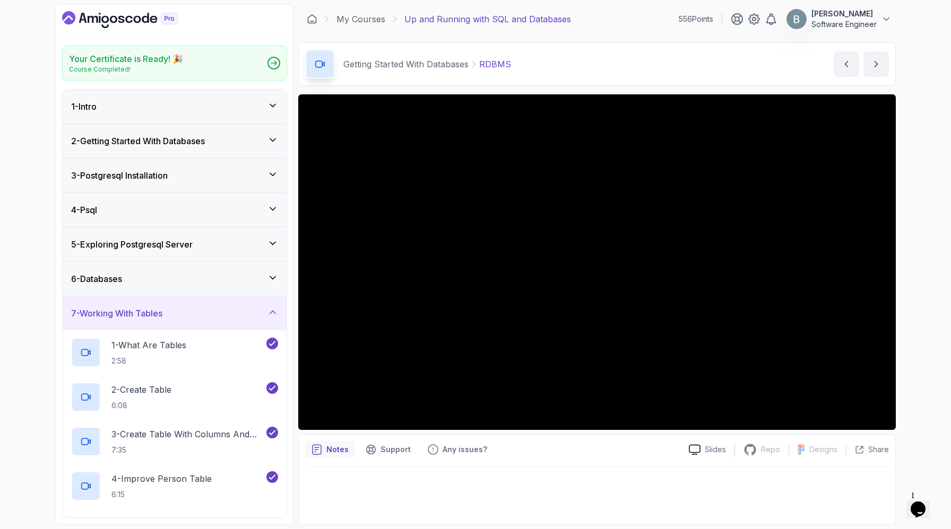
scroll to position [269, 0]
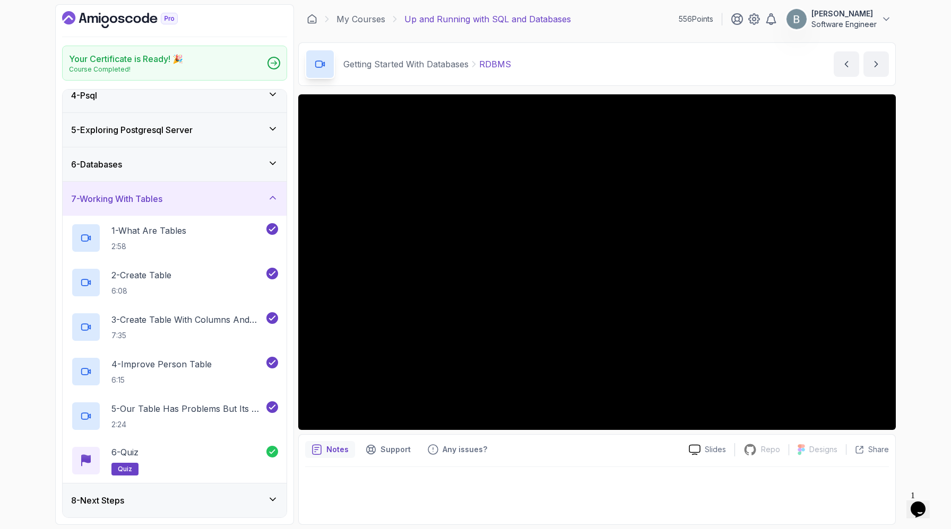
click at [210, 193] on div "7 - Working With Tables" at bounding box center [174, 199] width 207 height 13
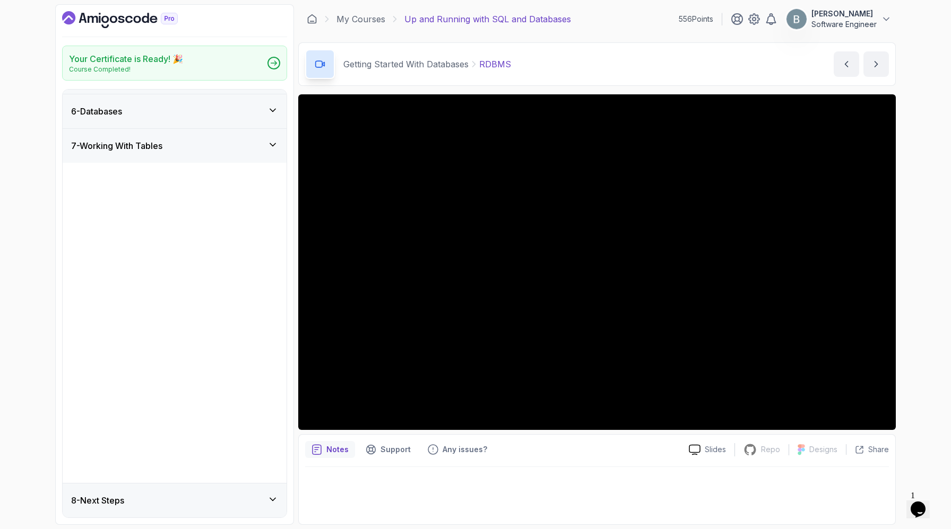
scroll to position [0, 0]
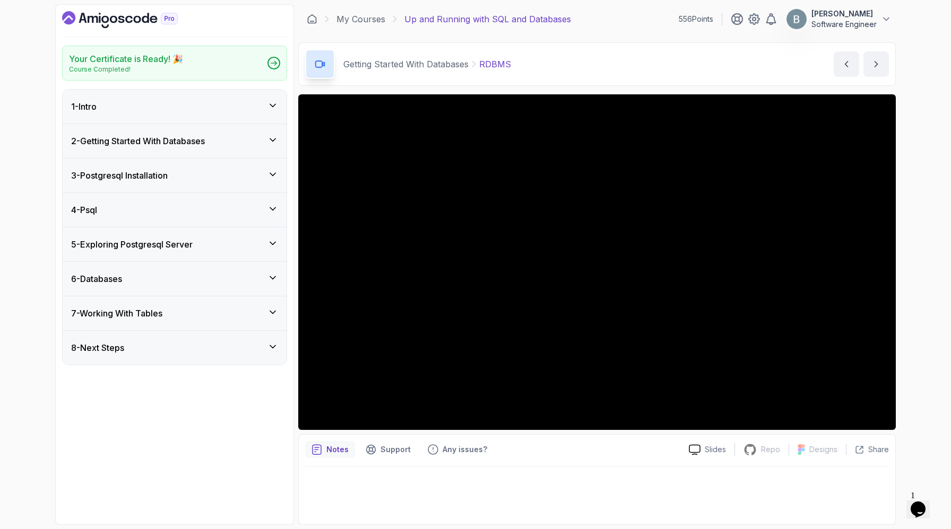
click at [162, 354] on div "8 - Next Steps" at bounding box center [174, 348] width 207 height 13
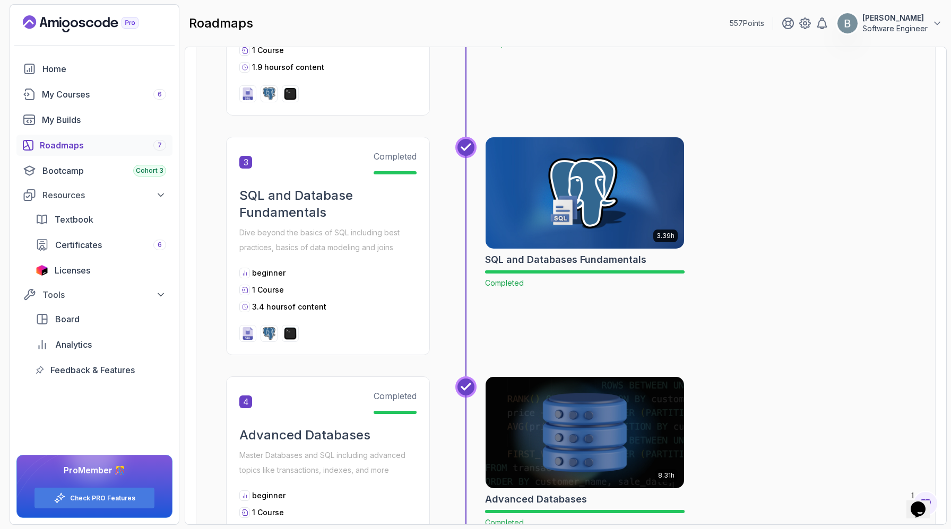
scroll to position [622, 0]
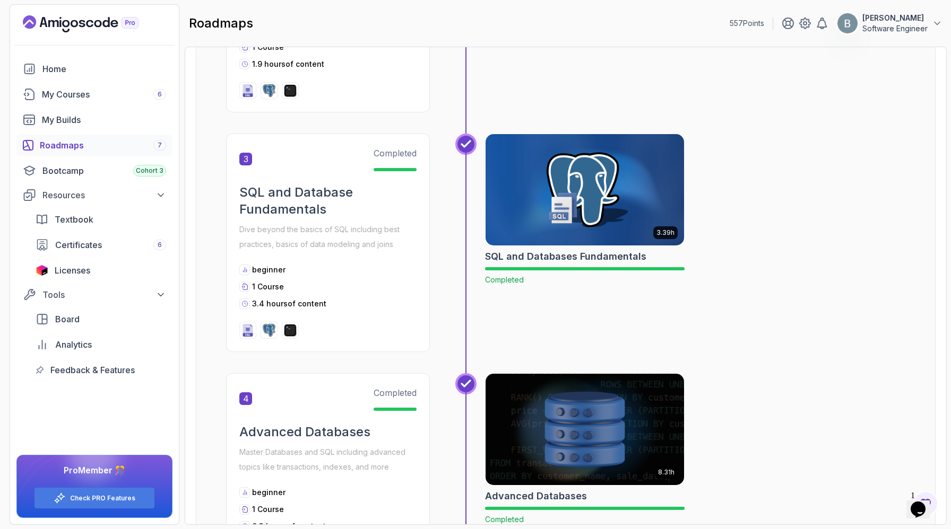
click at [602, 248] on img at bounding box center [585, 190] width 208 height 117
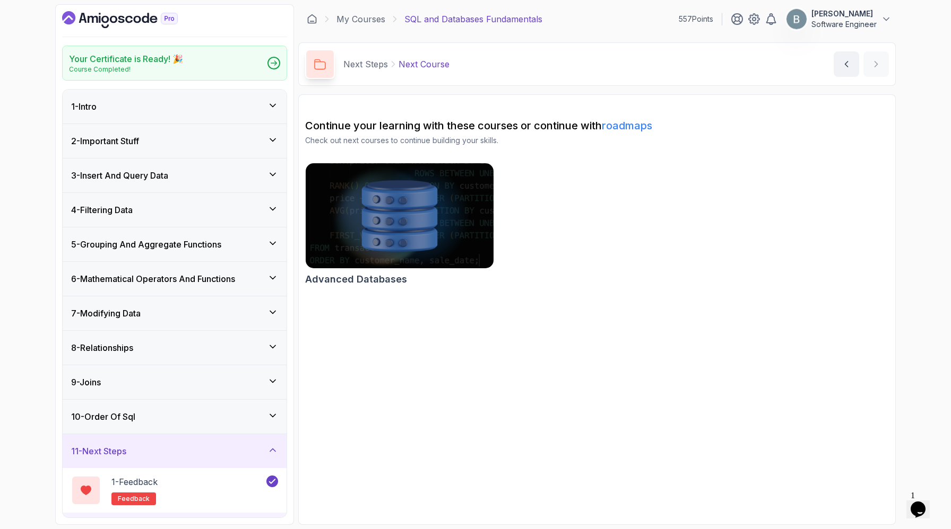
click at [168, 120] on div "1 - Intro" at bounding box center [175, 107] width 224 height 34
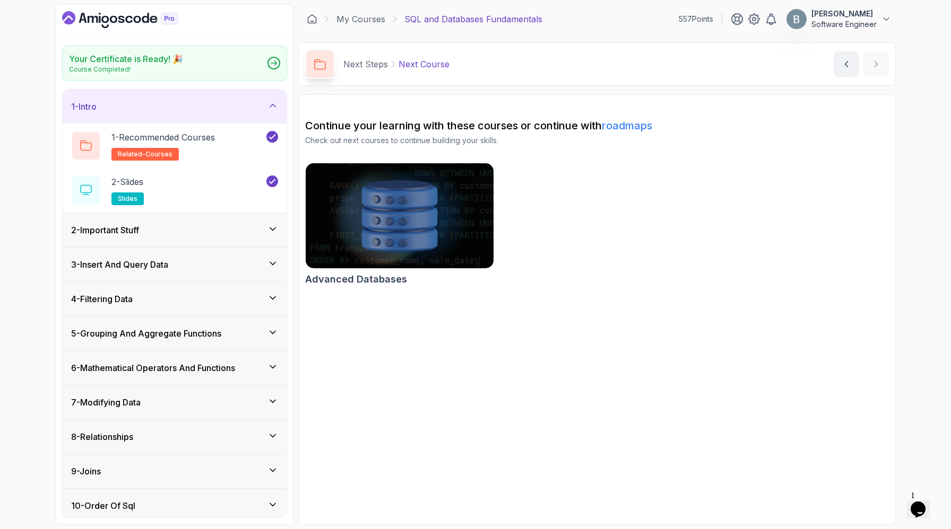
click at [168, 120] on div "1 - Intro" at bounding box center [175, 107] width 224 height 34
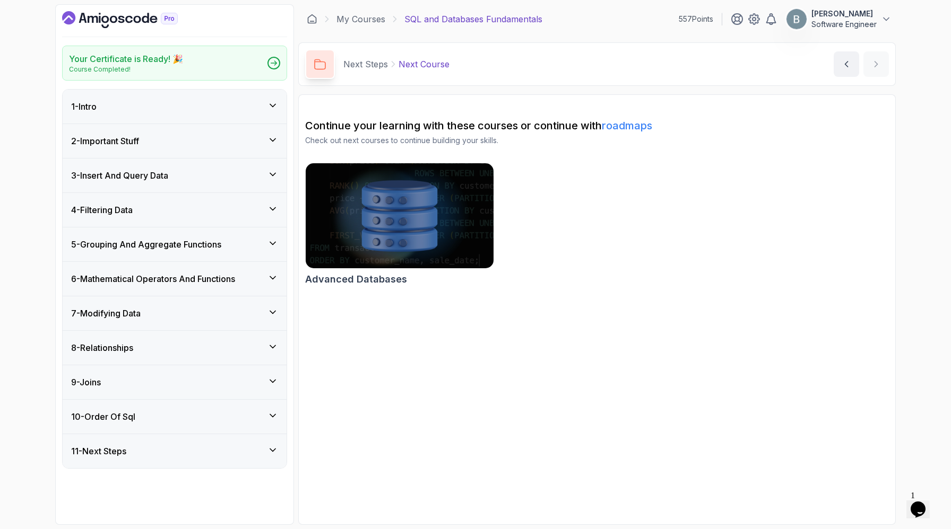
click at [182, 147] on div "2 - Important Stuff" at bounding box center [174, 141] width 207 height 13
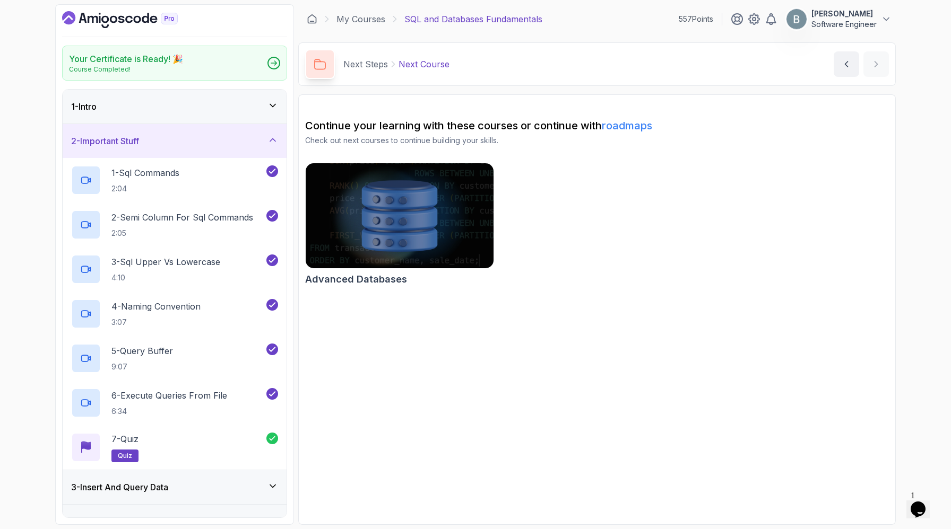
click at [139, 147] on h3 "2 - Important Stuff" at bounding box center [105, 141] width 68 height 13
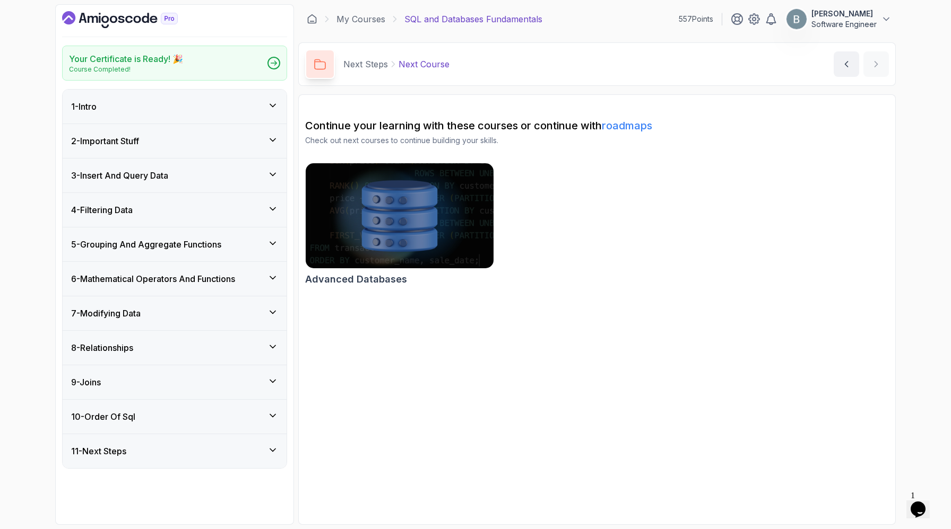
click at [156, 193] on div "3 - Insert And Query Data" at bounding box center [175, 176] width 224 height 34
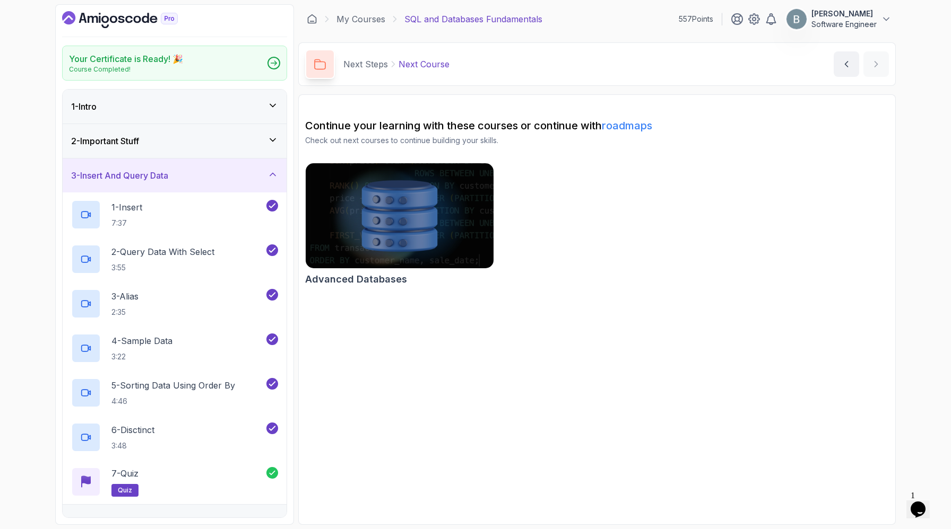
click at [168, 182] on h3 "3 - Insert And Query Data" at bounding box center [119, 175] width 97 height 13
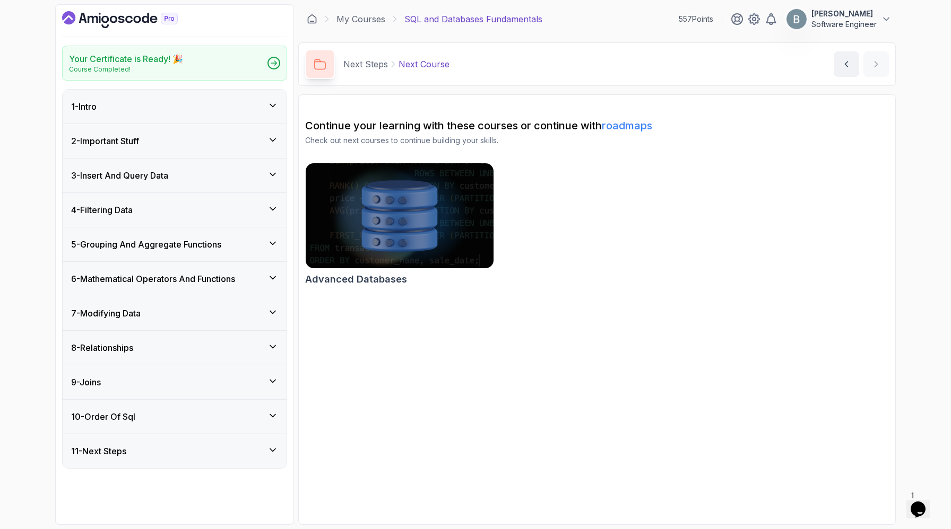
scroll to position [42, 0]
click at [173, 227] on div "4 - Filtering Data" at bounding box center [175, 210] width 224 height 34
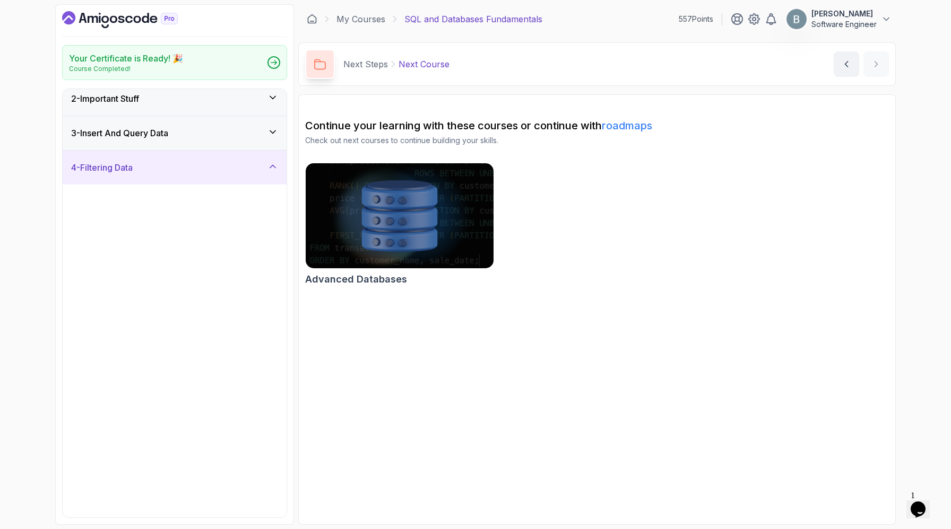
click at [174, 174] on div "4 - Filtering Data" at bounding box center [174, 167] width 207 height 13
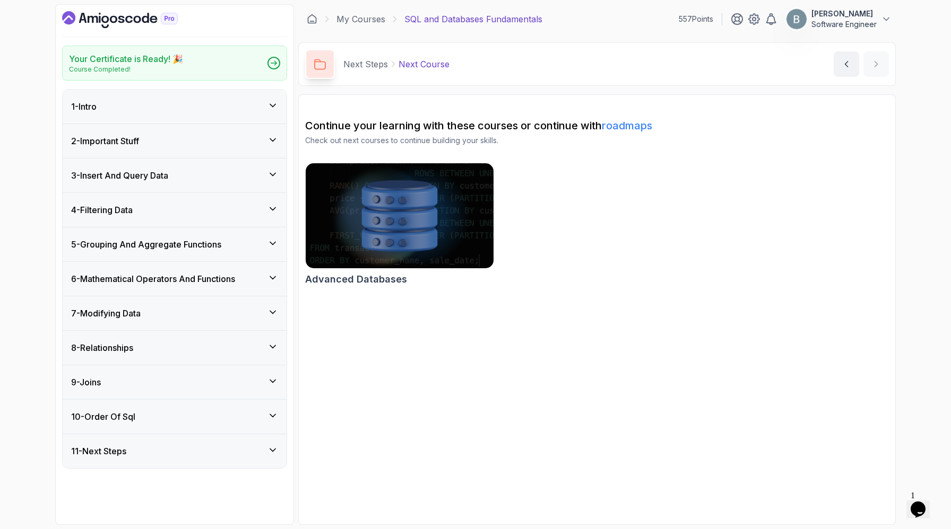
click at [178, 251] on h3 "5 - Grouping And Aggregate Functions" at bounding box center [146, 244] width 150 height 13
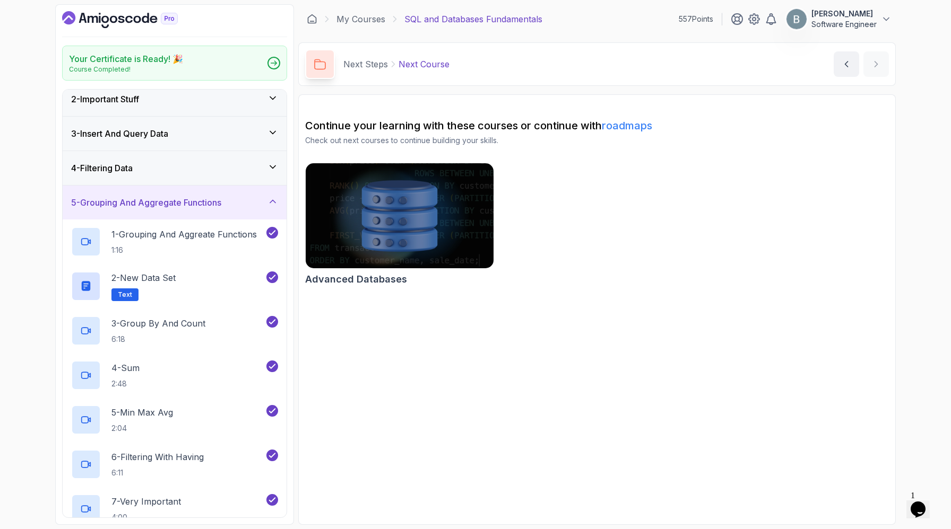
click at [196, 209] on h3 "5 - Grouping And Aggregate Functions" at bounding box center [146, 202] width 150 height 13
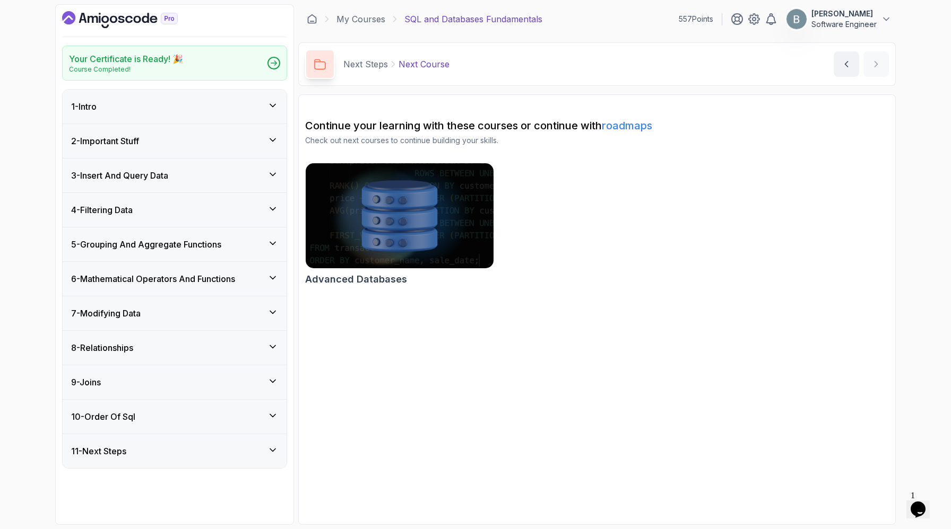
scroll to position [64, 0]
click at [185, 320] on div "7 - Modifying Data" at bounding box center [174, 313] width 207 height 13
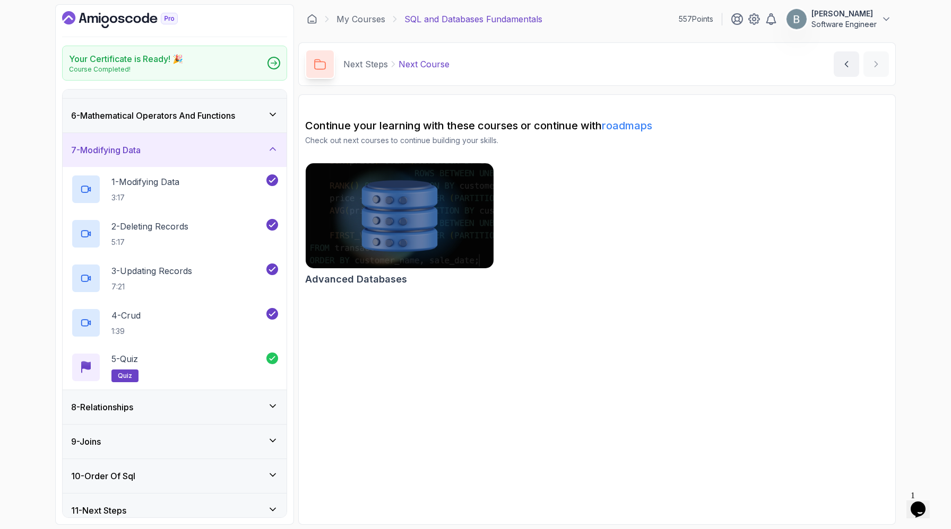
click at [195, 156] on div "7 - Modifying Data" at bounding box center [174, 150] width 207 height 13
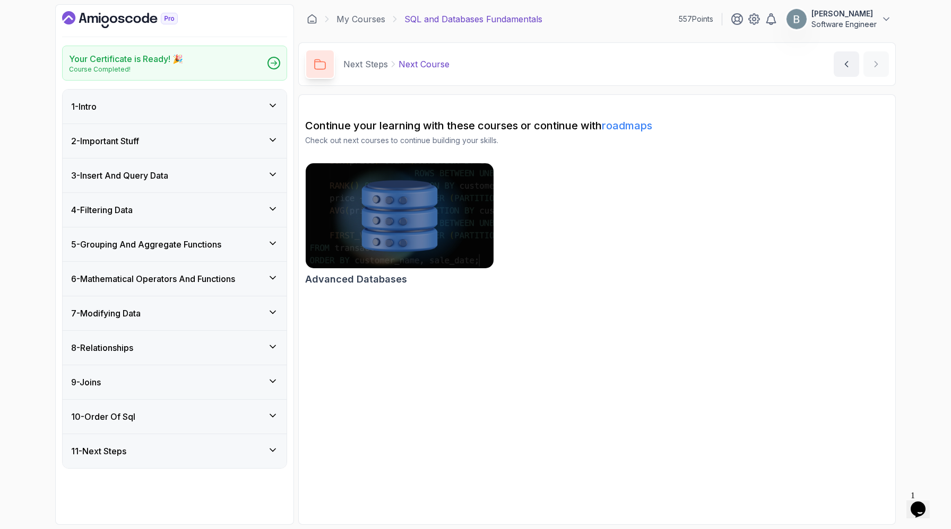
click at [145, 430] on div "10 - Order Of Sql" at bounding box center [175, 417] width 224 height 34
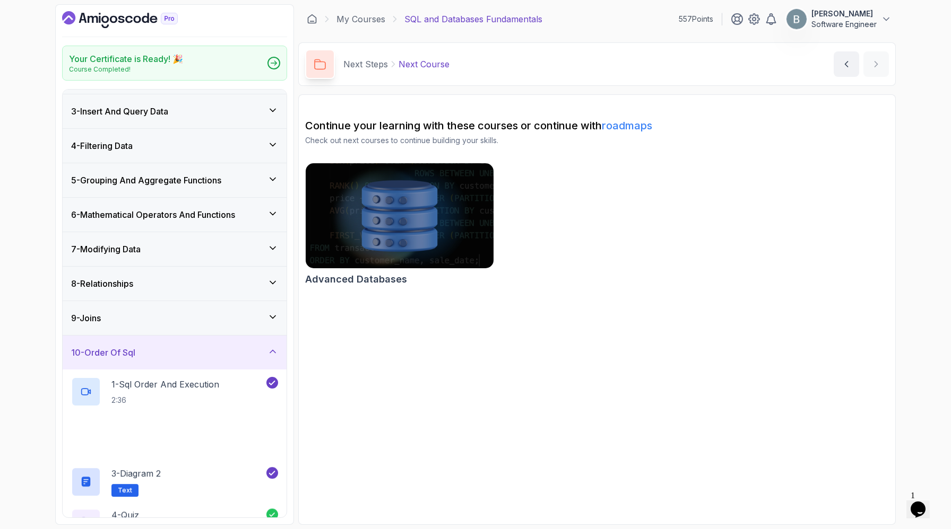
click at [154, 325] on div "9 - Joins" at bounding box center [174, 318] width 207 height 13
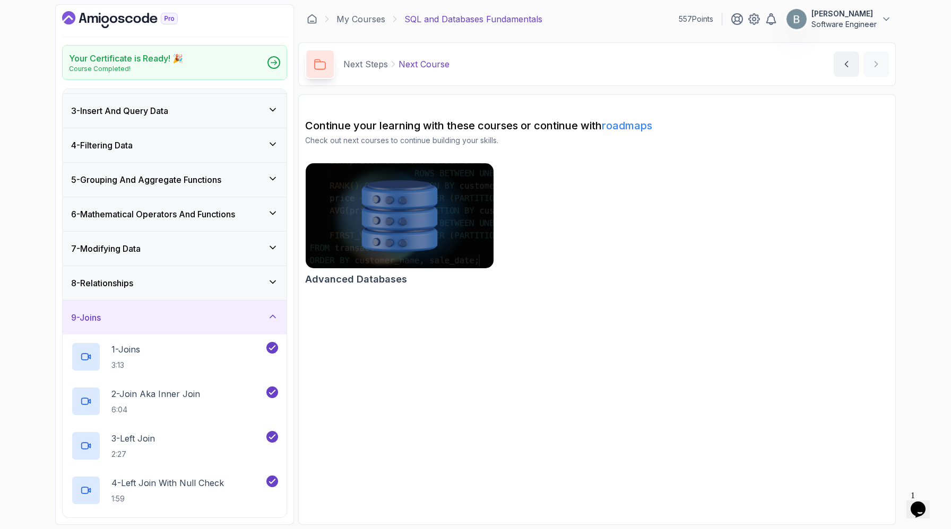
click at [151, 324] on div "9 - Joins" at bounding box center [174, 317] width 207 height 13
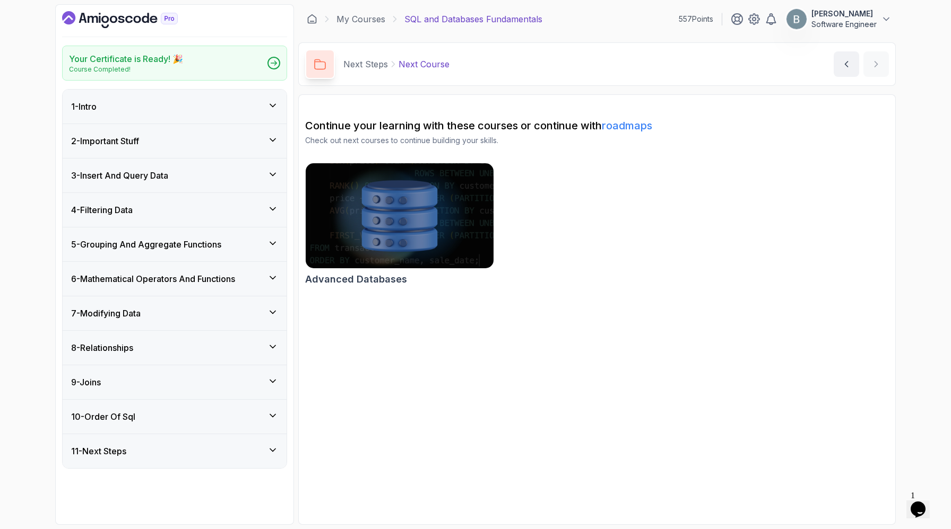
click at [155, 434] on div "10 - Order Of Sql" at bounding box center [175, 417] width 224 height 34
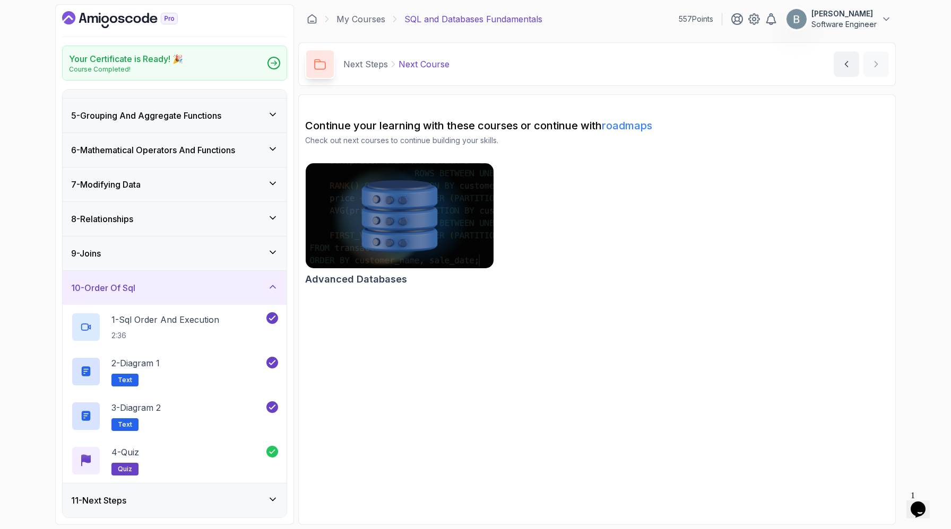
scroll to position [286, 0]
click at [208, 282] on div "10 - Order Of Sql" at bounding box center [174, 288] width 207 height 13
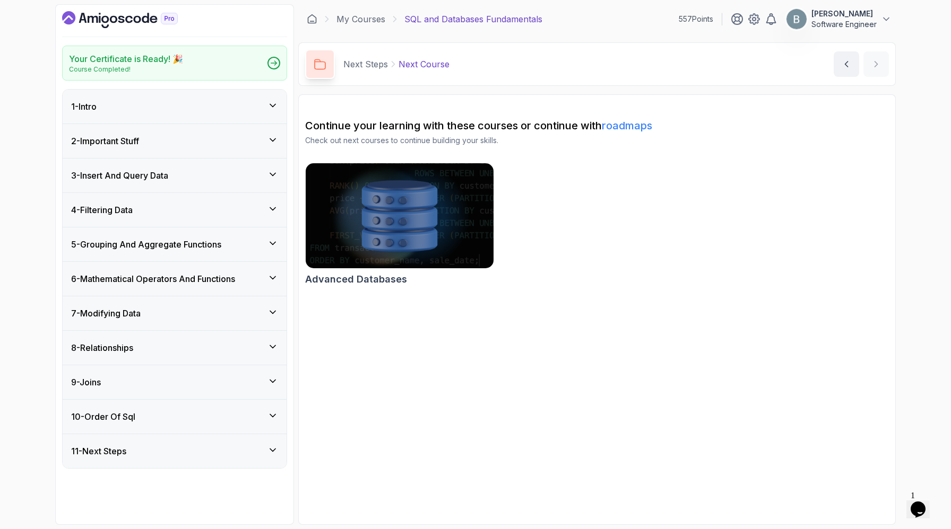
scroll to position [64, 0]
click at [146, 434] on div "10 - Order Of Sql" at bounding box center [175, 417] width 224 height 34
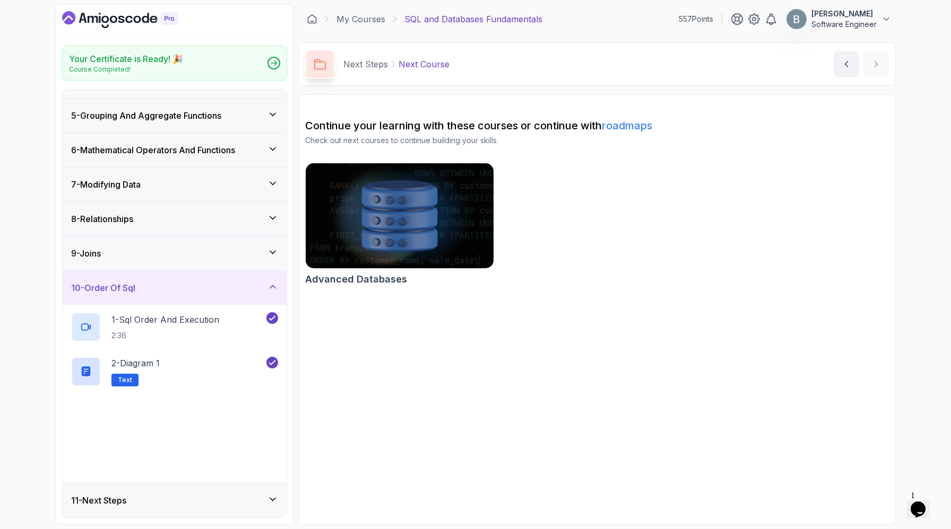
scroll to position [286, 0]
click at [201, 282] on div "10 - Order Of Sql" at bounding box center [174, 288] width 207 height 13
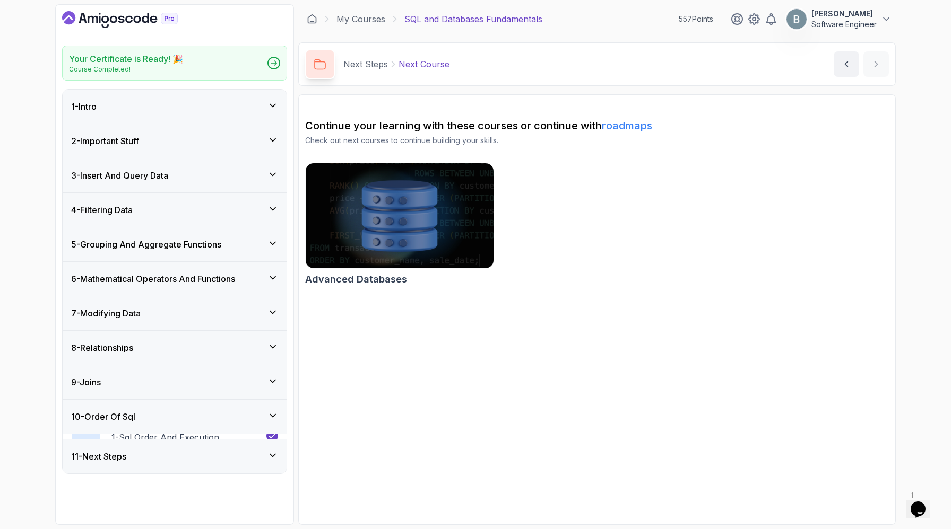
scroll to position [64, 0]
click at [168, 468] on div "11 - Next Steps" at bounding box center [175, 451] width 224 height 34
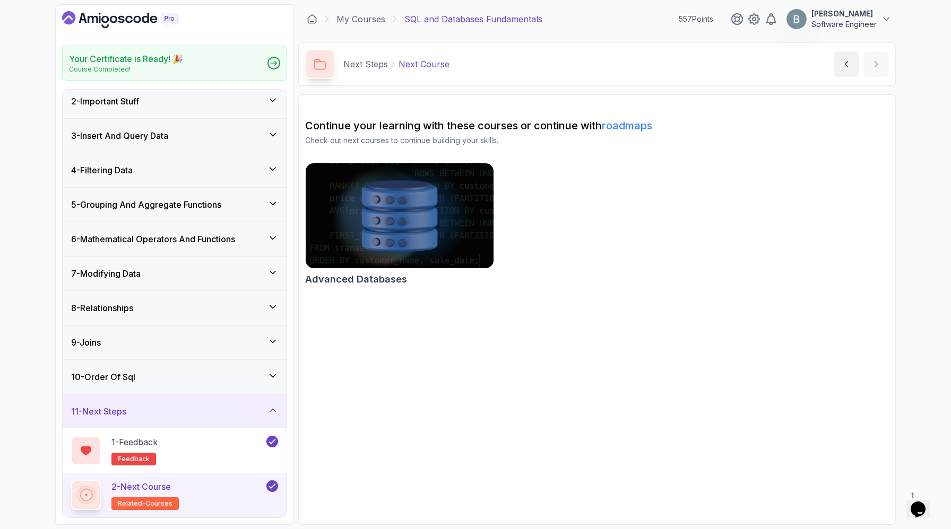
click at [251, 395] on div "11 - Next Steps" at bounding box center [175, 412] width 224 height 34
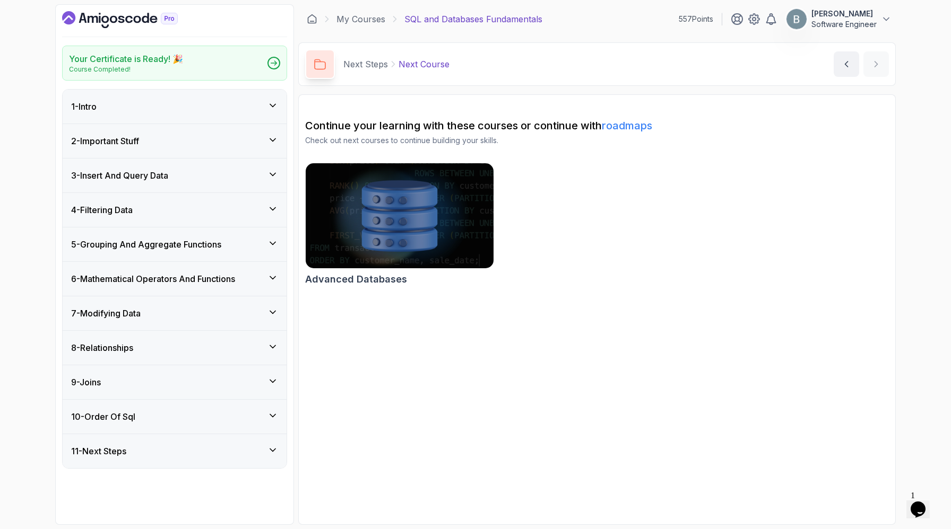
click at [225, 389] on div "9 - Joins" at bounding box center [174, 382] width 207 height 13
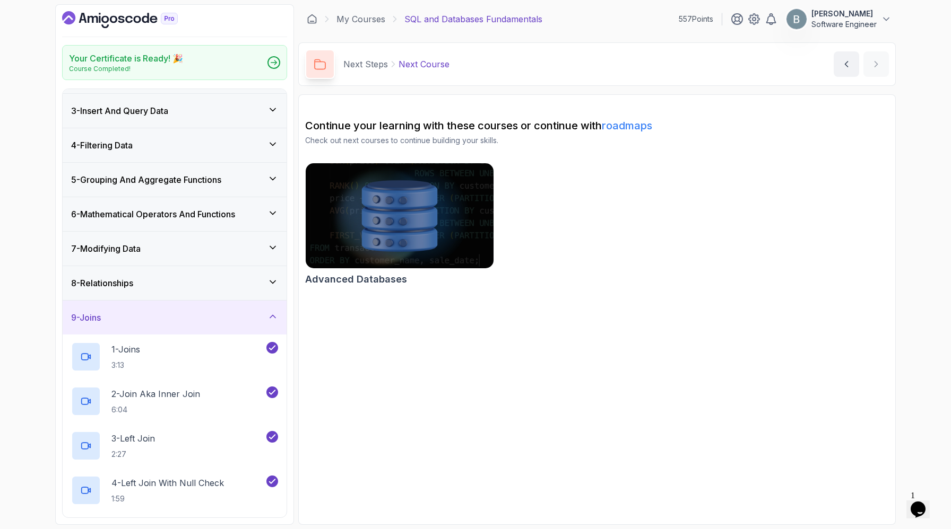
click at [277, 300] on div "8 - Relationships" at bounding box center [175, 283] width 224 height 34
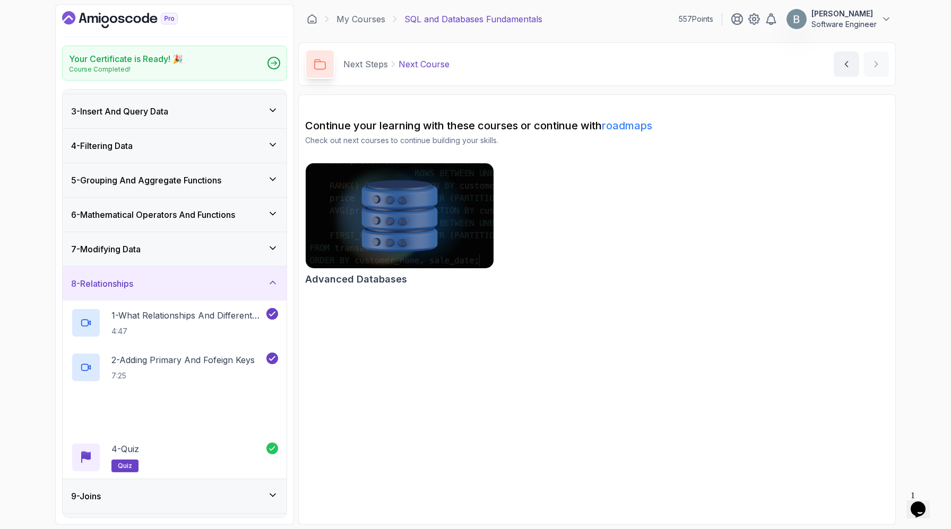
click at [274, 288] on icon at bounding box center [272, 282] width 11 height 11
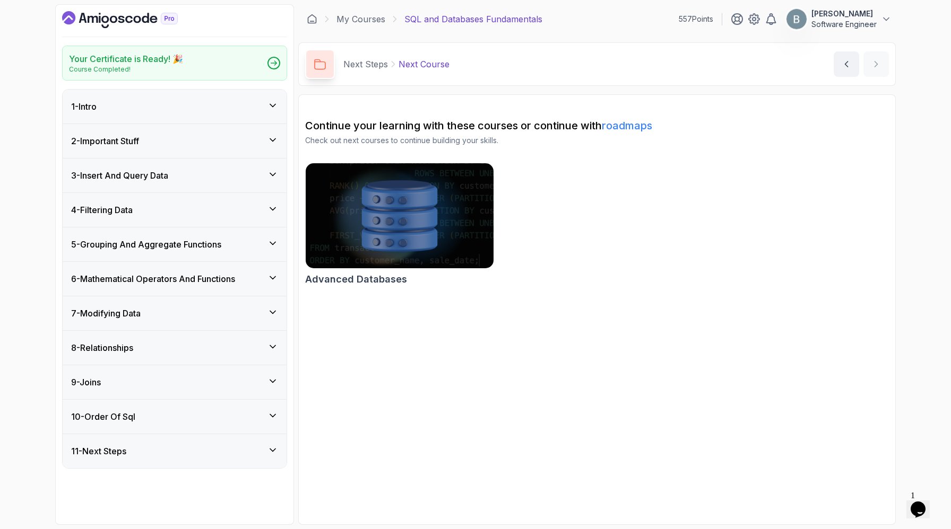
click at [273, 387] on icon at bounding box center [272, 381] width 11 height 11
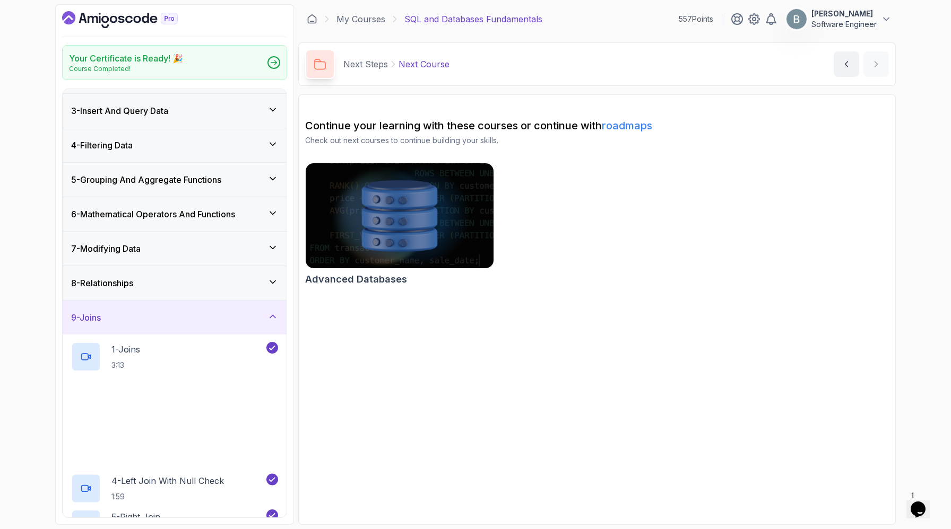
click at [273, 322] on icon at bounding box center [272, 316] width 11 height 11
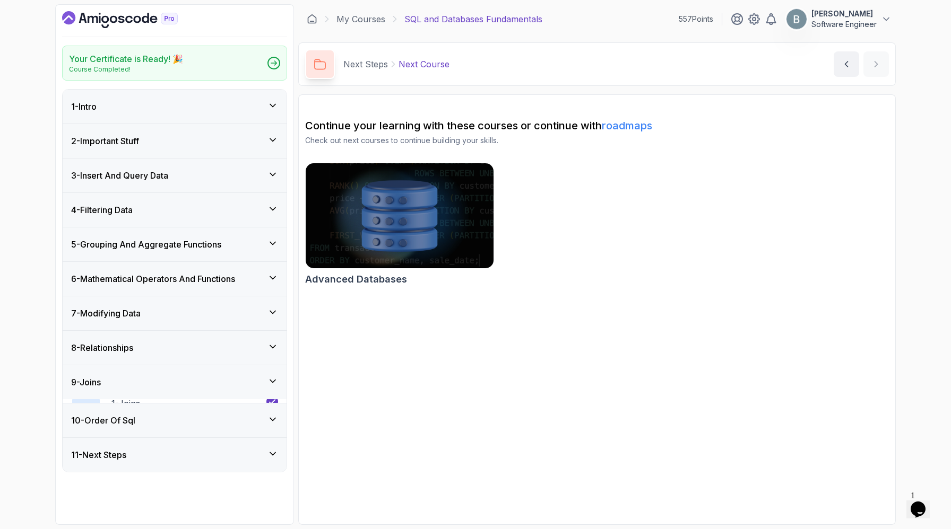
click at [277, 361] on div "8 - Relationships" at bounding box center [175, 348] width 224 height 34
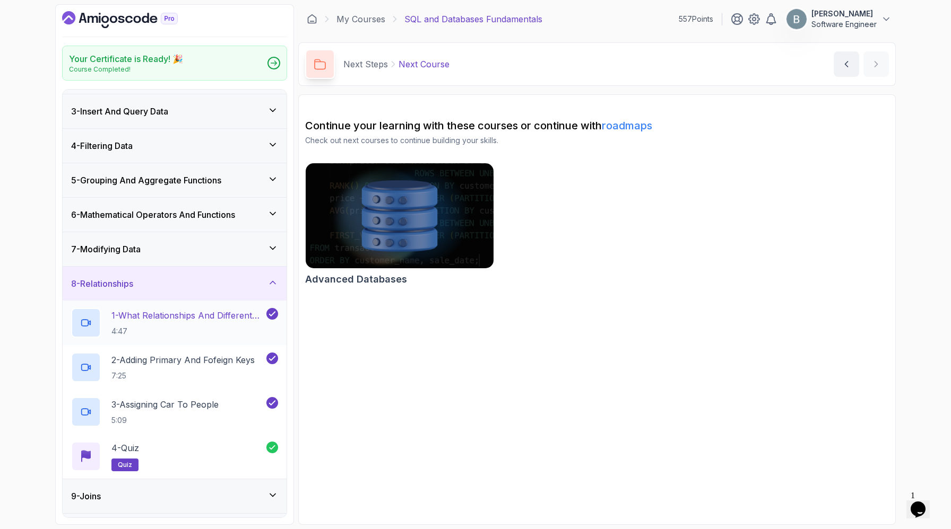
scroll to position [286, 0]
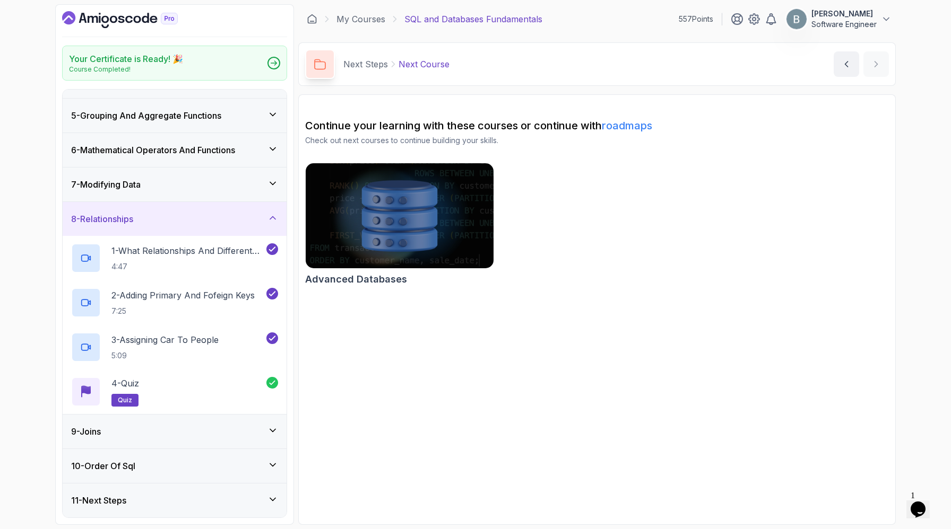
click at [266, 213] on div "8 - Relationships" at bounding box center [174, 219] width 207 height 13
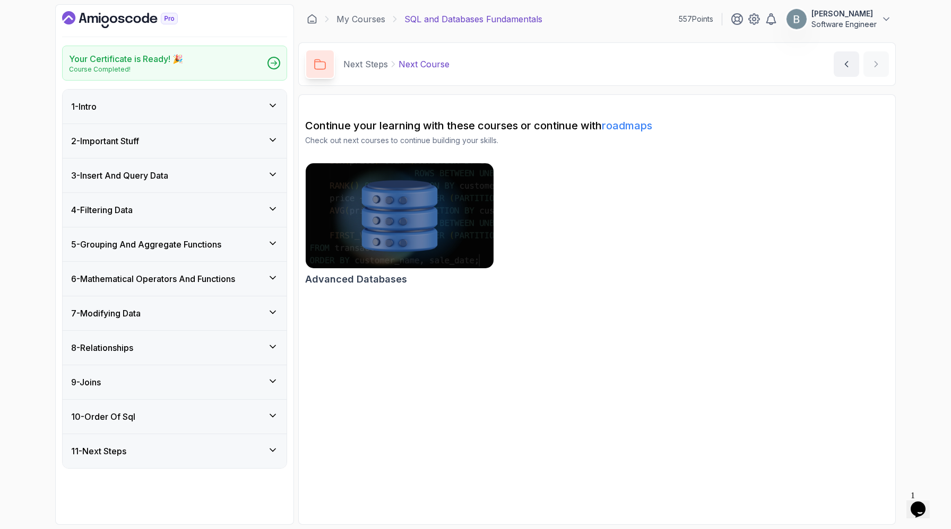
scroll to position [0, 0]
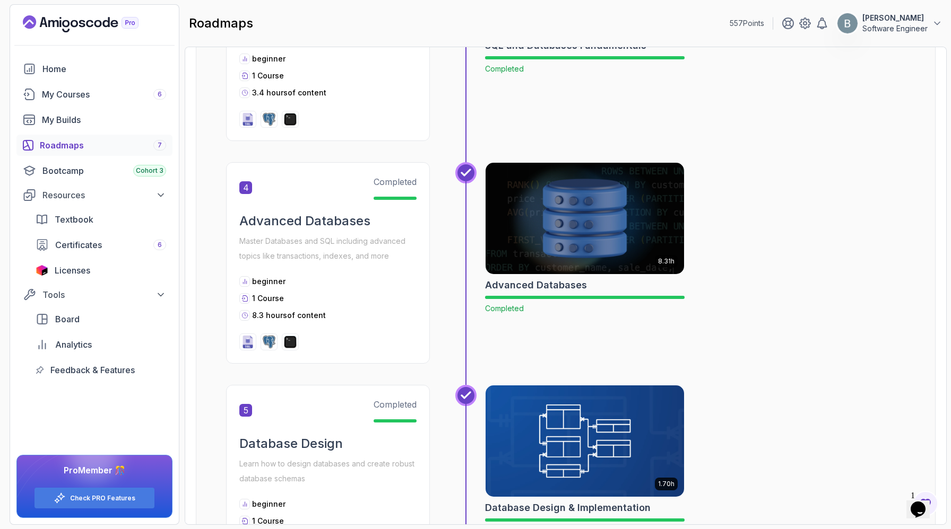
scroll to position [932, 0]
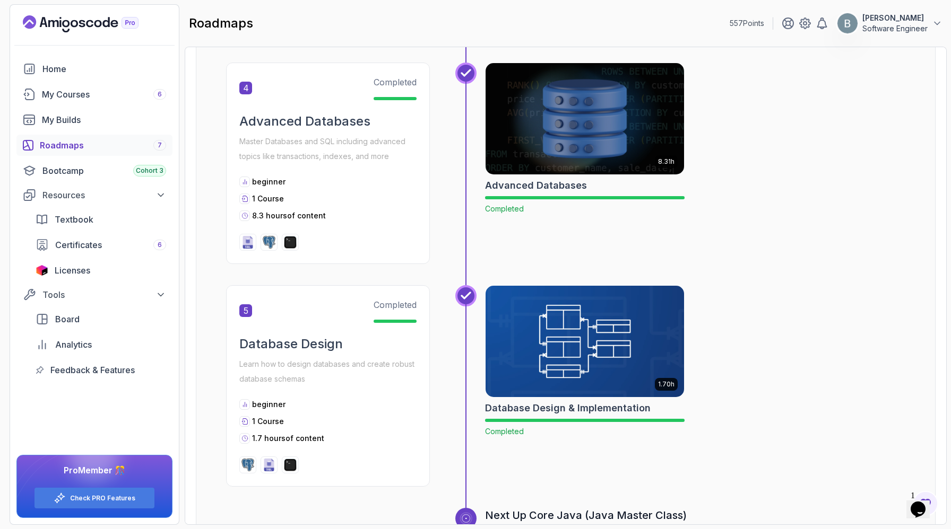
click at [638, 177] on img at bounding box center [585, 118] width 208 height 117
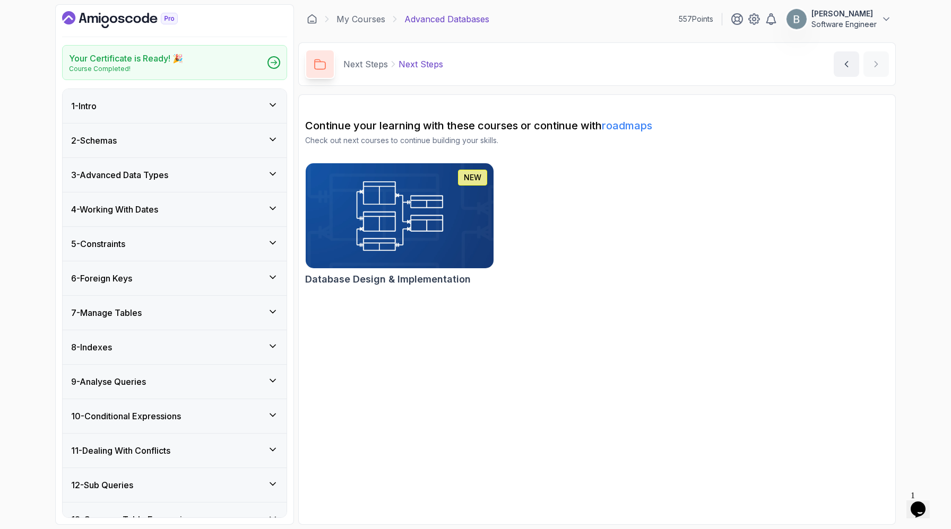
scroll to position [21, 0]
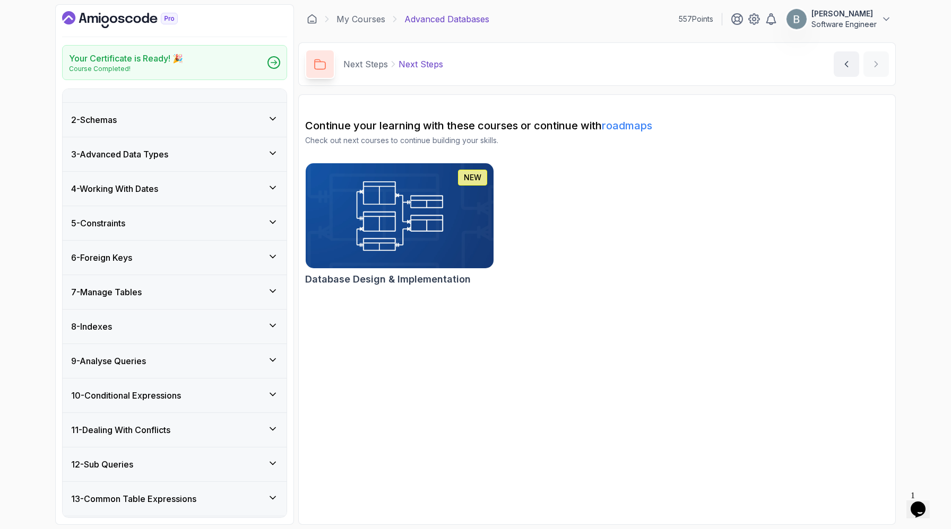
click at [171, 126] on div "2 - Schemas" at bounding box center [174, 120] width 207 height 13
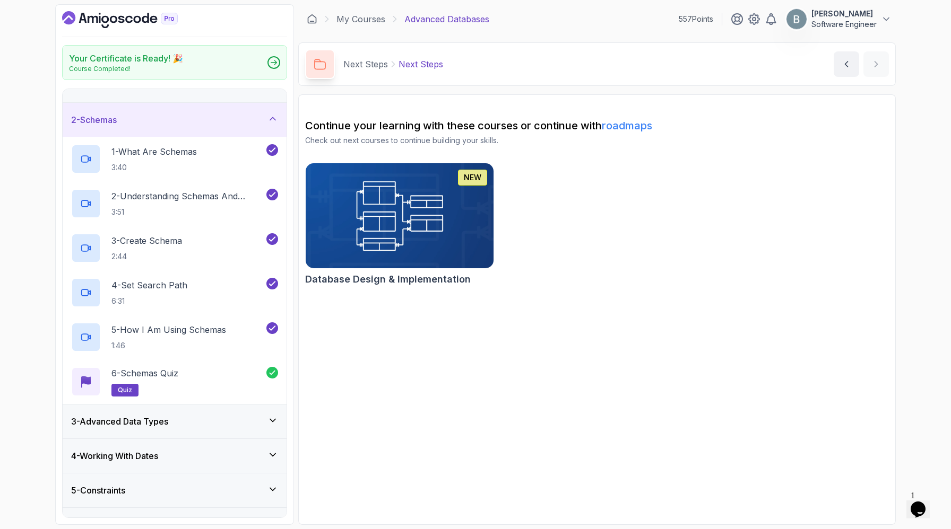
click at [190, 126] on div "2 - Schemas" at bounding box center [174, 120] width 207 height 13
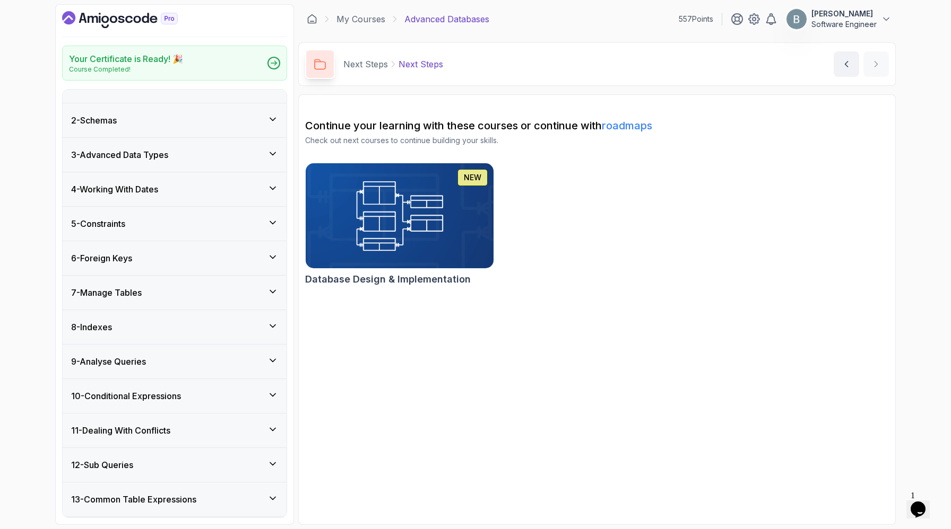
click at [168, 161] on h3 "3 - Advanced Data Types" at bounding box center [119, 155] width 97 height 13
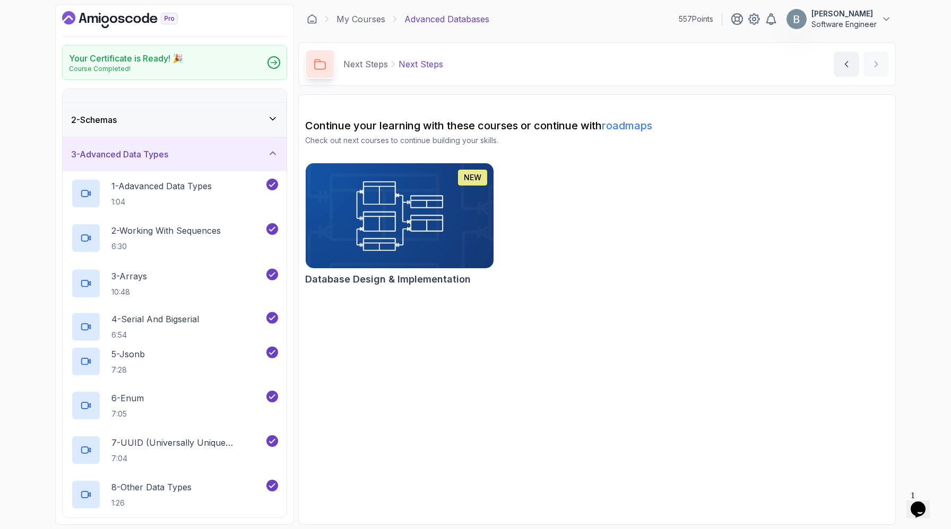
click at [168, 161] on h3 "3 - Advanced Data Types" at bounding box center [119, 154] width 97 height 13
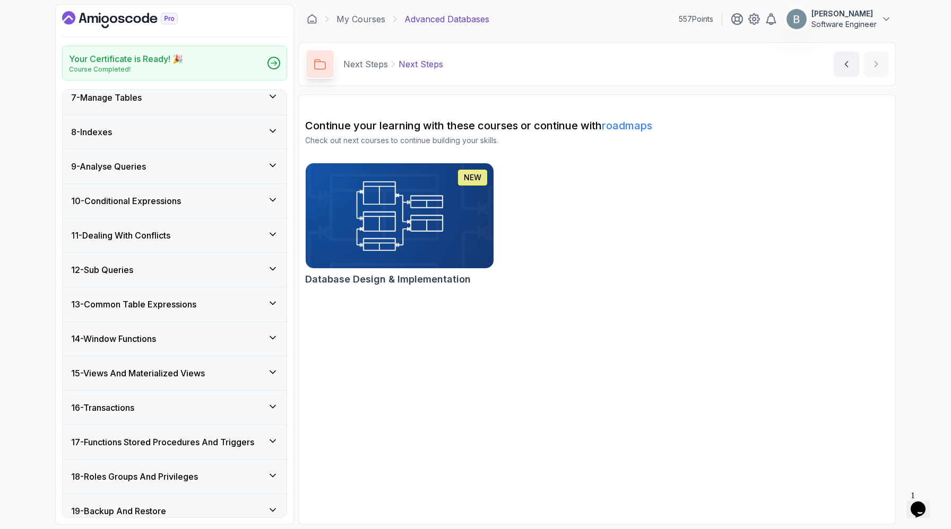
scroll to position [536, 0]
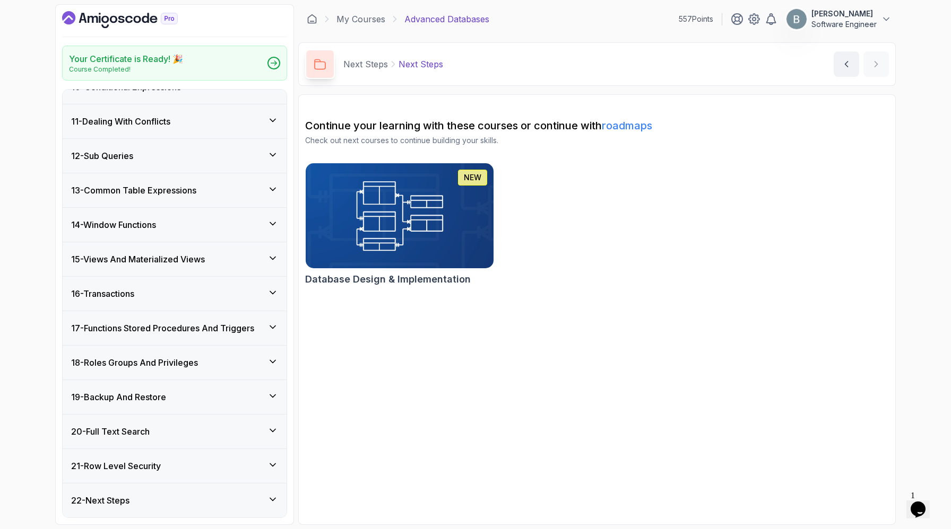
click at [175, 277] on div "16 - Transactions" at bounding box center [175, 294] width 224 height 34
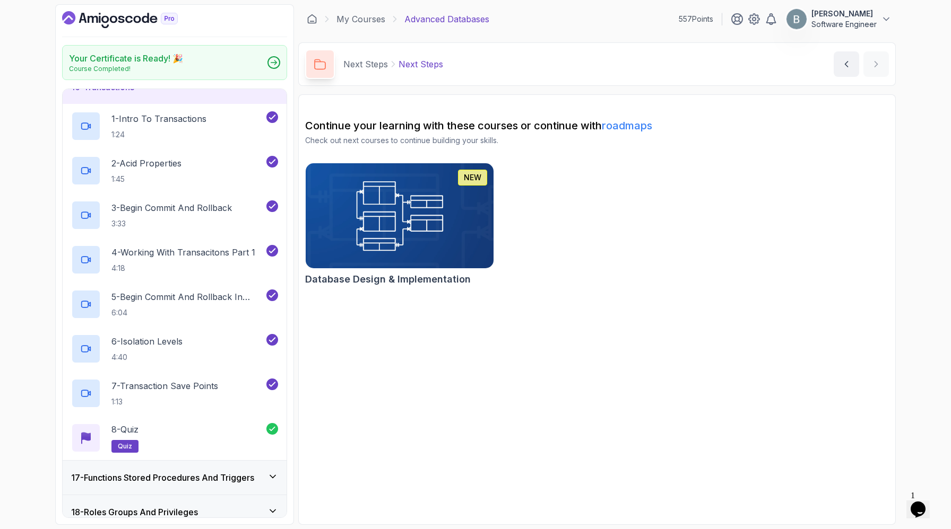
click at [182, 93] on div "16 - Transactions" at bounding box center [174, 87] width 207 height 13
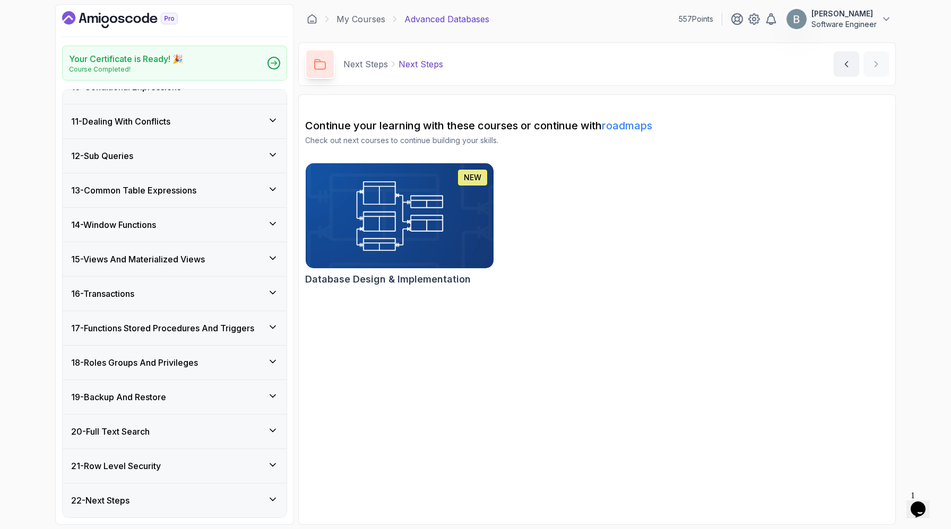
scroll to position [0, 0]
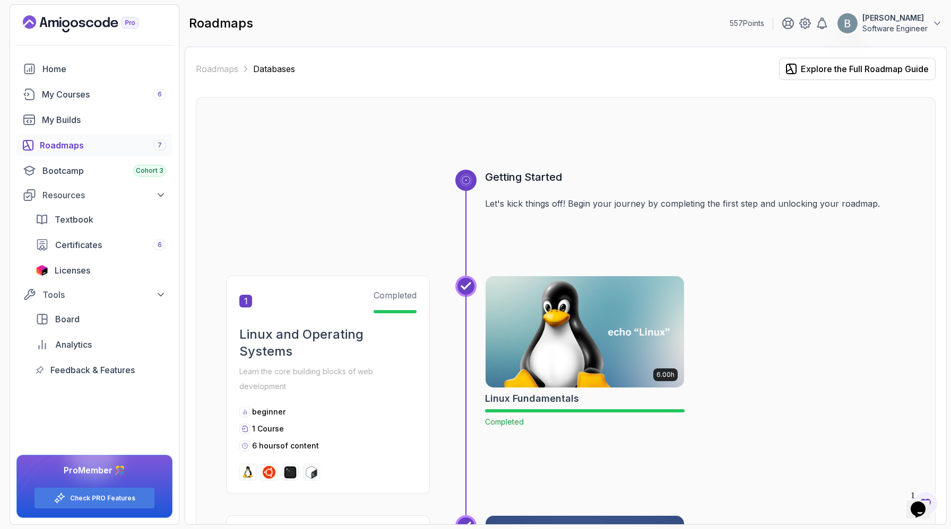
click at [905, 458] on div "6.00h Linux Fundamentals Completed" at bounding box center [695, 385] width 420 height 219
click at [928, 529] on section "557 Points Belal Shehadeh Software Engineer Home My Courses 6 My Builds Roadmap…" at bounding box center [475, 264] width 951 height 529
click at [923, 513] on button "Opens Chat This icon Opens the chat window." at bounding box center [917, 510] width 23 height 18
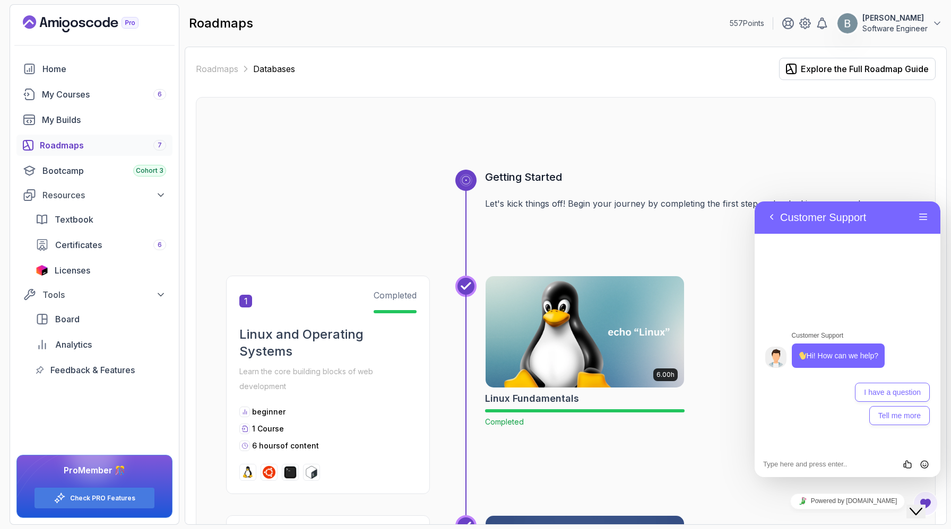
click at [922, 505] on icon "Close Chat This icon closes the chat window." at bounding box center [915, 511] width 13 height 13
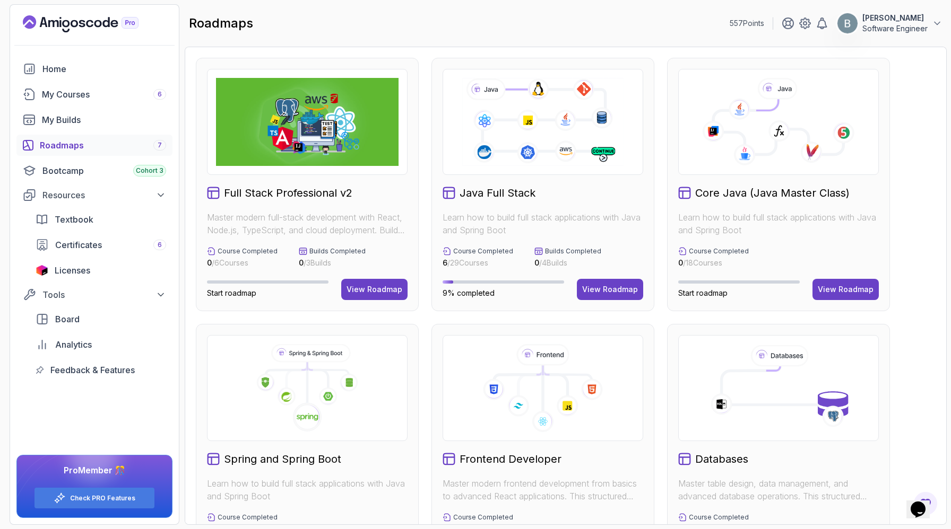
click at [841, 154] on icon at bounding box center [778, 126] width 130 height 55
click at [861, 295] on div "View Roadmap" at bounding box center [845, 289] width 56 height 11
click at [843, 295] on div "View Roadmap" at bounding box center [845, 289] width 56 height 11
